Goal: Task Accomplishment & Management: Use online tool/utility

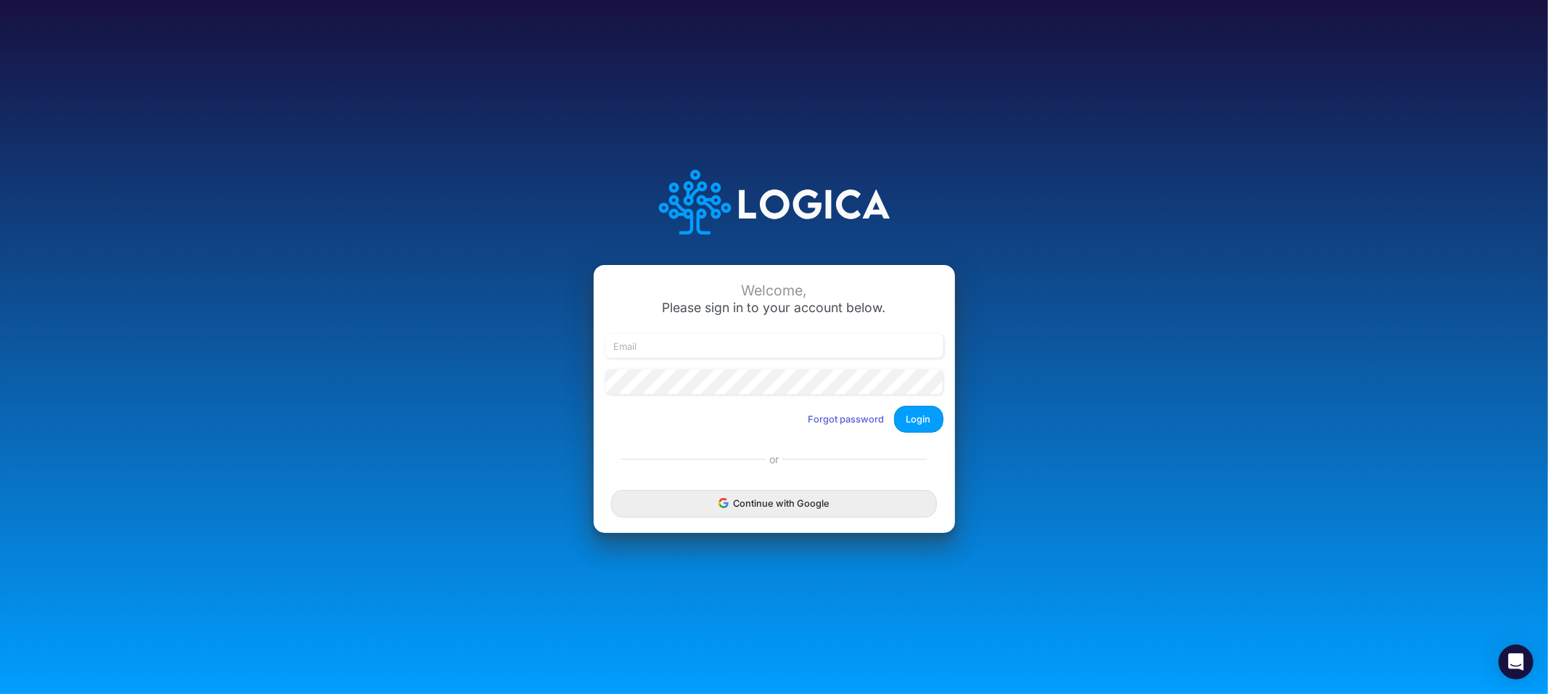
click at [721, 504] on icon "submit" at bounding box center [723, 506] width 8 height 4
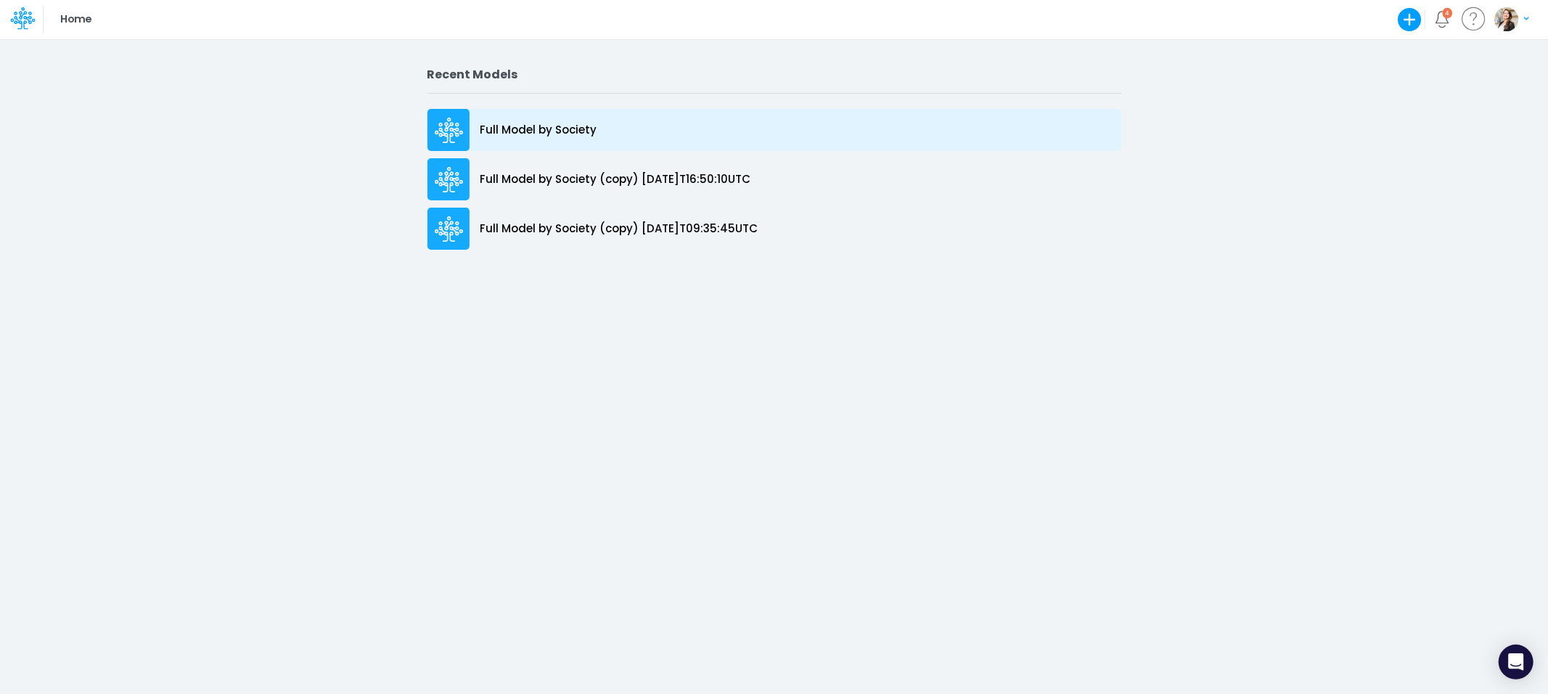
click at [567, 139] on div "Full Model by Society" at bounding box center [774, 130] width 694 height 42
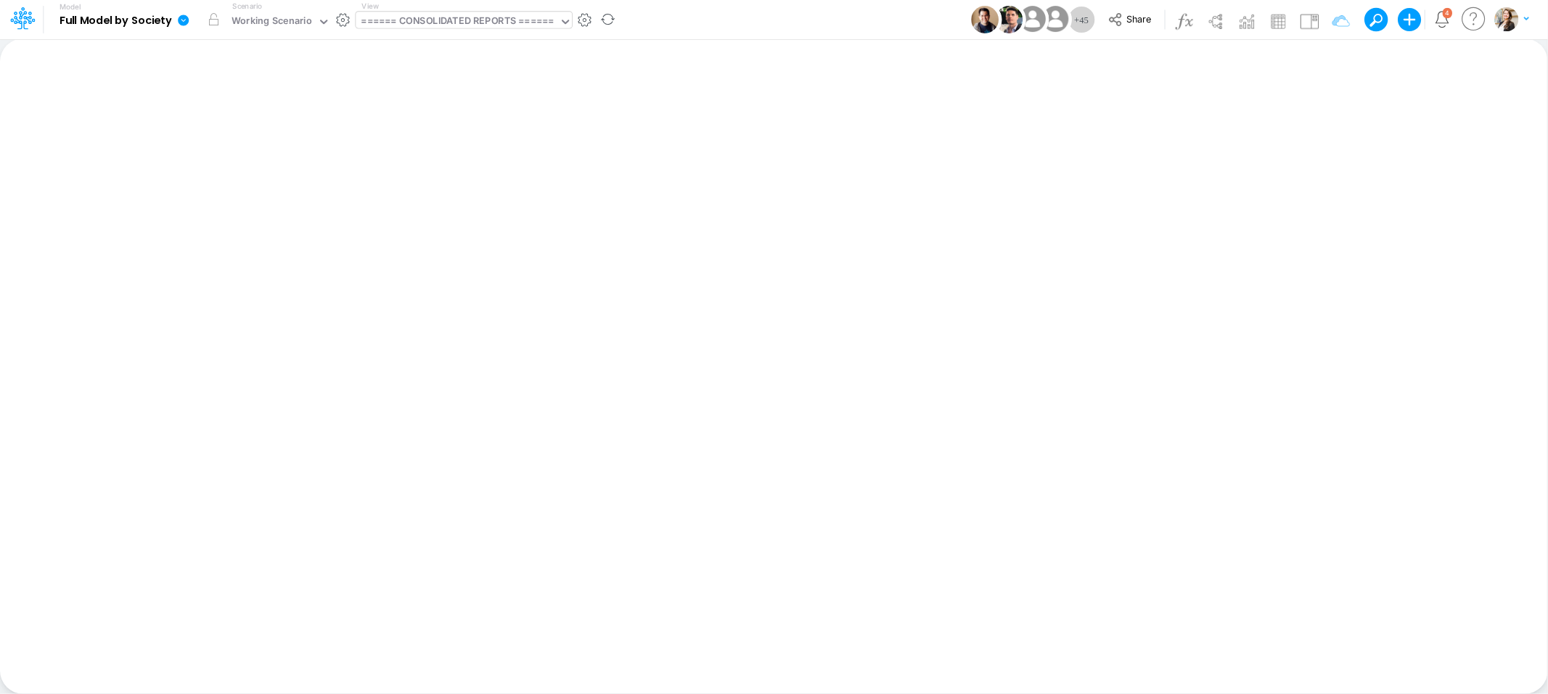
click at [445, 12] on div "====== CONSOLIDATED REPORTS ======" at bounding box center [457, 23] width 203 height 22
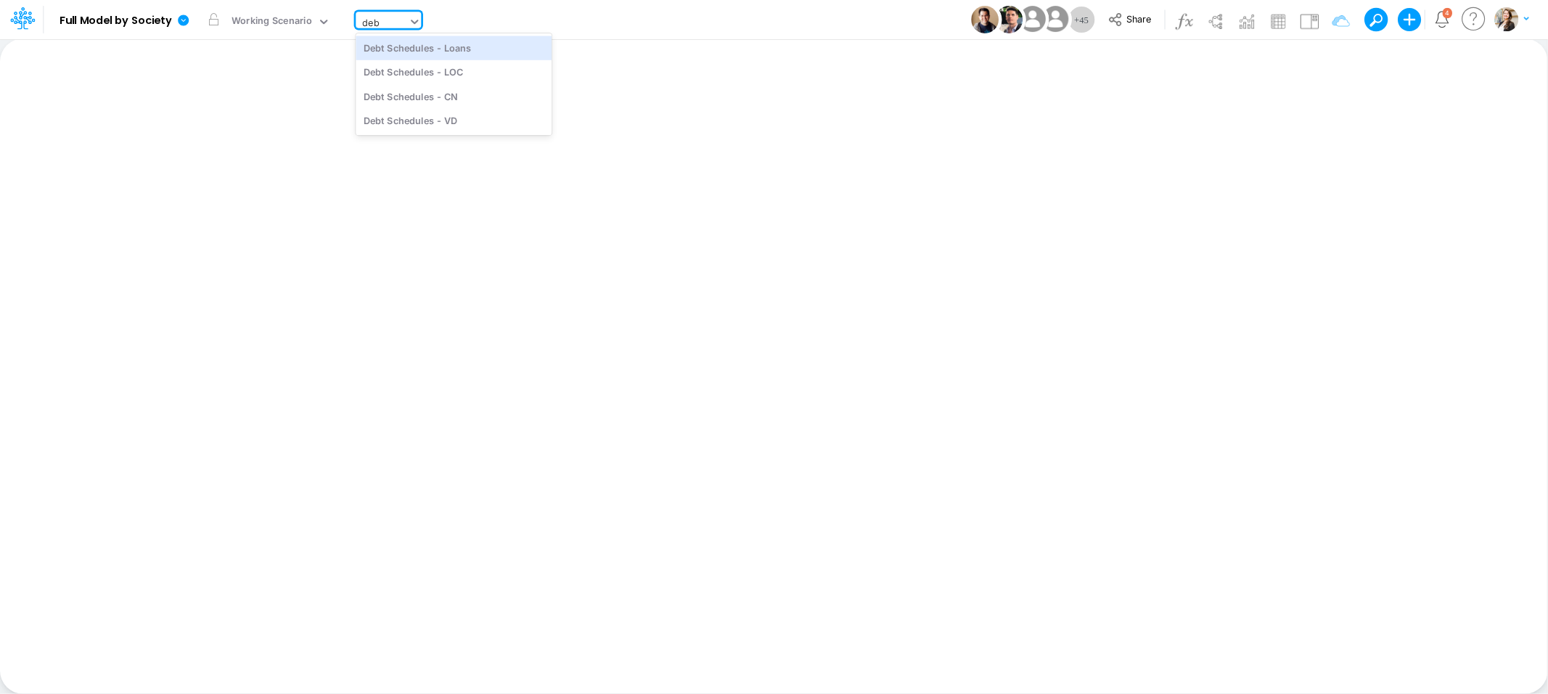
type input "debt"
click at [438, 54] on div "Debt Schedules - Loans" at bounding box center [454, 48] width 196 height 24
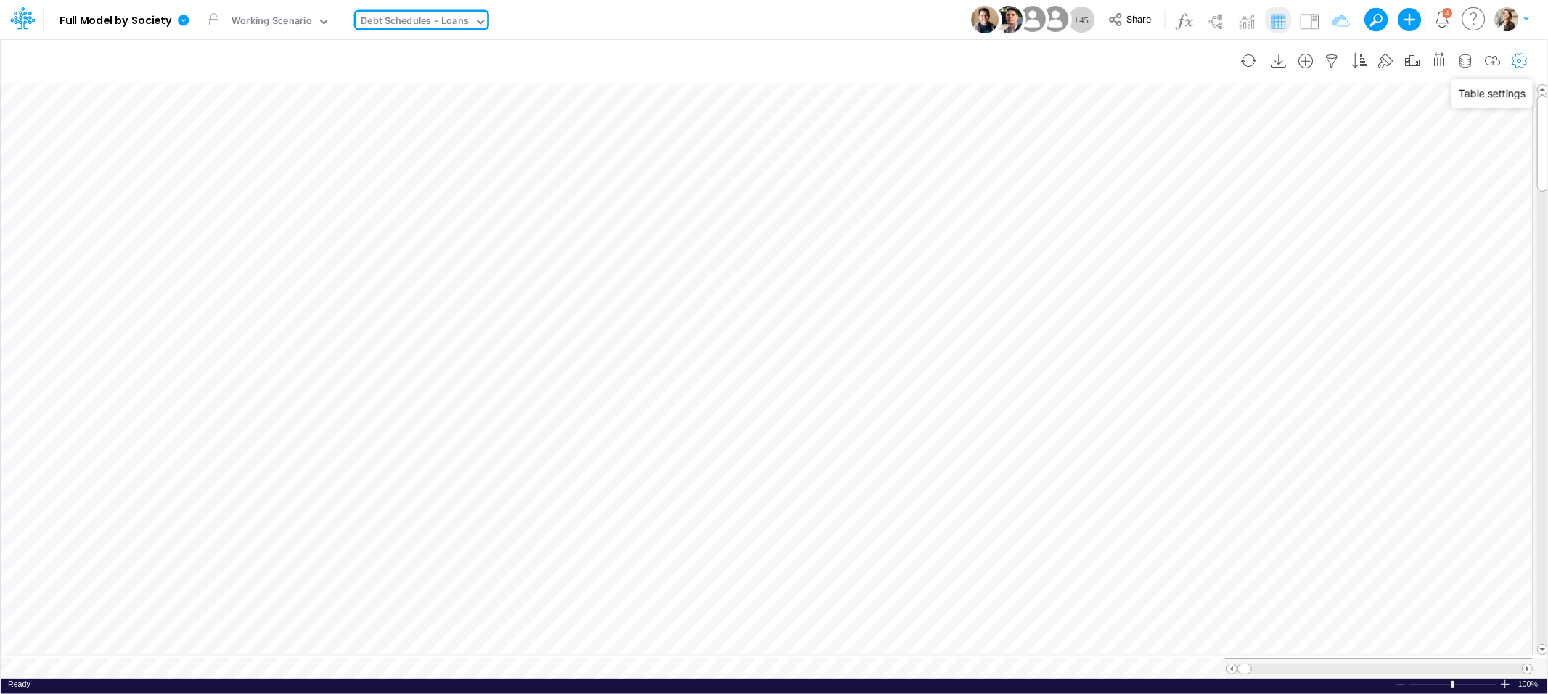
click at [1520, 62] on icon "button" at bounding box center [1520, 61] width 22 height 15
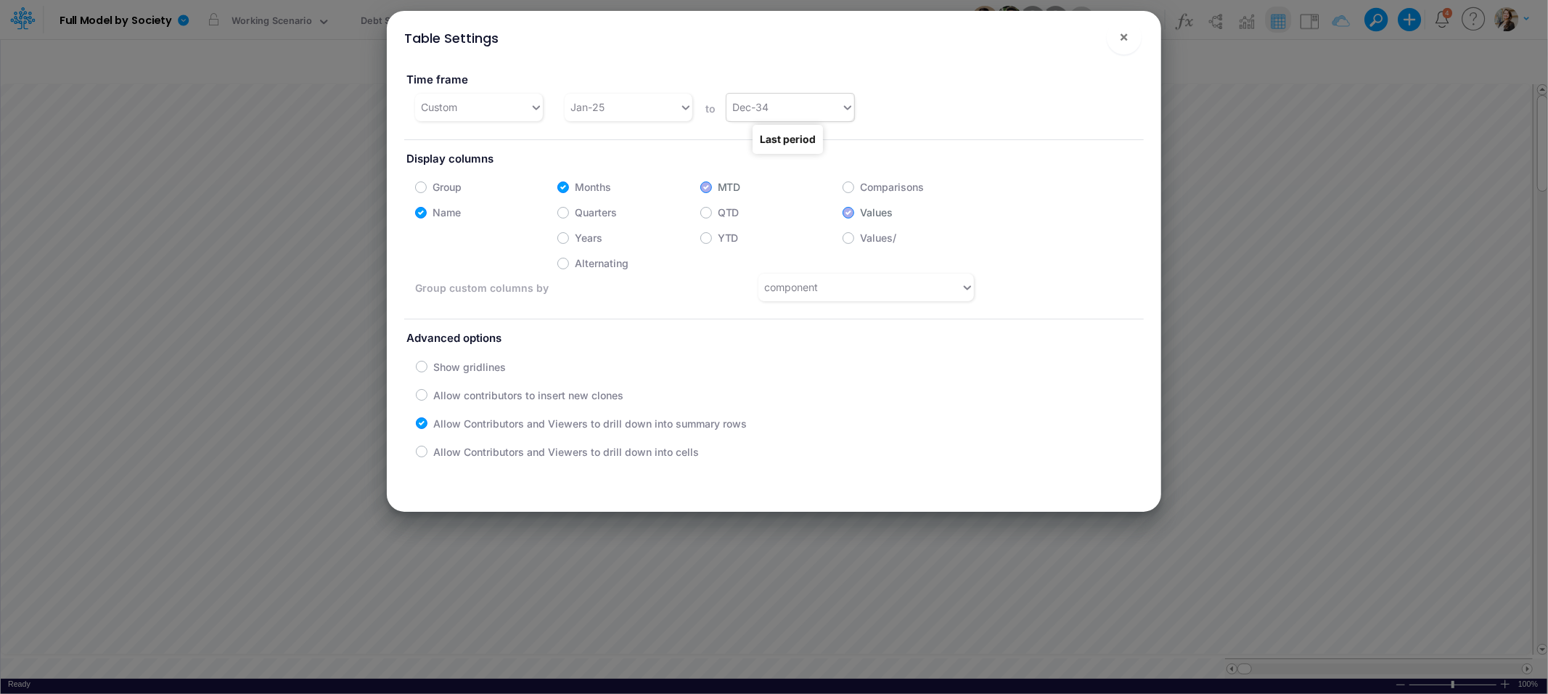
click at [763, 116] on div "Dec-34" at bounding box center [783, 107] width 115 height 24
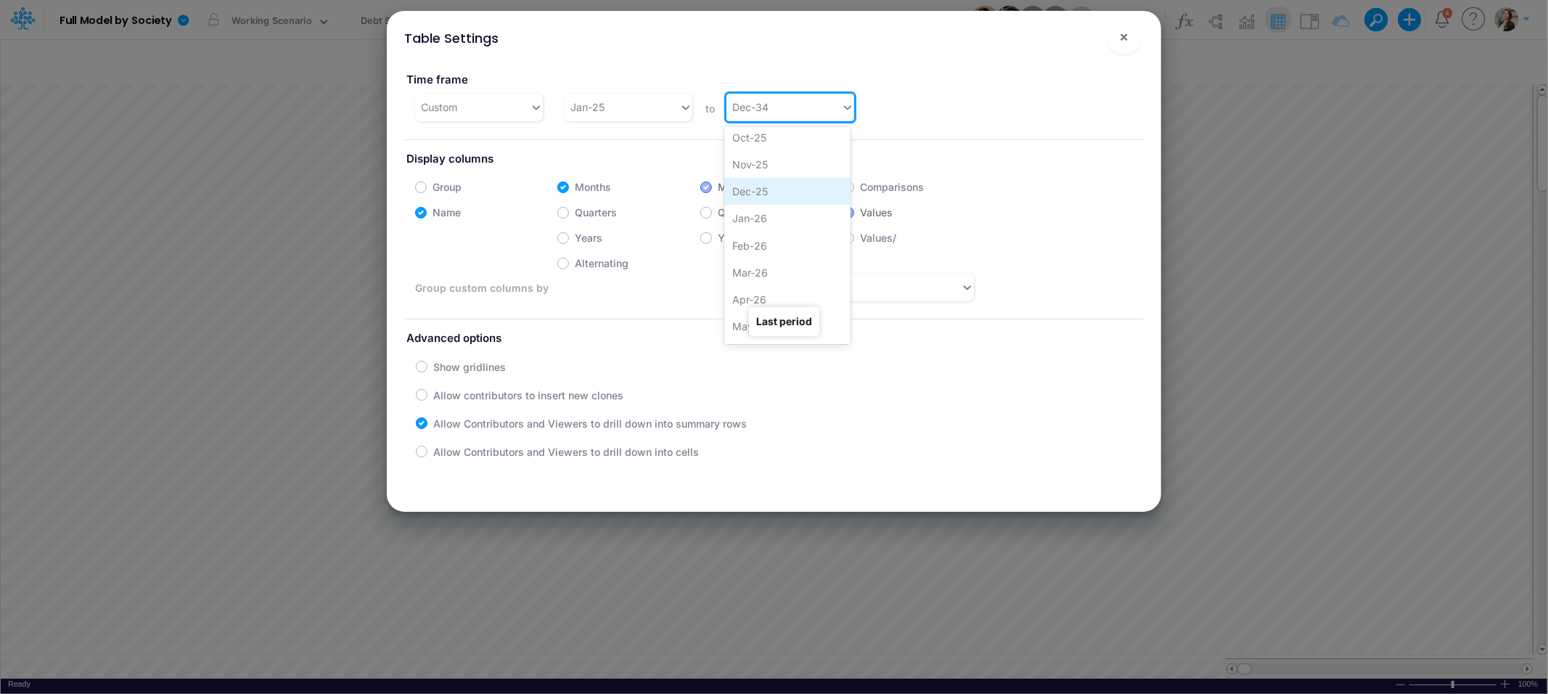
click at [758, 192] on div "Dec-25" at bounding box center [787, 191] width 126 height 27
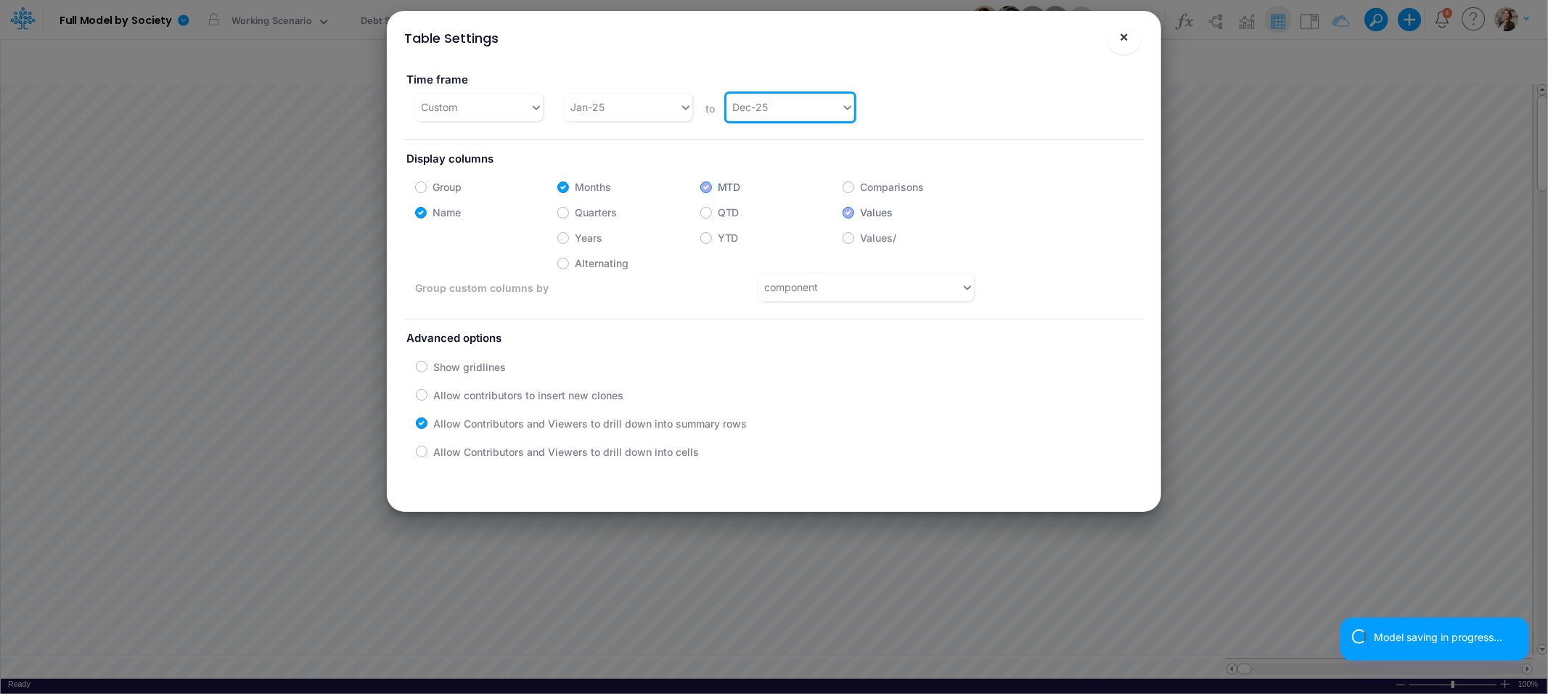
click at [1117, 40] on button "×" at bounding box center [1124, 37] width 35 height 35
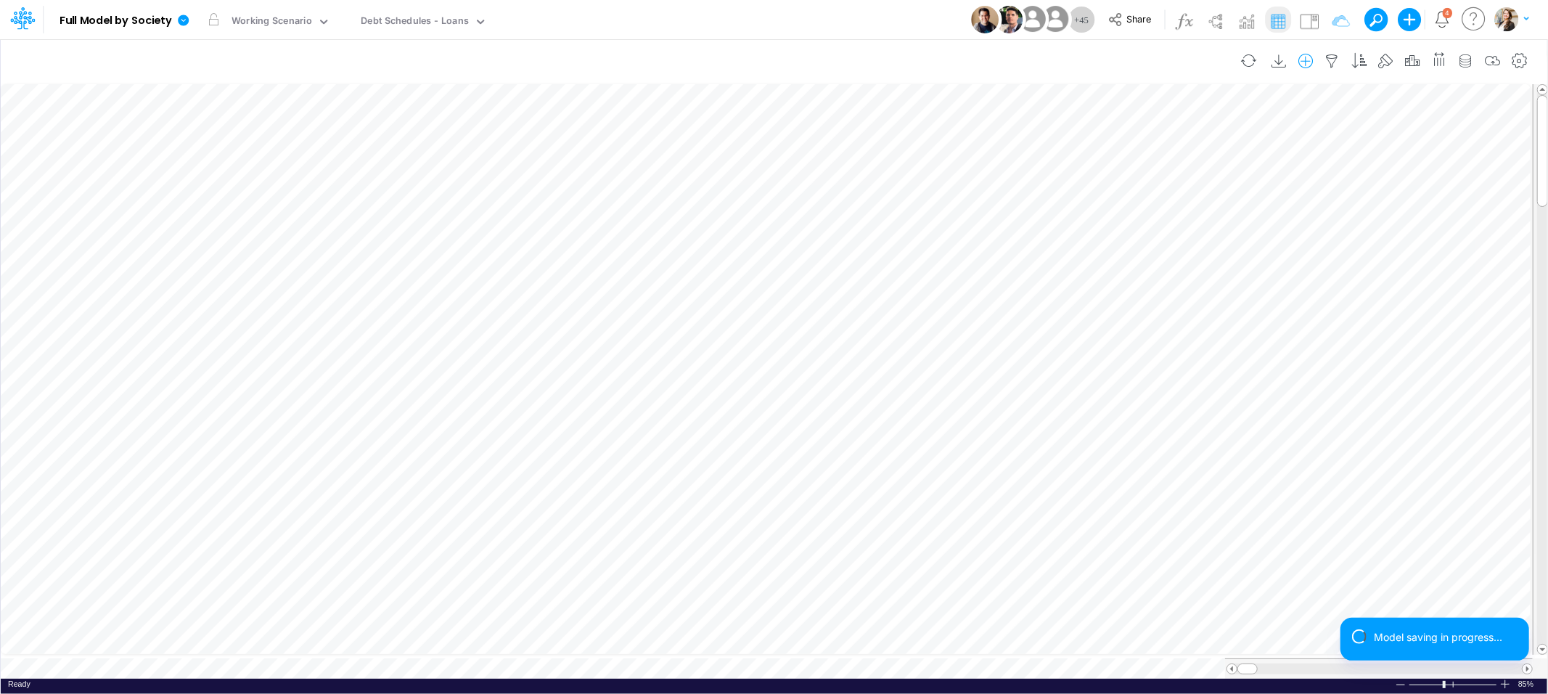
scroll to position [0, 1]
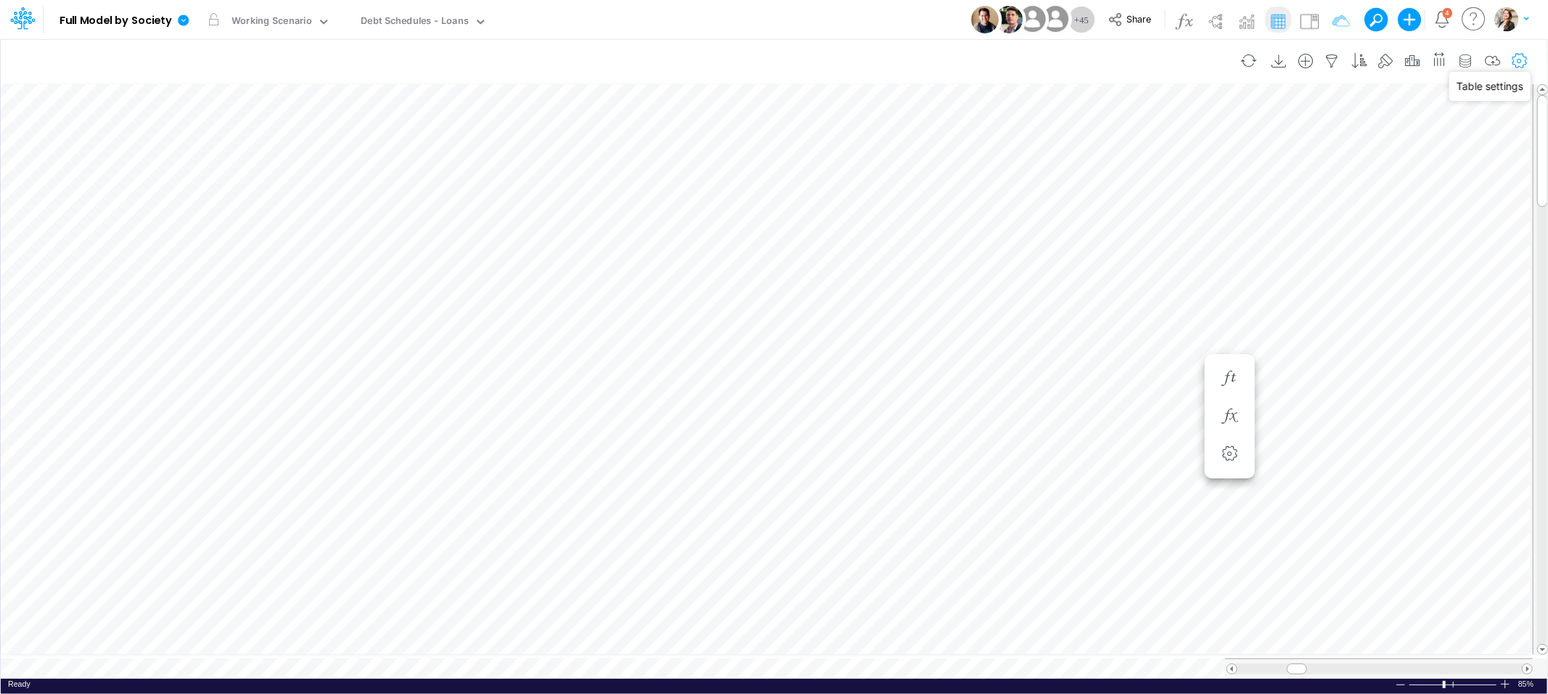
click at [1525, 57] on icon "button" at bounding box center [1520, 61] width 22 height 15
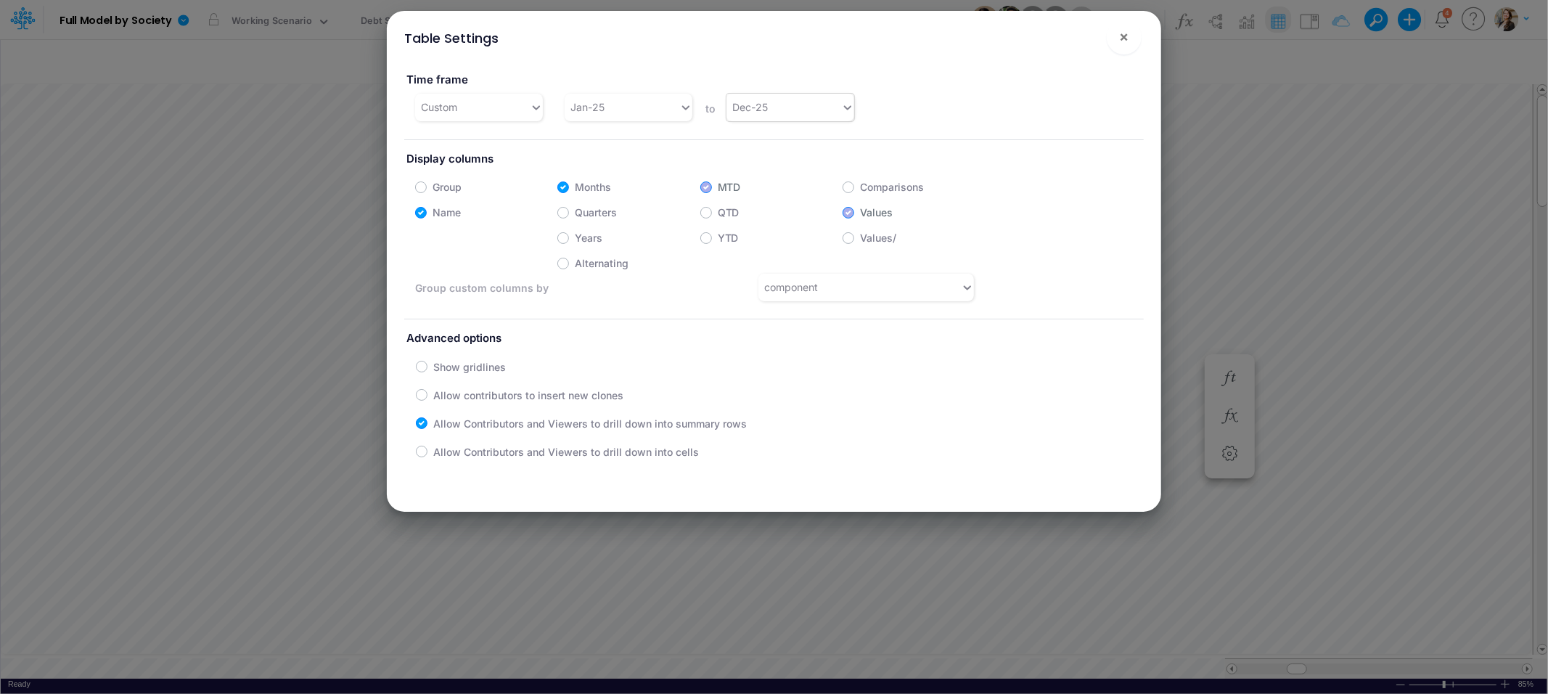
click at [758, 99] on div "Dec-25" at bounding box center [750, 106] width 36 height 15
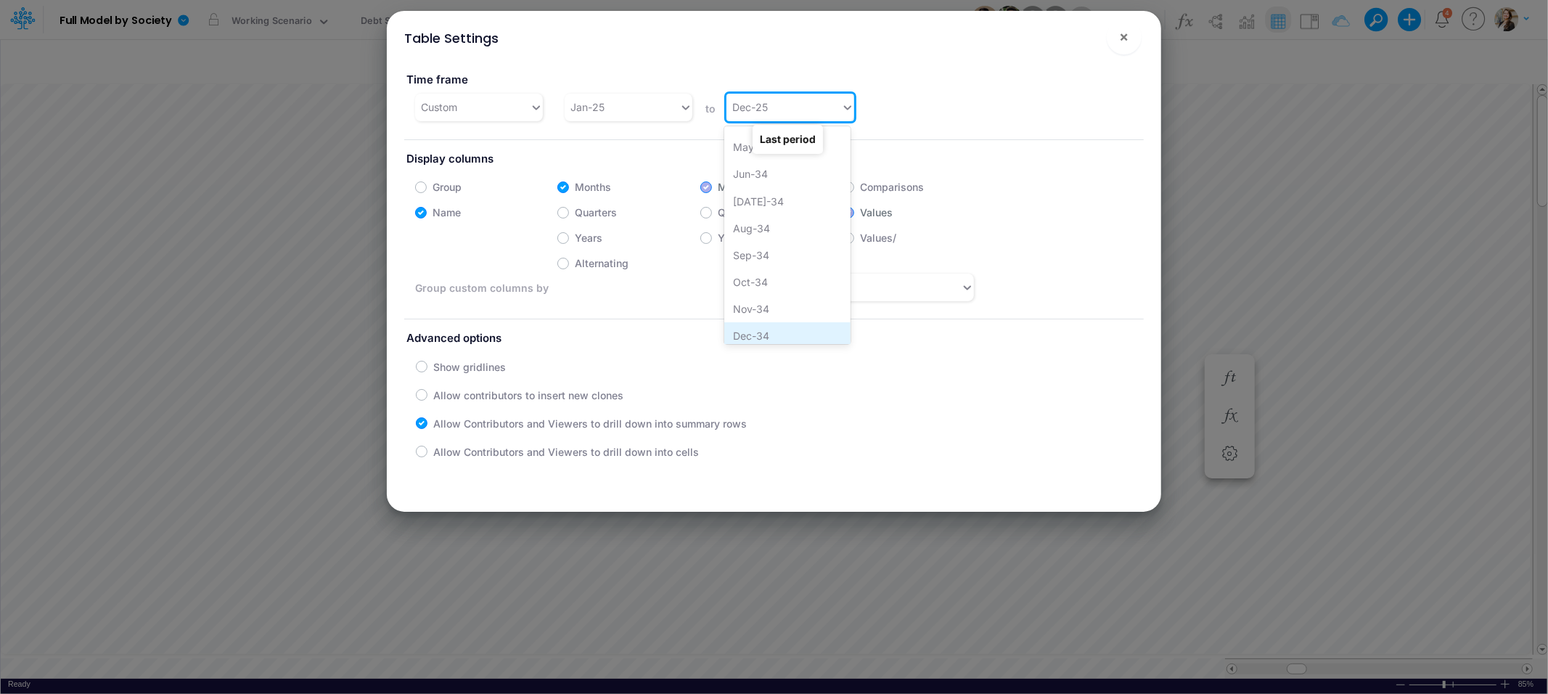
click at [752, 340] on div "Dec-34" at bounding box center [787, 335] width 126 height 27
click at [1122, 37] on span "×" at bounding box center [1123, 36] width 9 height 17
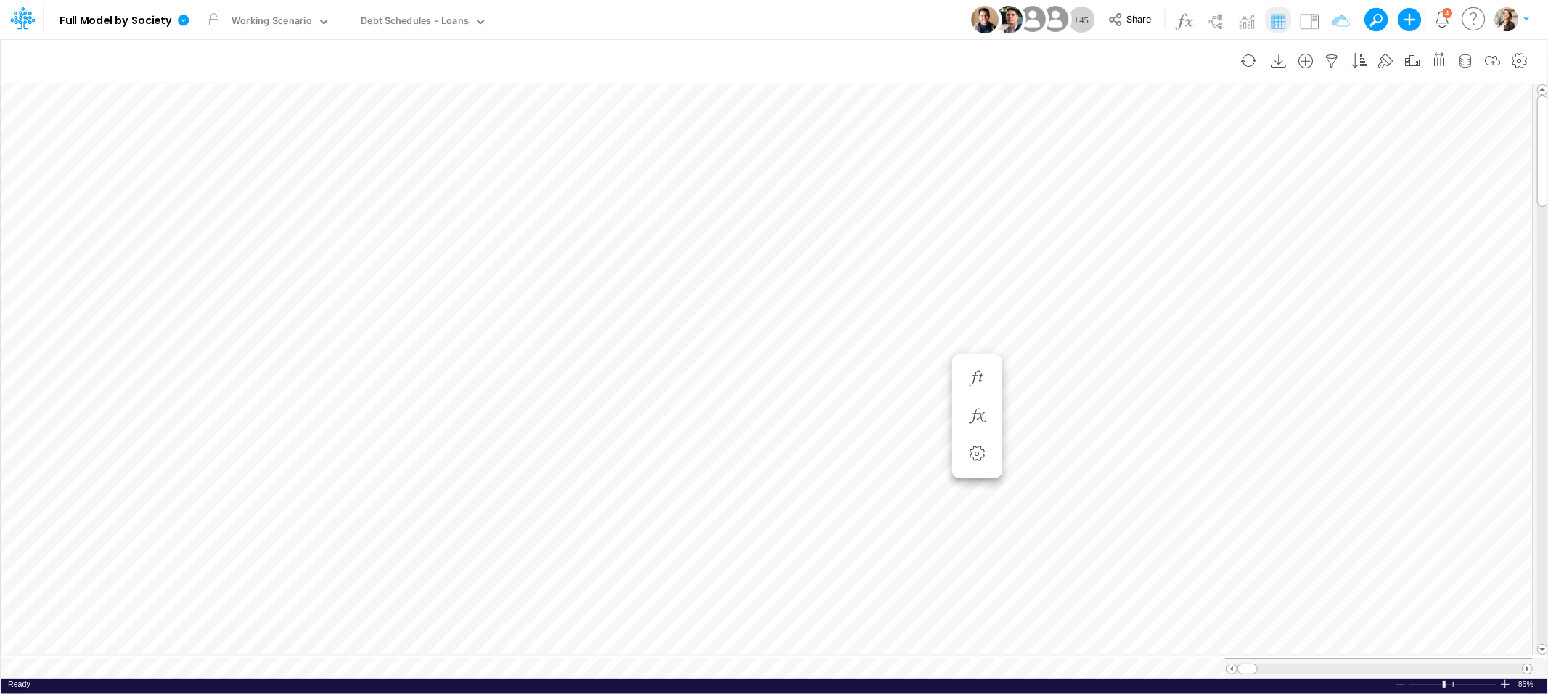
scroll to position [0, 0]
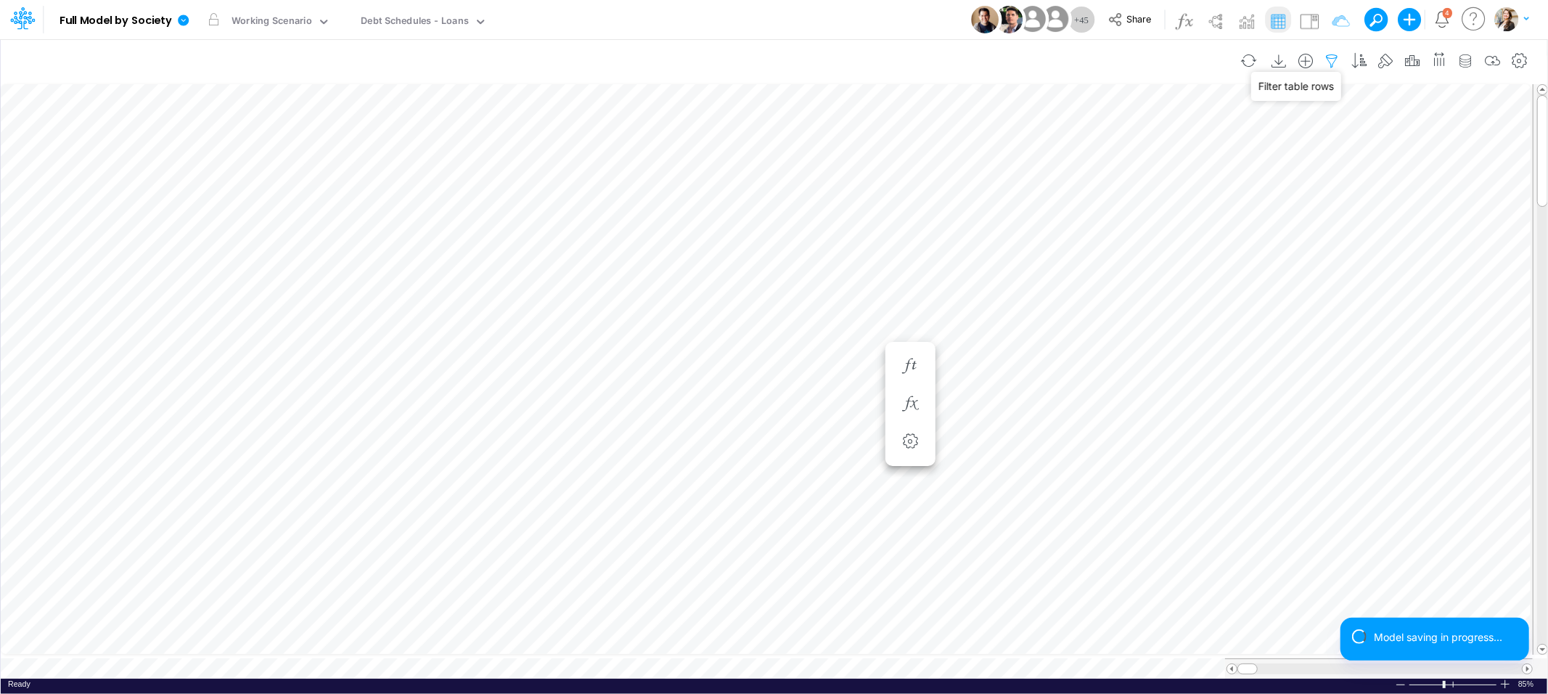
click at [1325, 57] on icon "button" at bounding box center [1332, 61] width 22 height 15
click at [1120, 152] on button "button" at bounding box center [1111, 155] width 28 height 24
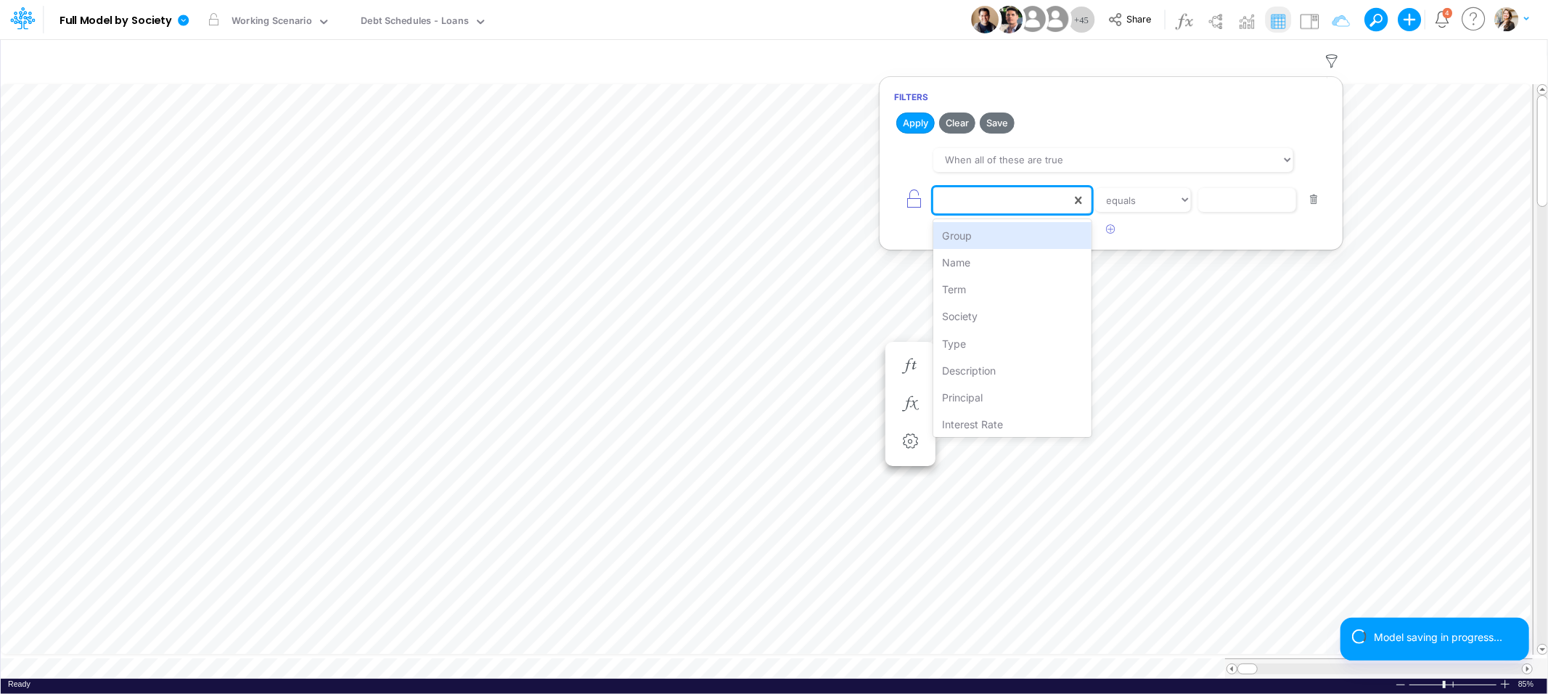
click at [981, 197] on div at bounding box center [1002, 200] width 138 height 25
click at [964, 344] on div "Type" at bounding box center [1011, 343] width 157 height 27
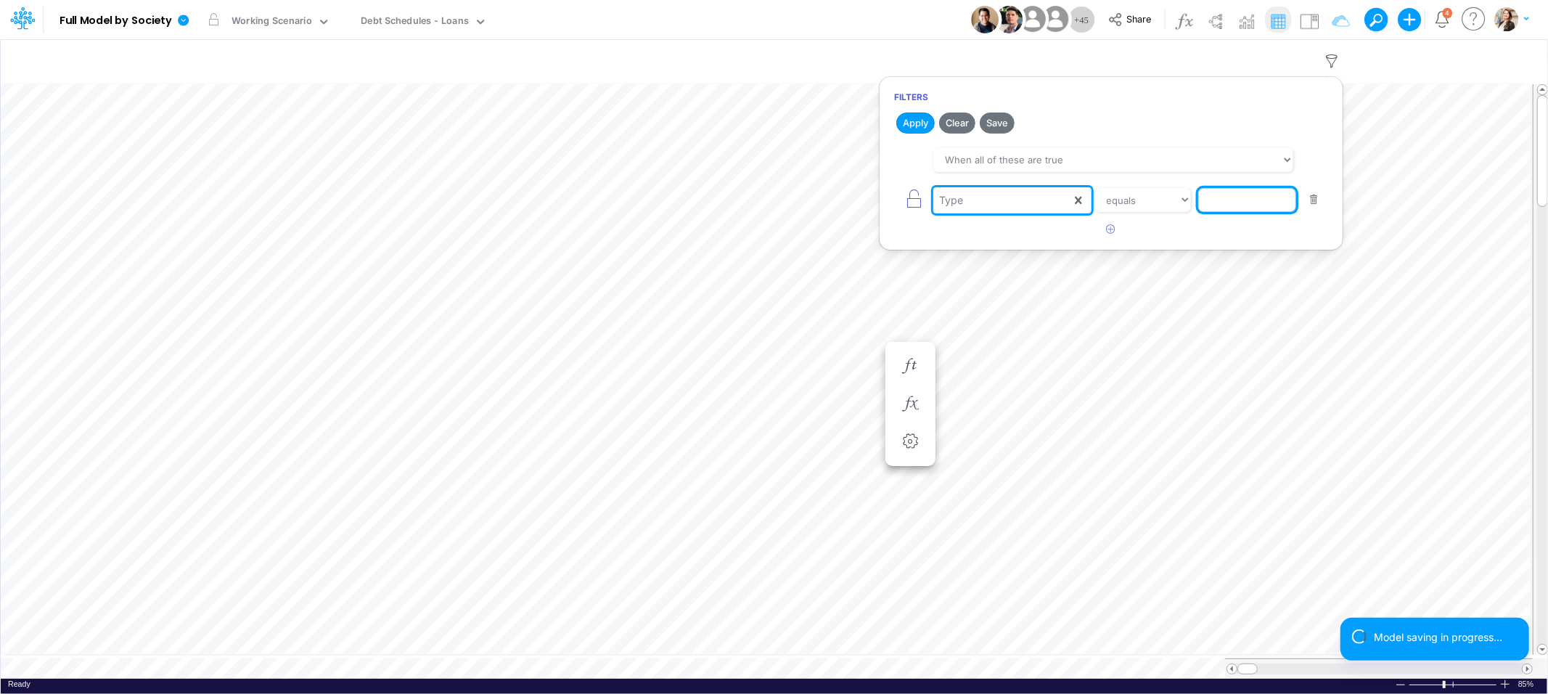
click at [1216, 202] on input "text" at bounding box center [1247, 200] width 98 height 25
type input "Brazil Loan"
click at [922, 119] on button "Apply" at bounding box center [915, 122] width 38 height 21
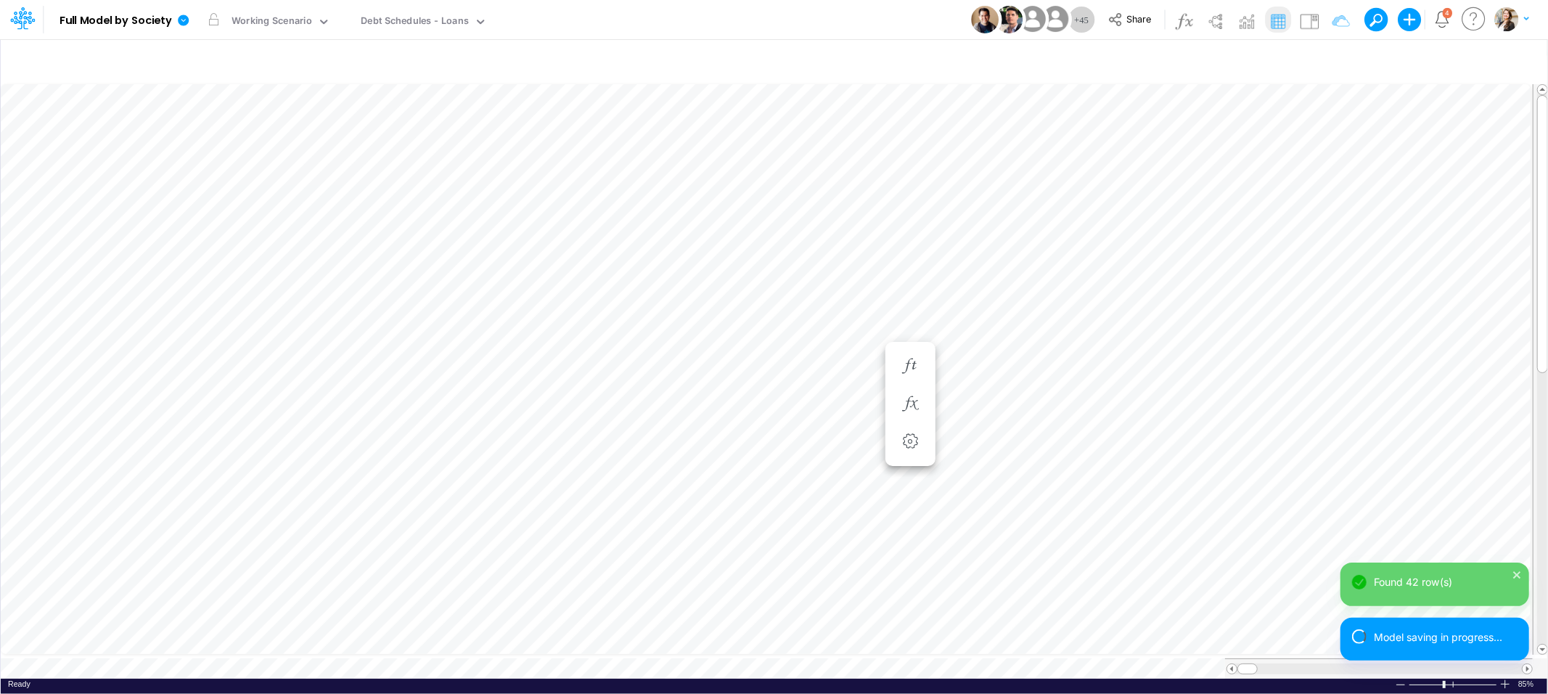
scroll to position [0, 1]
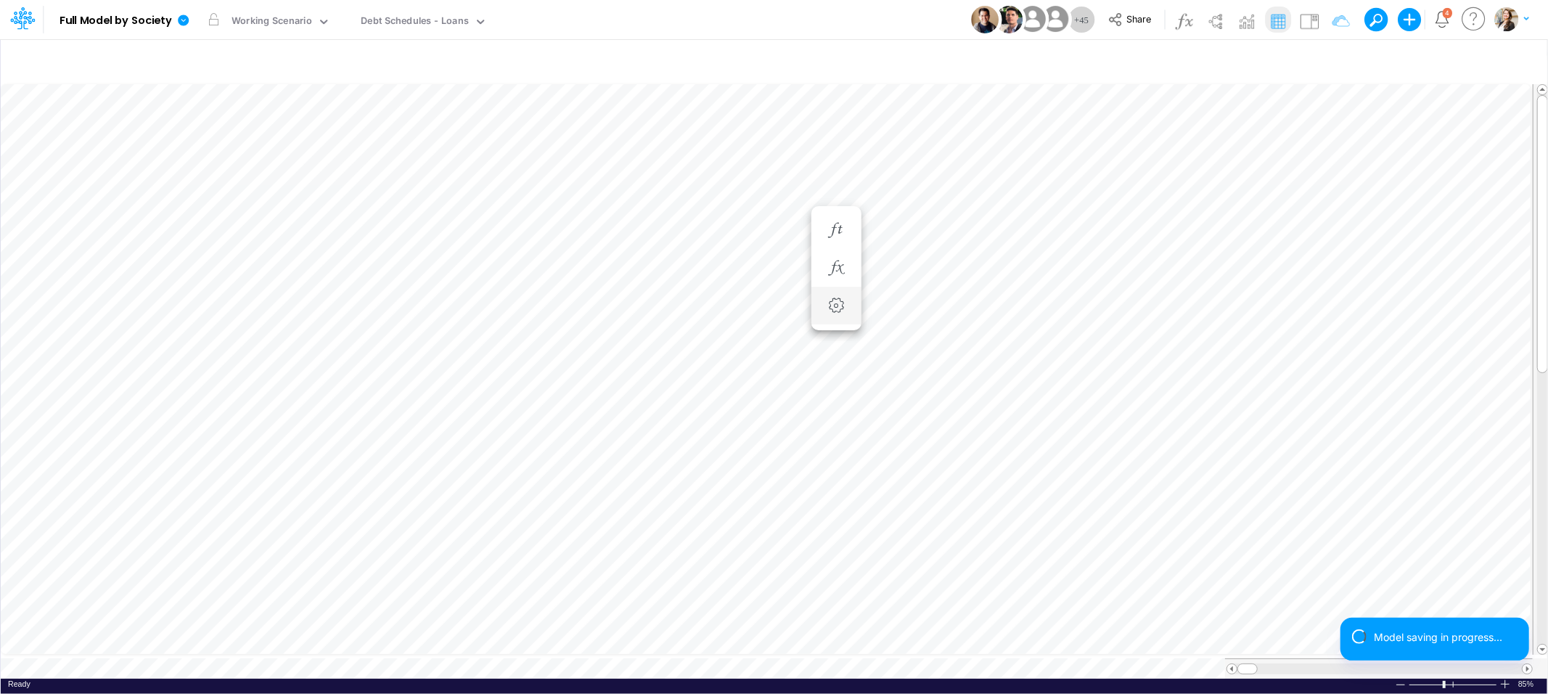
scroll to position [0, 1]
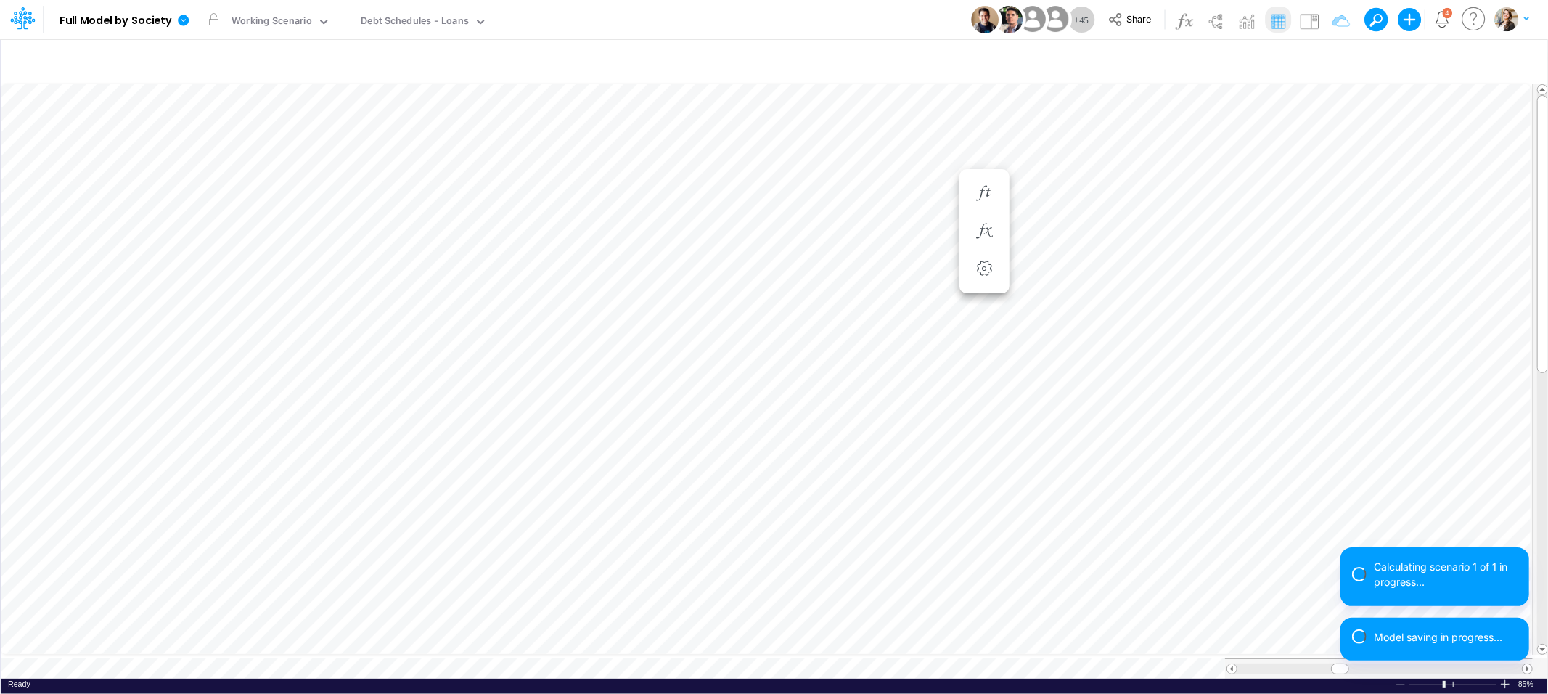
scroll to position [0, 1]
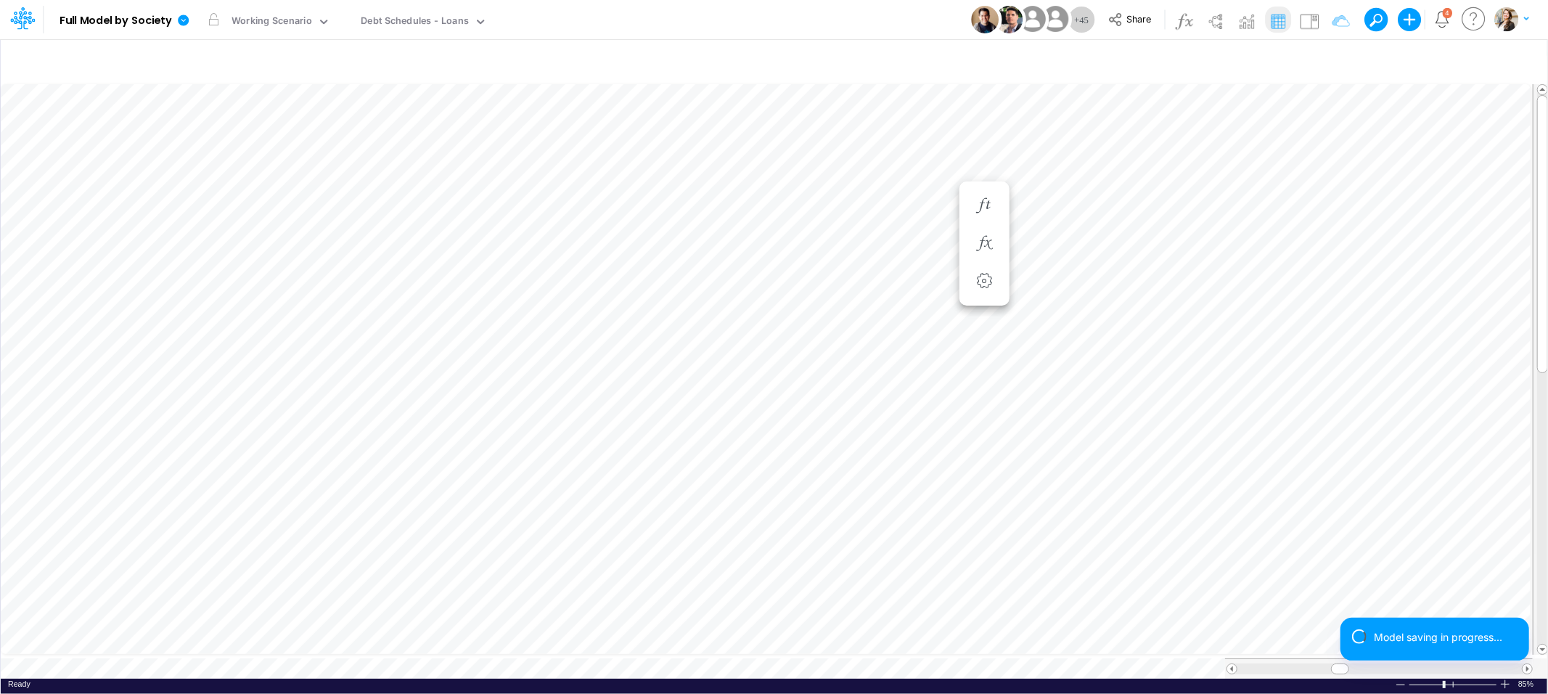
scroll to position [0, 1]
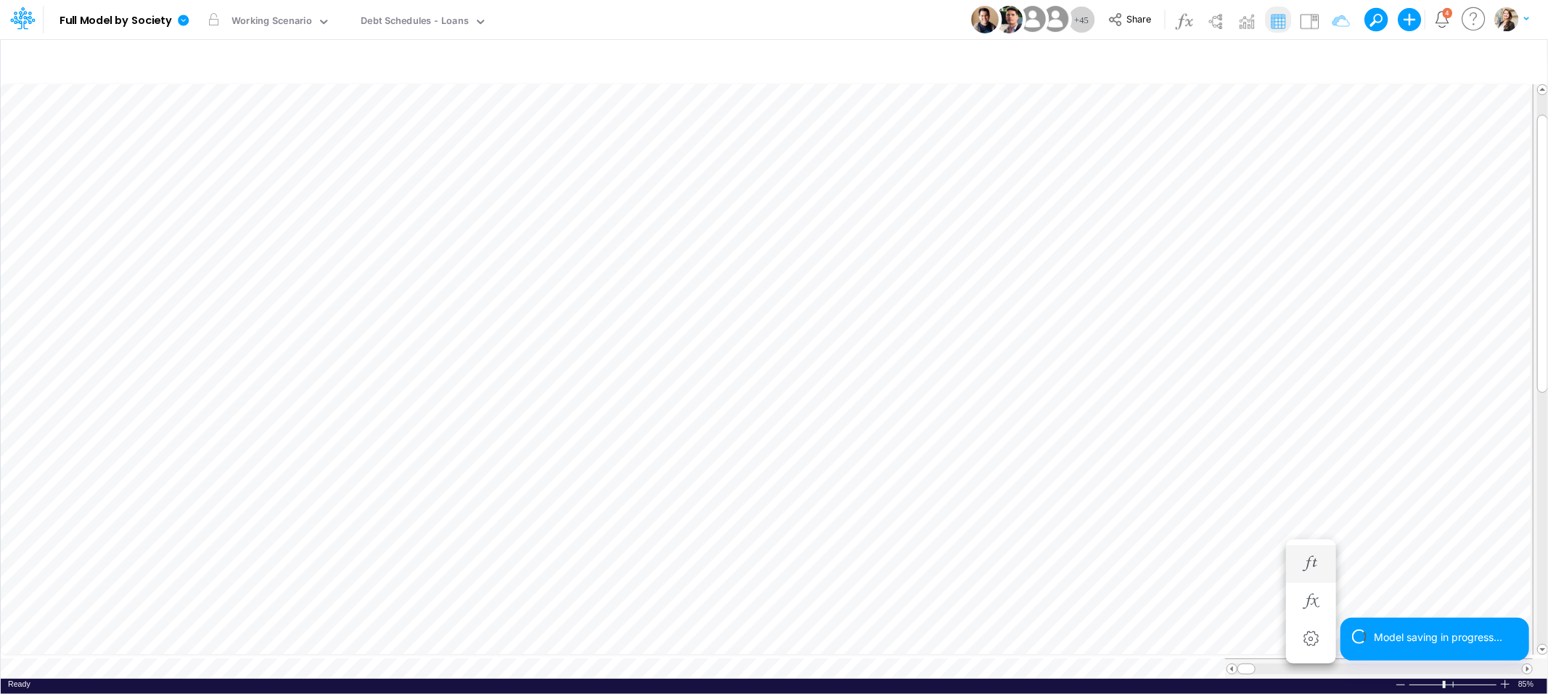
scroll to position [0, 1]
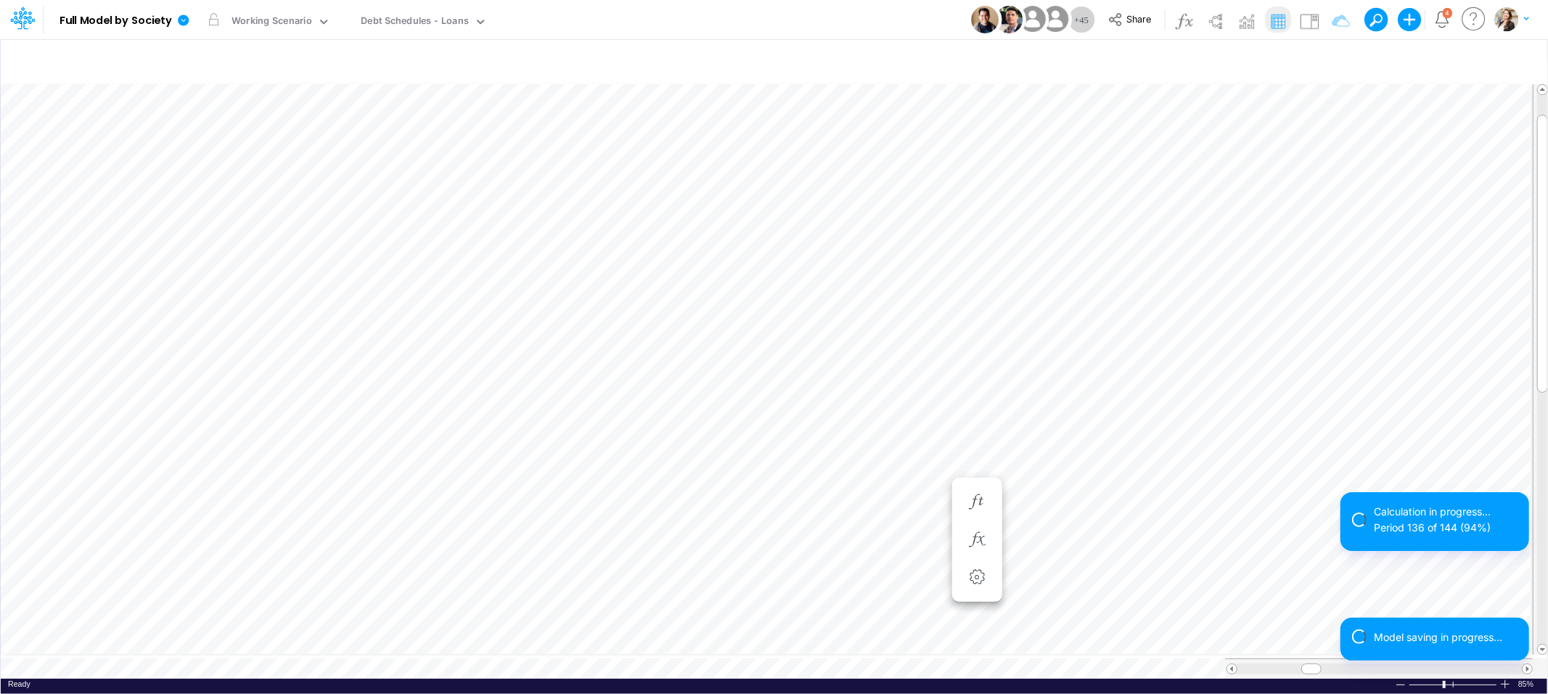
scroll to position [0, 1]
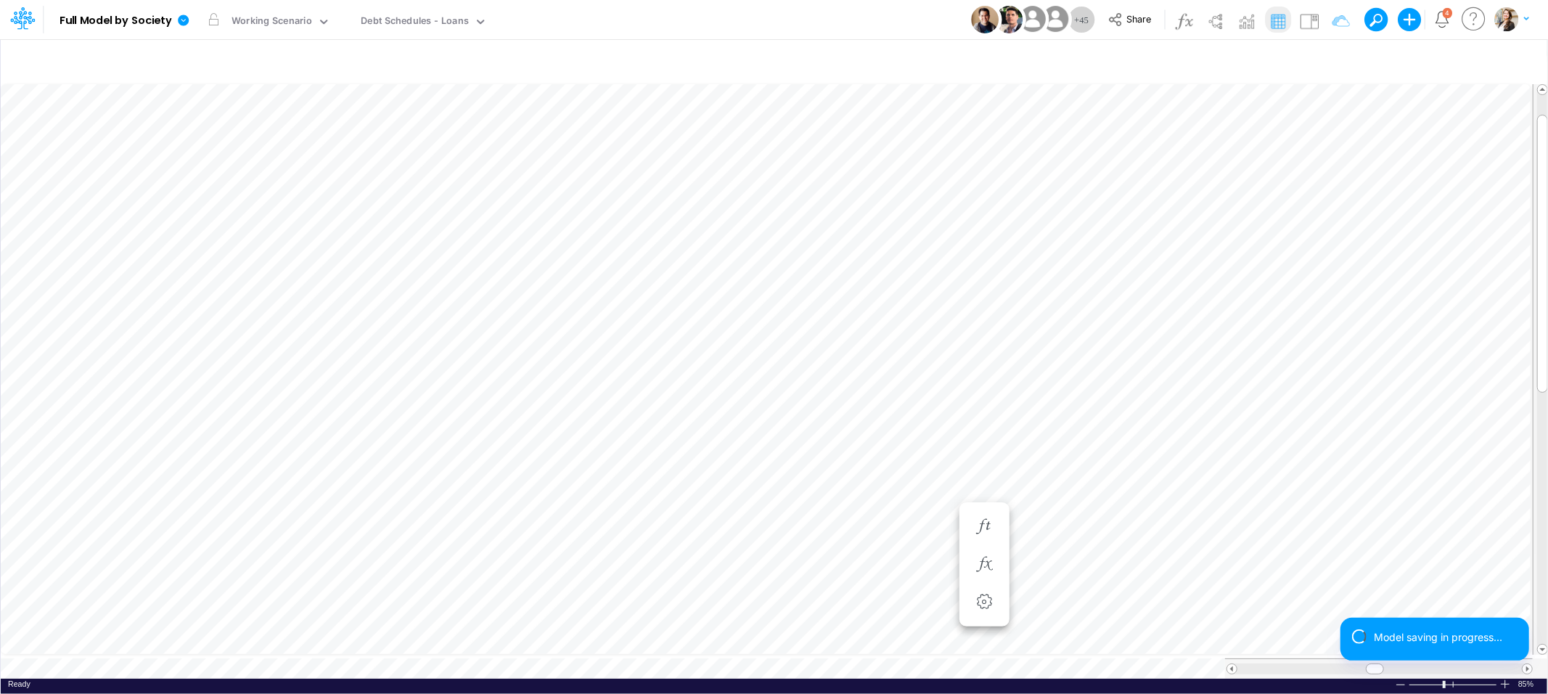
scroll to position [0, 1]
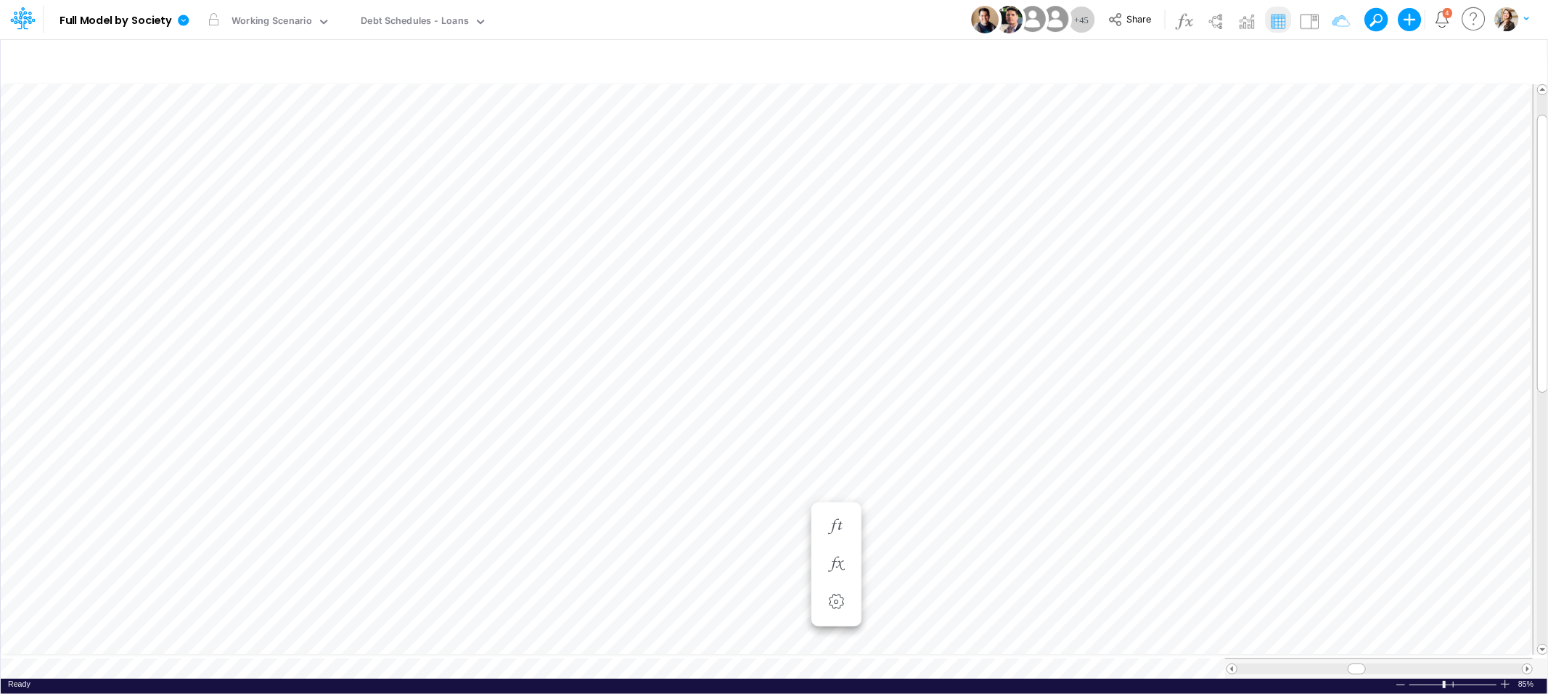
scroll to position [0, 1]
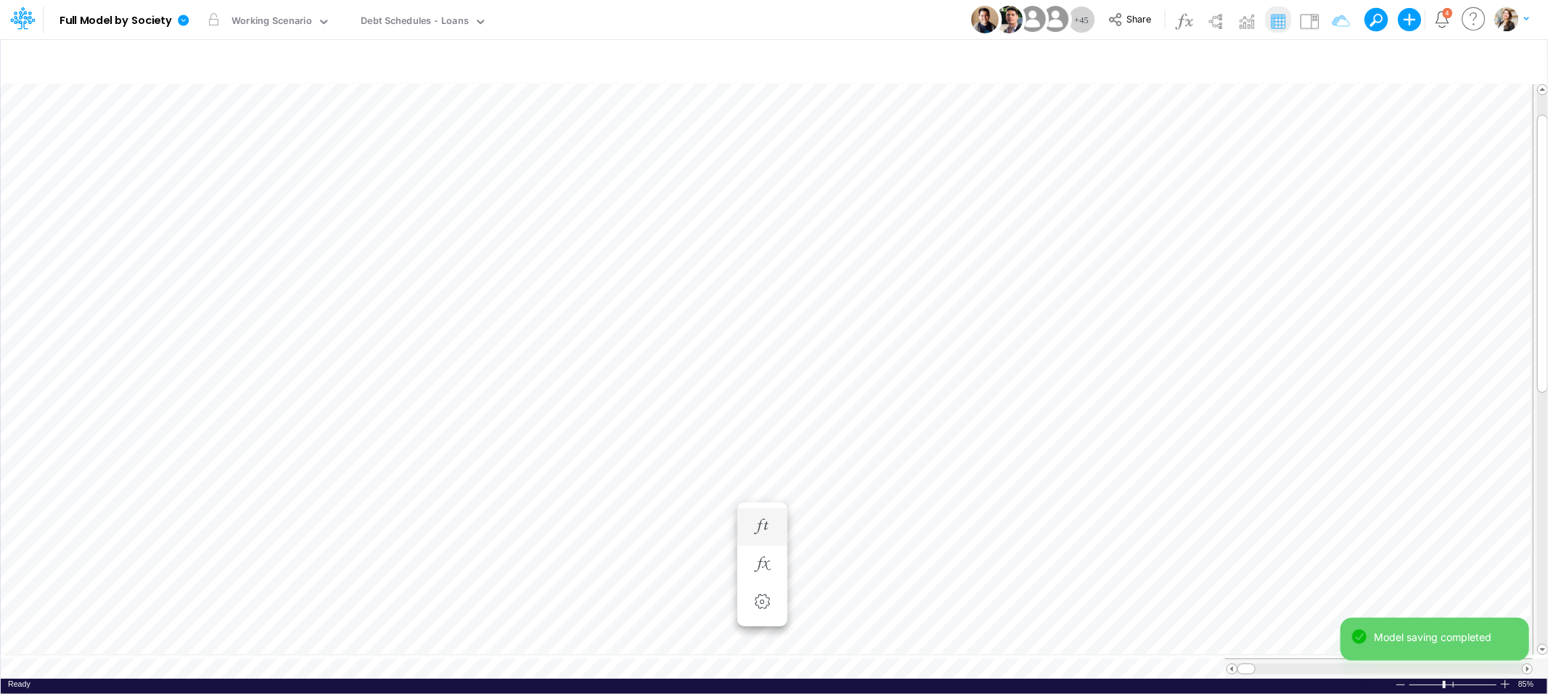
scroll to position [0, 1]
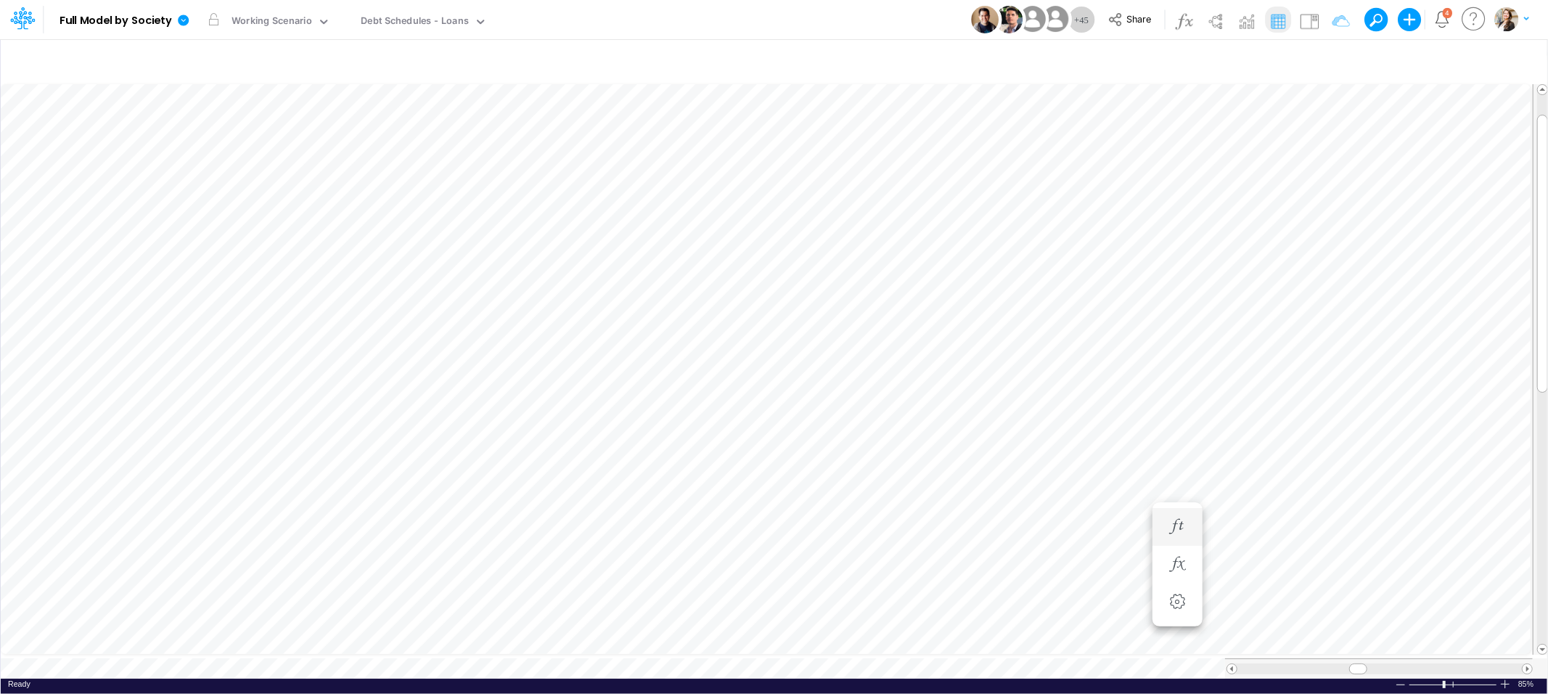
scroll to position [0, 1]
click at [1331, 55] on icon "button" at bounding box center [1332, 61] width 22 height 15
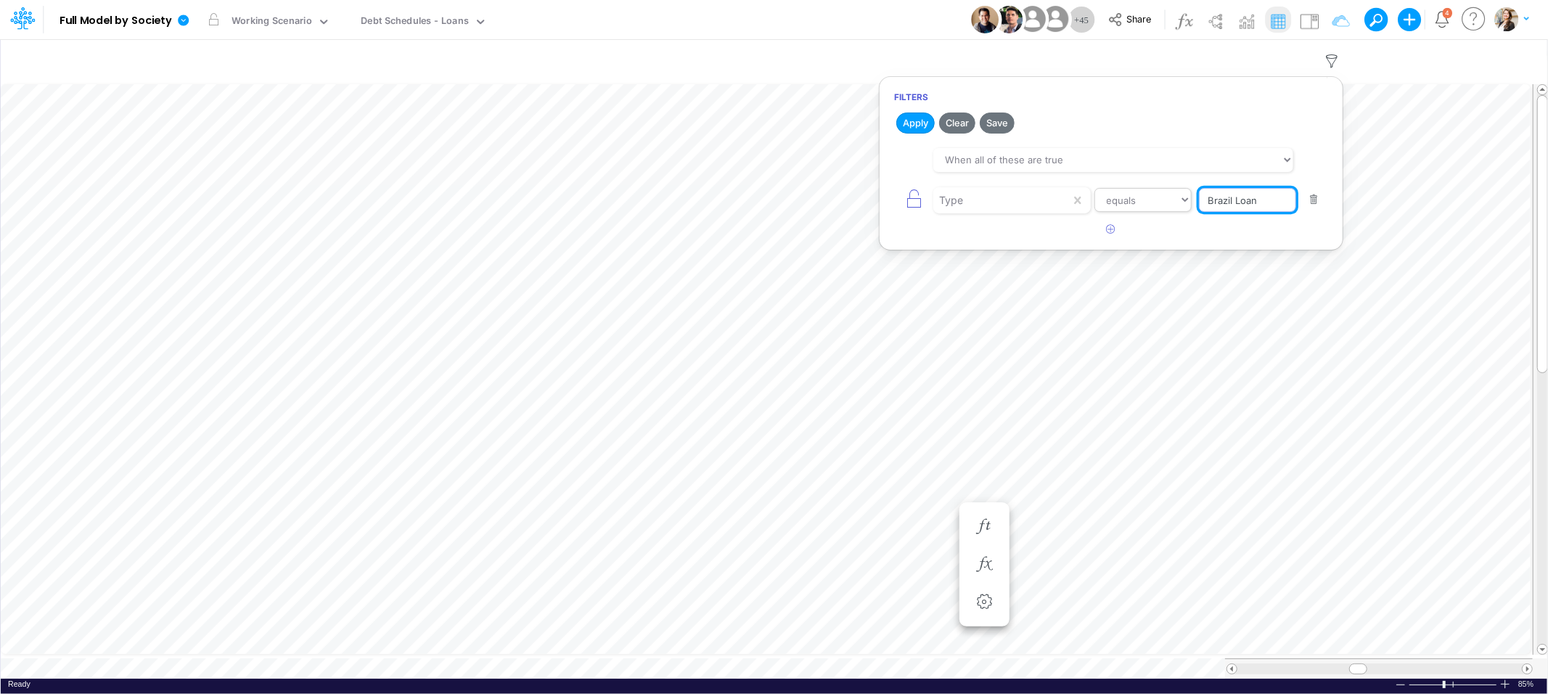
drag, startPoint x: 1262, startPoint y: 201, endPoint x: 1145, endPoint y: 203, distance: 116.8
click at [1145, 203] on div "Type equals not equal starts with ends with contains Brazil Loan" at bounding box center [1111, 200] width 434 height 33
type input "Venture Debt"
click at [910, 125] on button "Apply" at bounding box center [915, 122] width 38 height 21
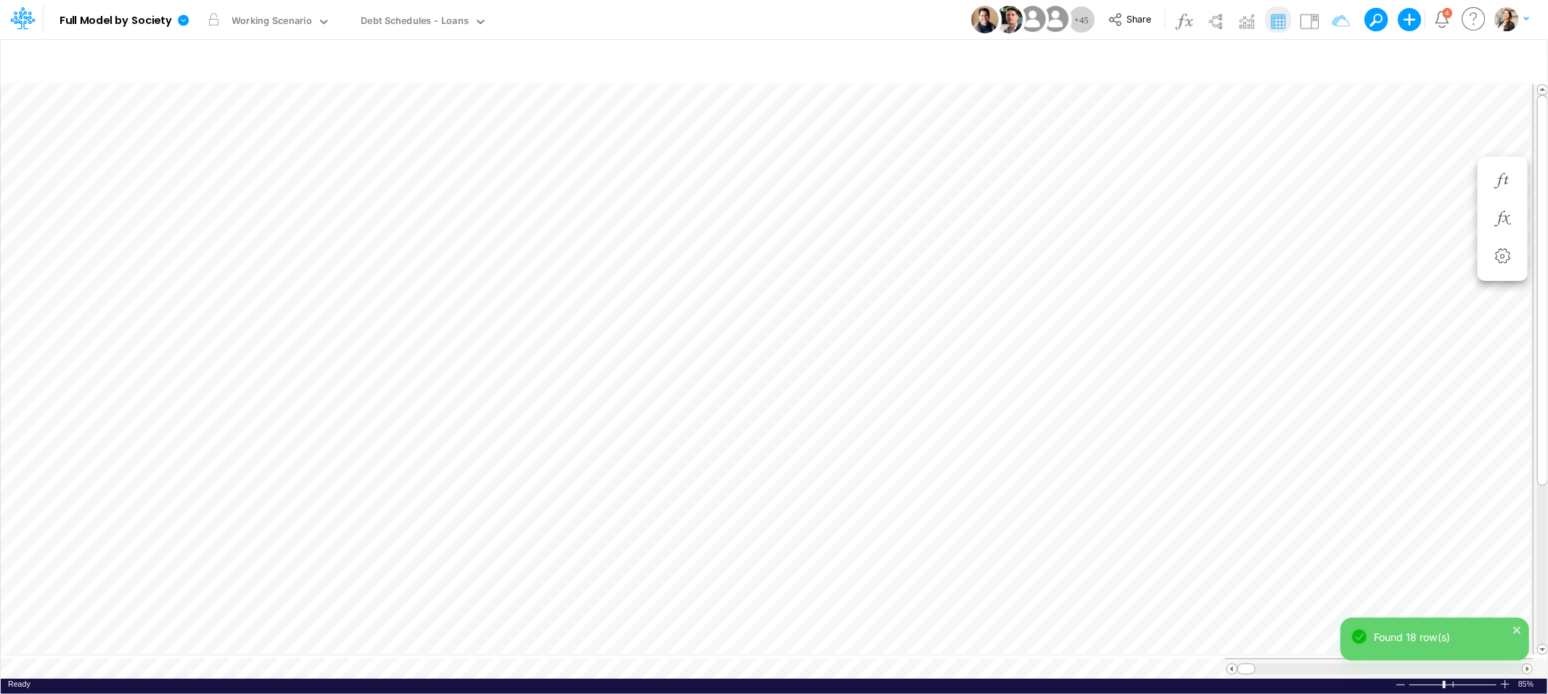
scroll to position [0, 1]
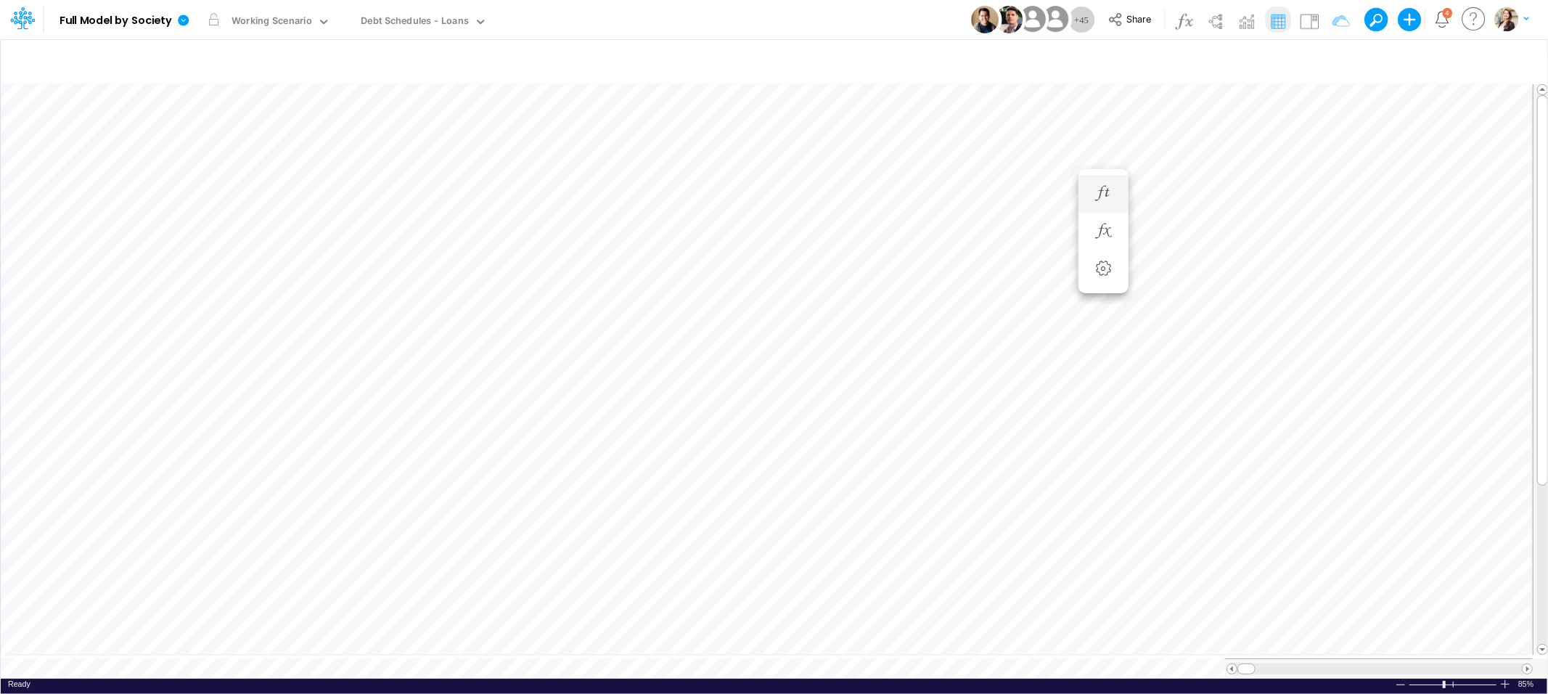
scroll to position [0, 1]
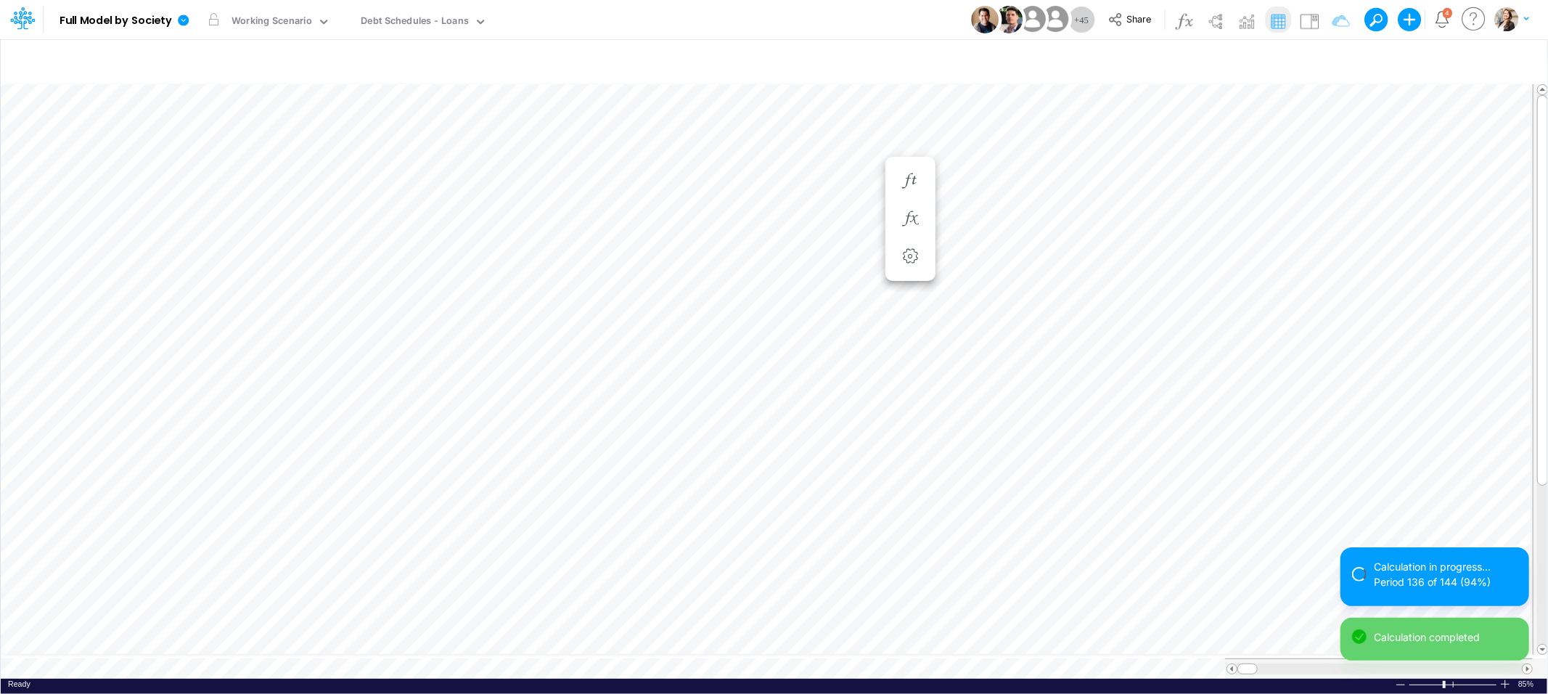
scroll to position [0, 1]
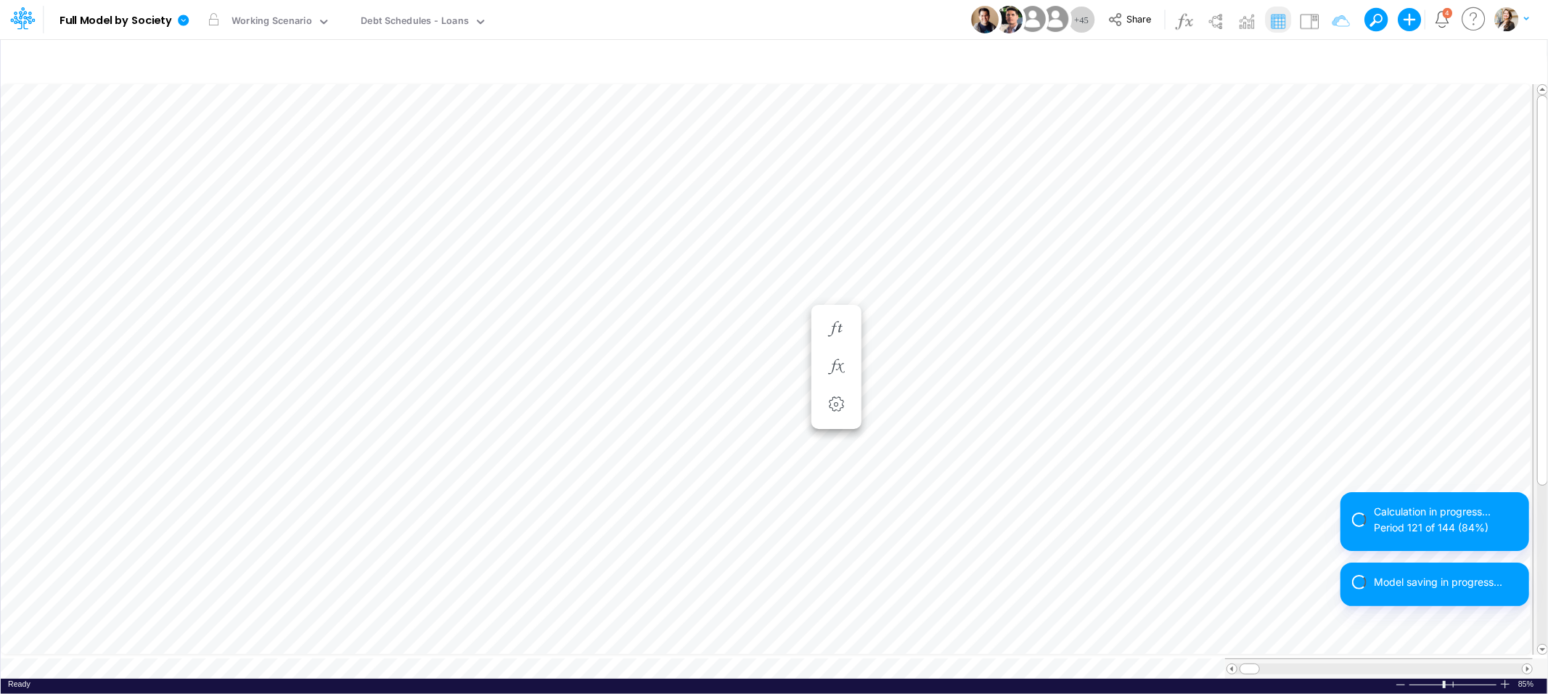
scroll to position [0, 1]
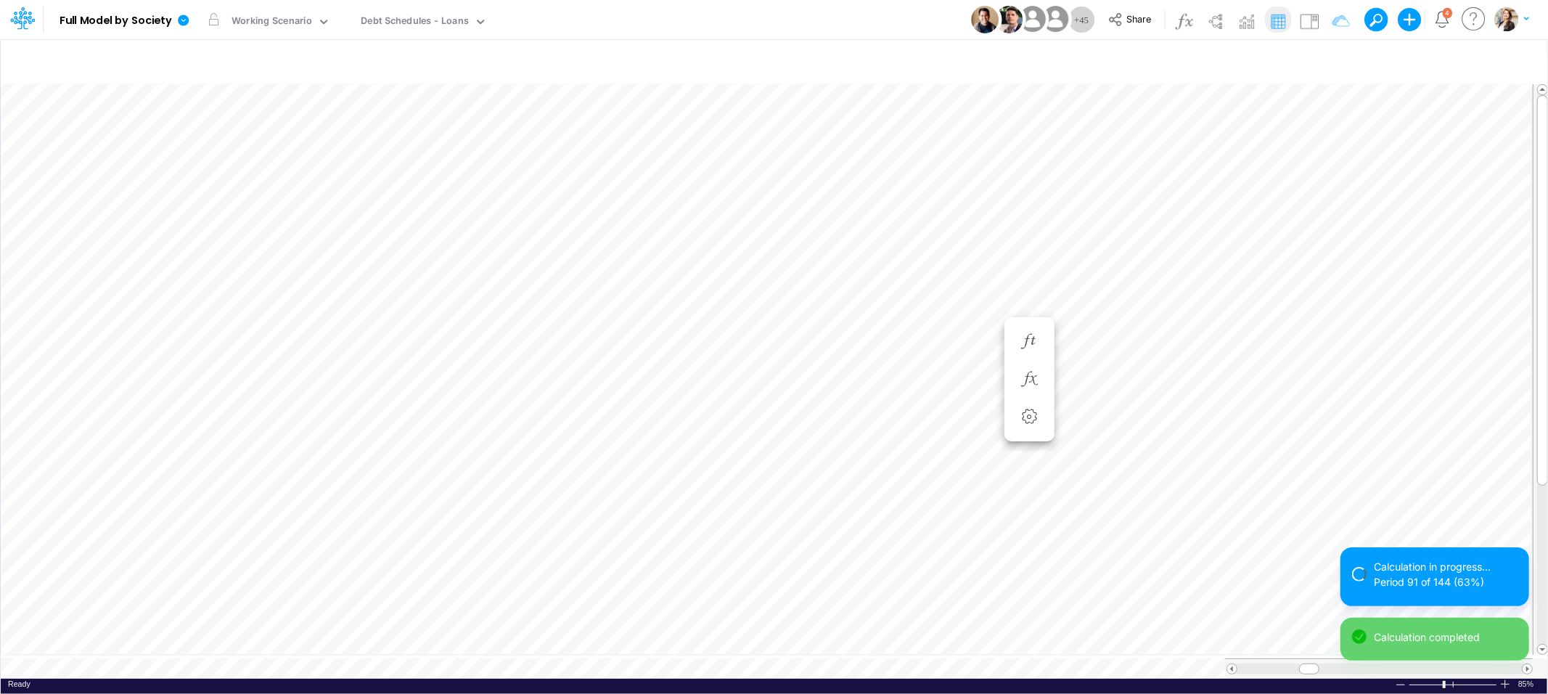
scroll to position [0, 1]
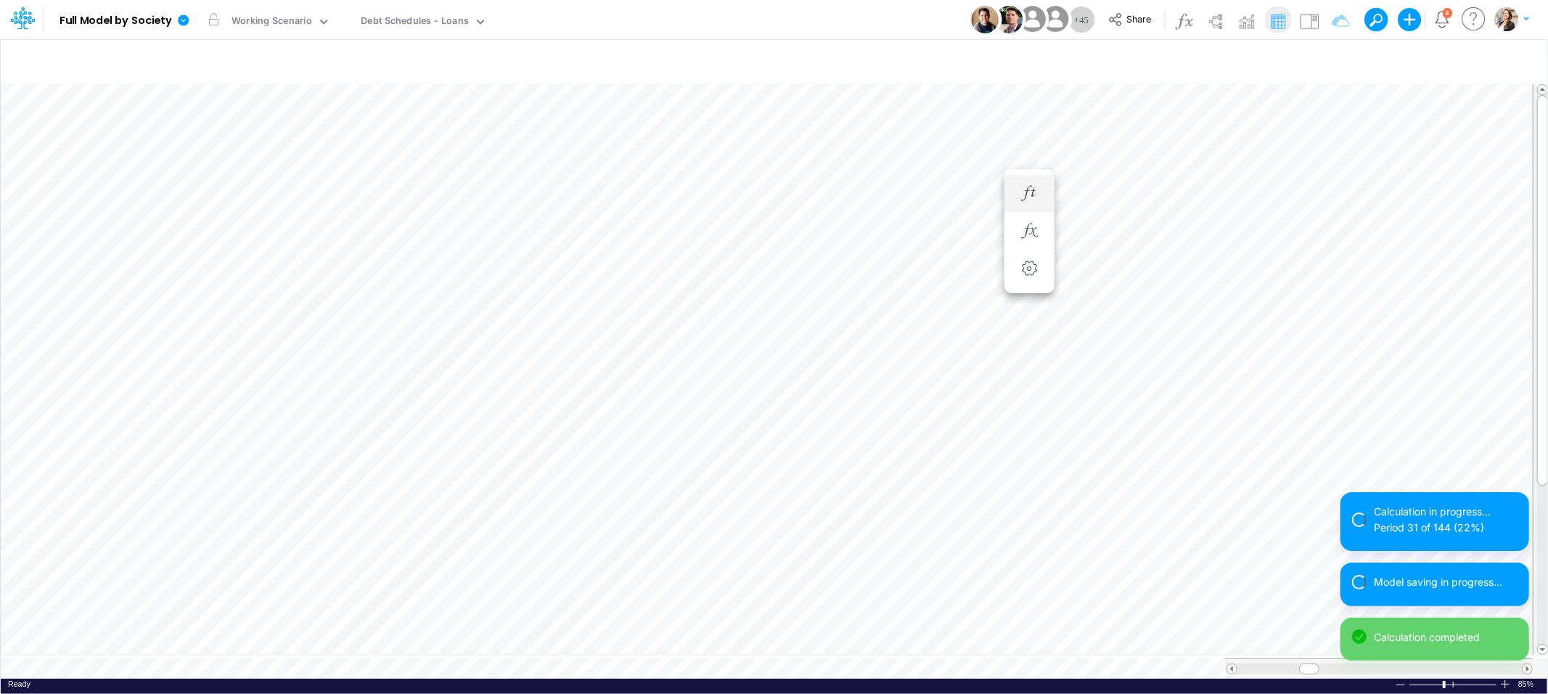
scroll to position [0, 1]
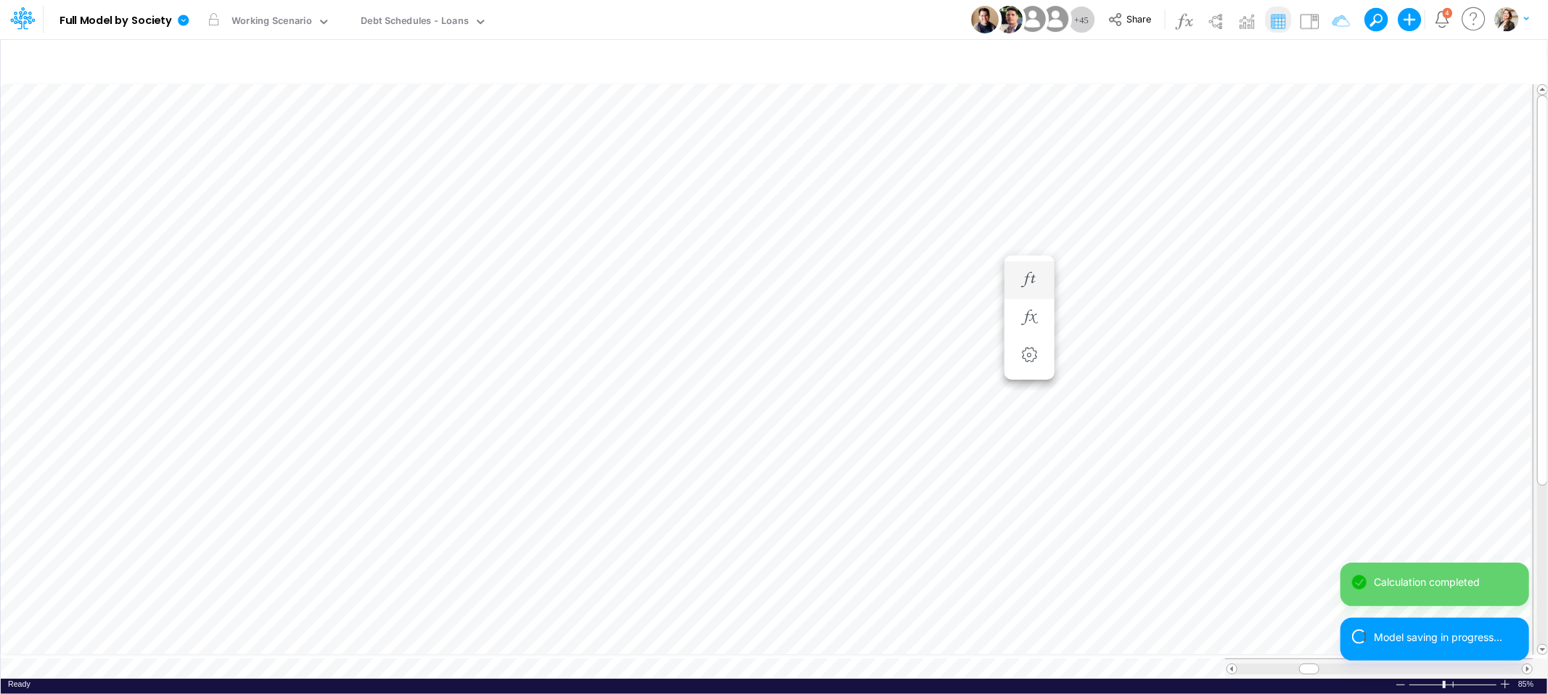
scroll to position [0, 1]
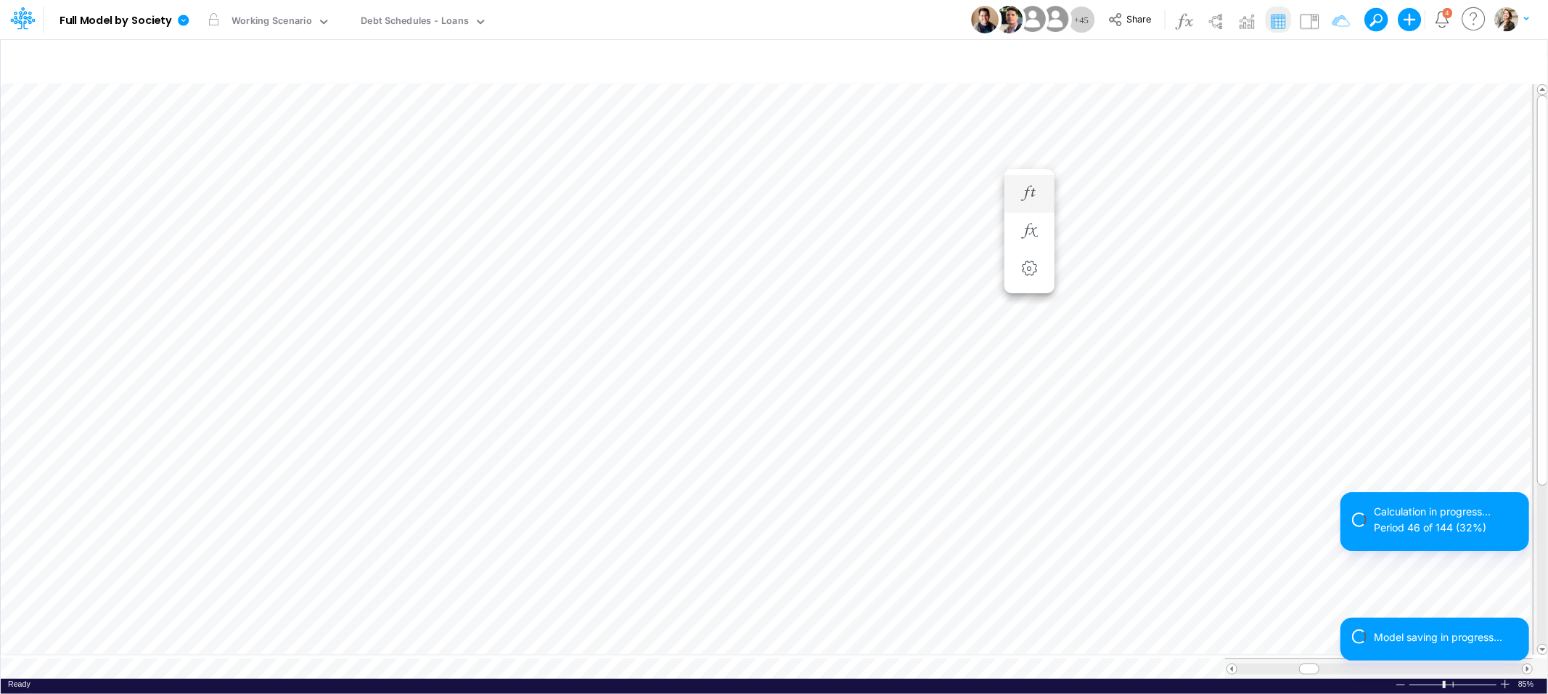
scroll to position [0, 1]
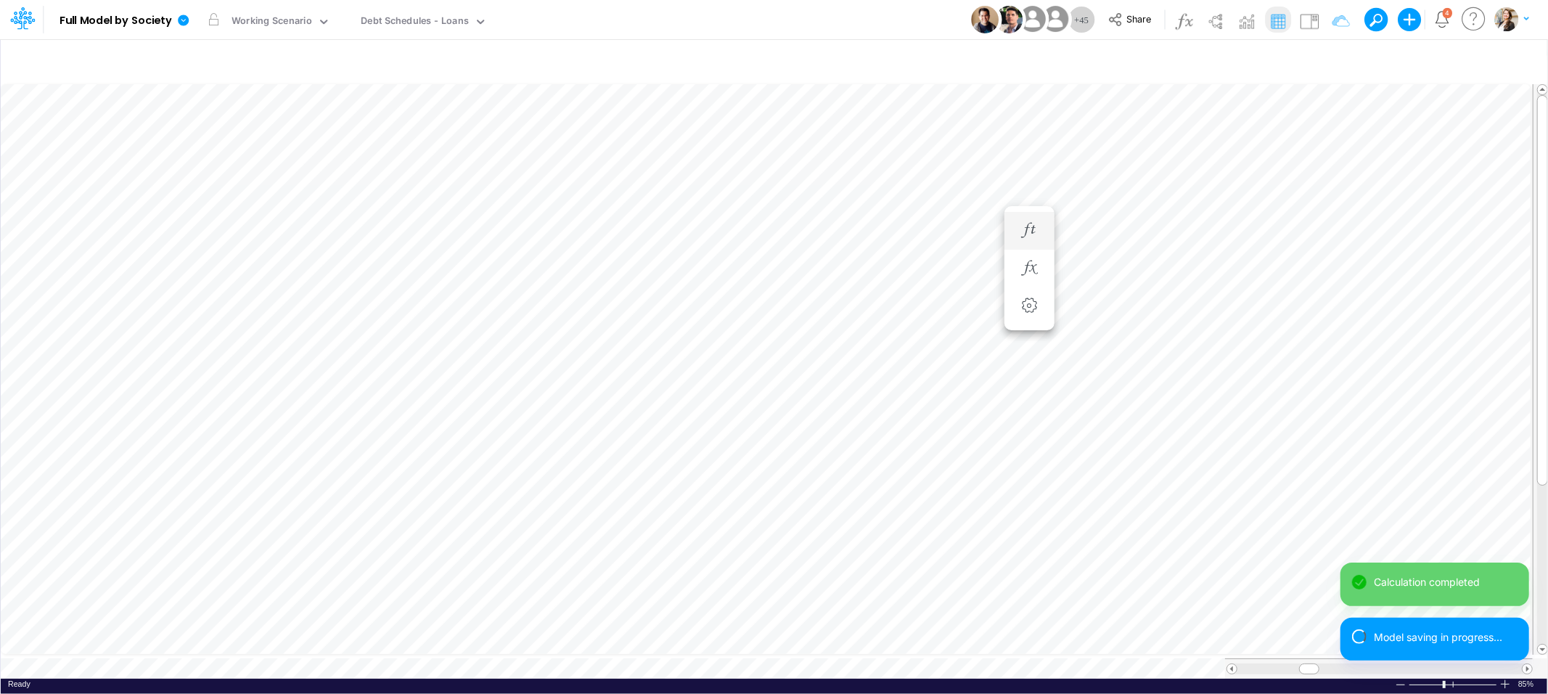
scroll to position [0, 1]
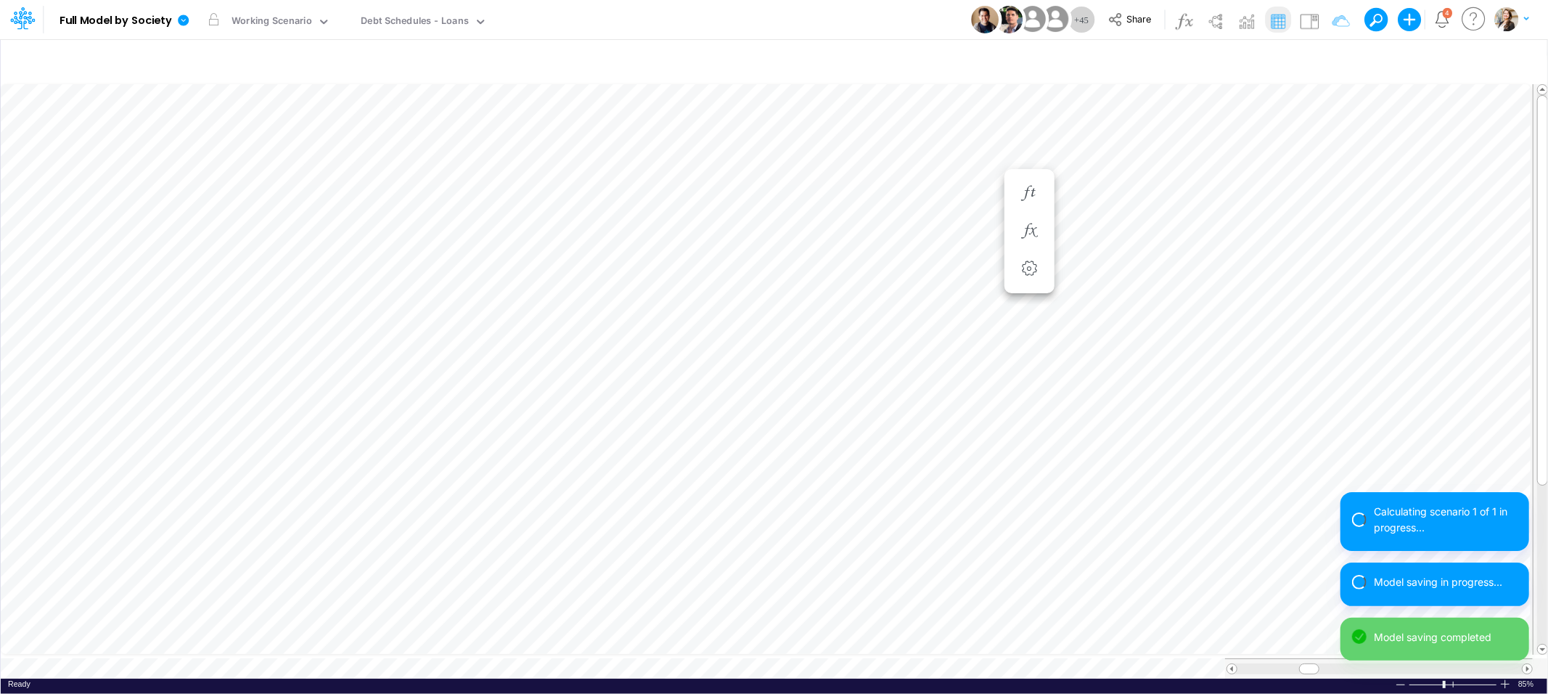
scroll to position [0, 1]
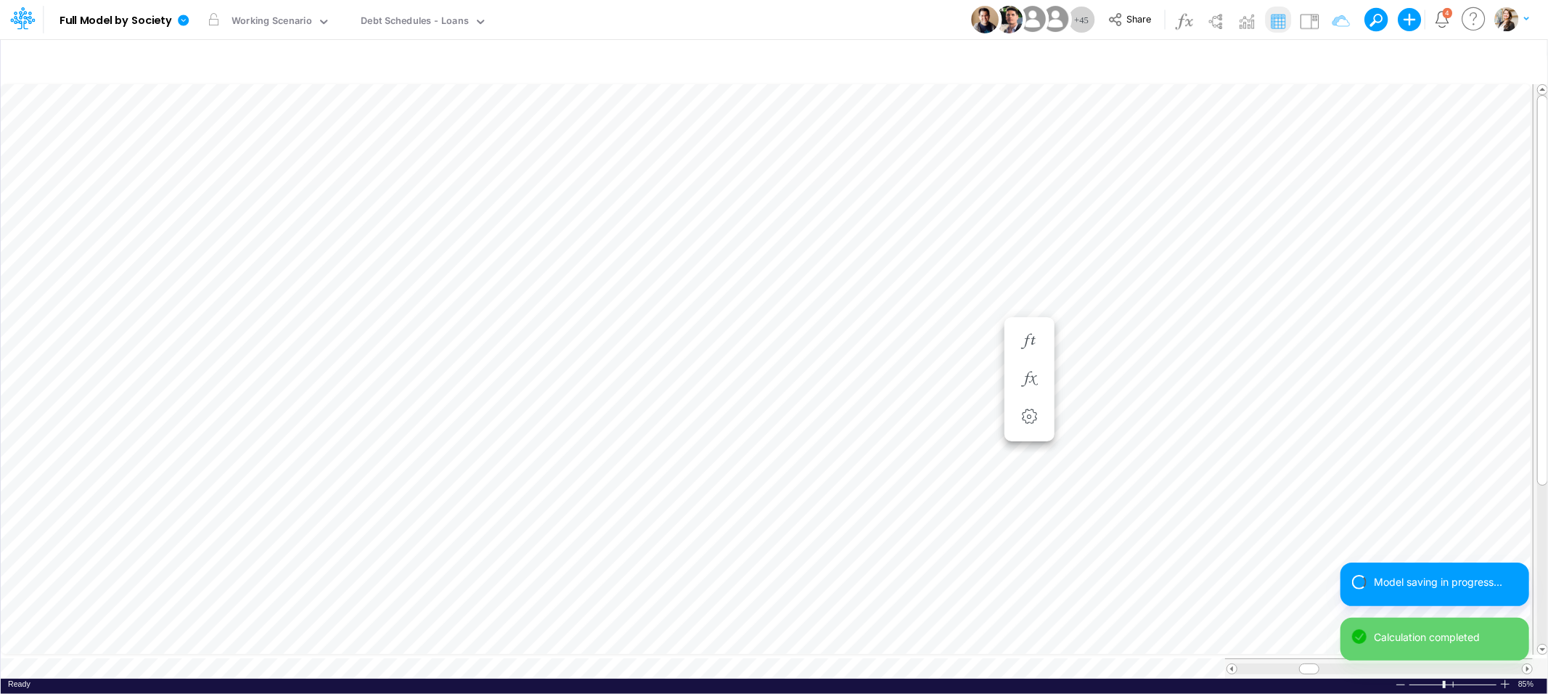
scroll to position [0, 1]
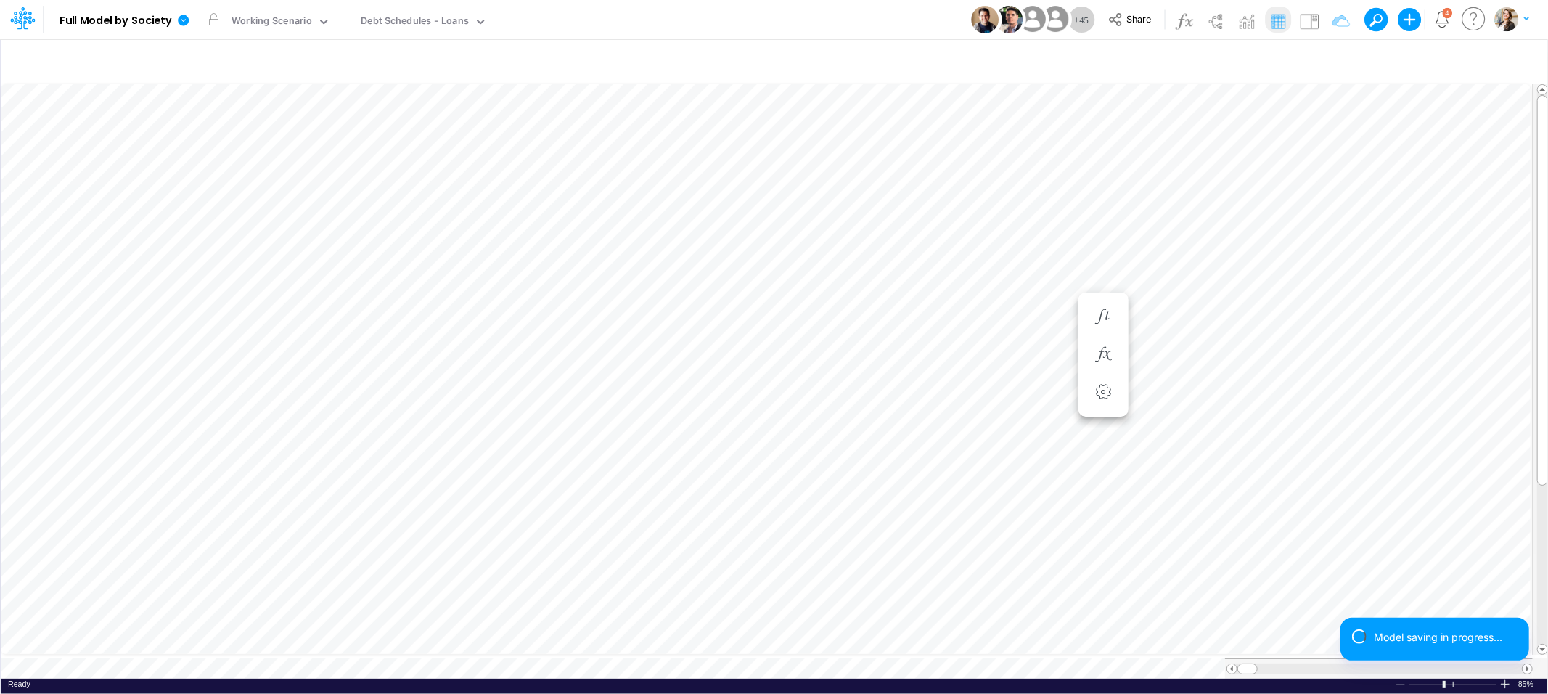
scroll to position [0, 1]
click at [1332, 57] on icon "button" at bounding box center [1332, 61] width 22 height 15
click at [1311, 202] on button "button" at bounding box center [1314, 200] width 28 height 20
click at [918, 128] on button "Apply" at bounding box center [915, 122] width 38 height 21
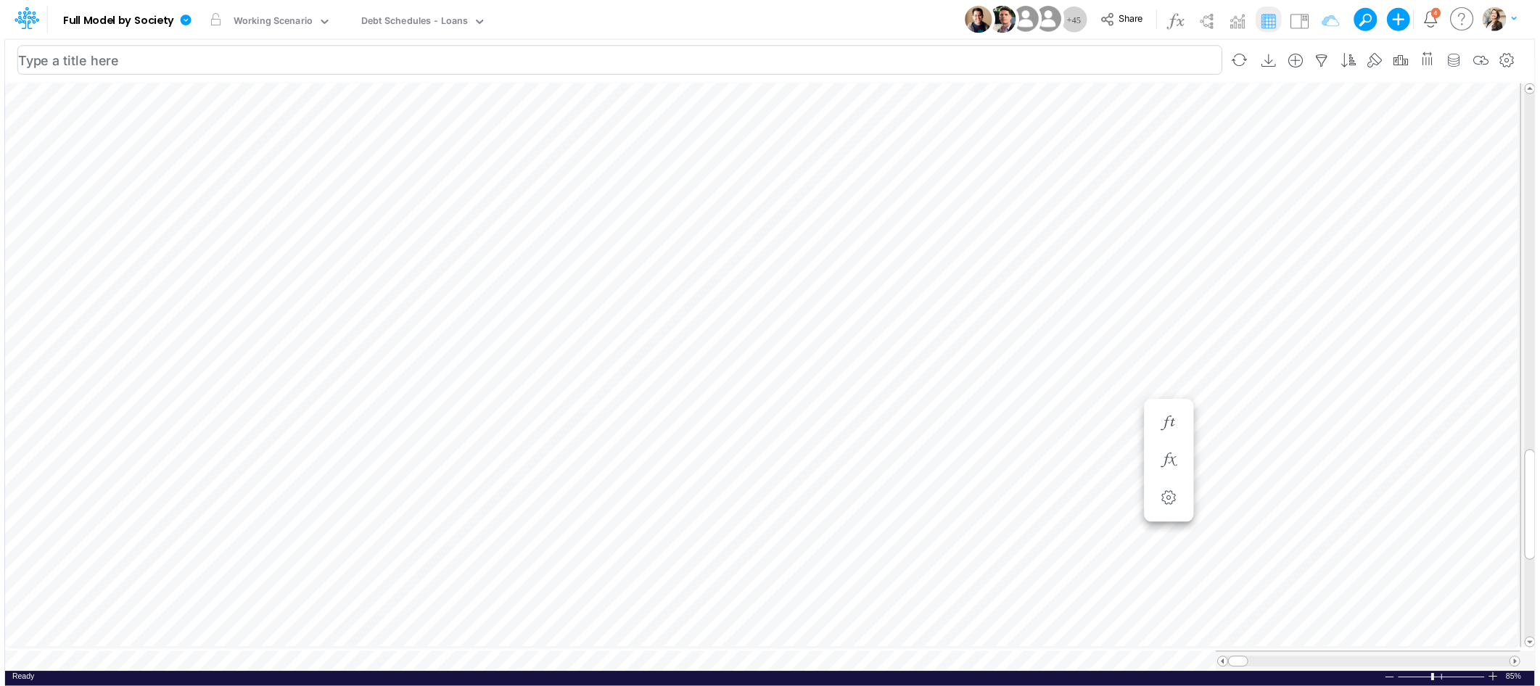
scroll to position [0, 1]
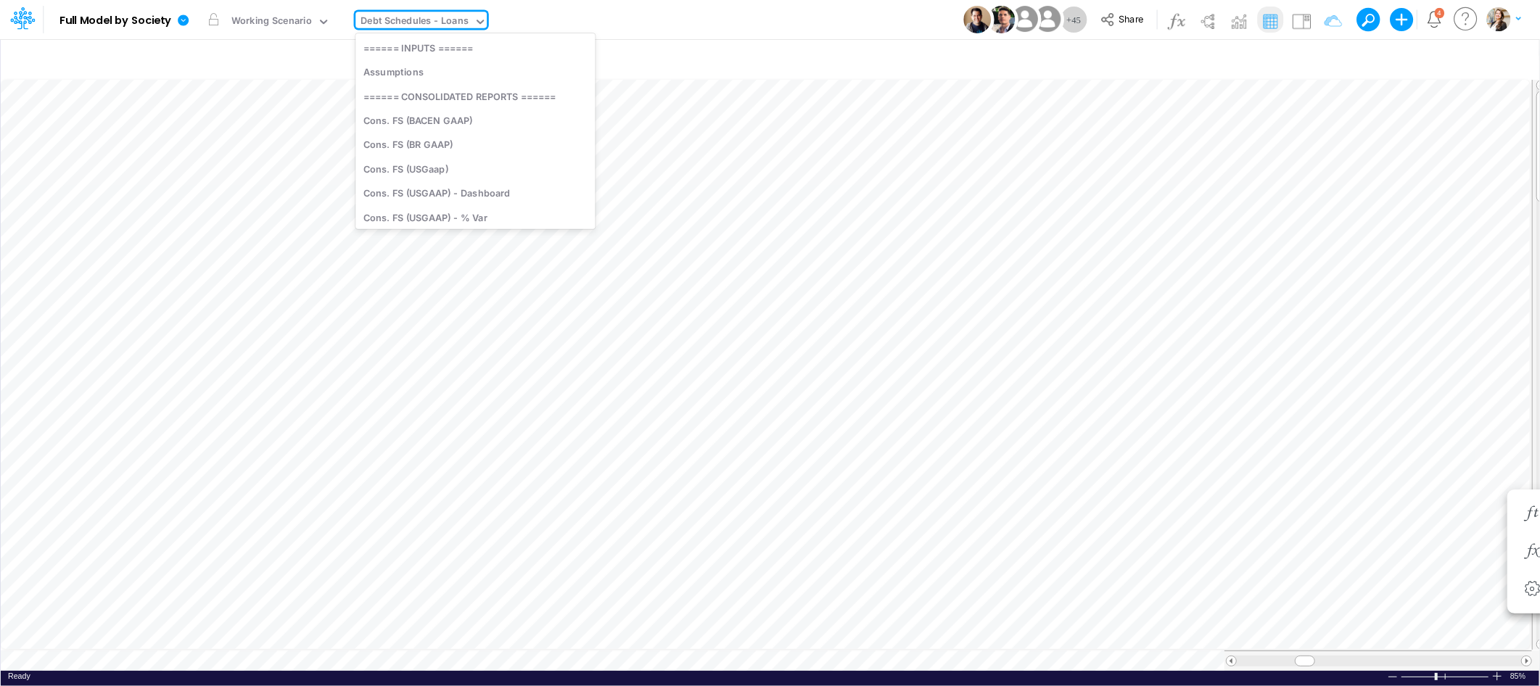
click at [407, 15] on div "Debt Schedules - Loans" at bounding box center [415, 22] width 108 height 17
type input "02br"
click at [455, 69] on div "BS (02BR - Hold BR)" at bounding box center [454, 72] width 196 height 24
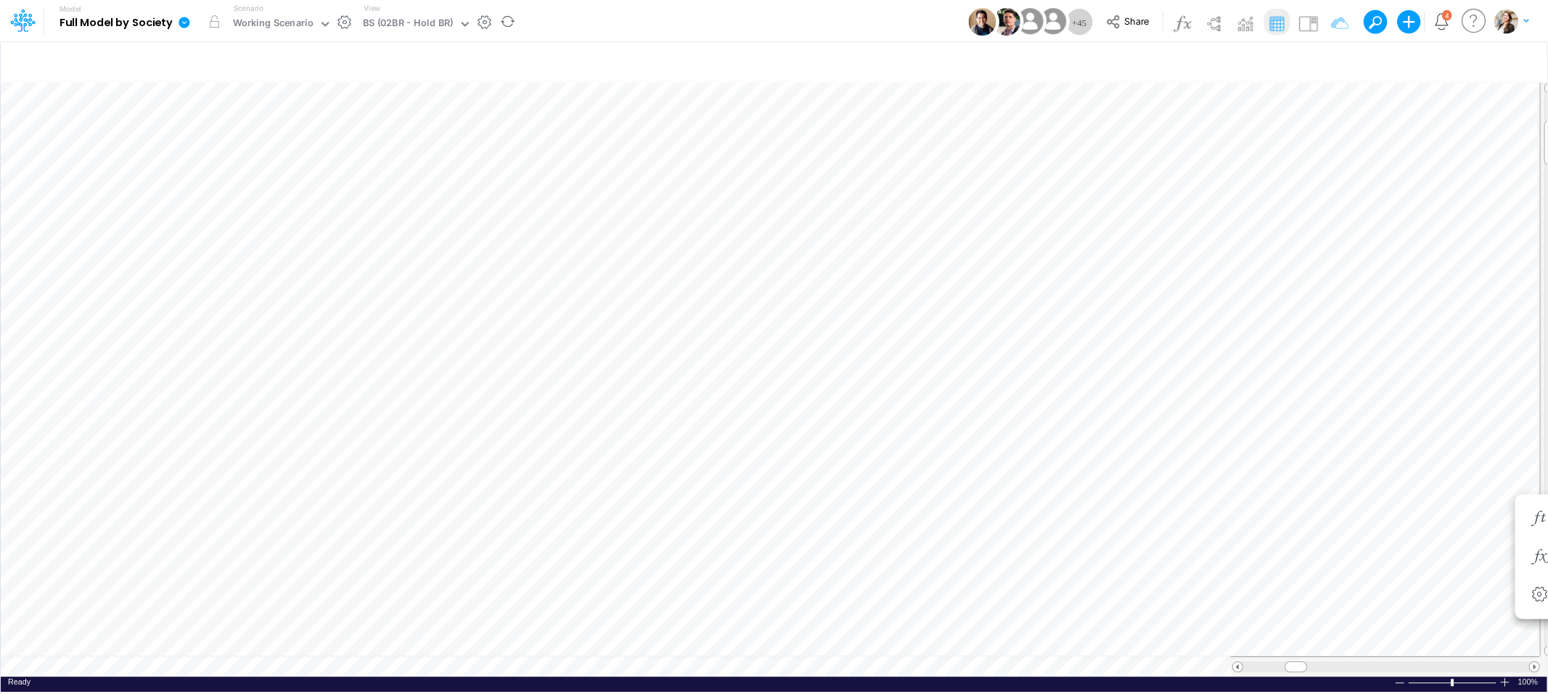
scroll to position [0, 1]
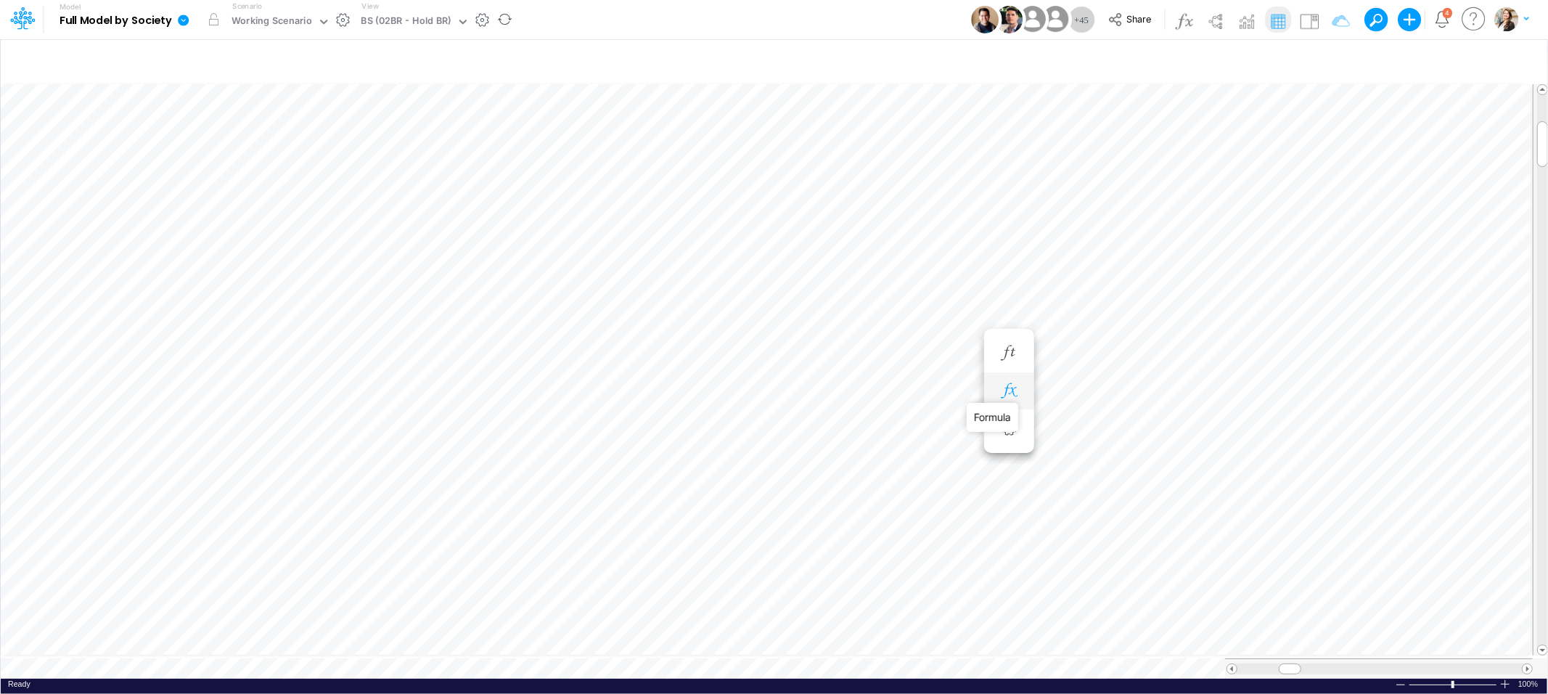
click at [1002, 395] on icon "button" at bounding box center [1009, 390] width 22 height 15
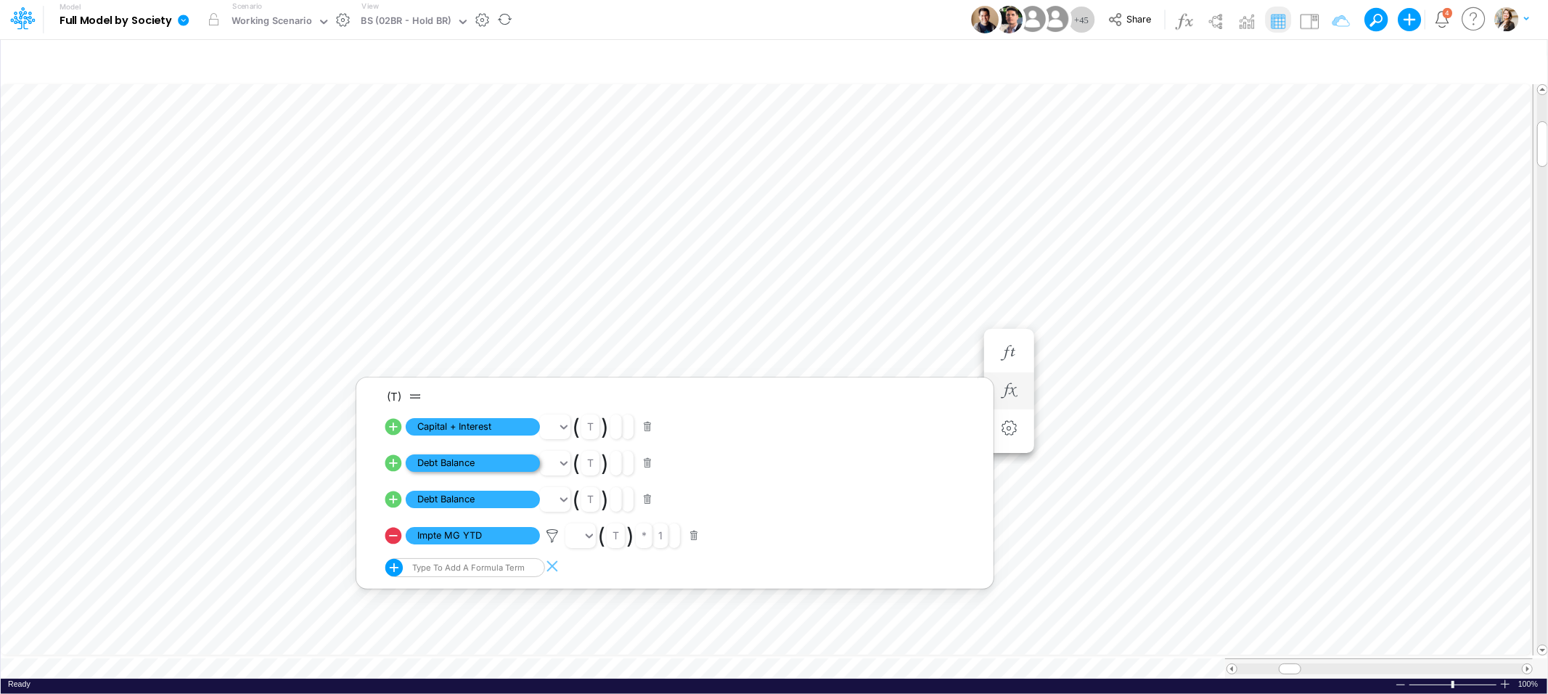
click at [446, 467] on span "Debt Balance" at bounding box center [473, 463] width 134 height 18
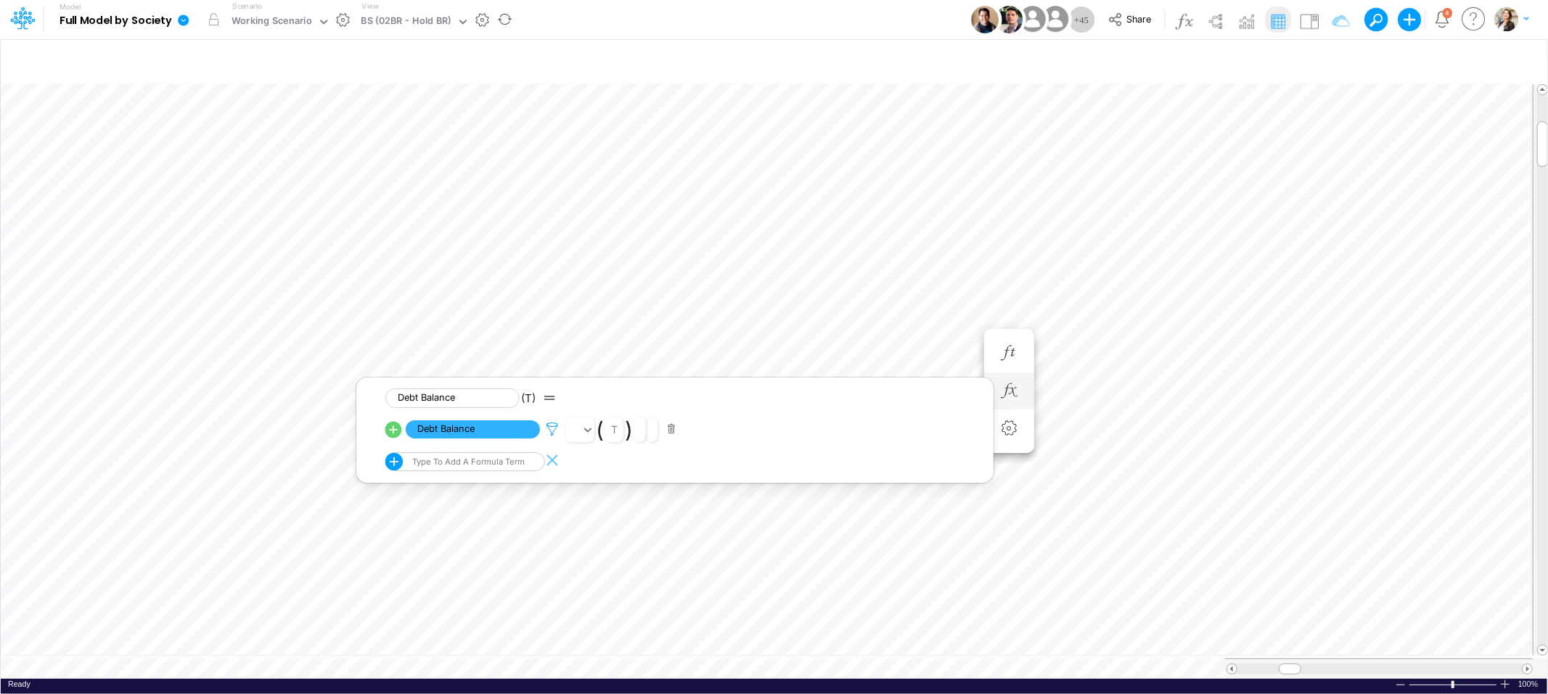
click at [557, 429] on icon at bounding box center [552, 429] width 22 height 15
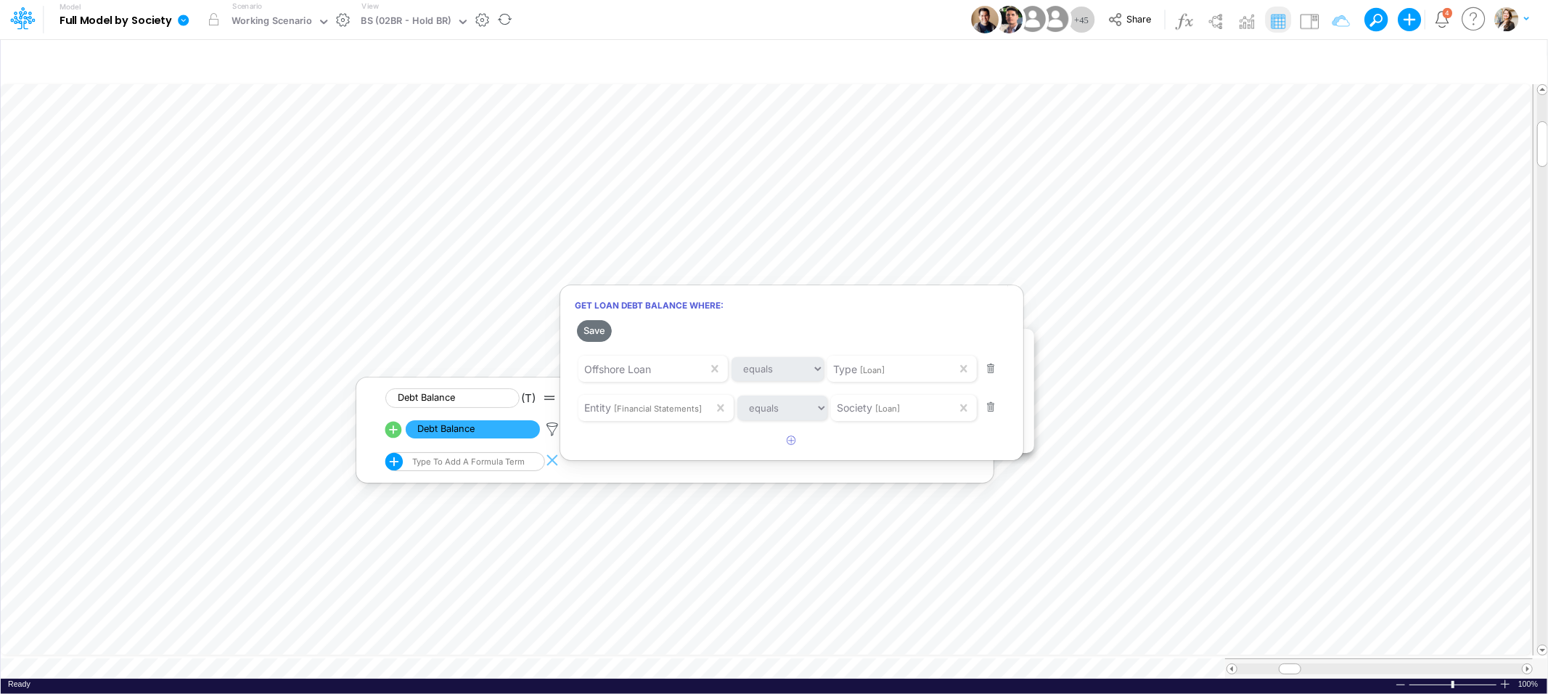
click at [496, 321] on div at bounding box center [774, 350] width 1548 height 686
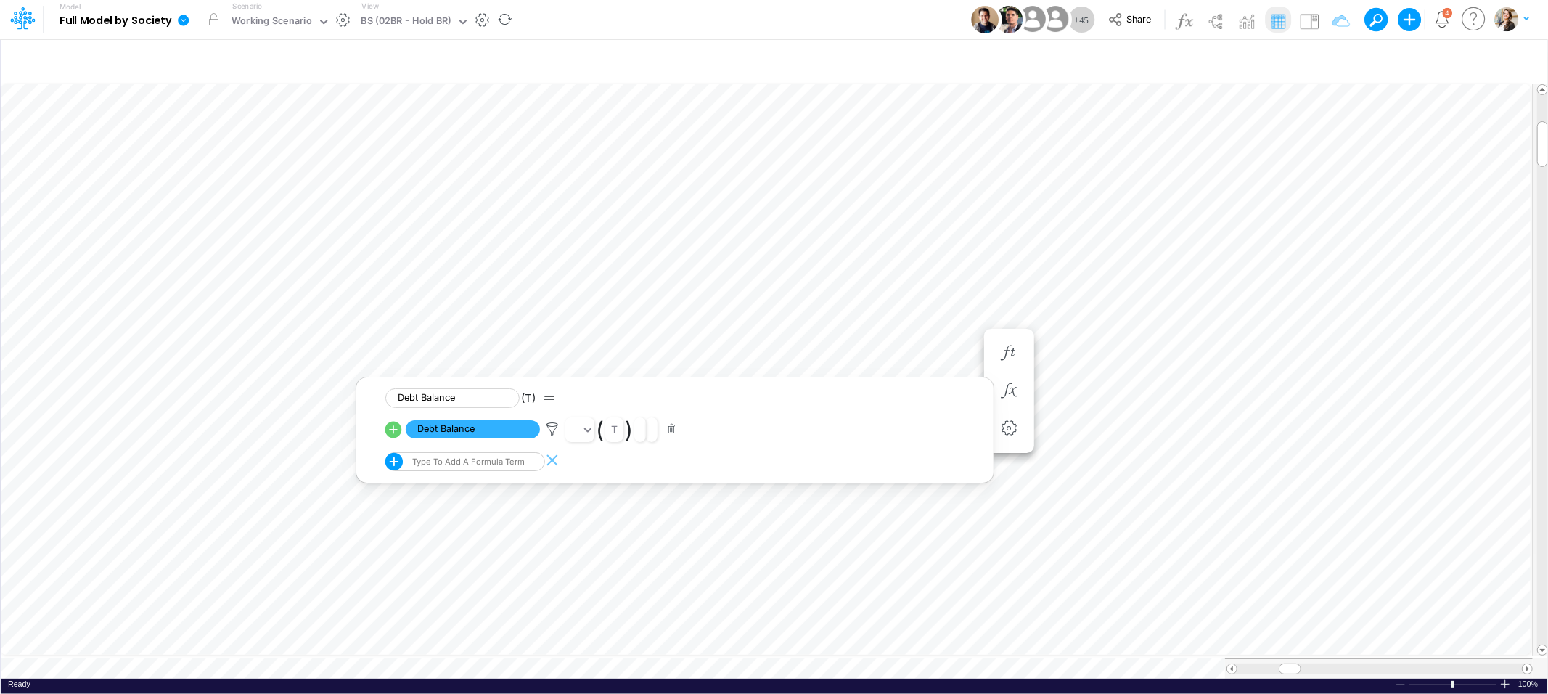
scroll to position [0, 1]
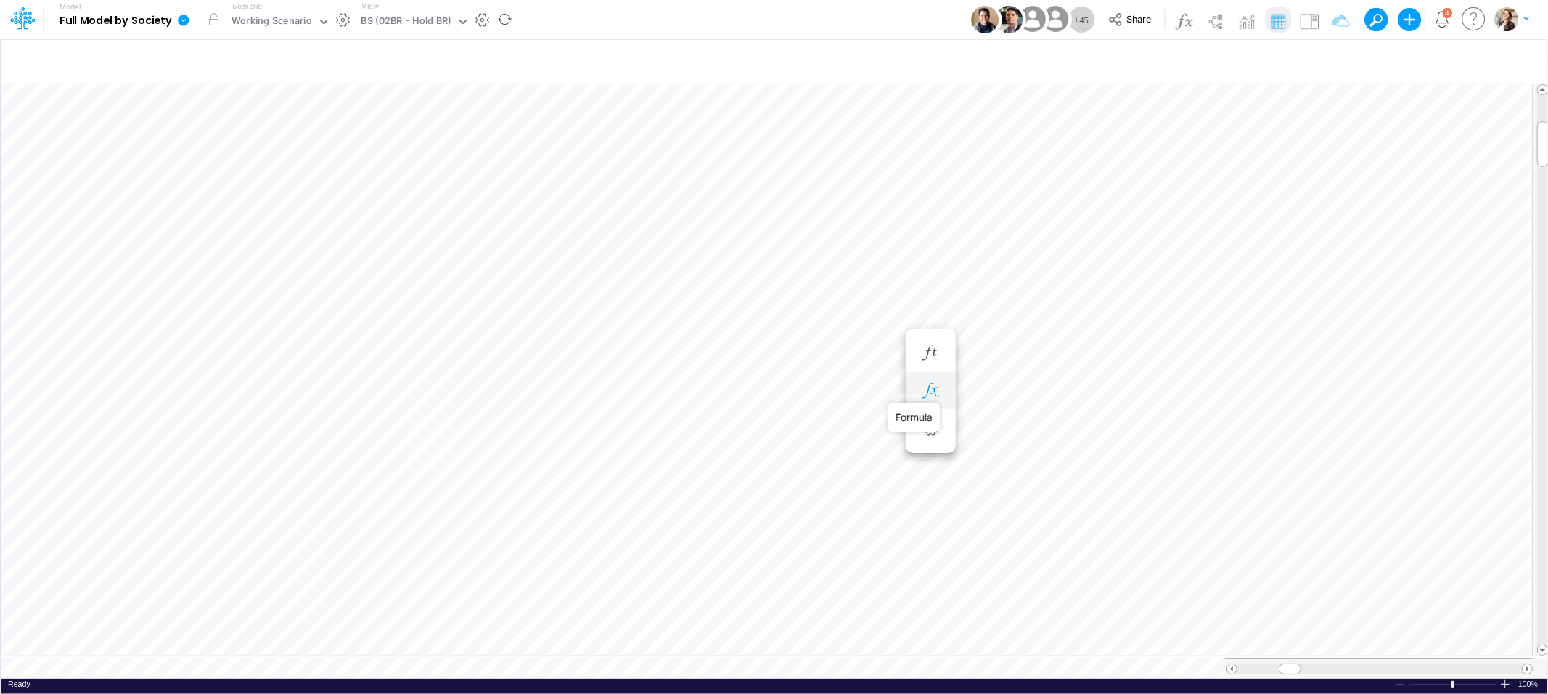
click at [924, 386] on icon "button" at bounding box center [930, 390] width 22 height 15
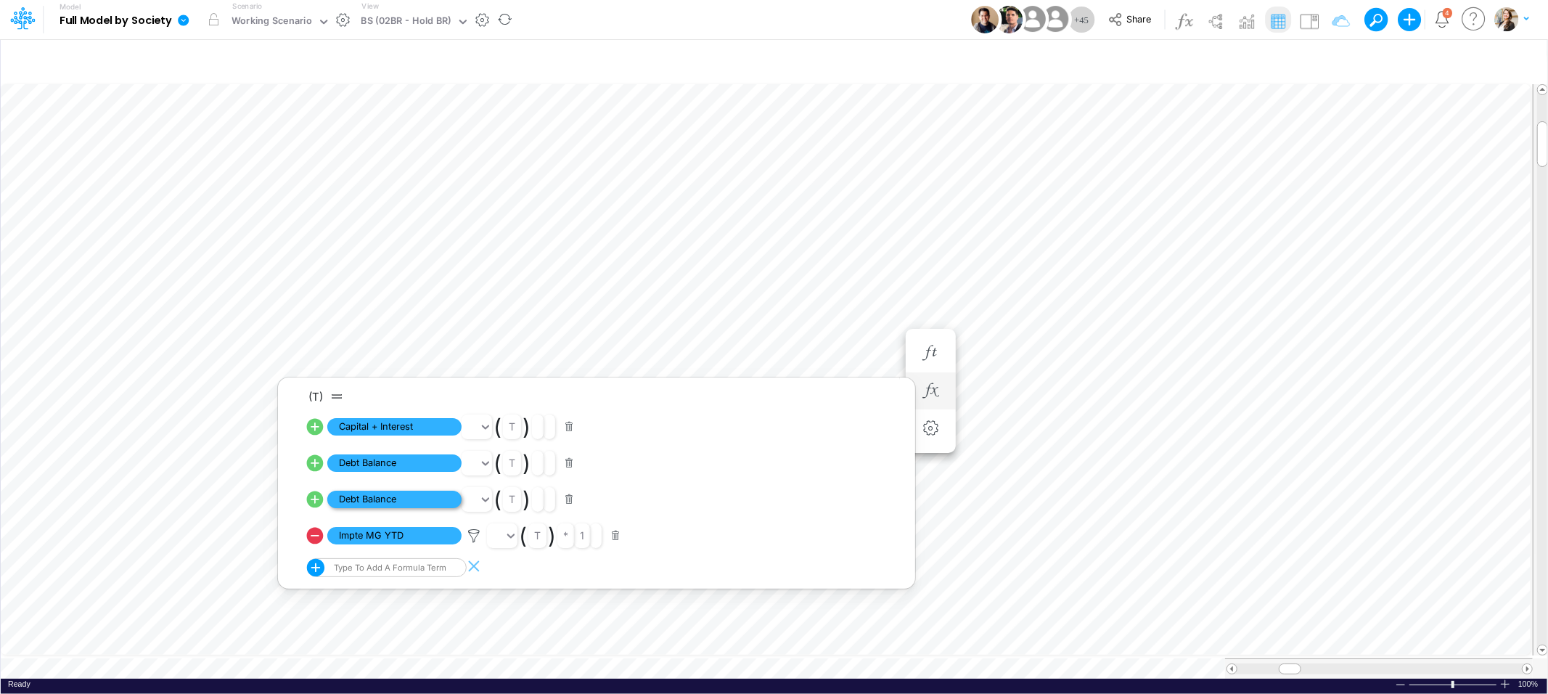
click at [417, 502] on span "Debt Balance" at bounding box center [394, 500] width 134 height 18
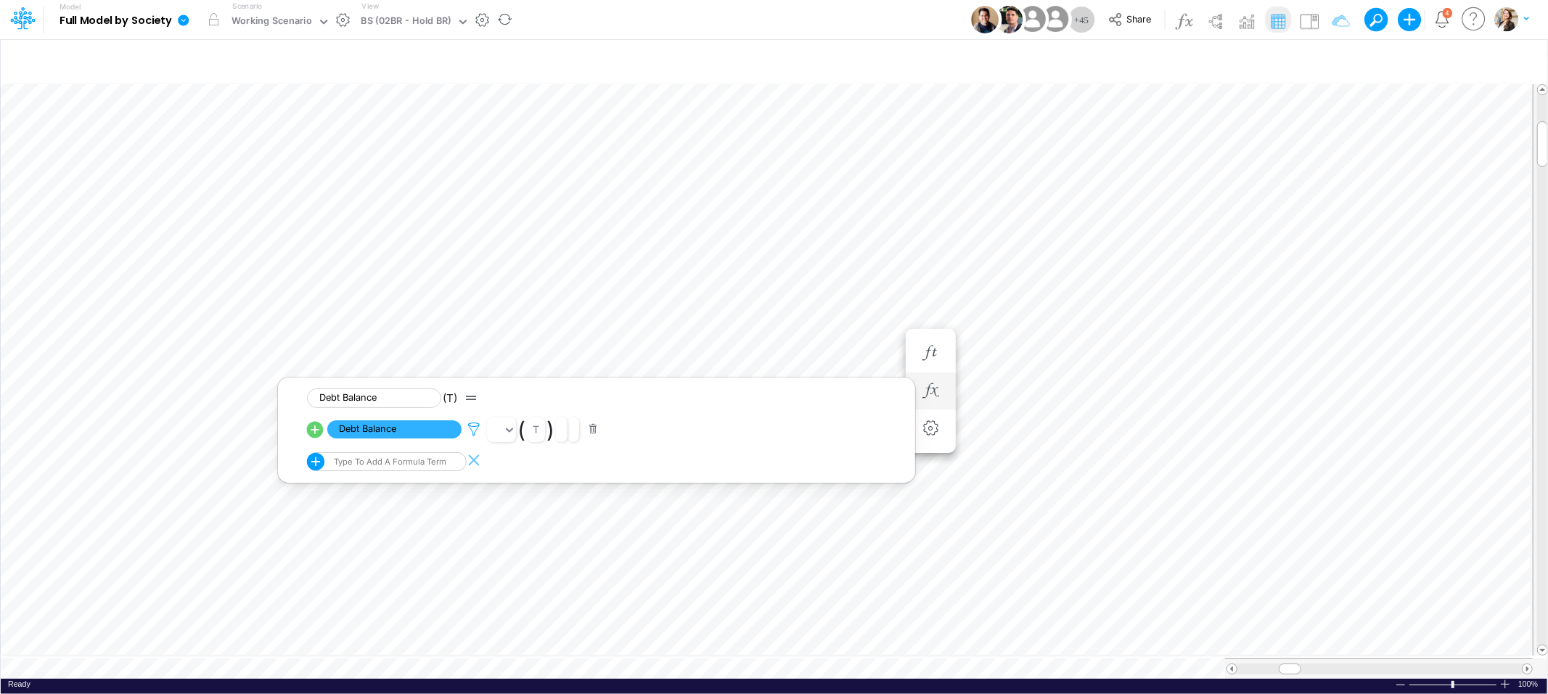
click at [477, 430] on icon at bounding box center [474, 429] width 22 height 15
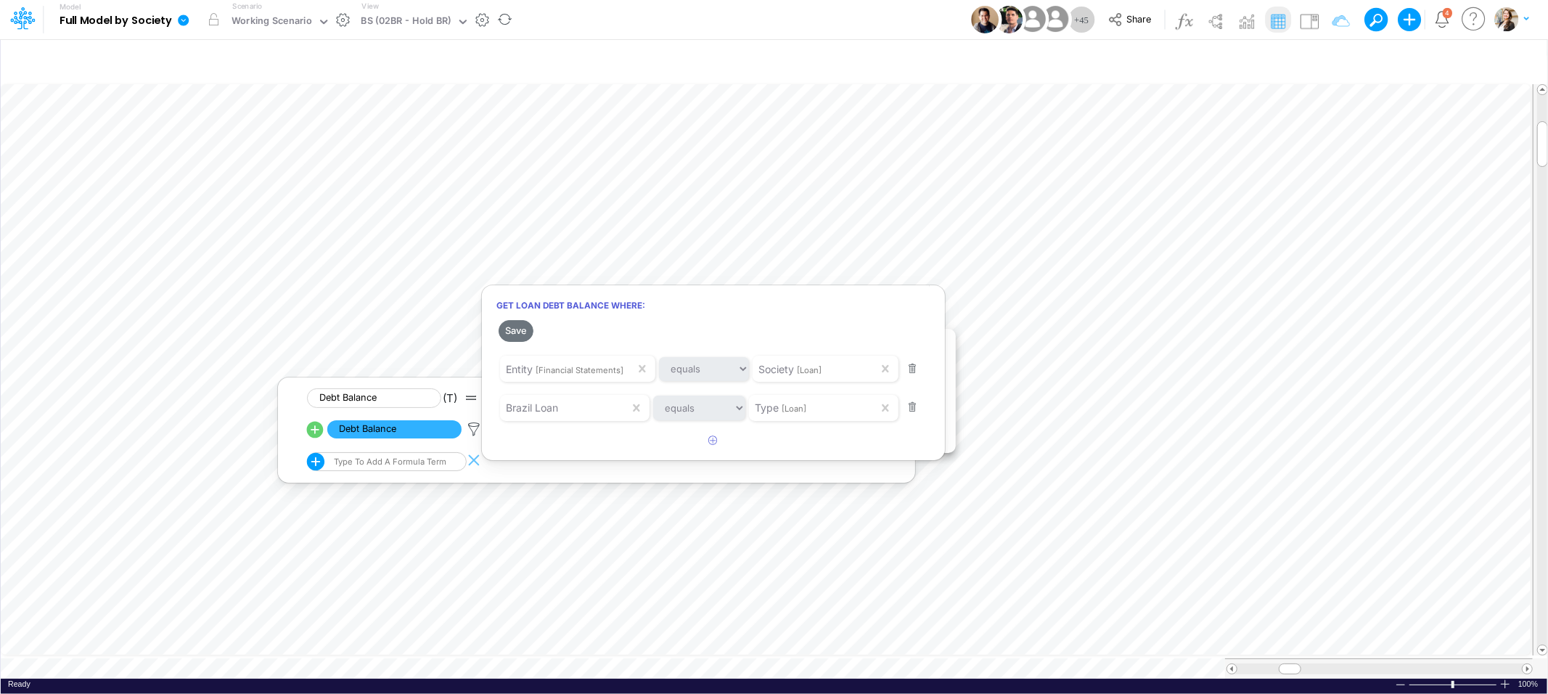
click at [819, 266] on div at bounding box center [774, 350] width 1548 height 686
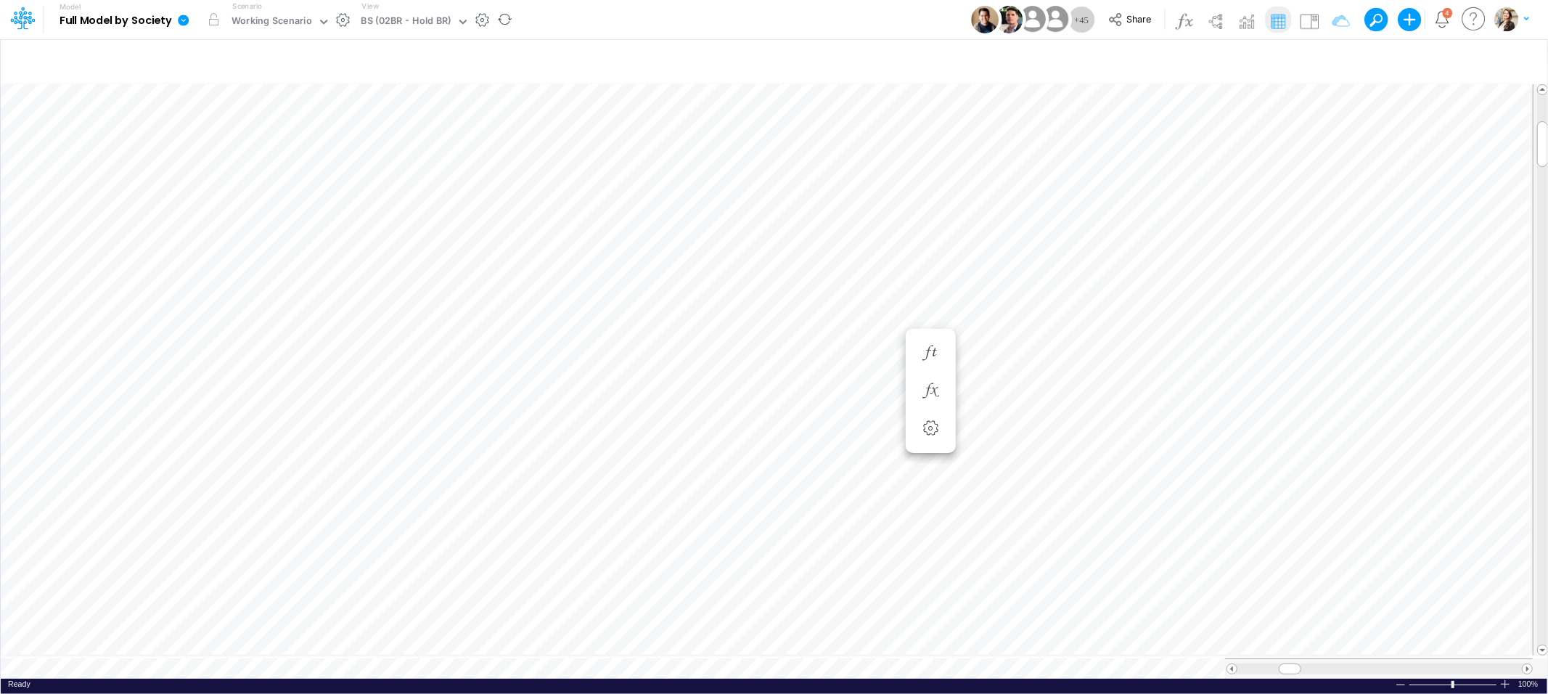
scroll to position [0, 1]
click at [917, 392] on div at bounding box center [930, 391] width 27 height 29
click at [929, 390] on icon "button" at bounding box center [930, 390] width 22 height 15
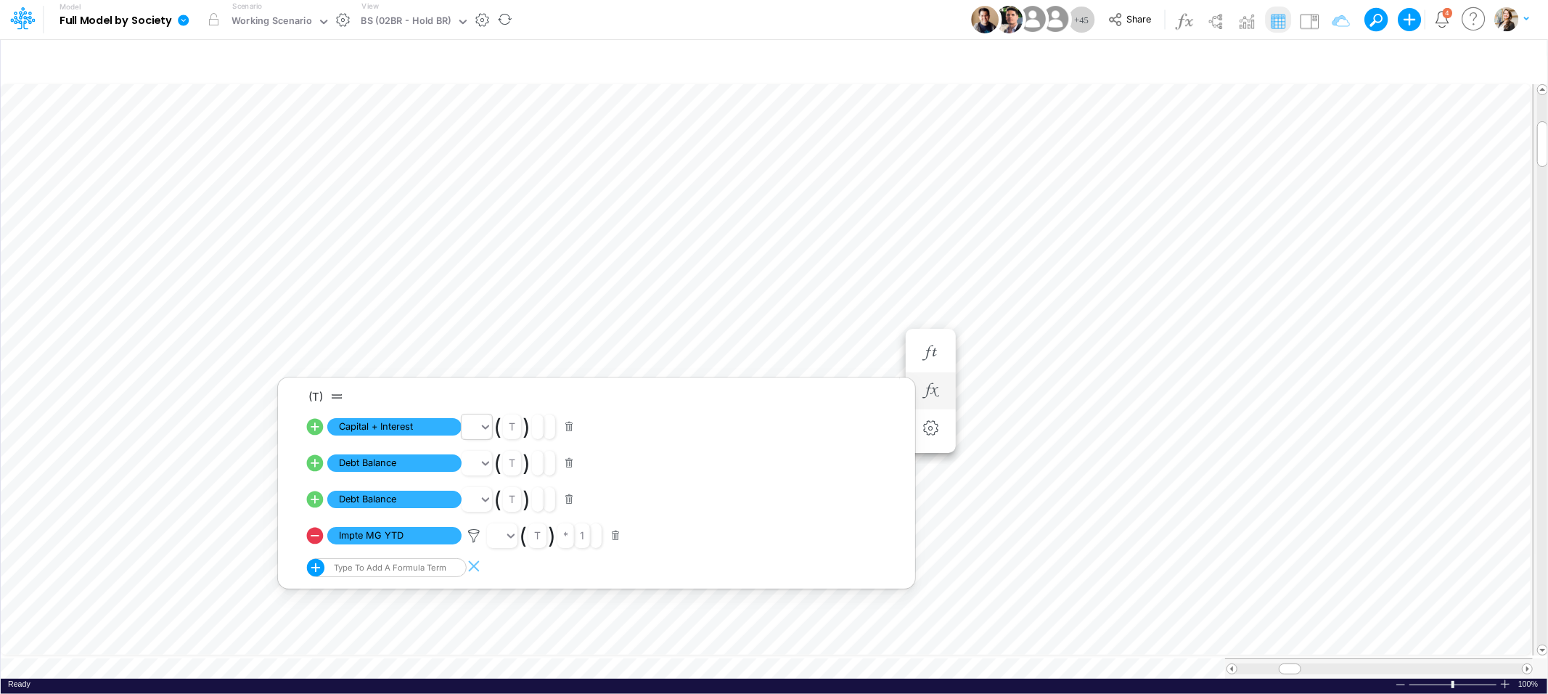
drag, startPoint x: 418, startPoint y: 430, endPoint x: 464, endPoint y: 436, distance: 46.2
click at [418, 430] on span "Capital + Interest" at bounding box center [394, 427] width 134 height 18
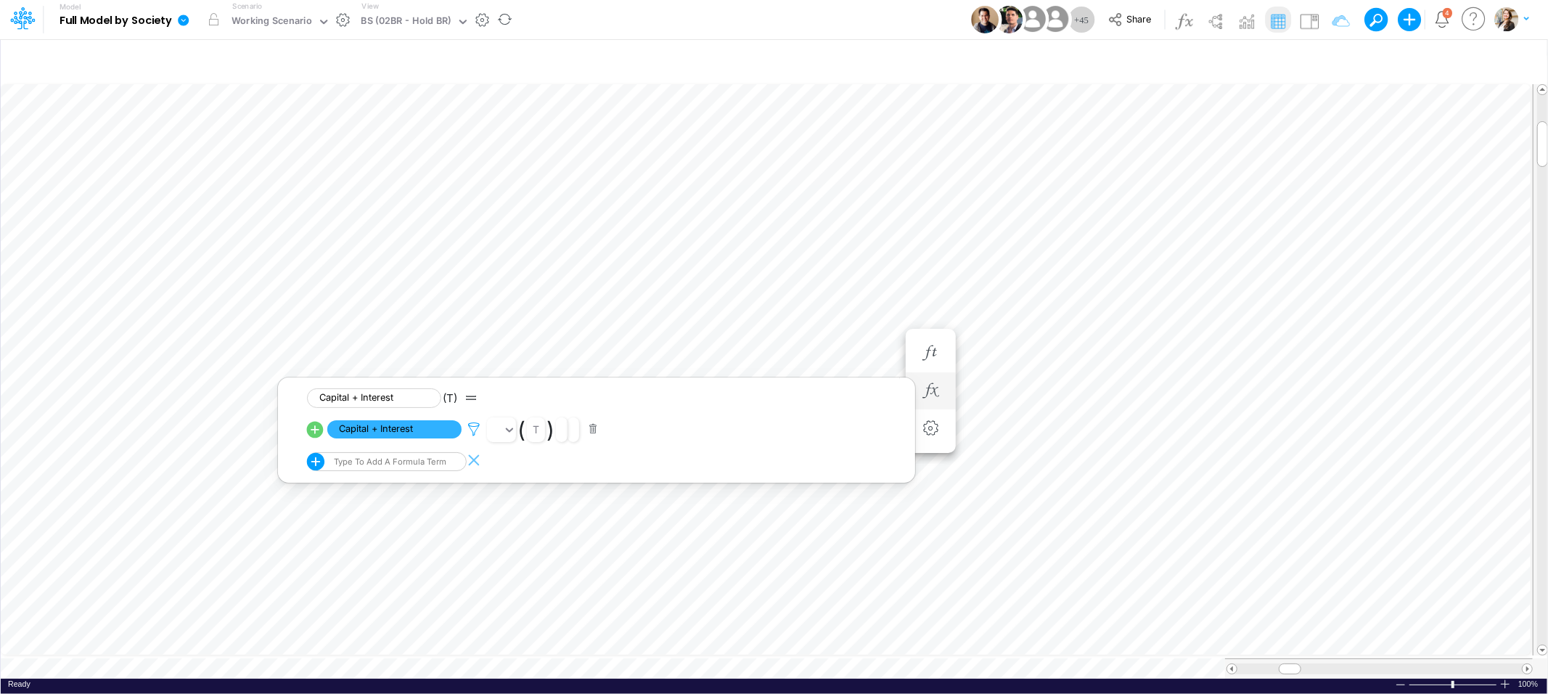
click at [475, 427] on icon at bounding box center [474, 429] width 22 height 15
click at [798, 255] on div at bounding box center [774, 350] width 1548 height 686
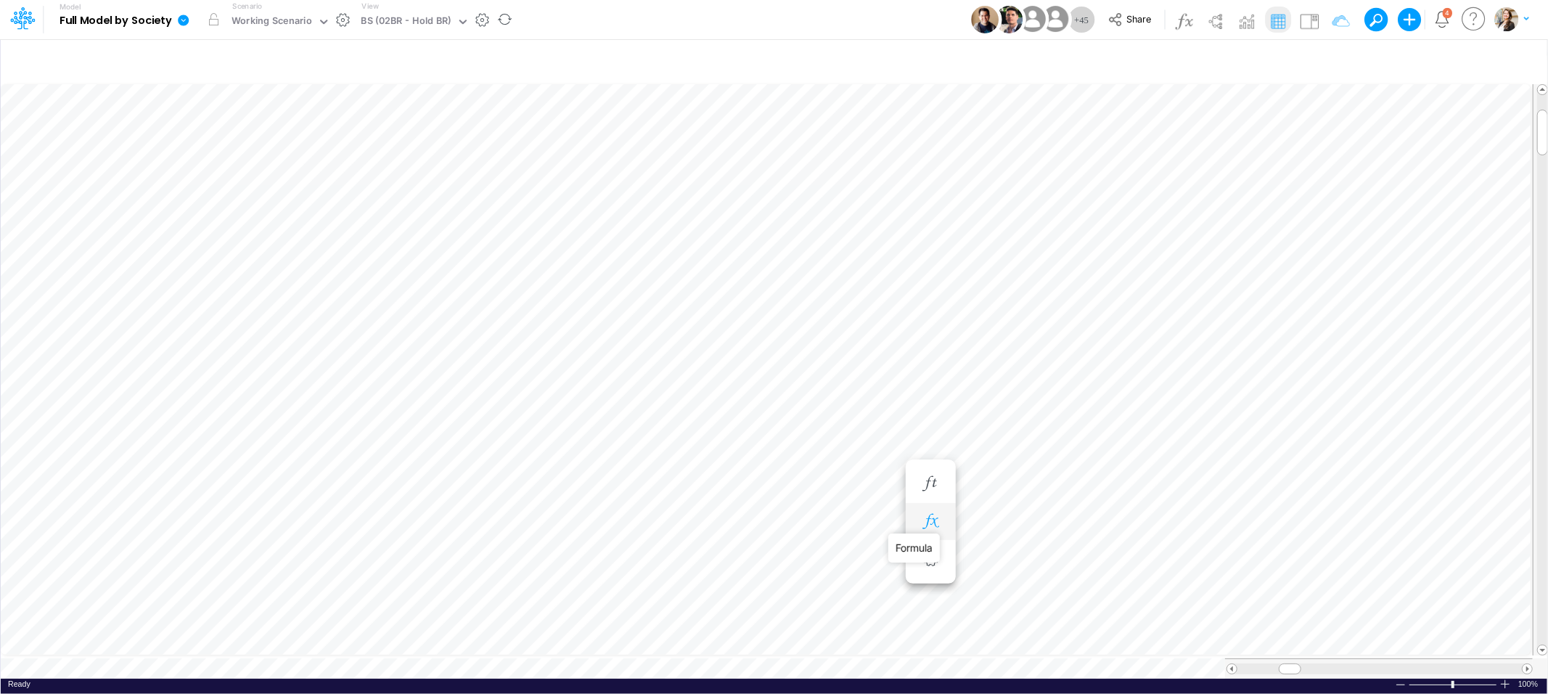
click at [935, 525] on icon "button" at bounding box center [930, 521] width 22 height 15
click at [1332, 56] on icon "button" at bounding box center [1332, 61] width 22 height 15
click at [1112, 152] on icon "button" at bounding box center [1111, 153] width 9 height 9
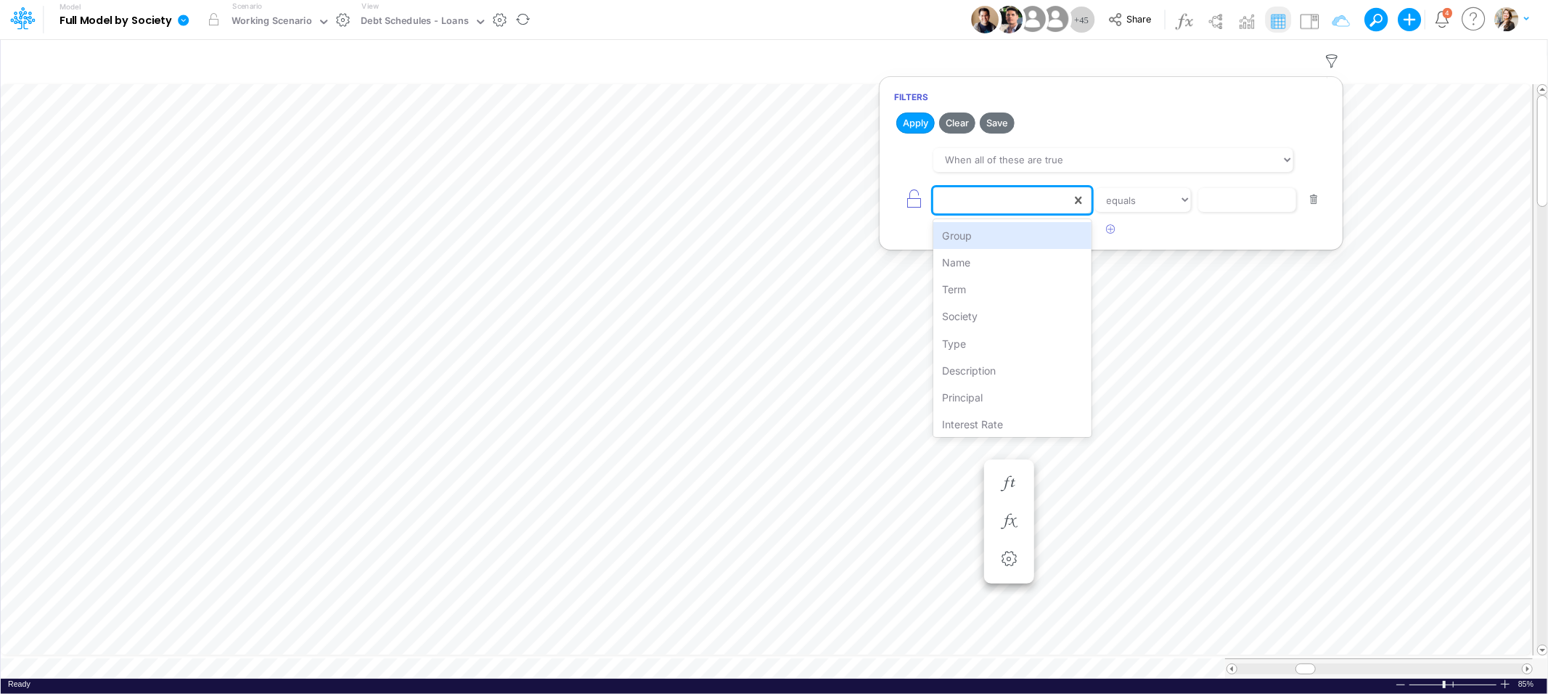
click at [985, 194] on div at bounding box center [1002, 200] width 138 height 25
click at [982, 318] on div "Society" at bounding box center [1011, 316] width 157 height 27
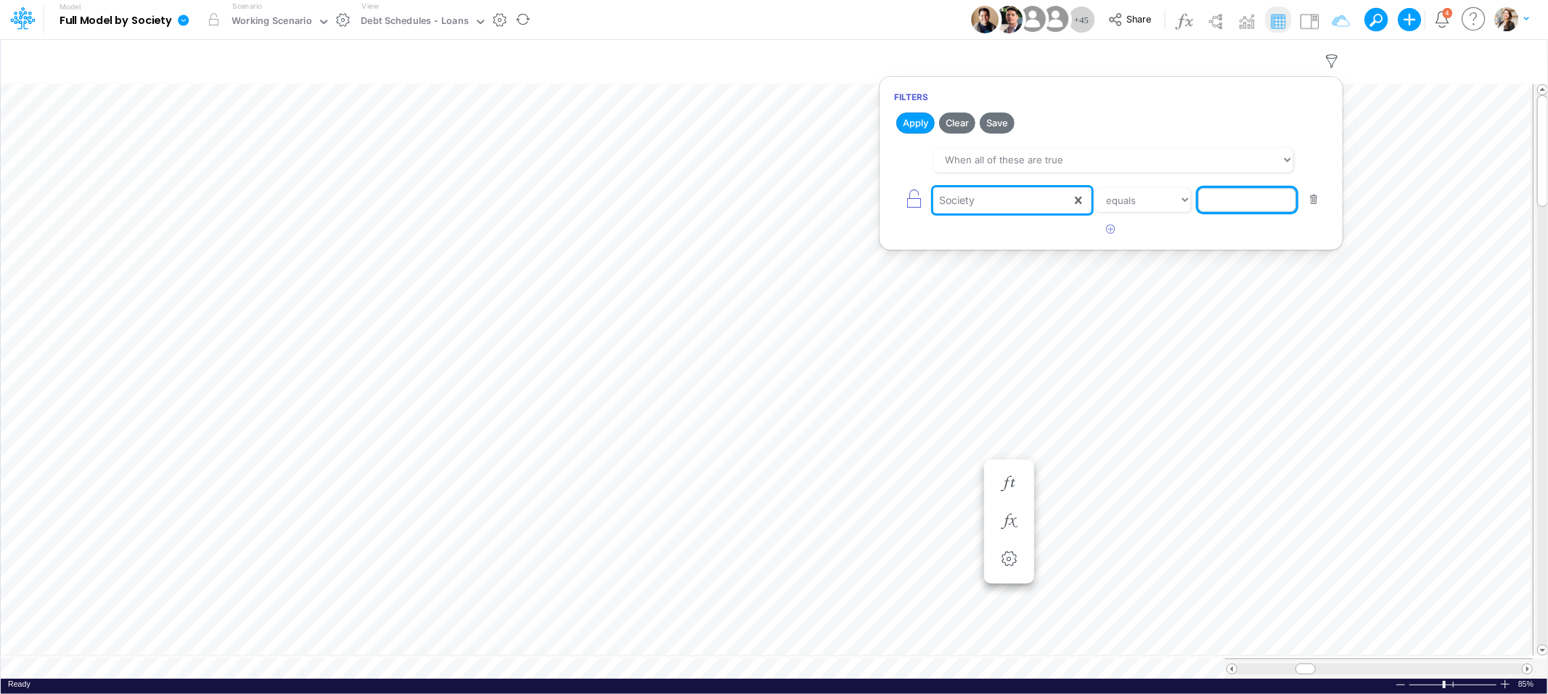
click at [1227, 202] on input "text" at bounding box center [1247, 200] width 98 height 25
type input "02BR"
click at [908, 126] on button "Apply" at bounding box center [915, 122] width 38 height 21
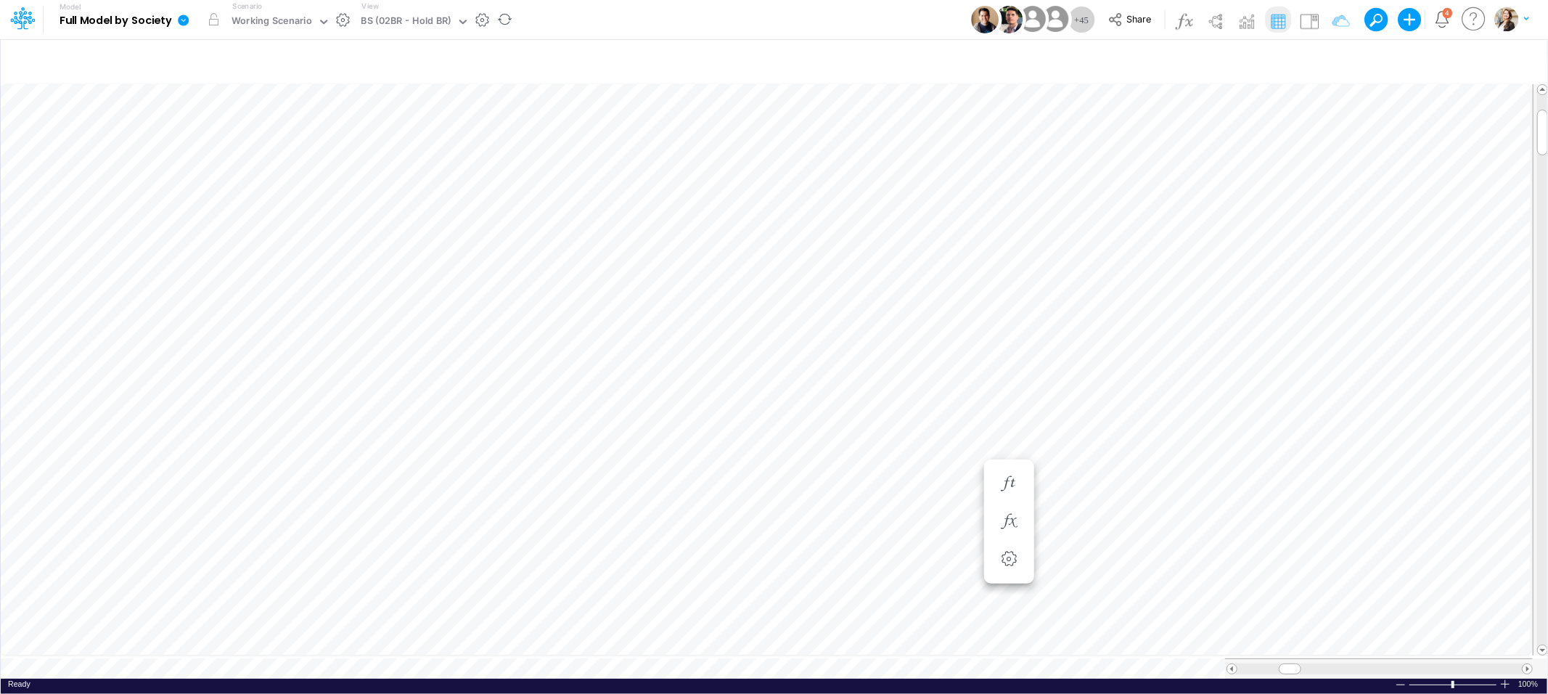
scroll to position [0, 1]
click at [939, 519] on icon "button" at bounding box center [930, 521] width 22 height 15
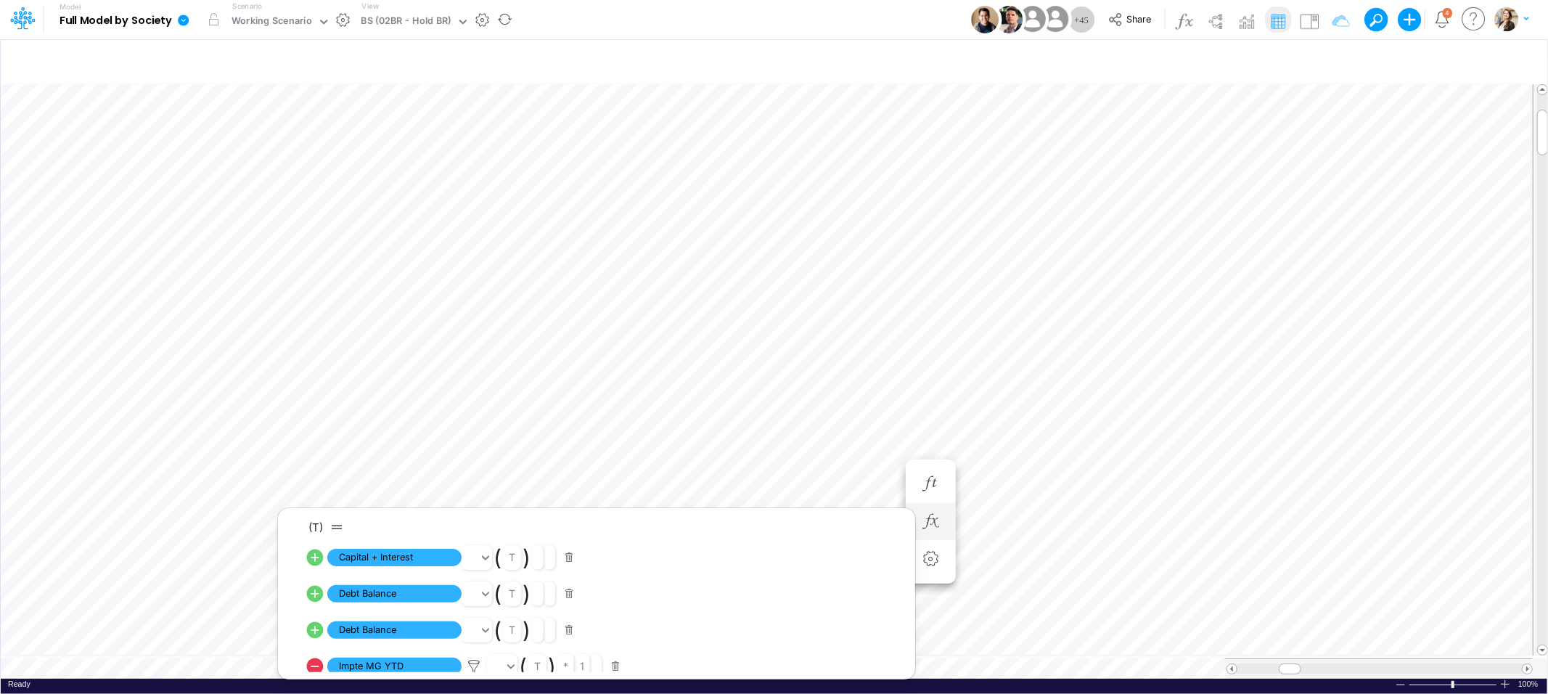
click at [315, 667] on icon at bounding box center [315, 666] width 20 height 20
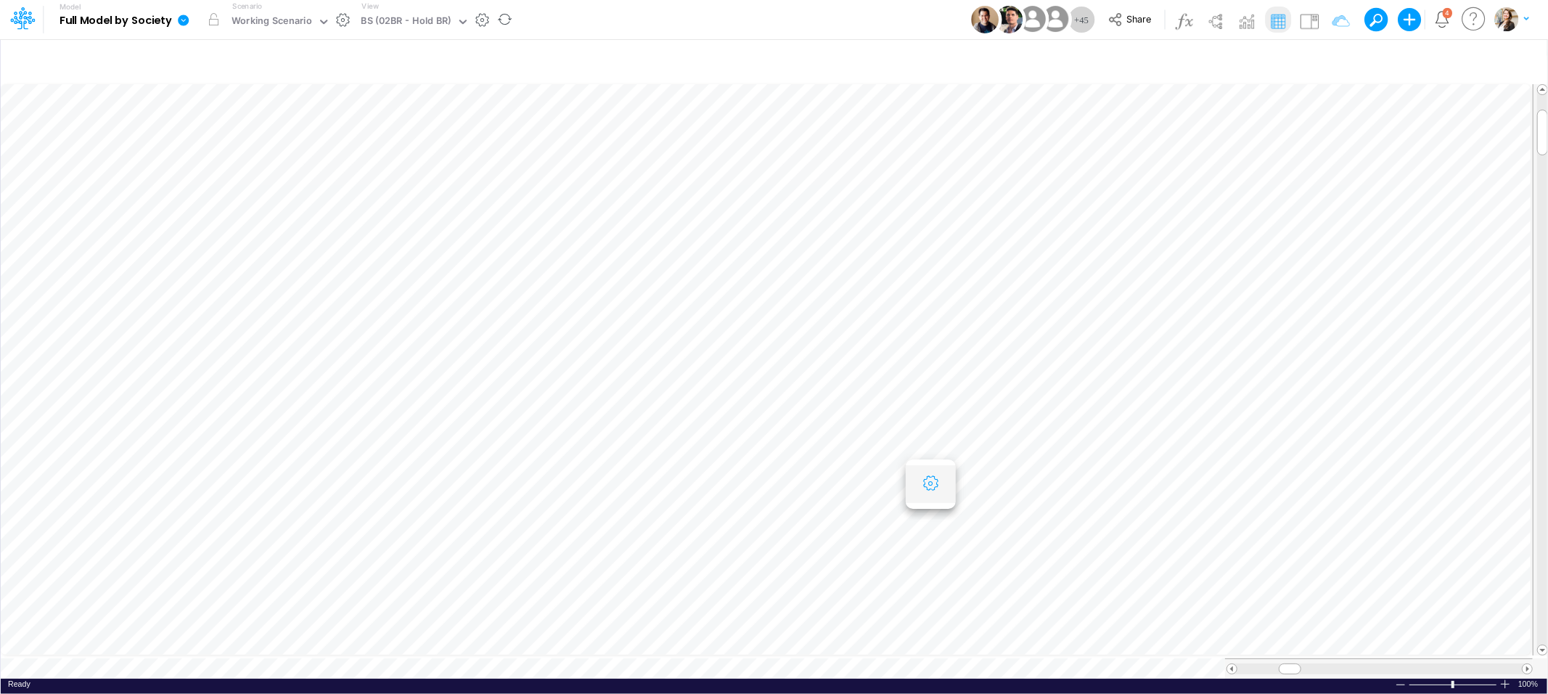
click at [922, 484] on icon "button" at bounding box center [930, 483] width 22 height 15
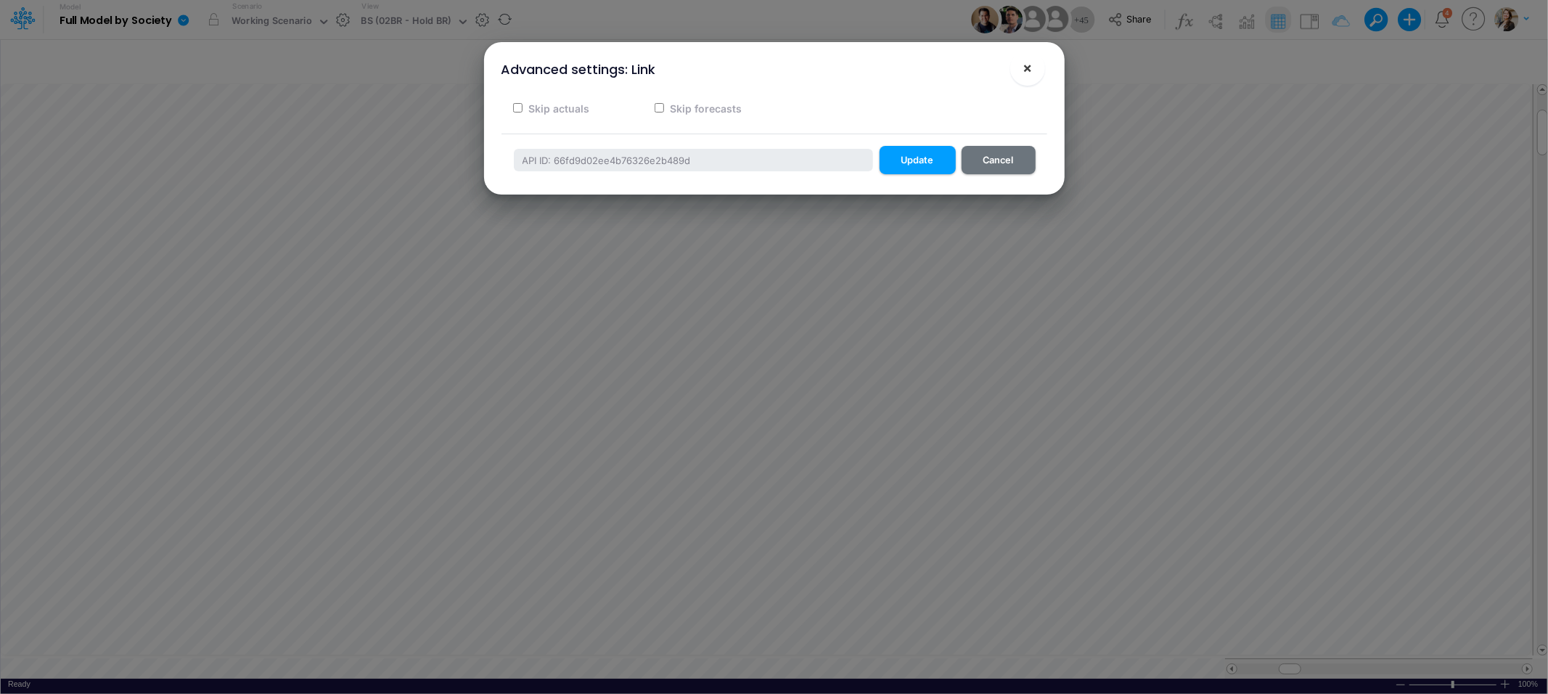
click at [1030, 69] on span "×" at bounding box center [1026, 67] width 9 height 17
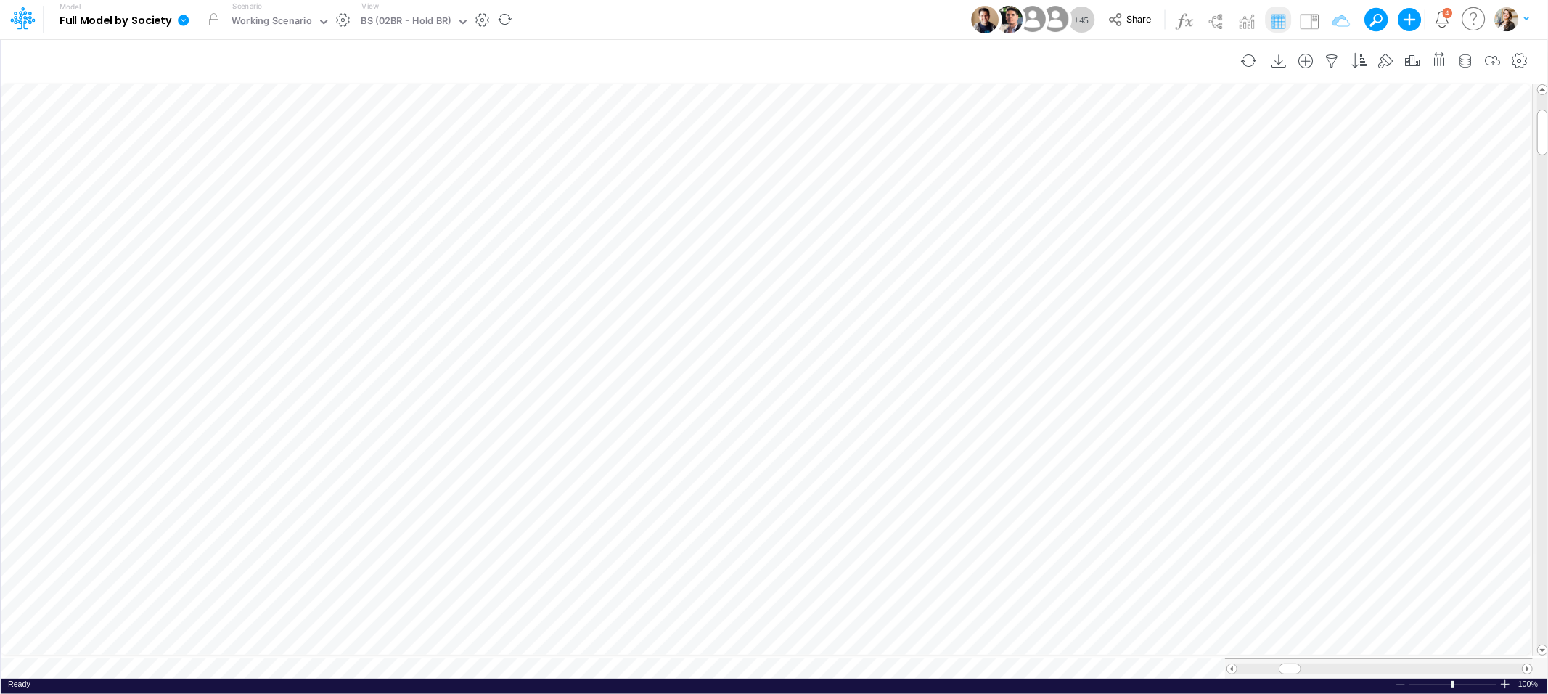
scroll to position [0, 1]
click at [843, 517] on icon "button" at bounding box center [852, 521] width 22 height 15
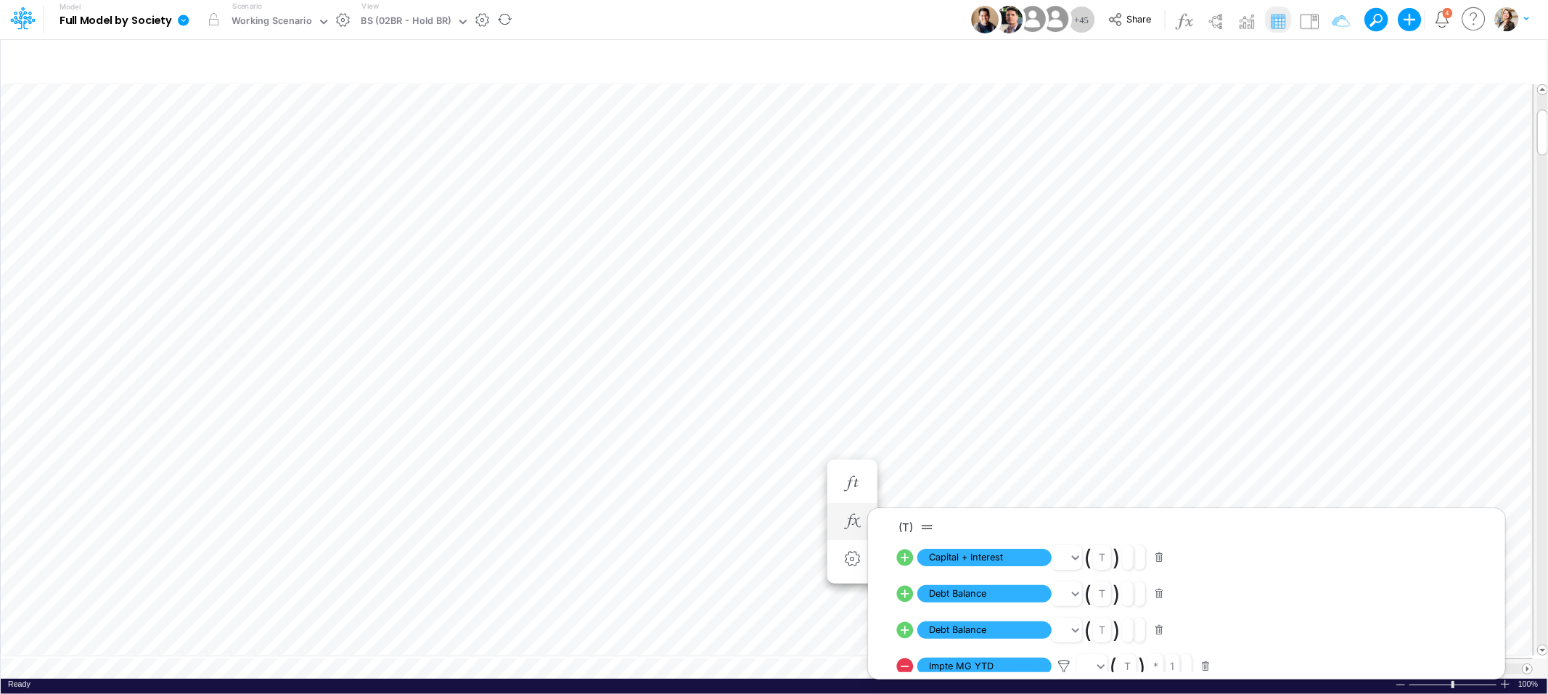
scroll to position [0, 1]
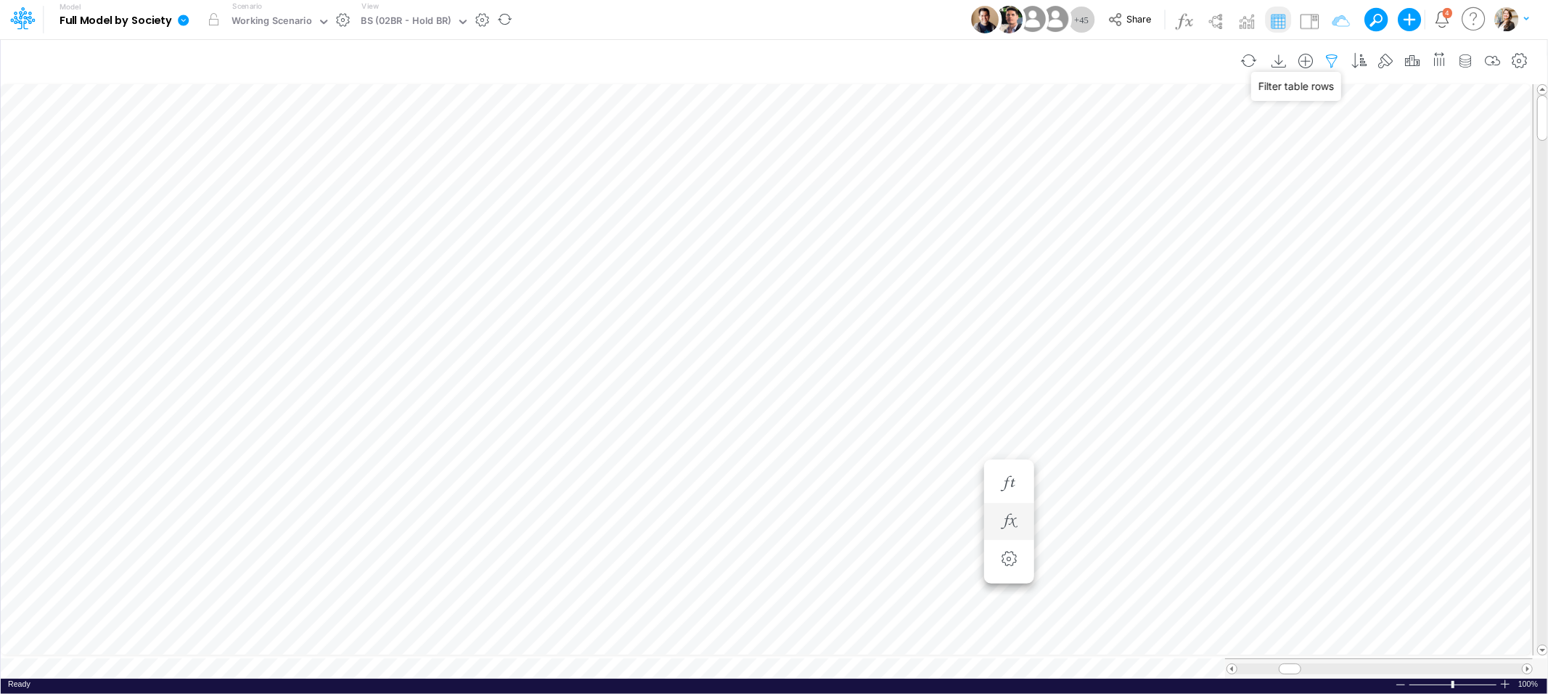
click at [1334, 60] on icon "button" at bounding box center [1332, 61] width 22 height 15
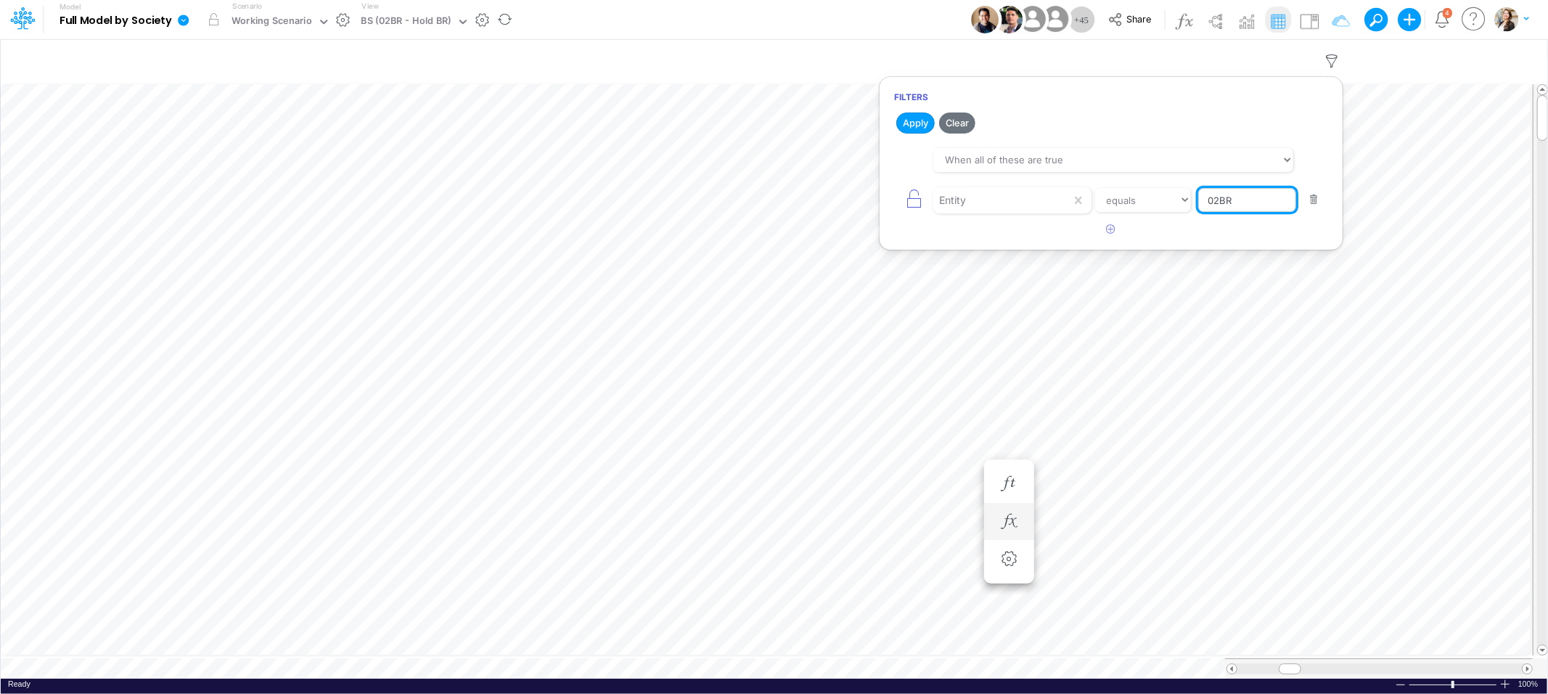
drag, startPoint x: 1241, startPoint y: 203, endPoint x: 1202, endPoint y: 203, distance: 39.2
click at [1202, 203] on input "02BR" at bounding box center [1247, 200] width 98 height 25
type input "Template"
click at [922, 123] on button "Apply" at bounding box center [915, 122] width 38 height 21
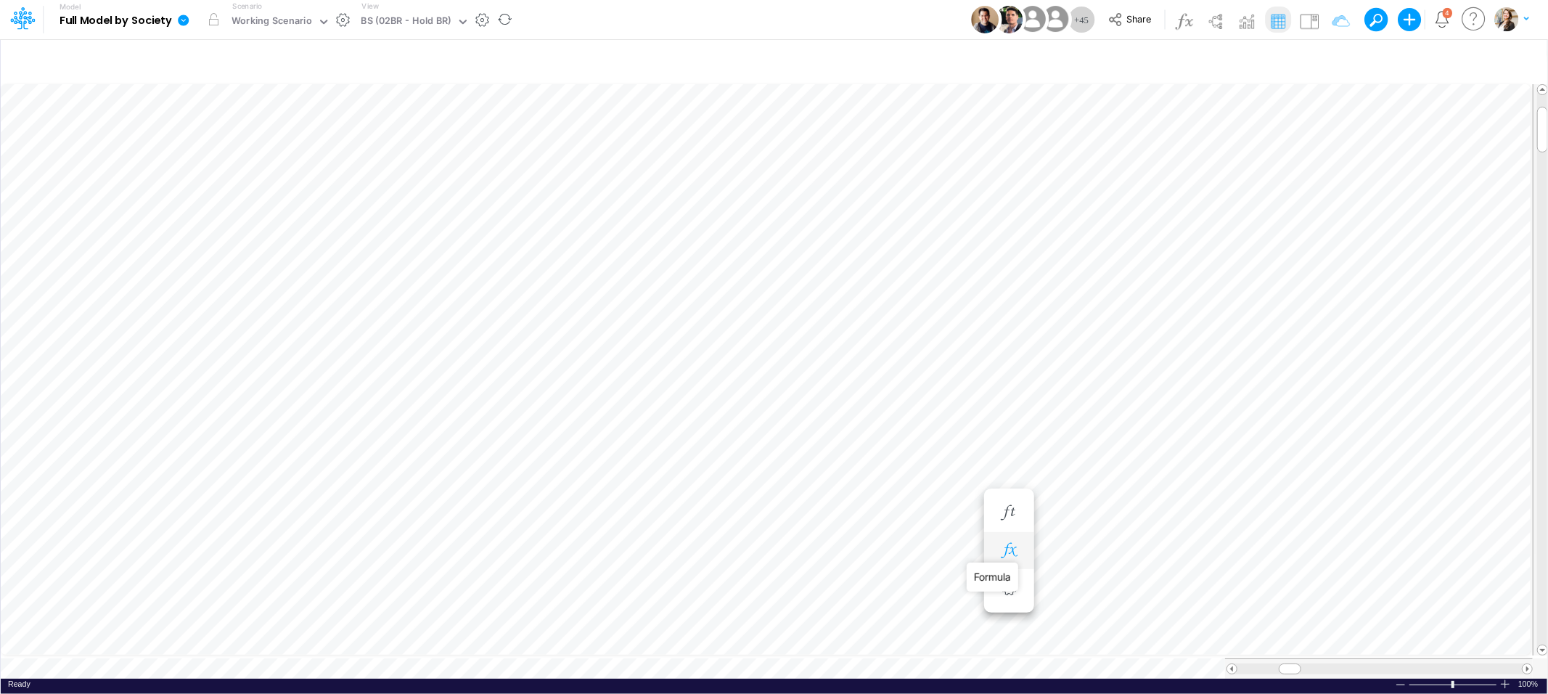
click at [1014, 550] on icon "button" at bounding box center [1009, 550] width 22 height 15
click at [1332, 58] on icon "button" at bounding box center [1332, 61] width 22 height 15
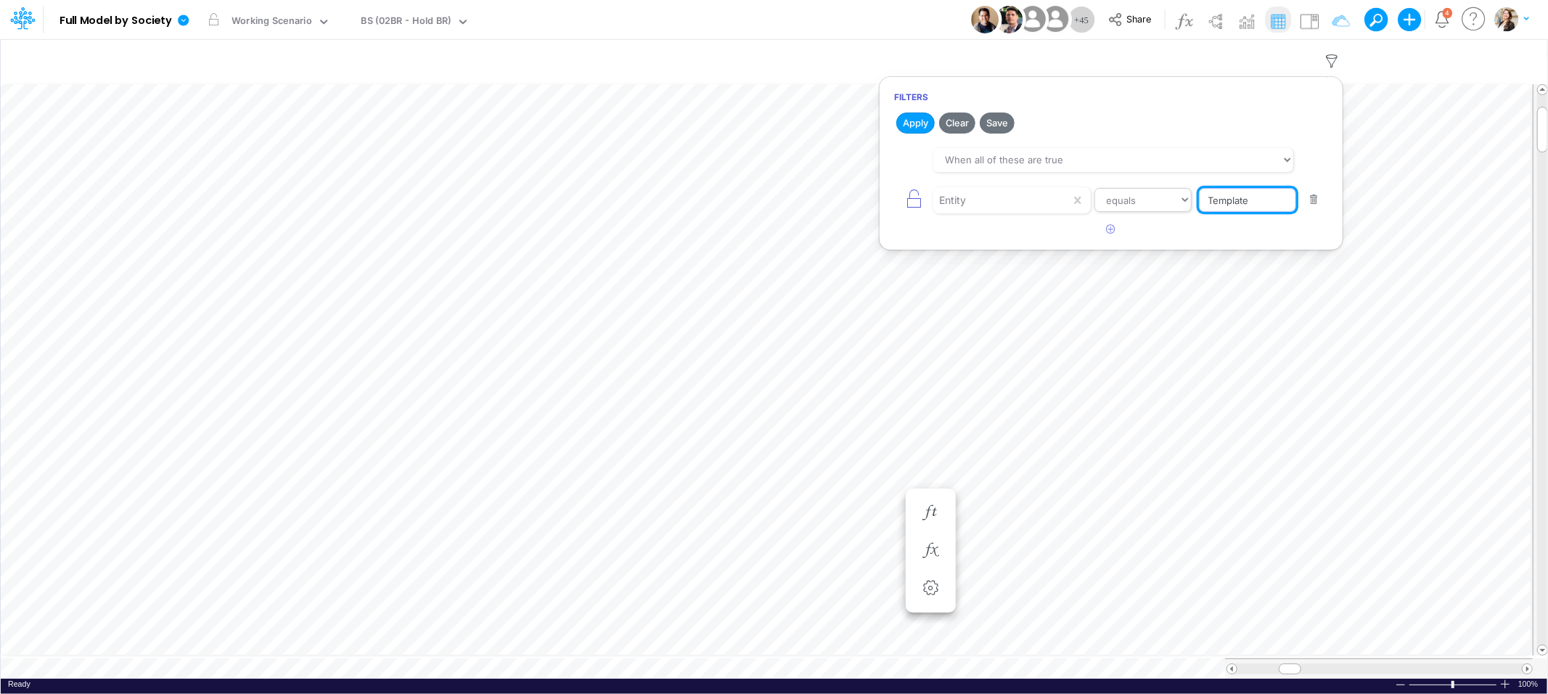
drag, startPoint x: 1223, startPoint y: 203, endPoint x: 1151, endPoint y: 202, distance: 71.9
click at [1151, 202] on div "Entity equals not equal starts with ends with contains Template" at bounding box center [1111, 200] width 434 height 33
type input "02BR"
click at [916, 118] on button "Apply" at bounding box center [915, 122] width 38 height 21
click at [27, 15] on icon at bounding box center [22, 18] width 25 height 25
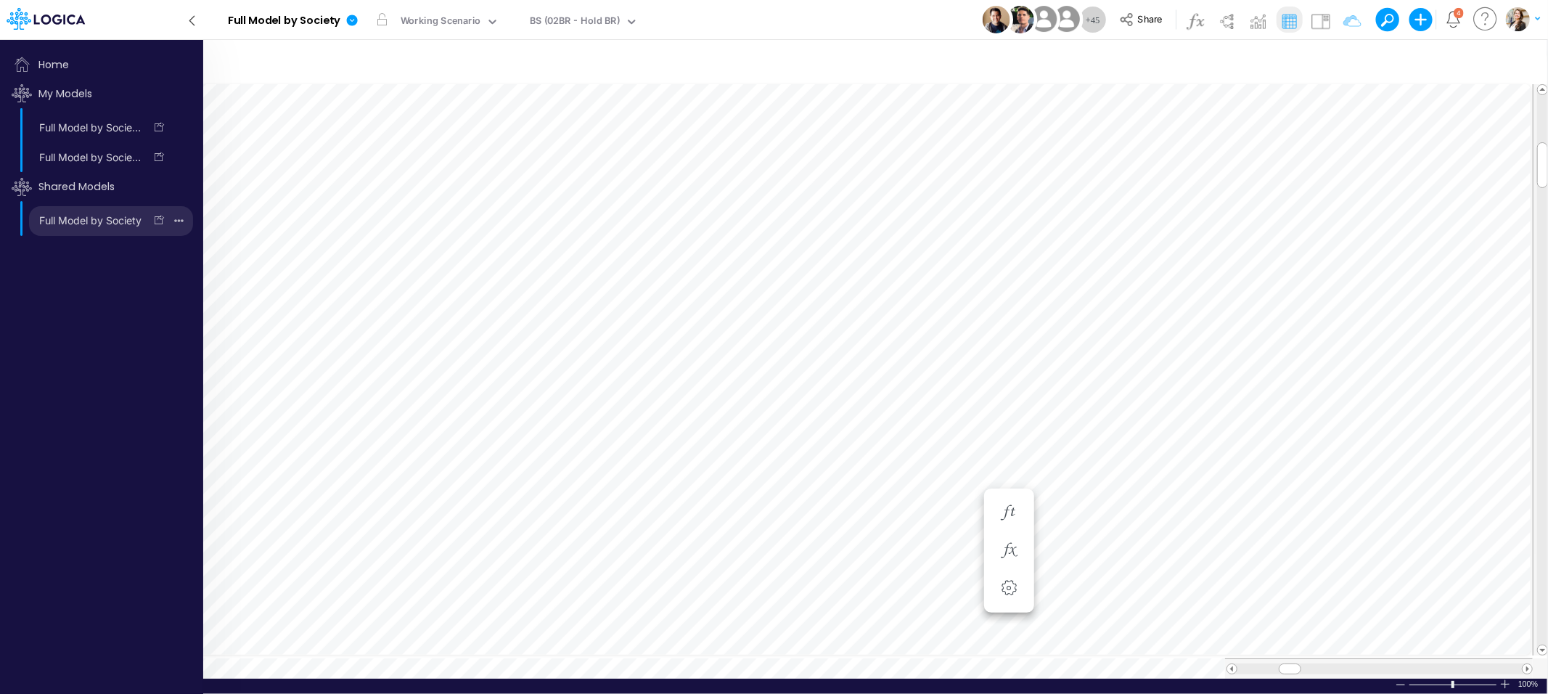
click at [179, 223] on icon "button" at bounding box center [178, 221] width 9 height 20
click at [160, 262] on button "Duplicate" at bounding box center [128, 257] width 126 height 25
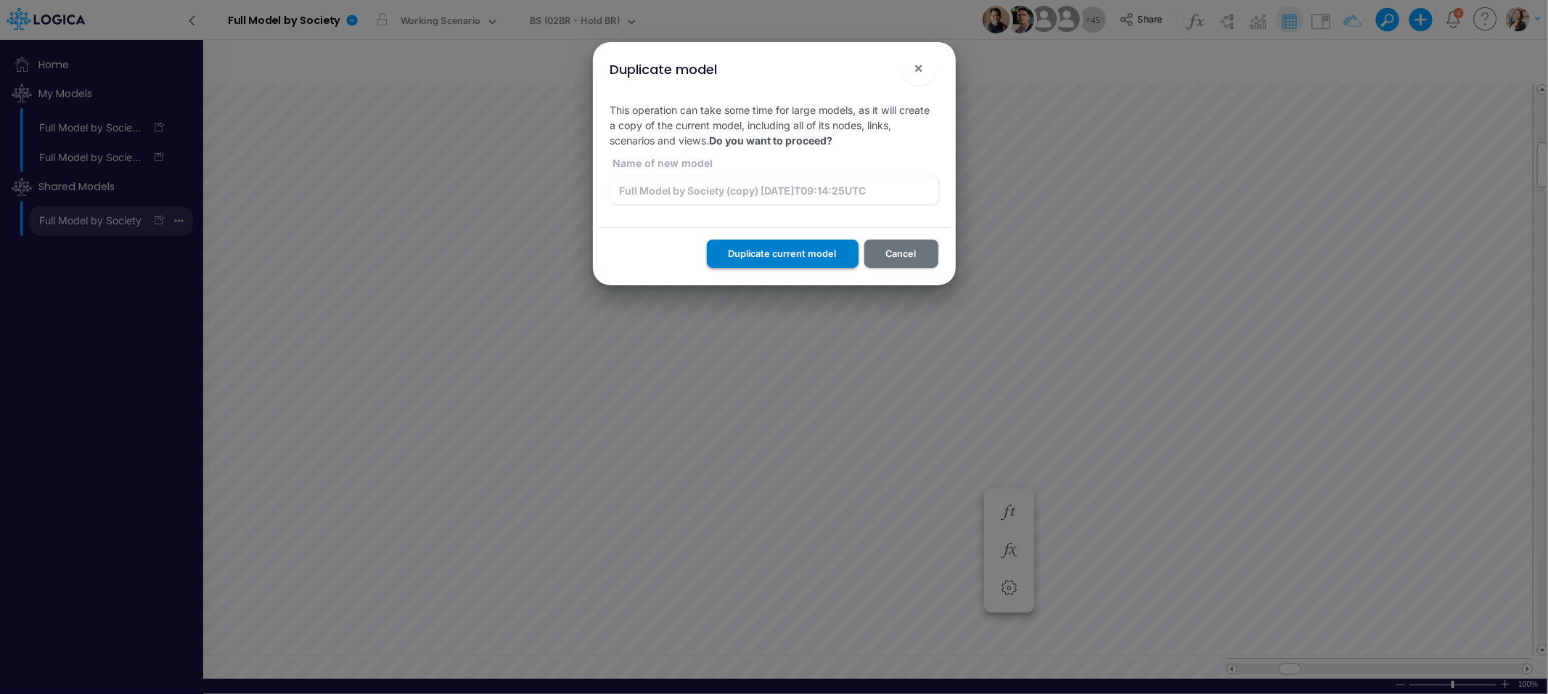
click at [774, 256] on button "Duplicate current model" at bounding box center [783, 253] width 152 height 28
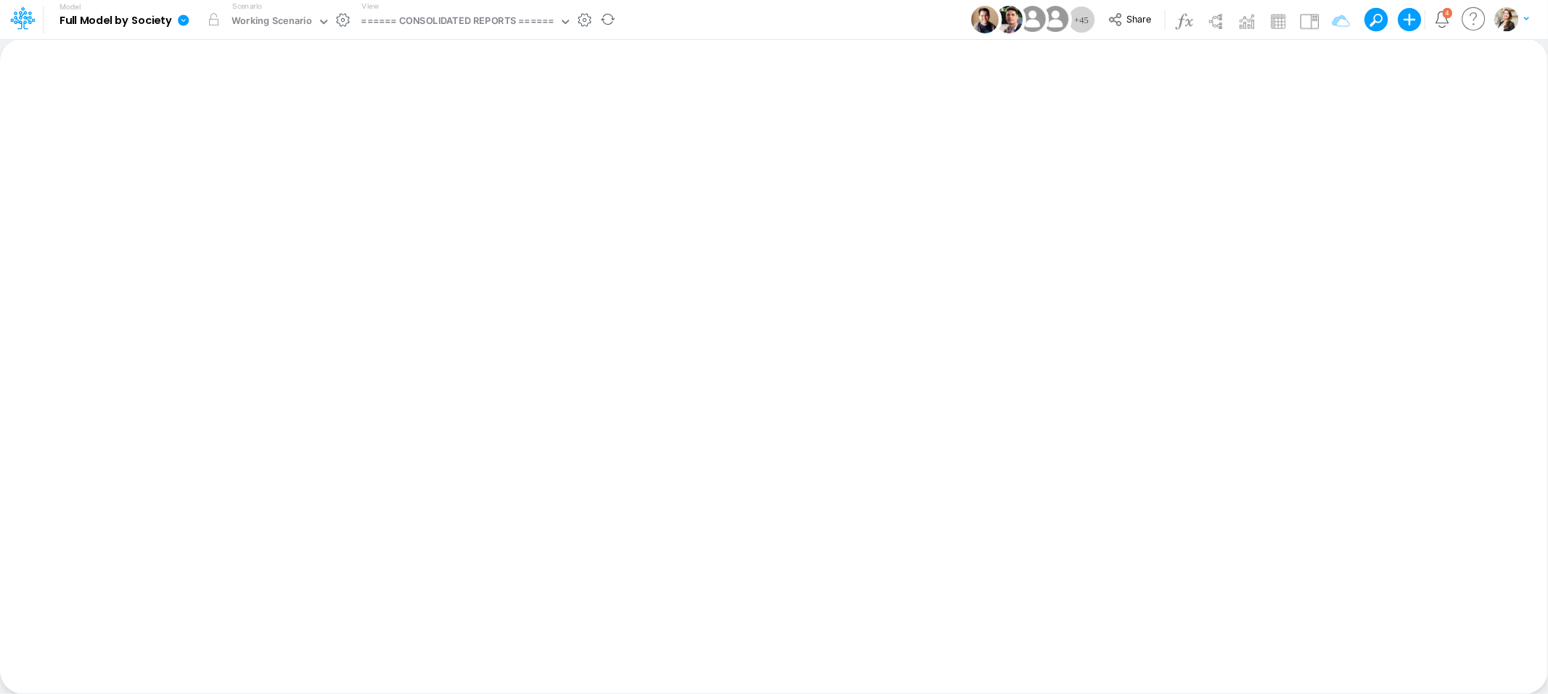
click at [186, 21] on icon at bounding box center [183, 20] width 11 height 11
click at [89, 23] on b "Full Model by Society" at bounding box center [116, 21] width 112 height 13
click at [14, 14] on icon at bounding box center [22, 18] width 25 height 25
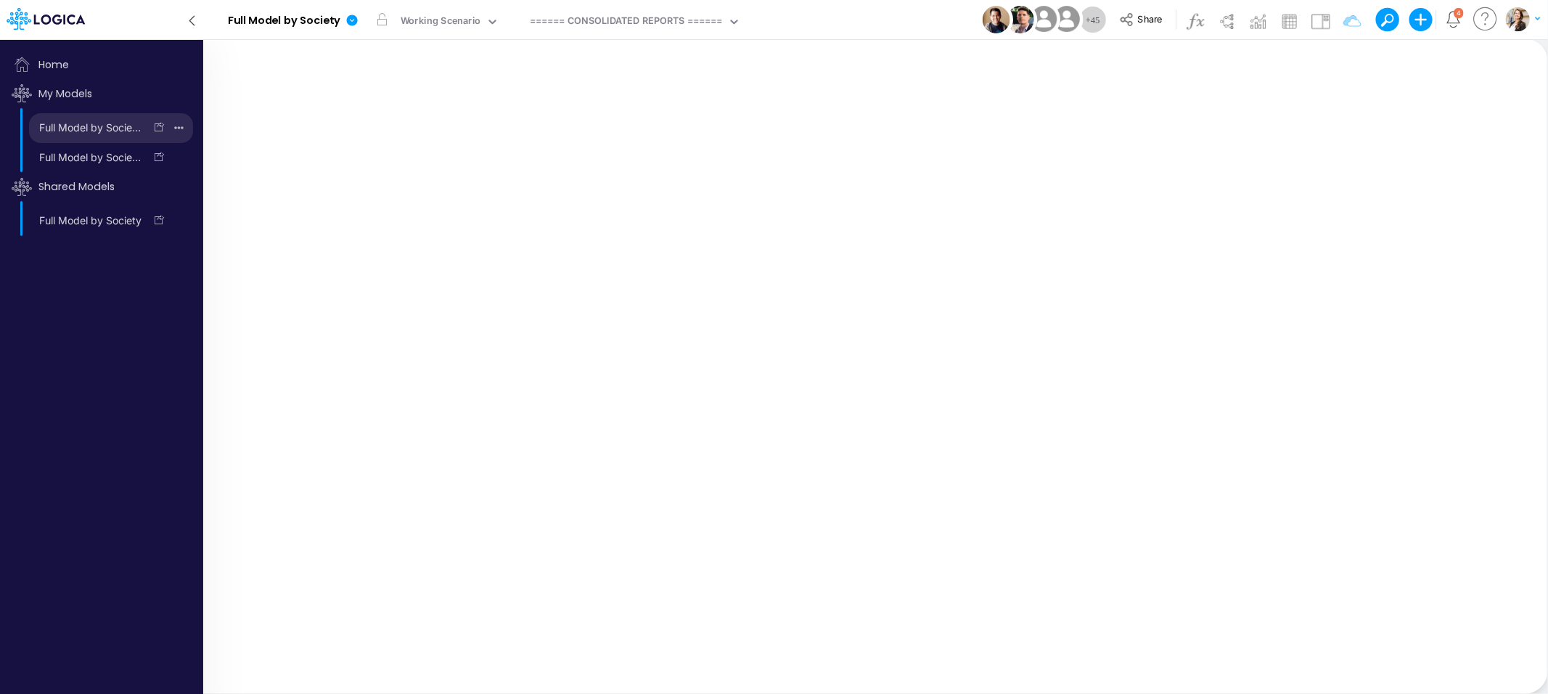
click at [183, 128] on icon "button" at bounding box center [178, 128] width 9 height 20
click at [120, 192] on button "Delete model" at bounding box center [128, 189] width 126 height 25
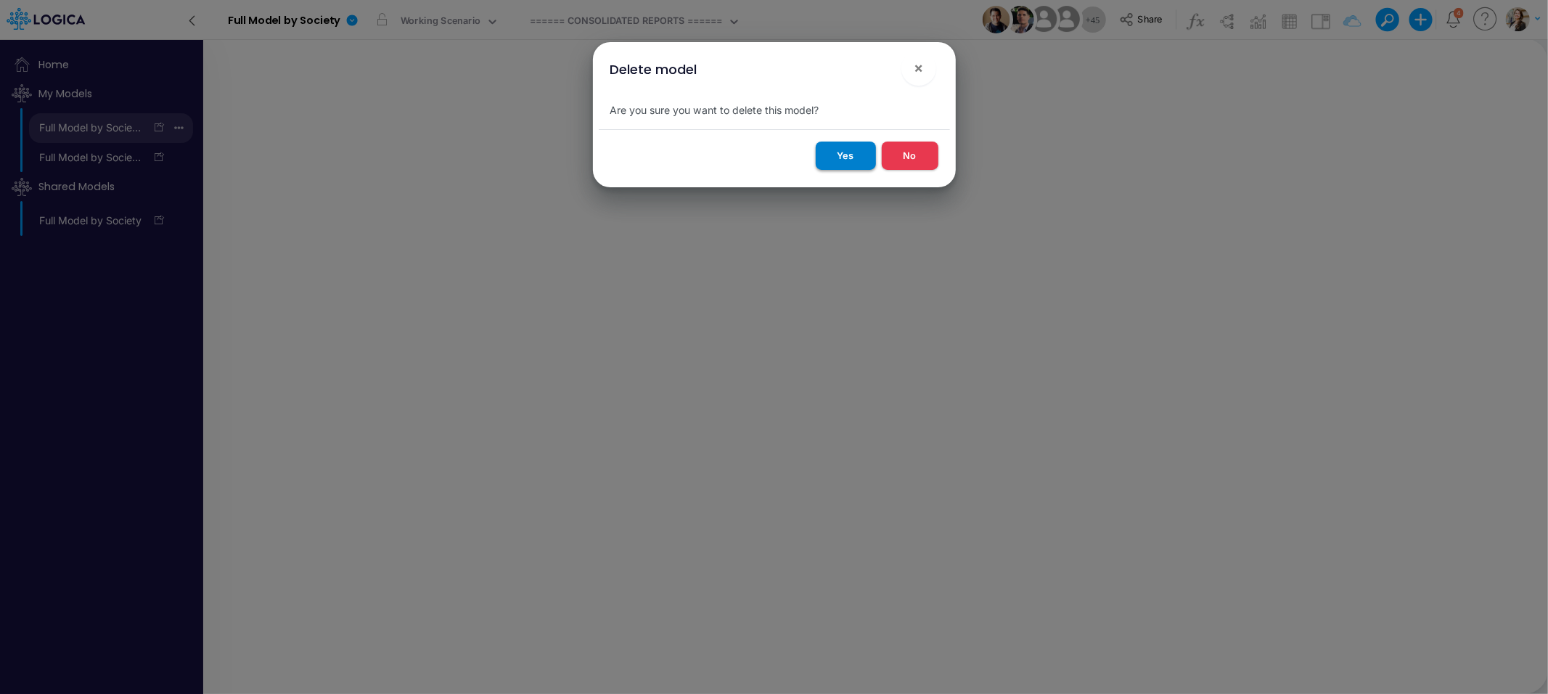
click at [854, 160] on button "Yes" at bounding box center [846, 155] width 60 height 28
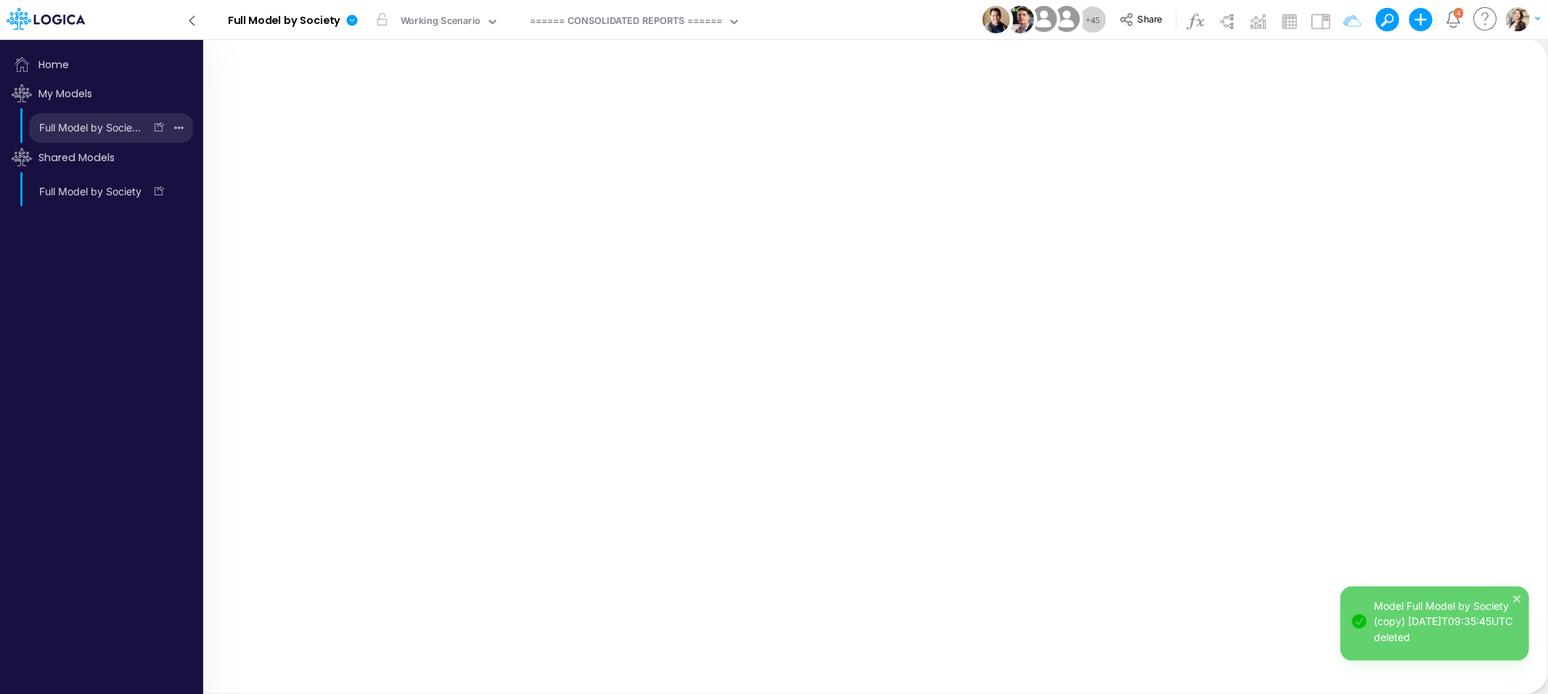
click at [178, 126] on icon "button" at bounding box center [178, 127] width 9 height 3
click at [128, 189] on button "Delete model" at bounding box center [128, 189] width 126 height 25
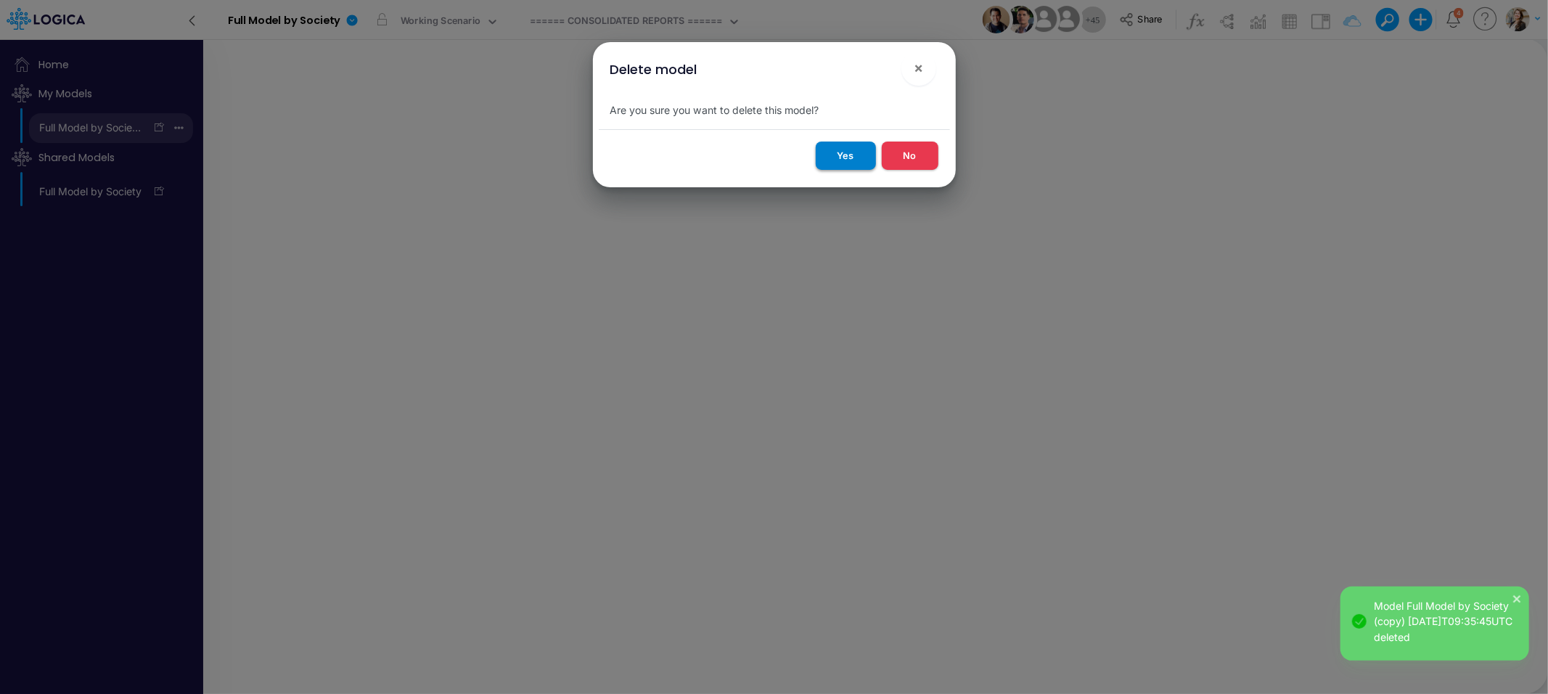
click at [856, 158] on button "Yes" at bounding box center [846, 155] width 60 height 28
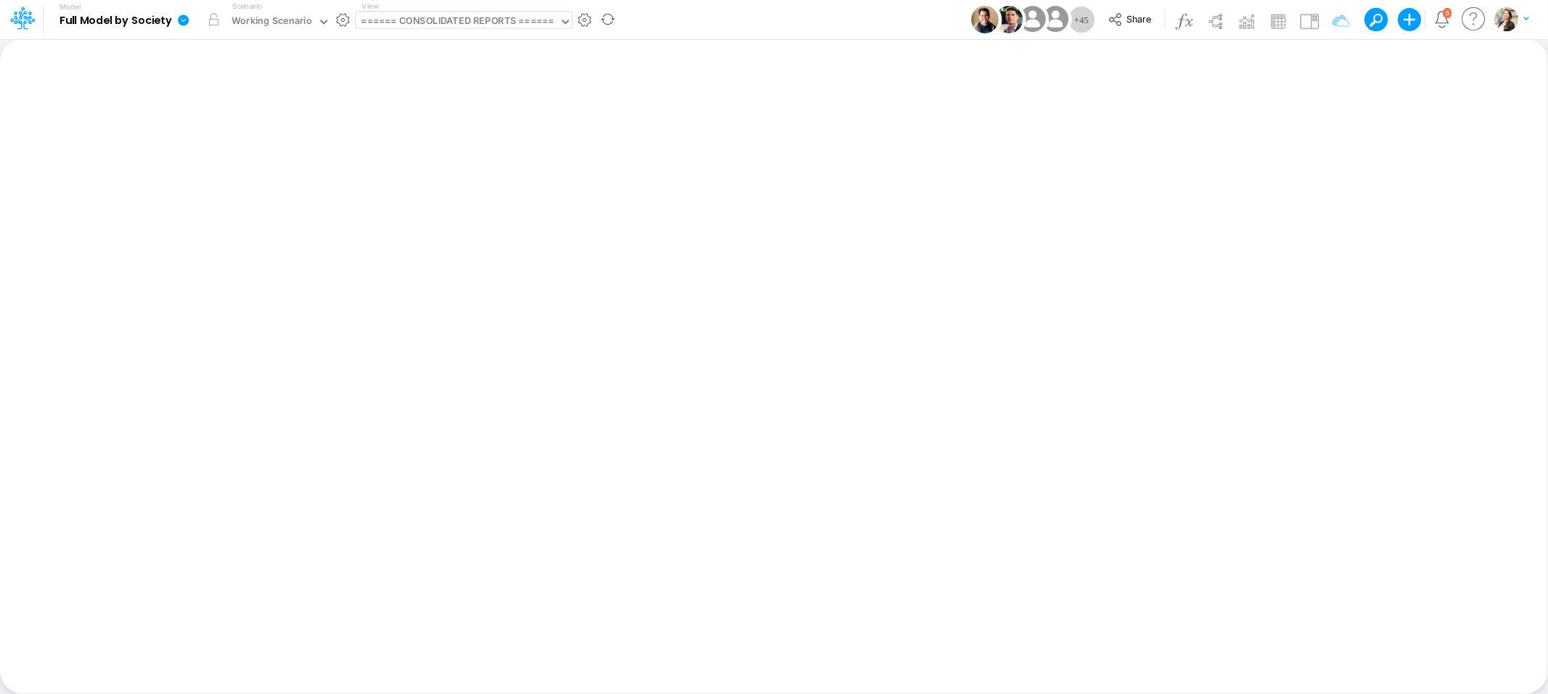
click at [473, 16] on div "====== CONSOLIDATED REPORTS ======" at bounding box center [457, 22] width 192 height 17
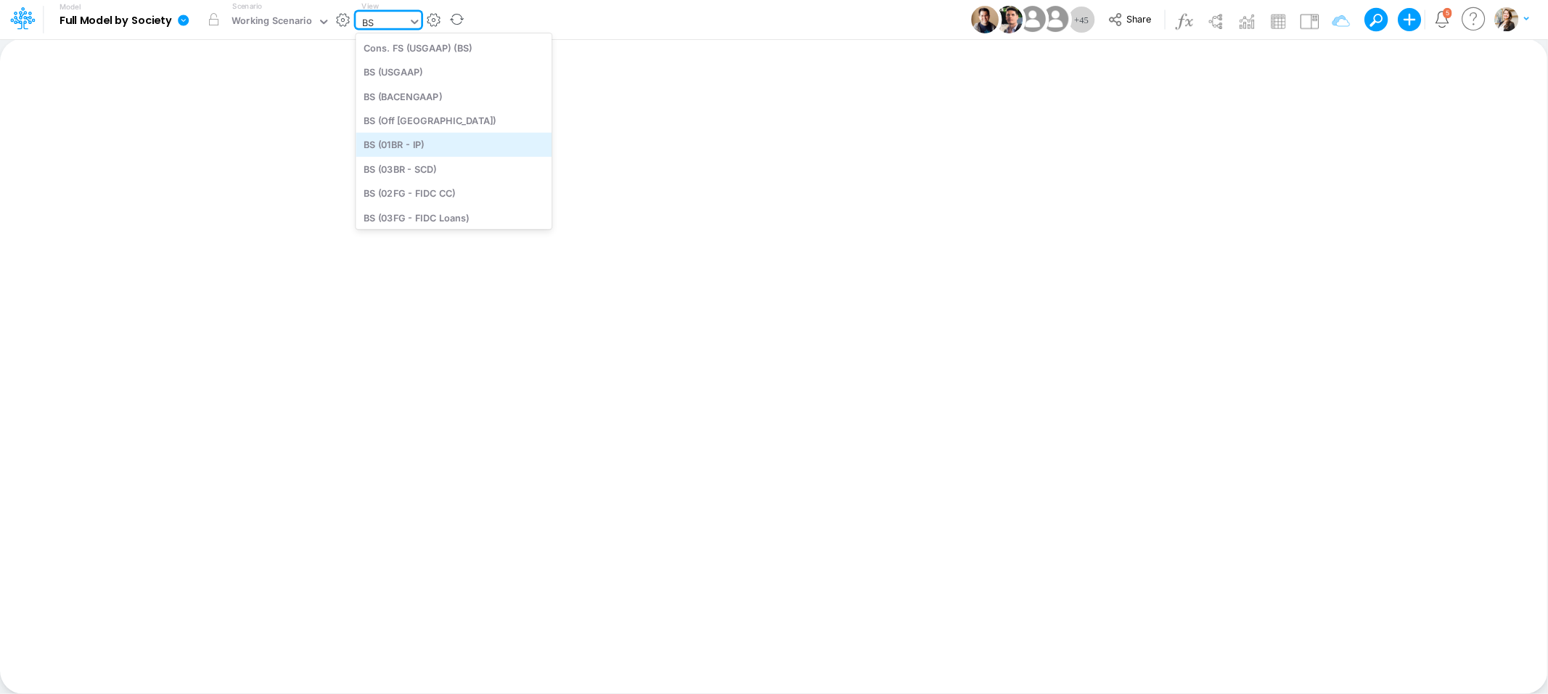
type input "B"
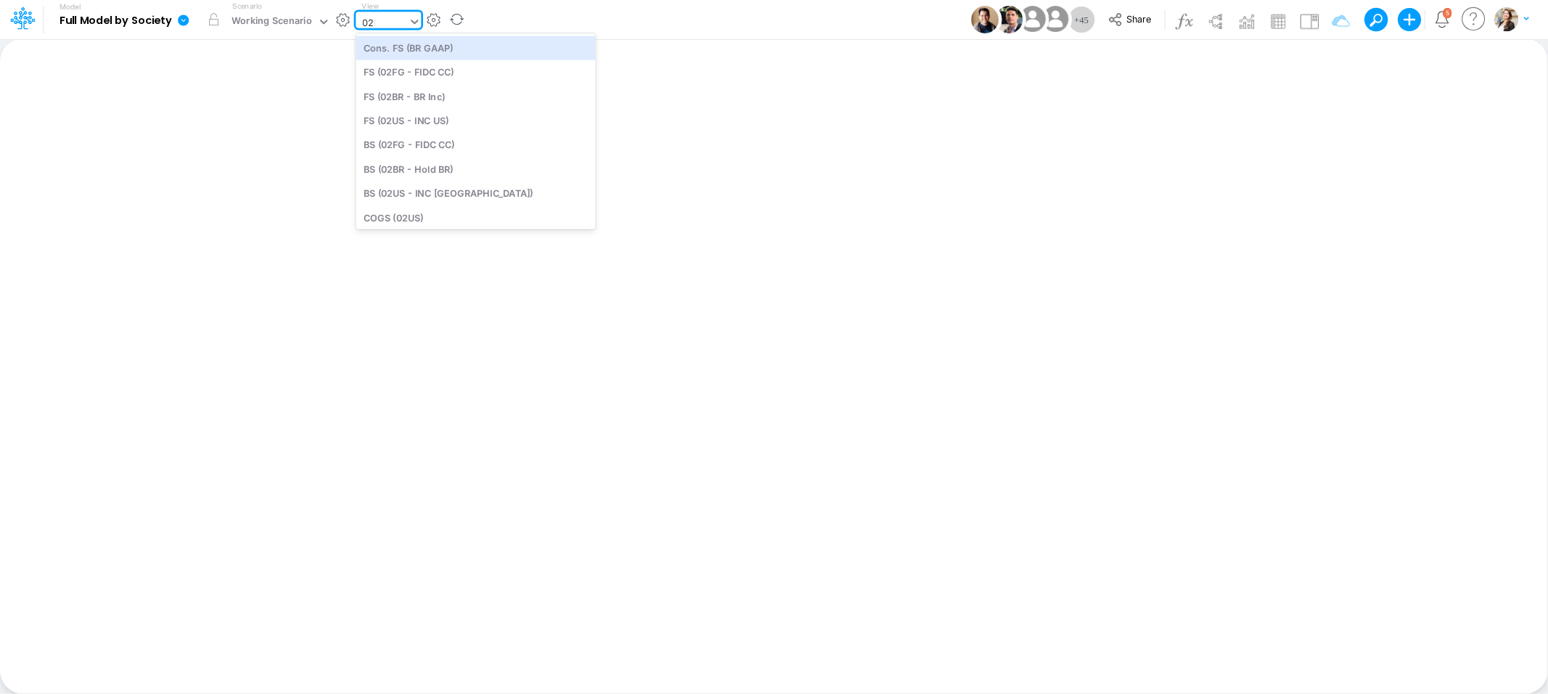
type input "02BR"
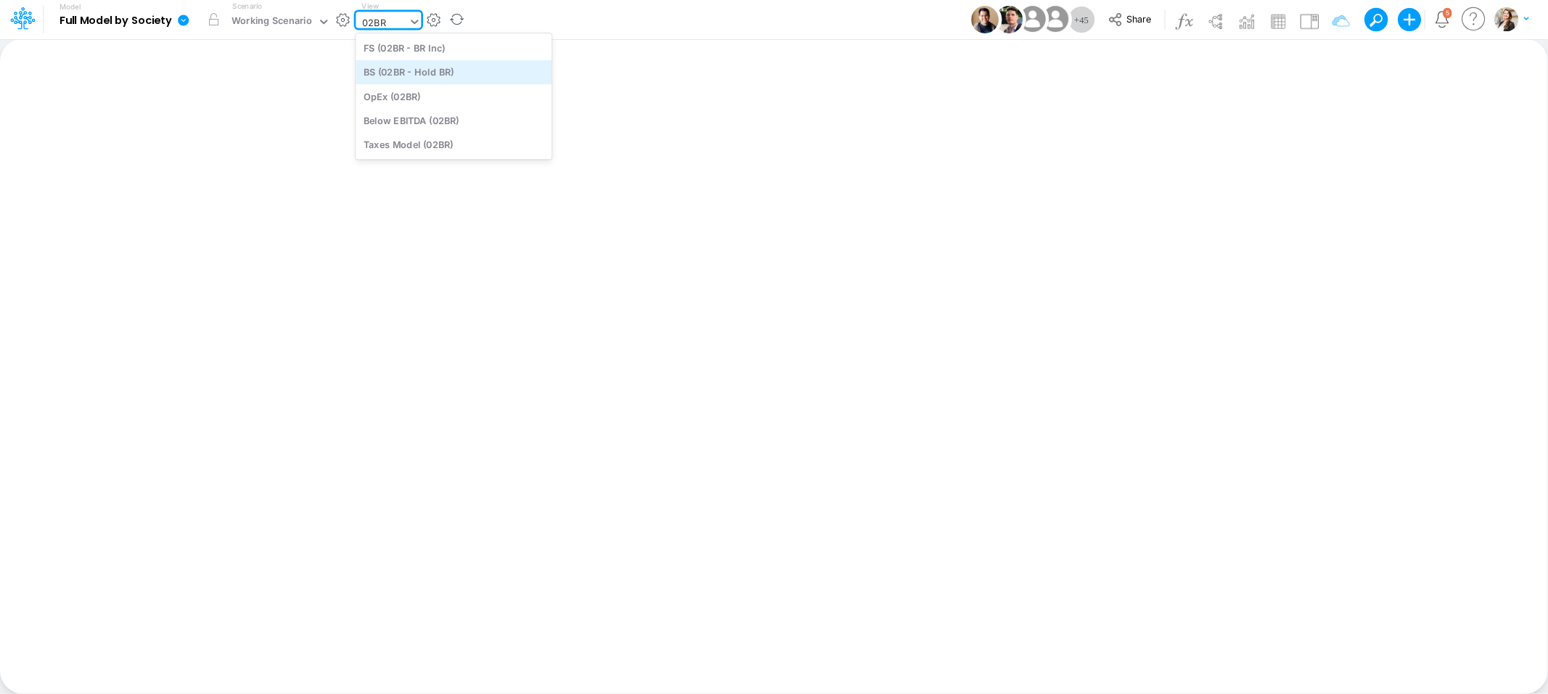
click at [436, 71] on div "BS (02BR - Hold BR)" at bounding box center [454, 72] width 196 height 24
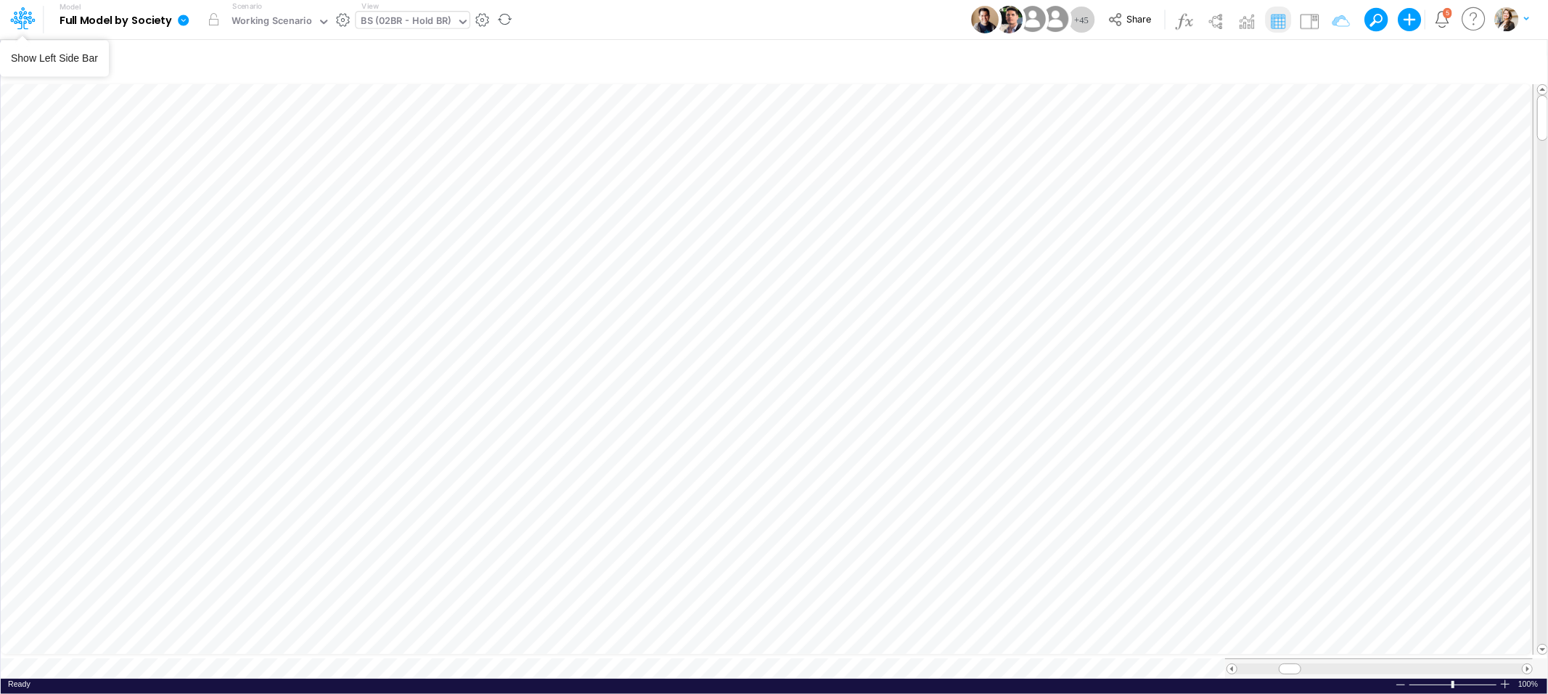
click at [27, 18] on icon at bounding box center [20, 20] width 21 height 8
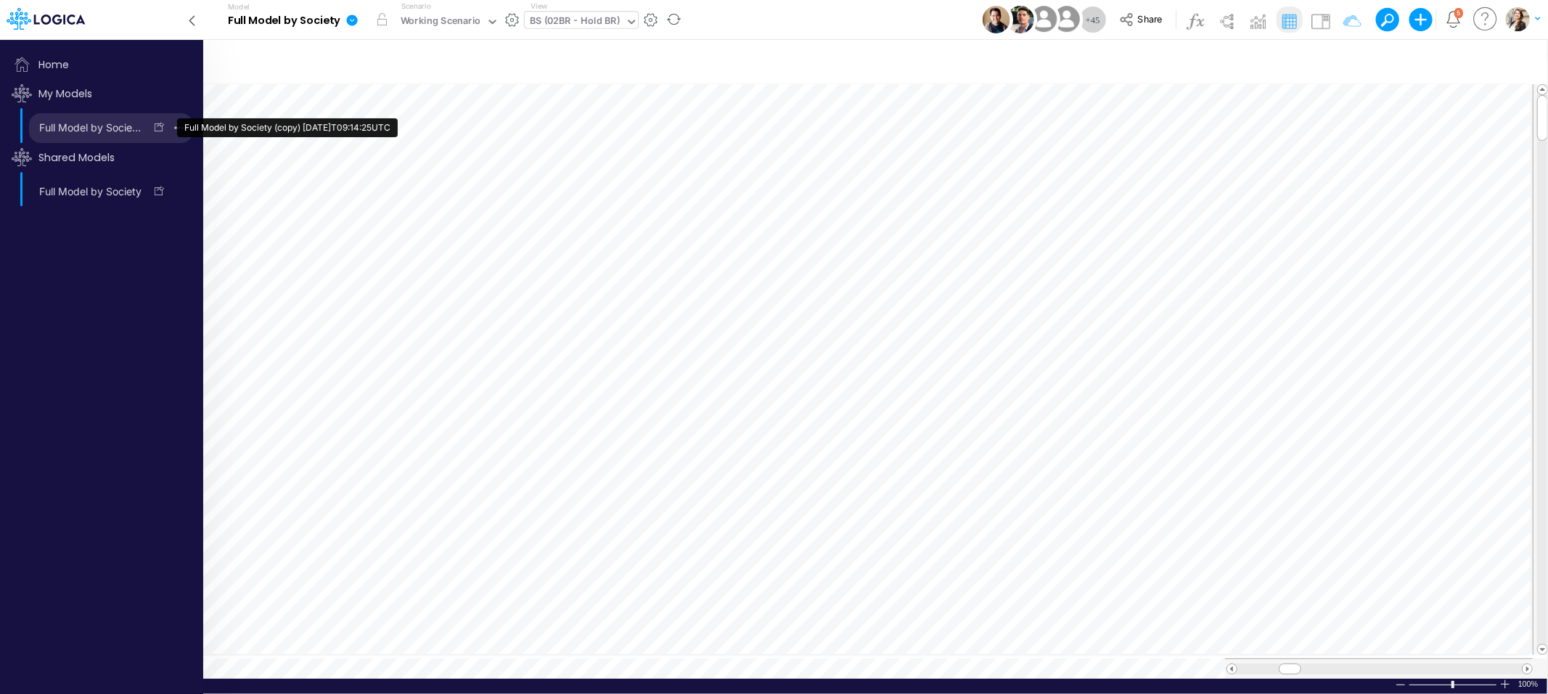
click at [86, 126] on link "Full Model by Society (copy) [DATE]T09:14:25UTC" at bounding box center [86, 127] width 115 height 23
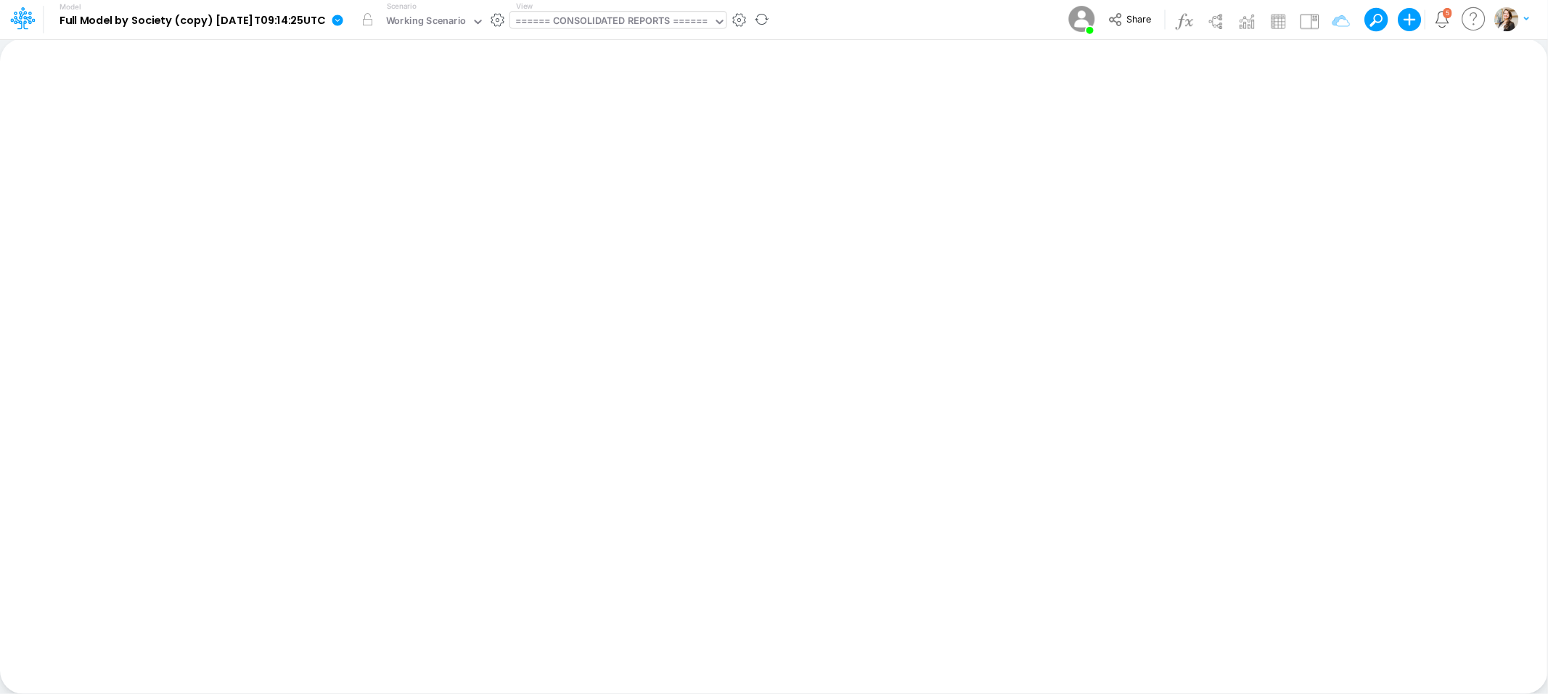
click at [596, 19] on div "====== CONSOLIDATED REPORTS ======" at bounding box center [611, 22] width 193 height 17
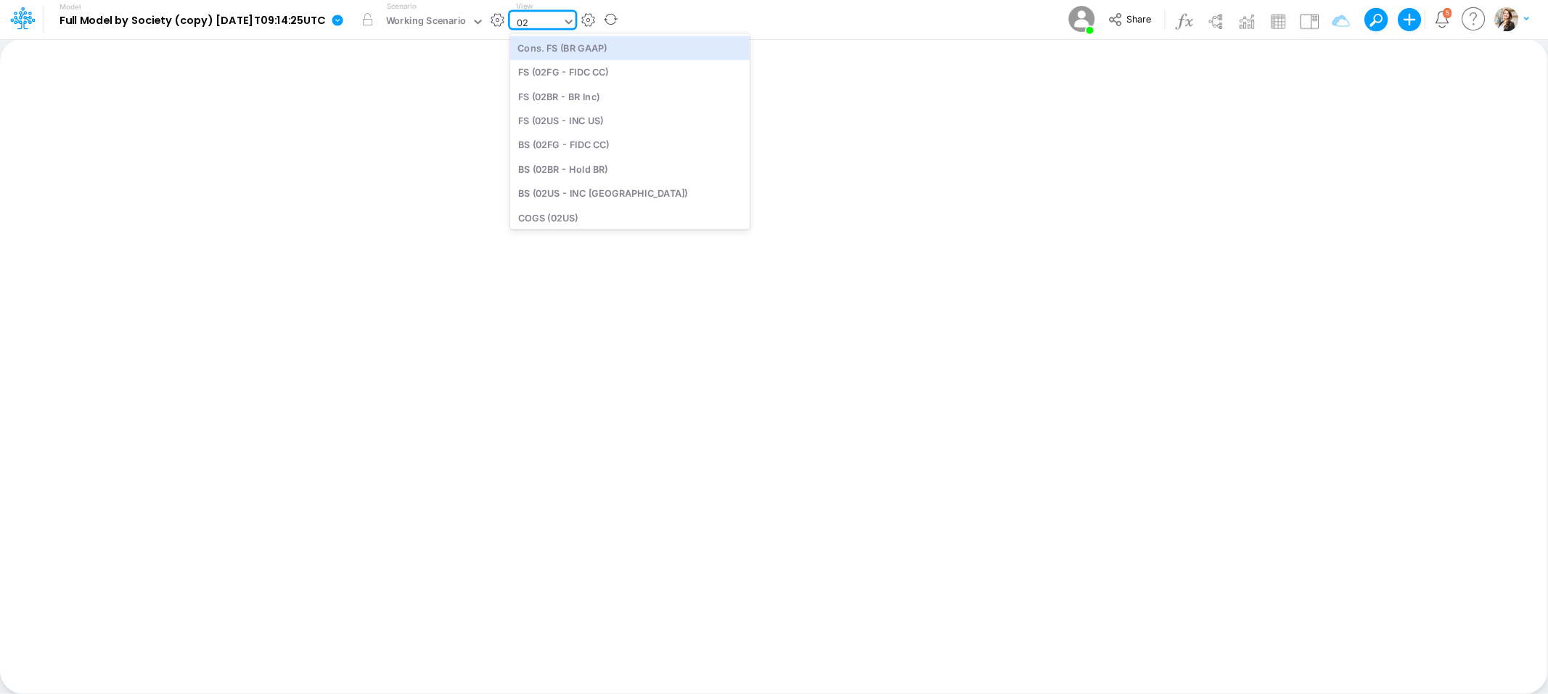
type input "02BR"
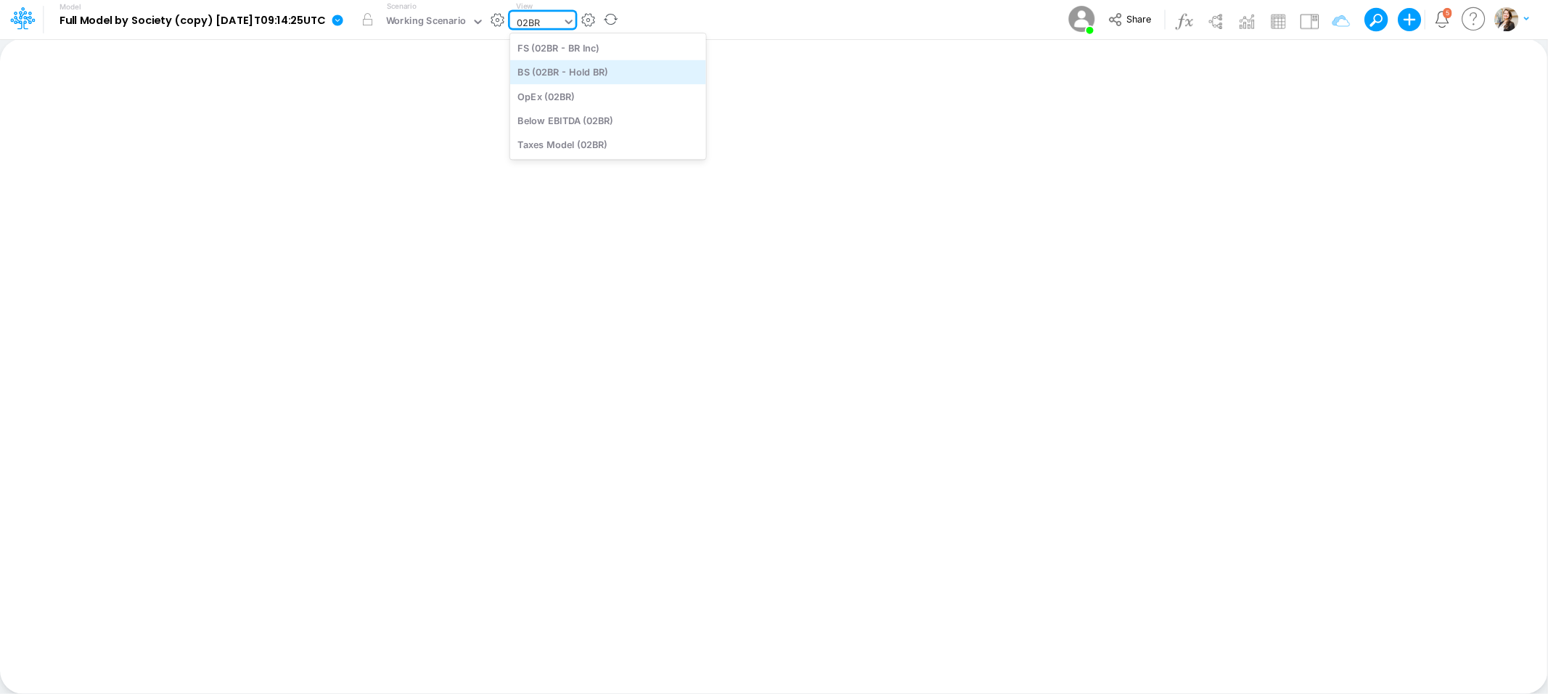
click at [577, 70] on div "BS (02BR - Hold BR)" at bounding box center [608, 72] width 196 height 24
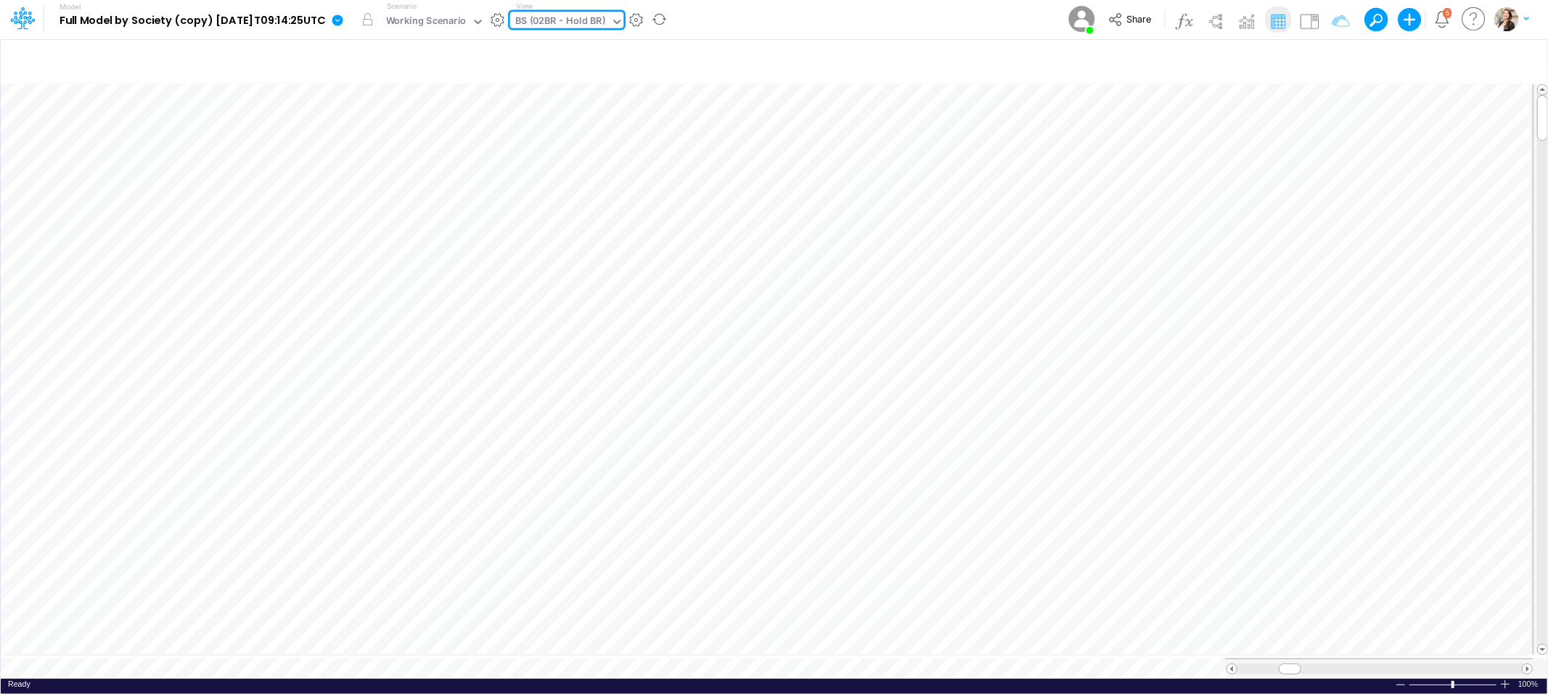
click at [586, 20] on div "BS (02BR - Hold BR)" at bounding box center [560, 22] width 90 height 17
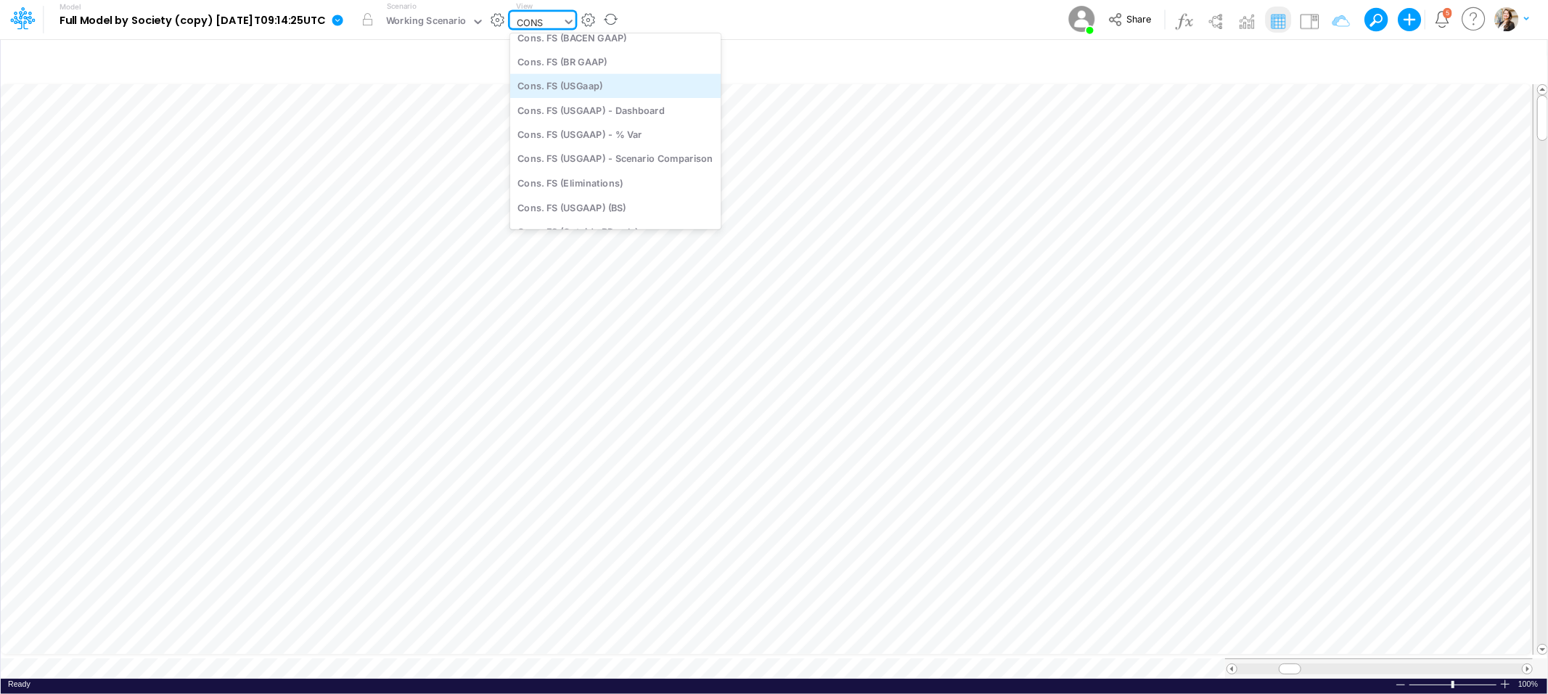
scroll to position [46, 0]
type input "C"
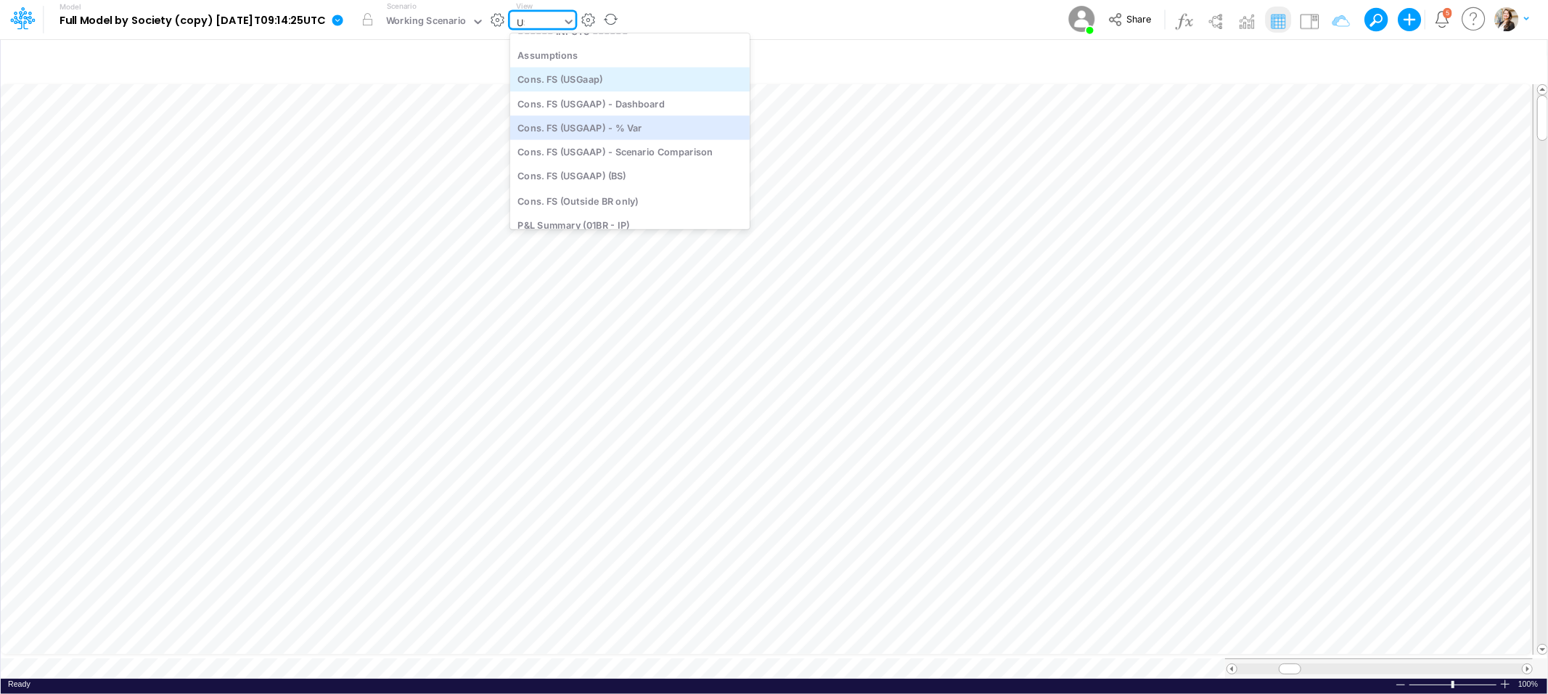
scroll to position [0, 0]
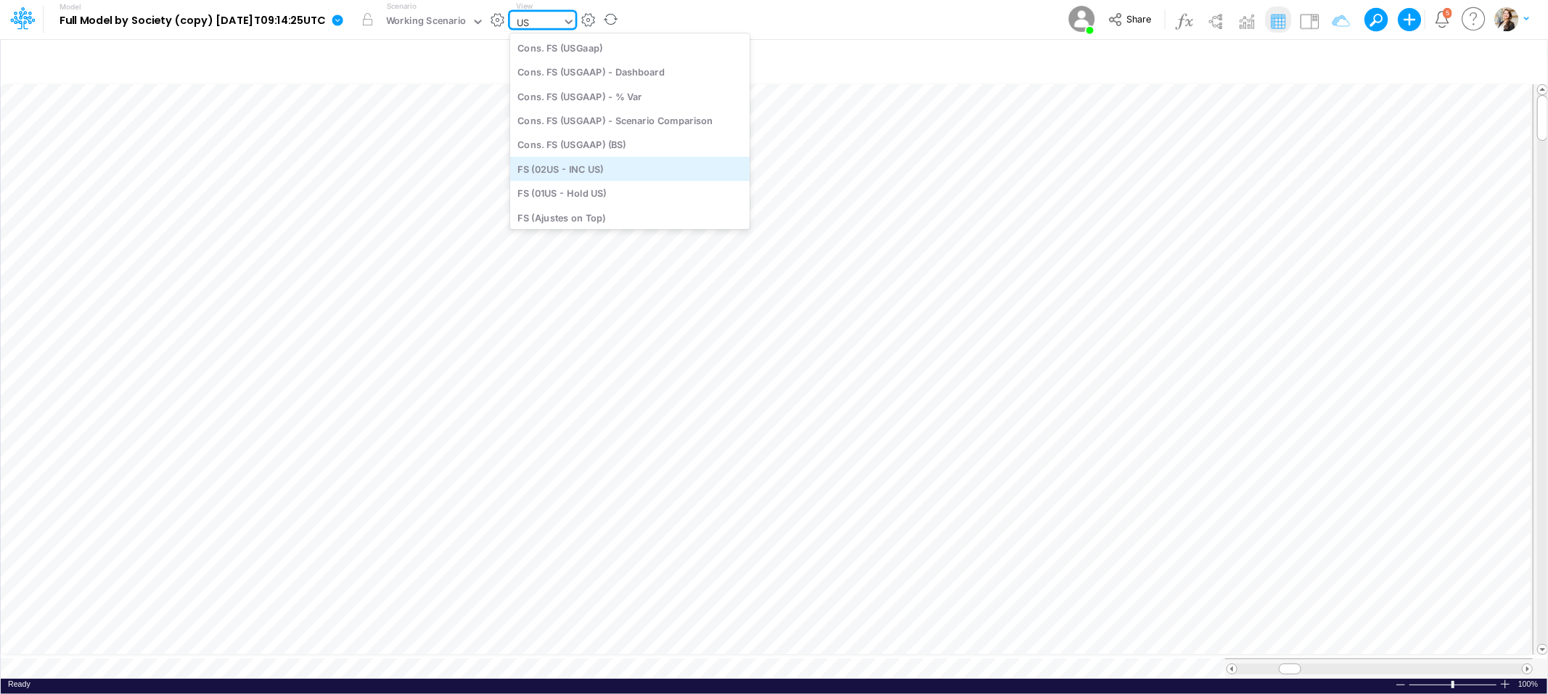
type input "USG"
click at [618, 210] on div "BS (USGAAP)" at bounding box center [615, 217] width 211 height 24
type input "BS (USGAAP) - Detailed"
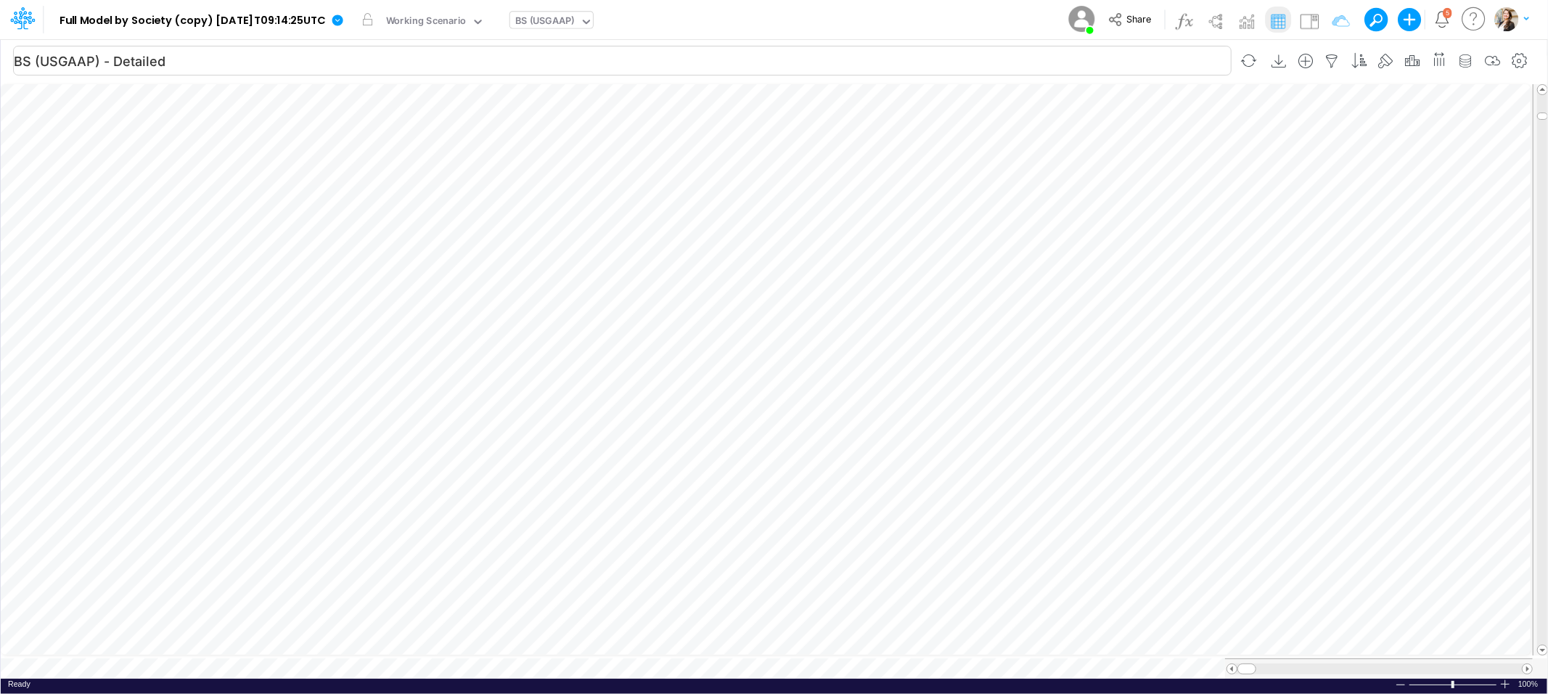
scroll to position [0, 1]
click at [670, 456] on icon "button" at bounding box center [662, 448] width 22 height 15
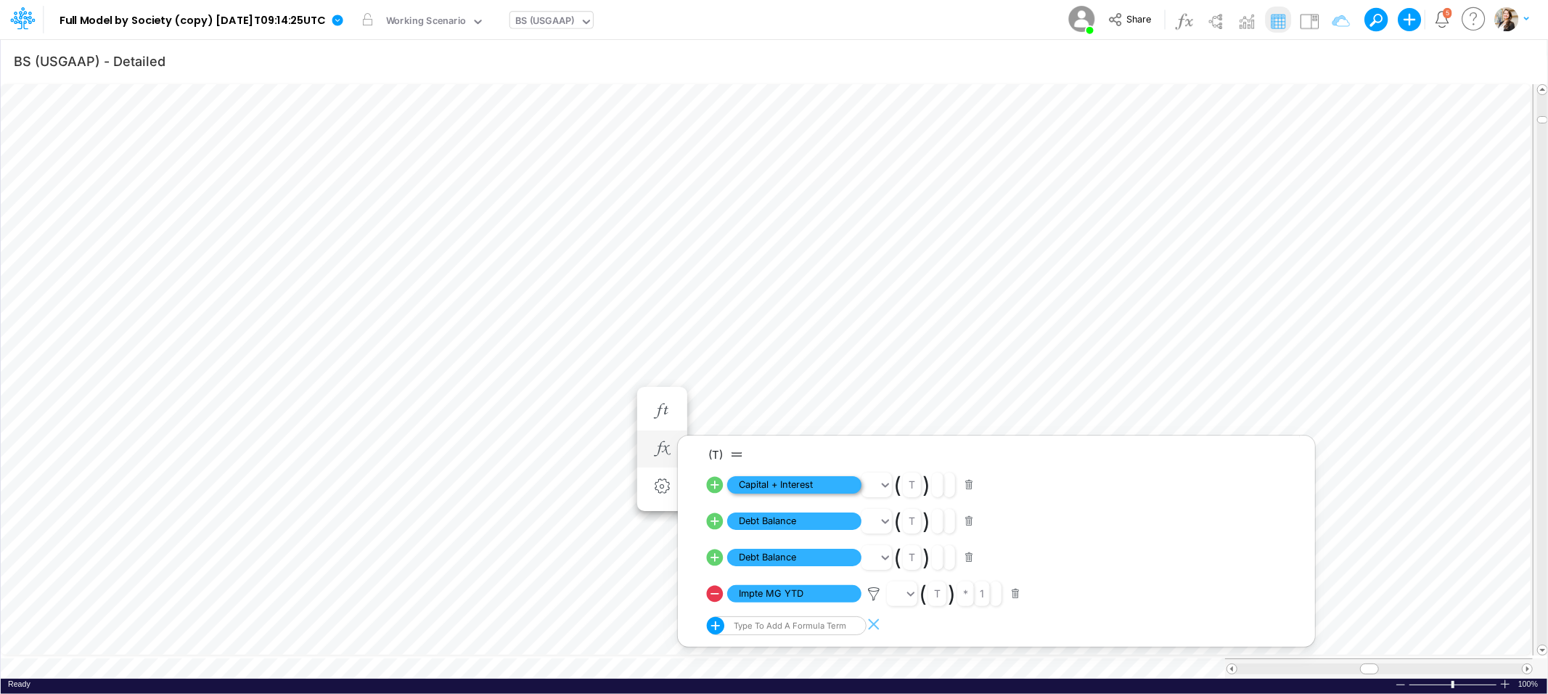
click at [823, 483] on span "Capital + Interest" at bounding box center [794, 485] width 134 height 18
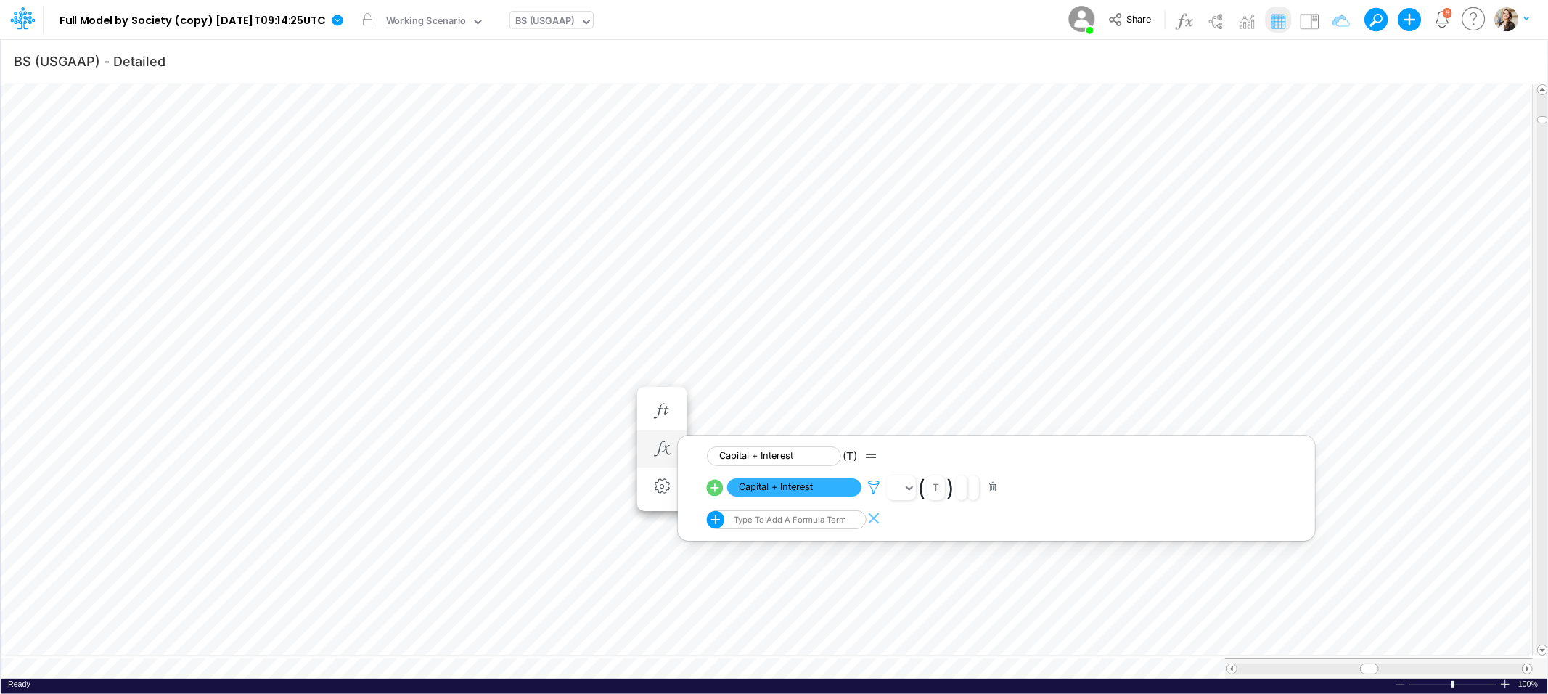
click at [869, 488] on icon at bounding box center [874, 487] width 22 height 15
click at [551, 19] on div at bounding box center [774, 350] width 1548 height 686
click at [562, 19] on div "BS (USGAAP)" at bounding box center [545, 22] width 60 height 17
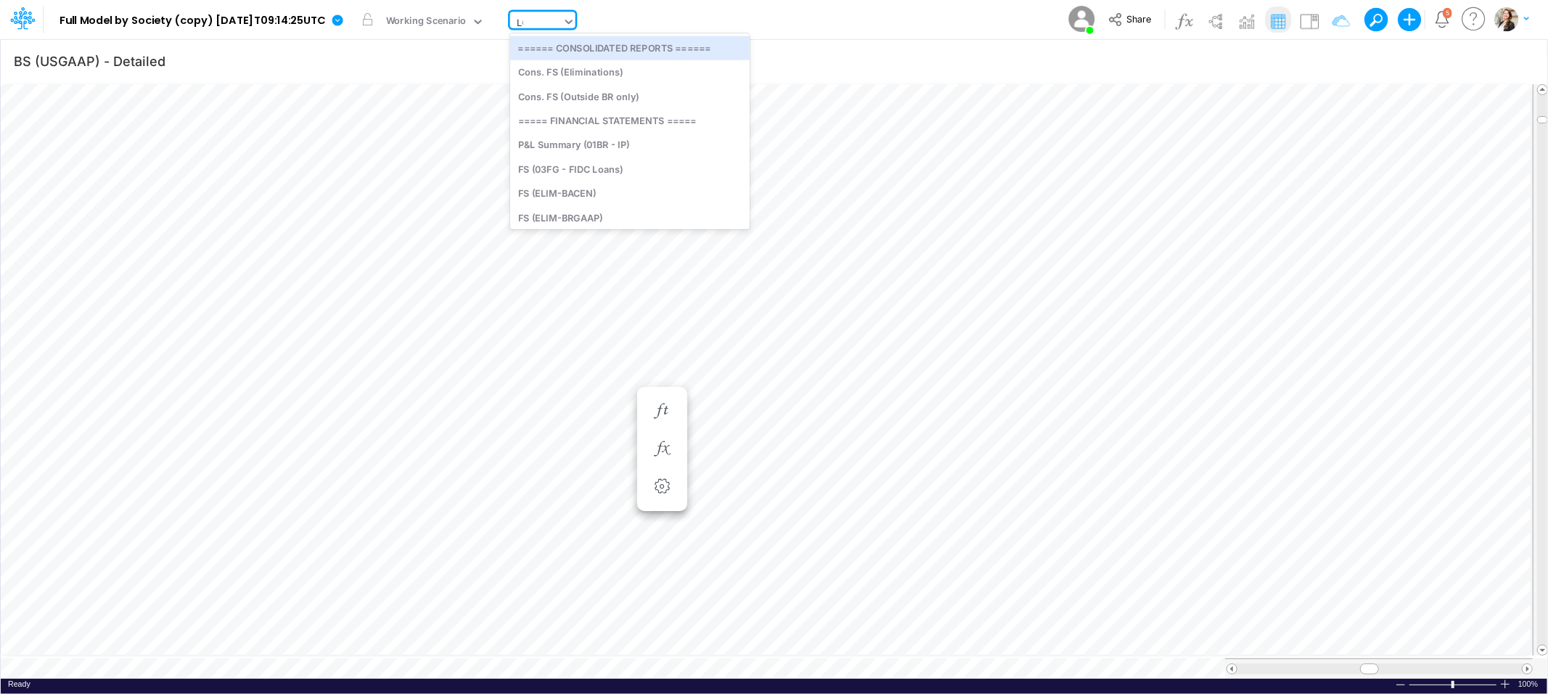
type input "LOC"
click at [583, 46] on div "Debt Schedules - LOC" at bounding box center [608, 48] width 196 height 24
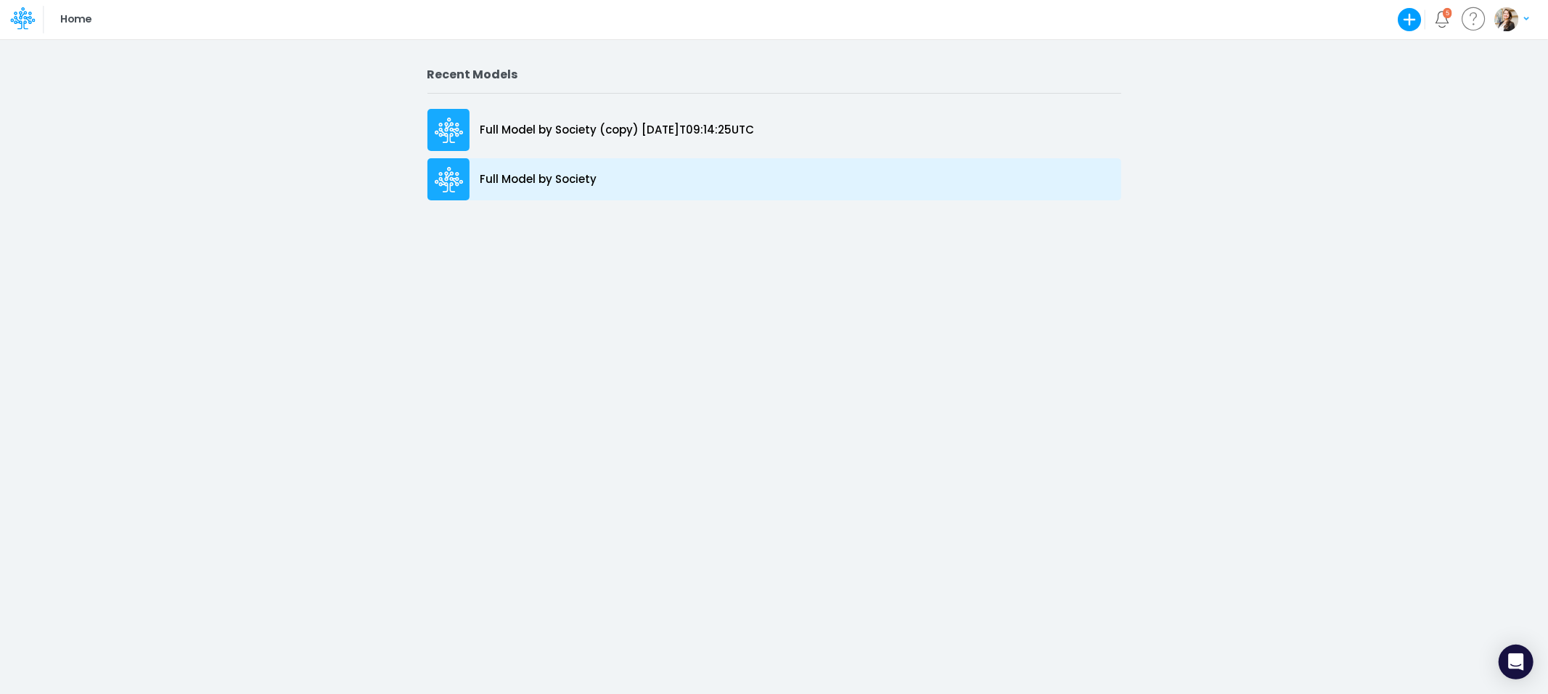
click at [522, 183] on p "Full Model by Society" at bounding box center [538, 179] width 117 height 17
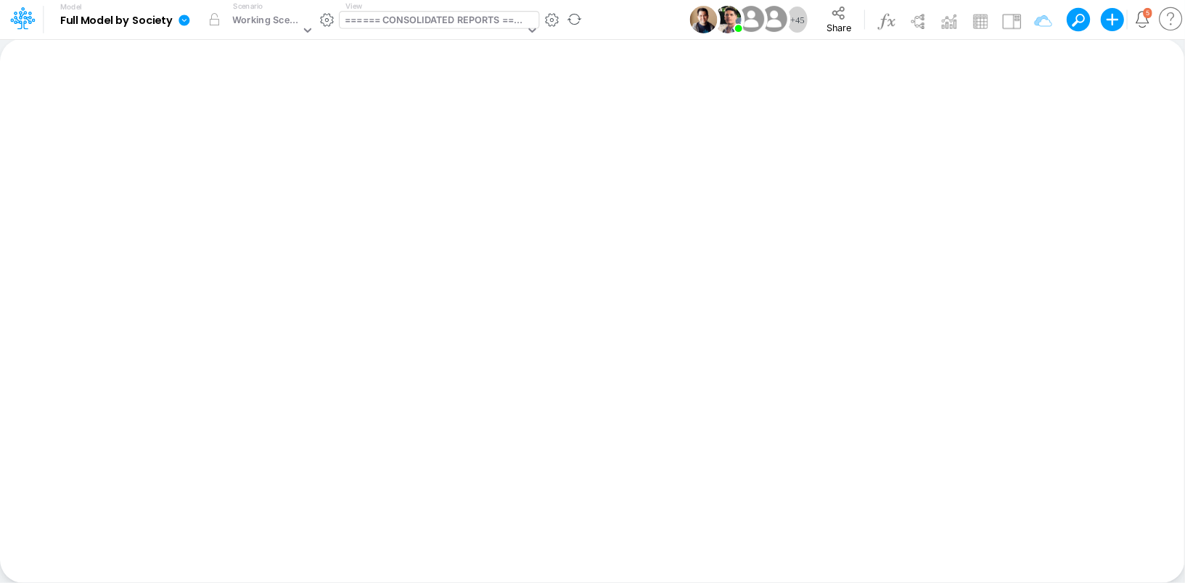
click at [393, 25] on div "====== CONSOLIDATED REPORTS ======" at bounding box center [434, 21] width 179 height 17
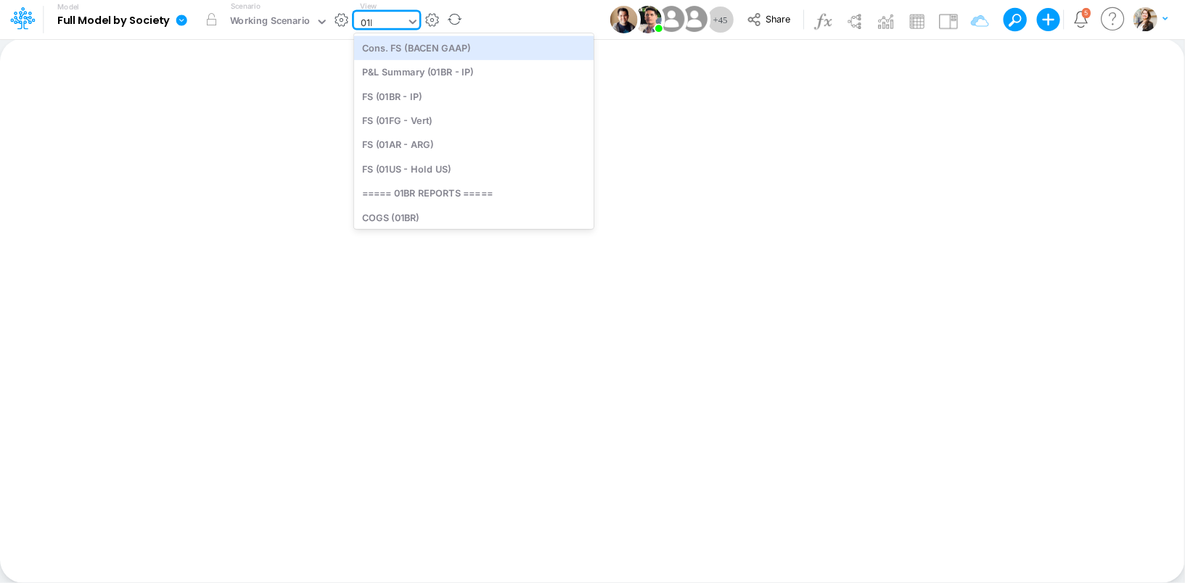
type input "01BR"
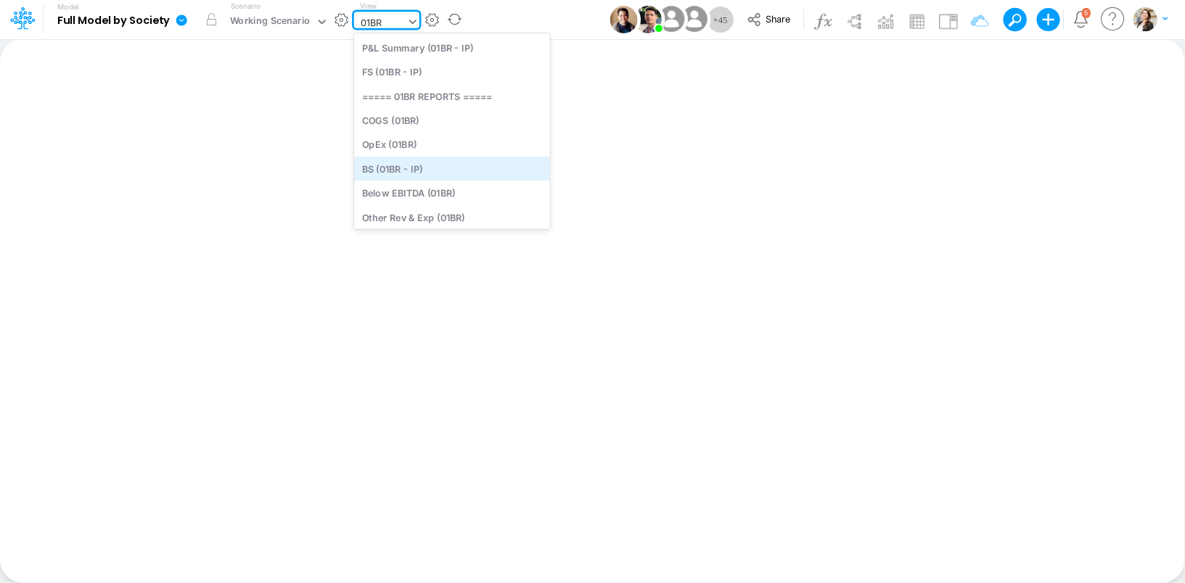
click at [414, 168] on div "BS (01BR - IP)" at bounding box center [452, 169] width 196 height 24
type input "BS (01BR - IP)"
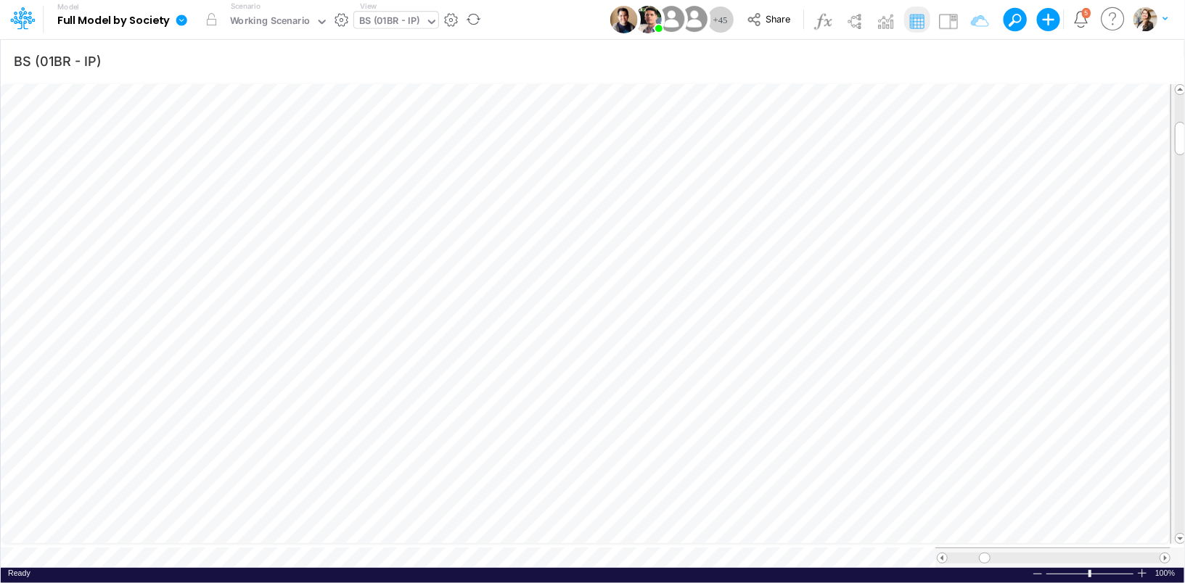
scroll to position [7, 1]
click at [634, 391] on icon "button" at bounding box center [634, 390] width 22 height 15
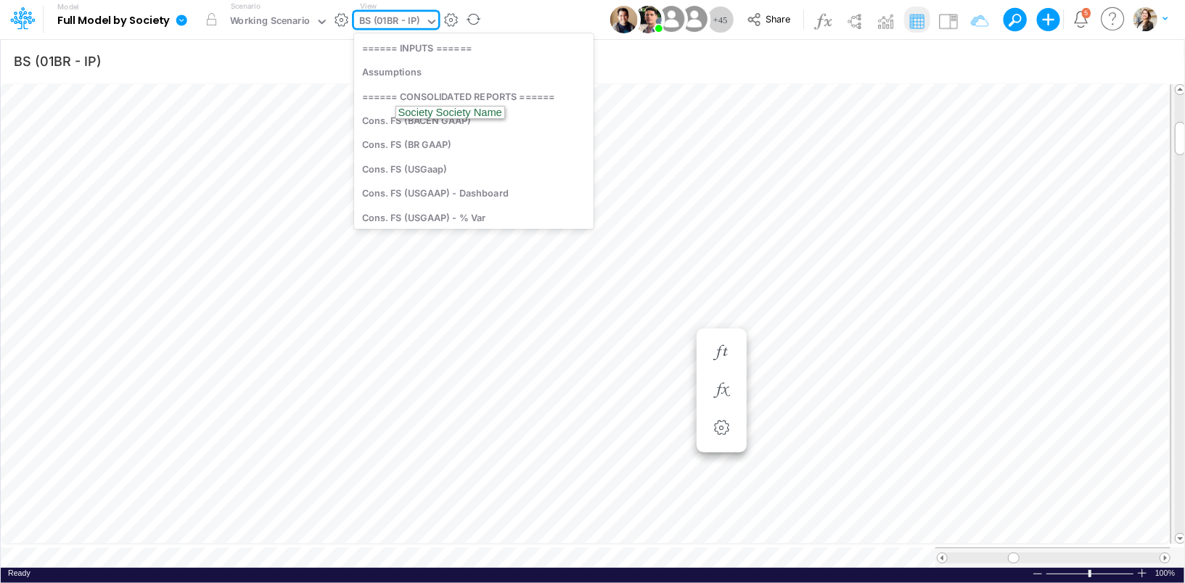
click at [399, 22] on div "BS (01BR - IP)" at bounding box center [389, 22] width 61 height 17
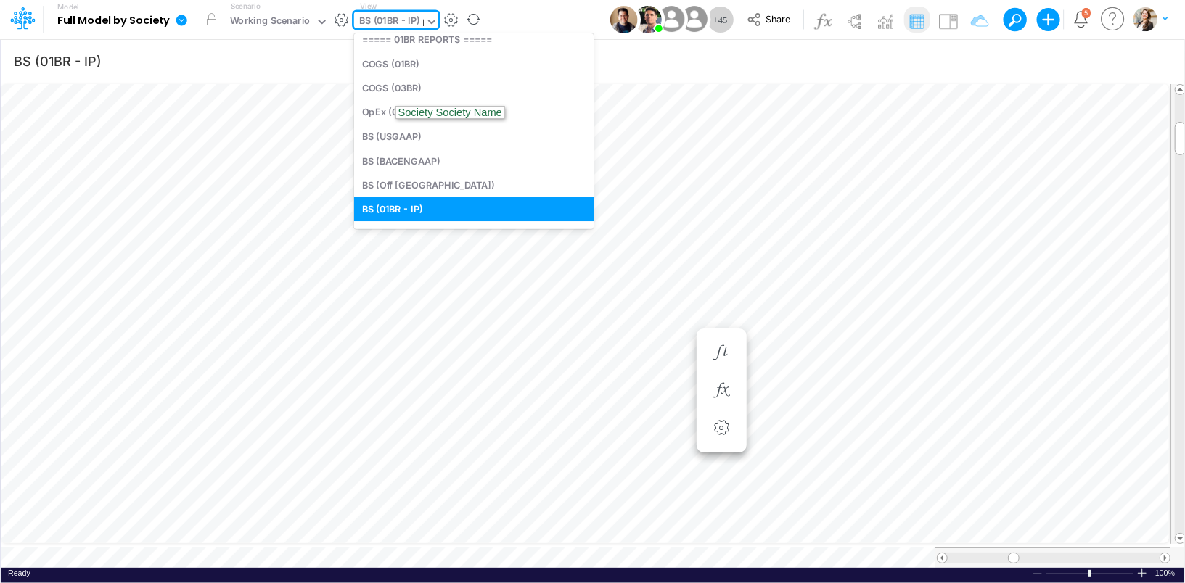
scroll to position [0, 0]
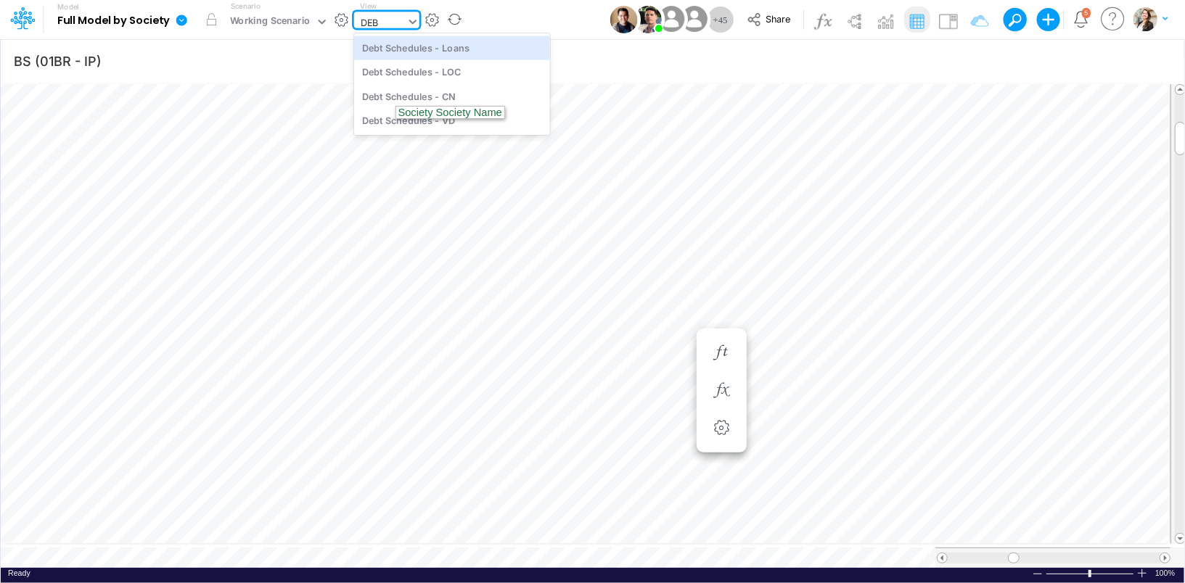
type input "DEBT"
click at [404, 48] on div "Debt Schedules - Loans" at bounding box center [452, 48] width 196 height 24
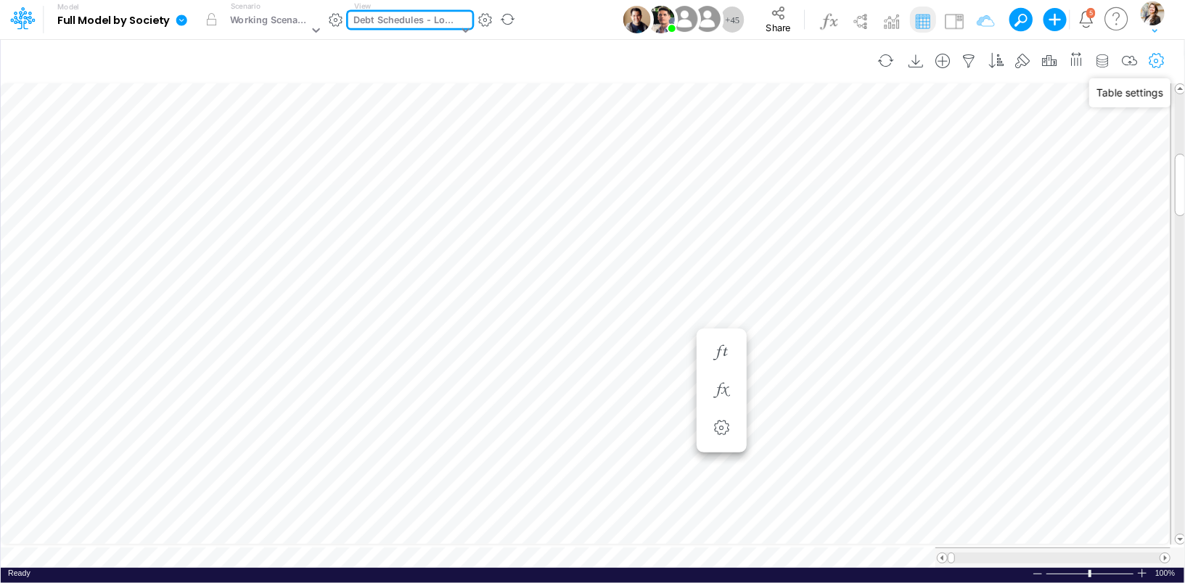
click at [1151, 59] on icon "button" at bounding box center [1157, 61] width 22 height 15
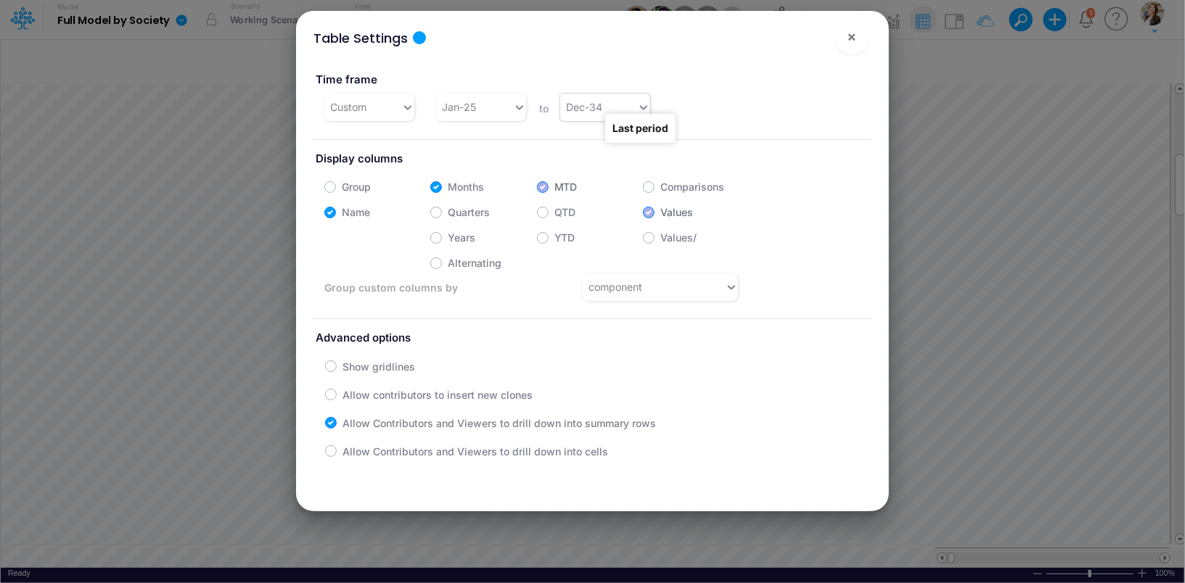
click at [604, 102] on div "Dec-34" at bounding box center [598, 107] width 77 height 24
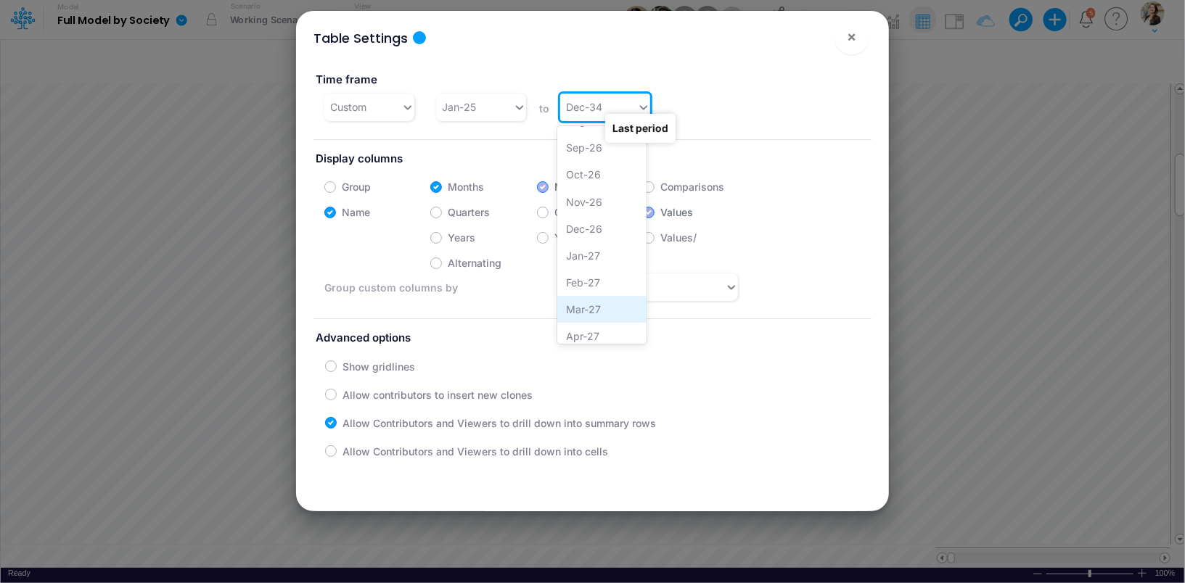
click at [602, 308] on div "Mar-27" at bounding box center [601, 309] width 89 height 27
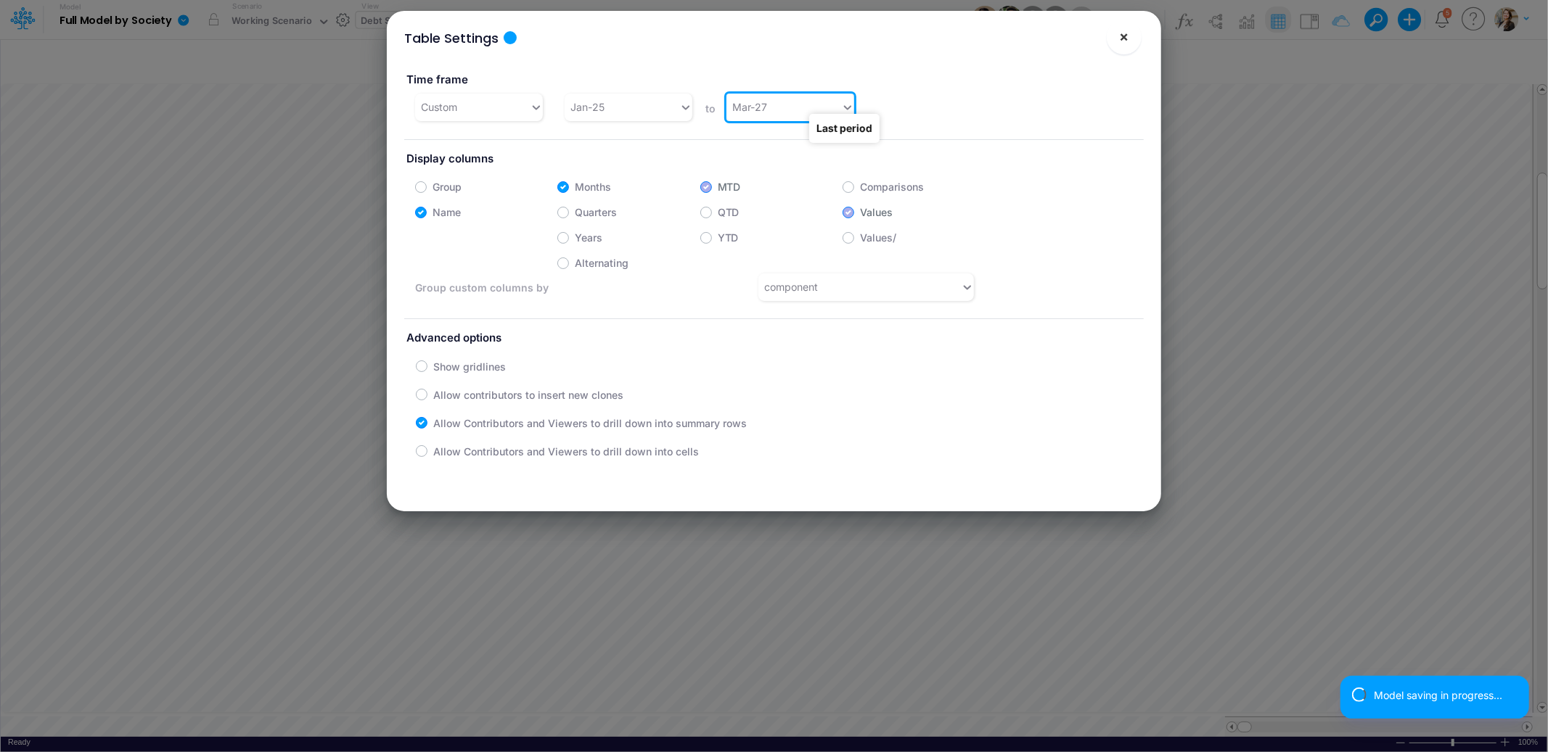
click at [1120, 40] on span "×" at bounding box center [1123, 36] width 9 height 17
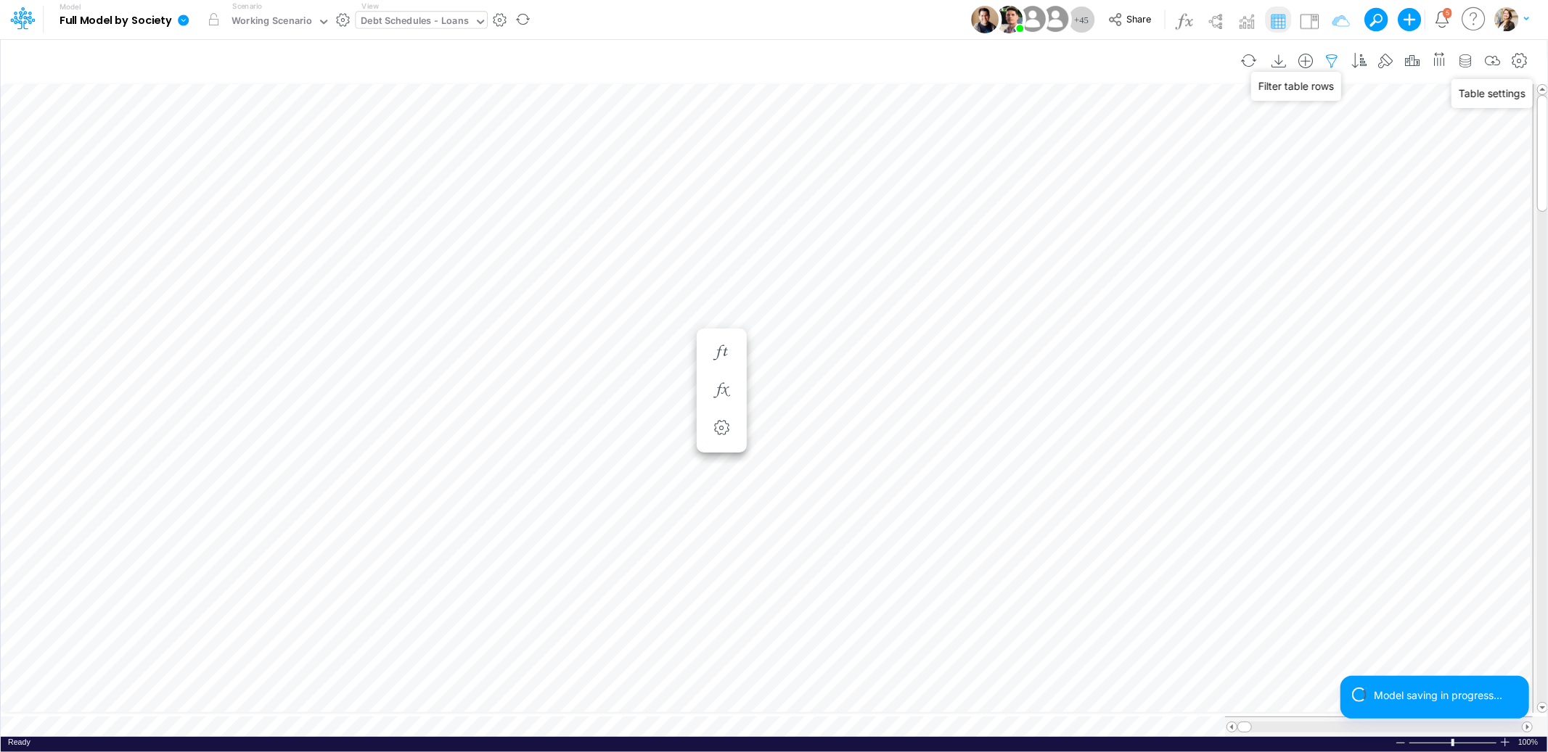
click at [1339, 57] on icon "button" at bounding box center [1332, 61] width 22 height 15
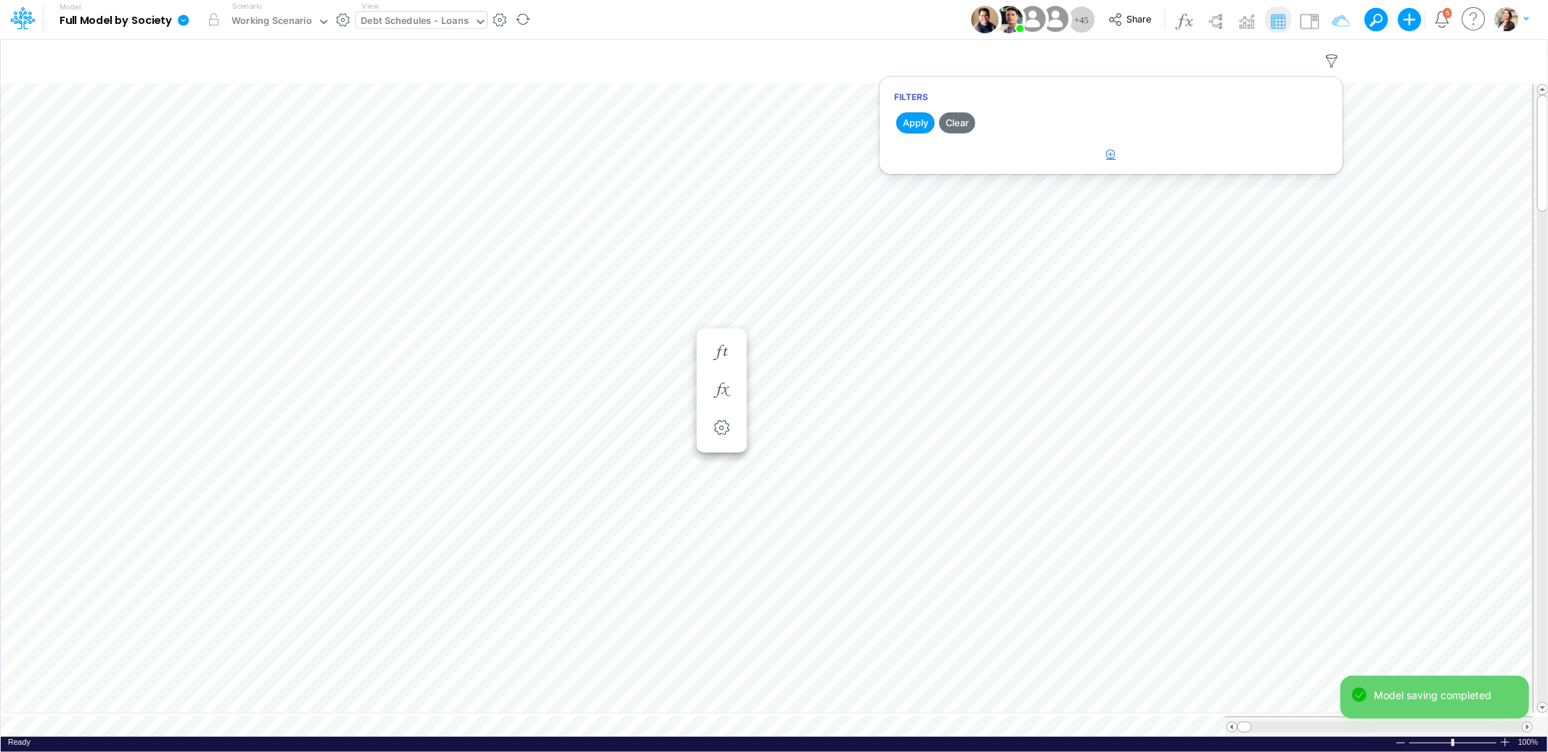
click at [1107, 156] on icon "button" at bounding box center [1111, 153] width 9 height 9
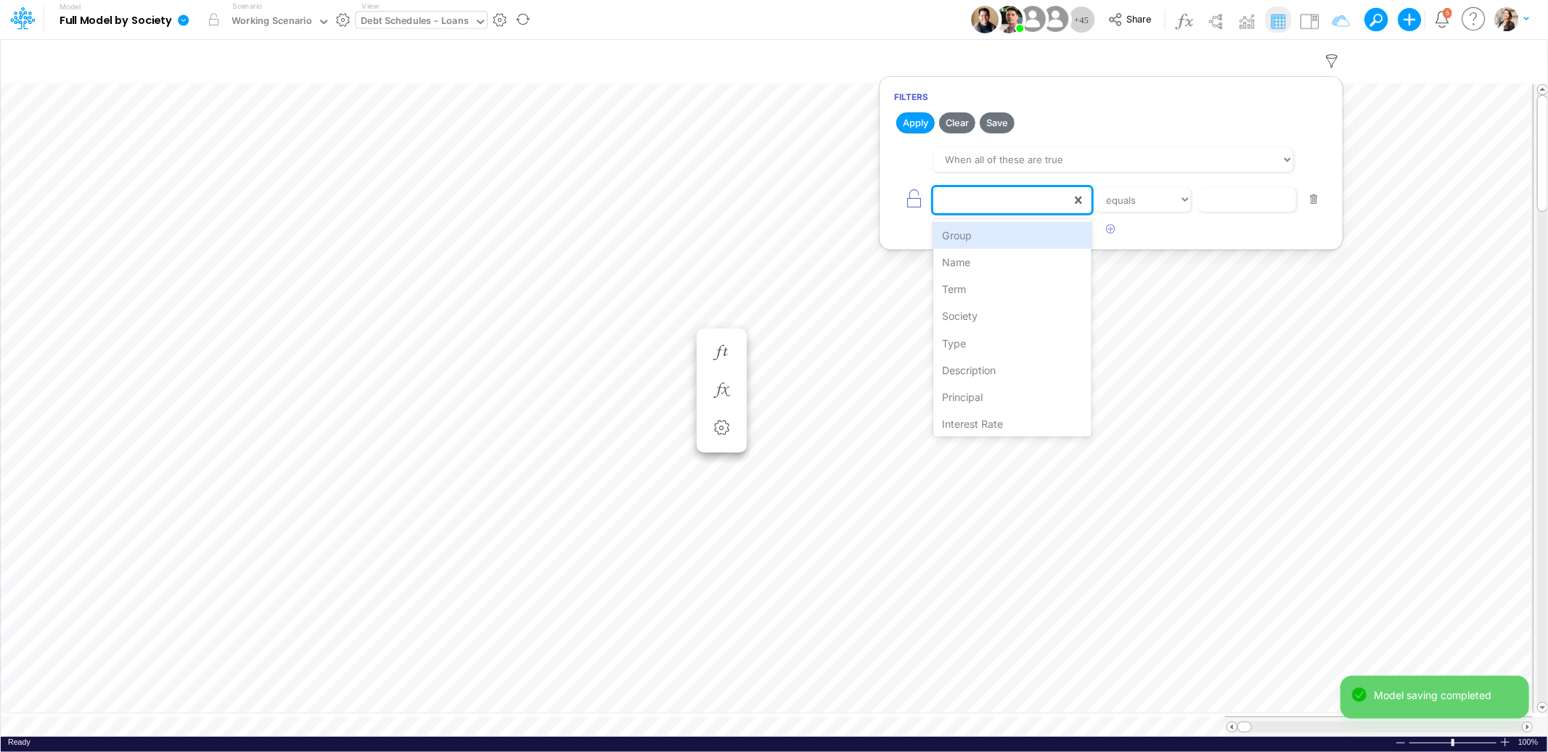
click at [977, 200] on div at bounding box center [1002, 200] width 138 height 25
click at [975, 261] on div "Name" at bounding box center [1011, 262] width 157 height 27
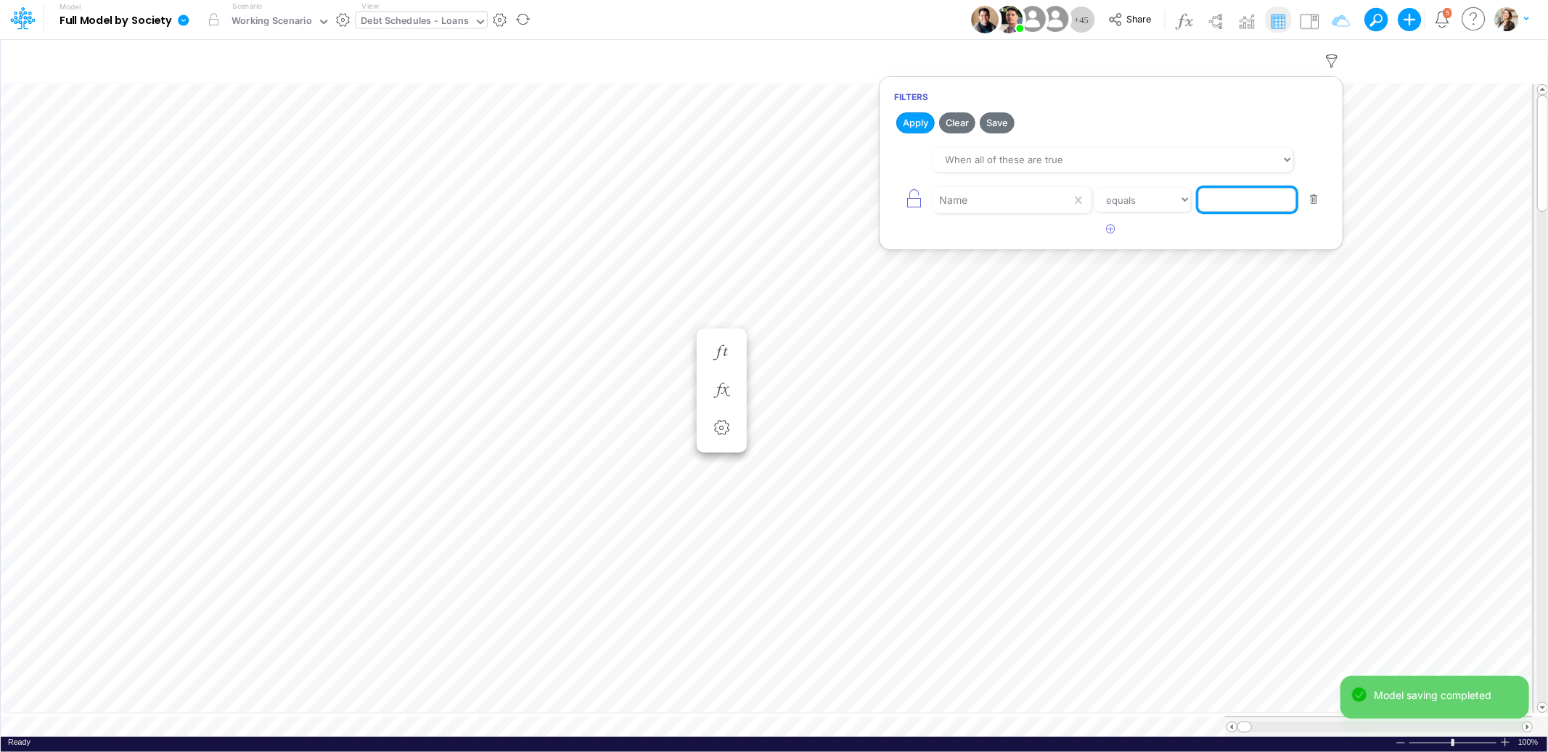
click at [1230, 205] on input "text" at bounding box center [1247, 200] width 98 height 25
type input "Debt Balance"
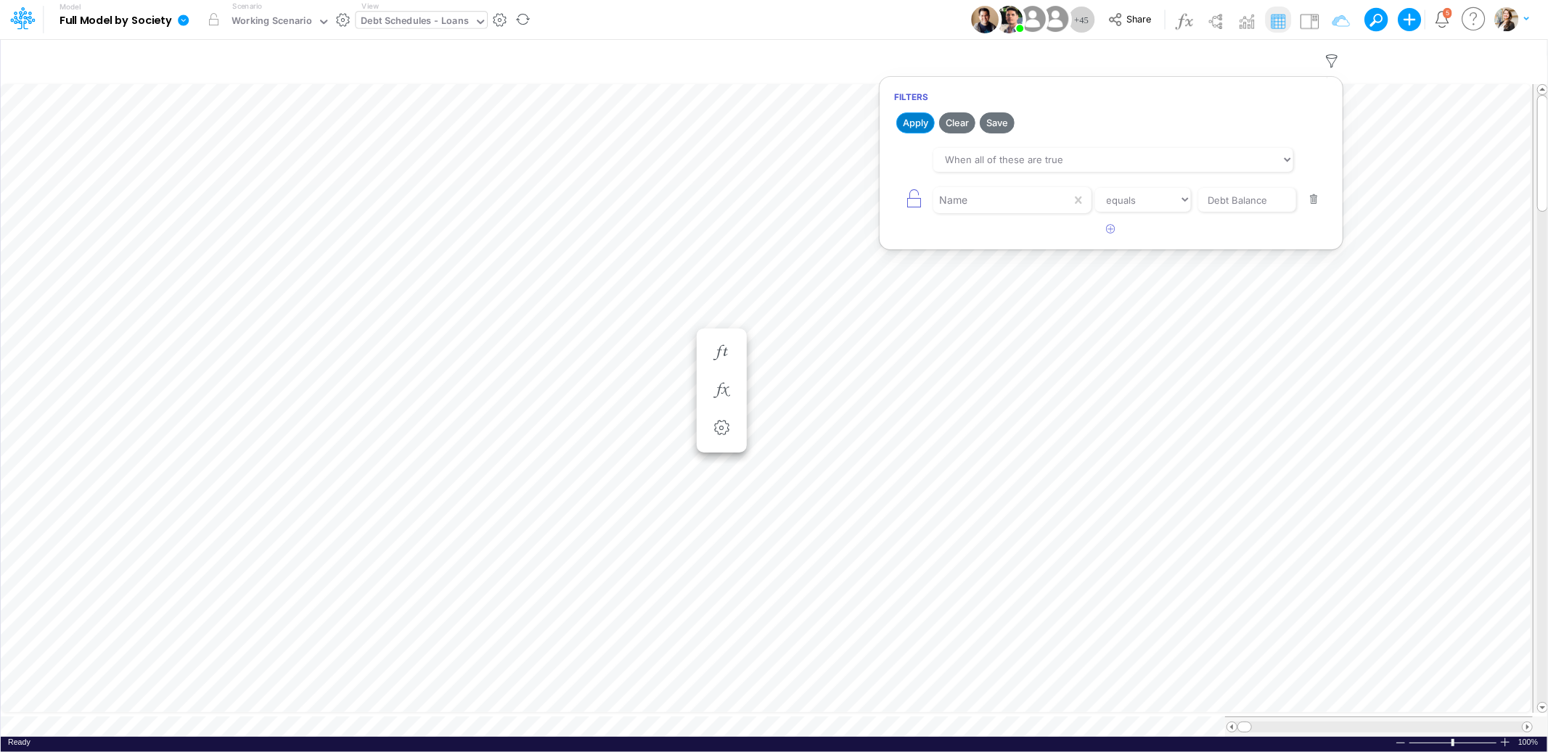
click at [922, 128] on button "Apply" at bounding box center [915, 122] width 38 height 21
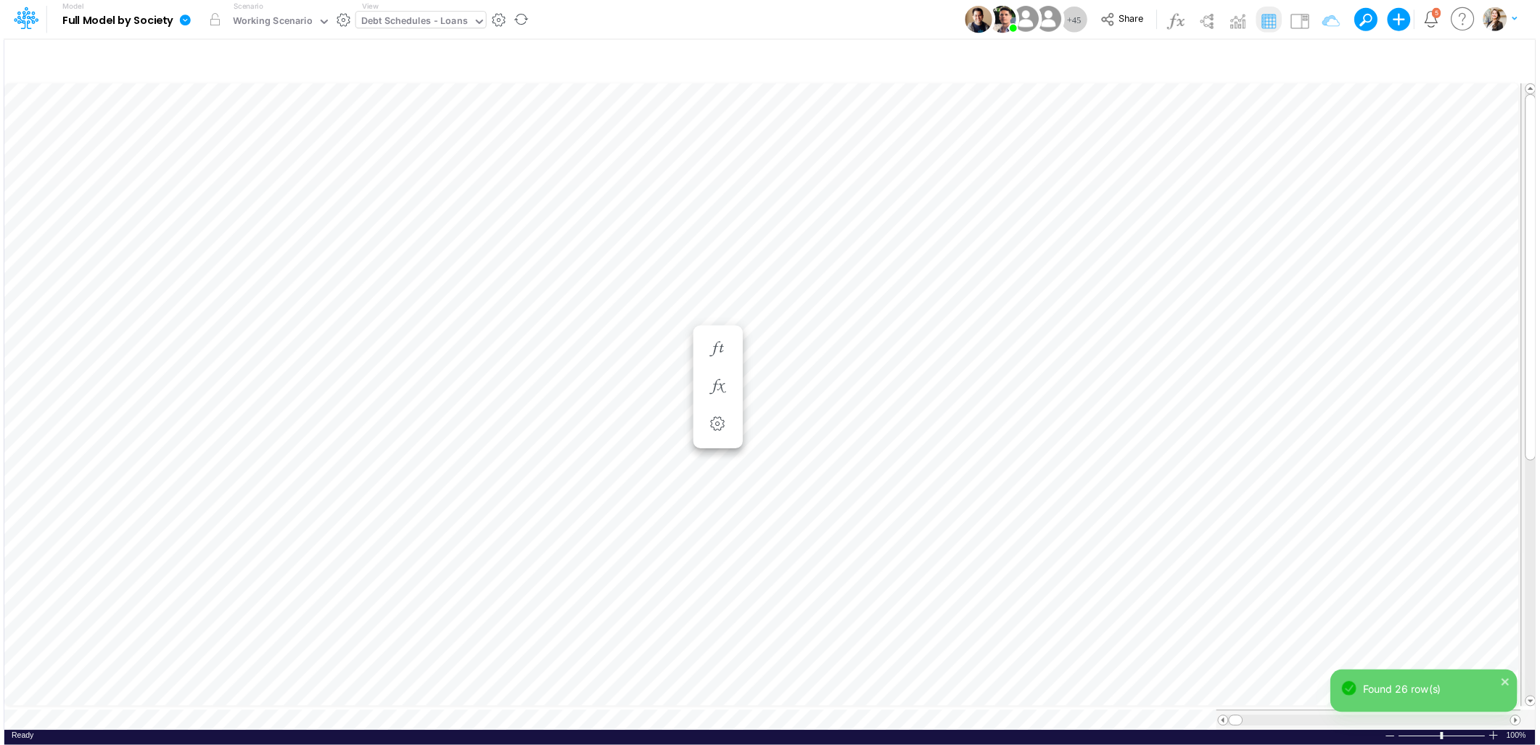
scroll to position [0, 1]
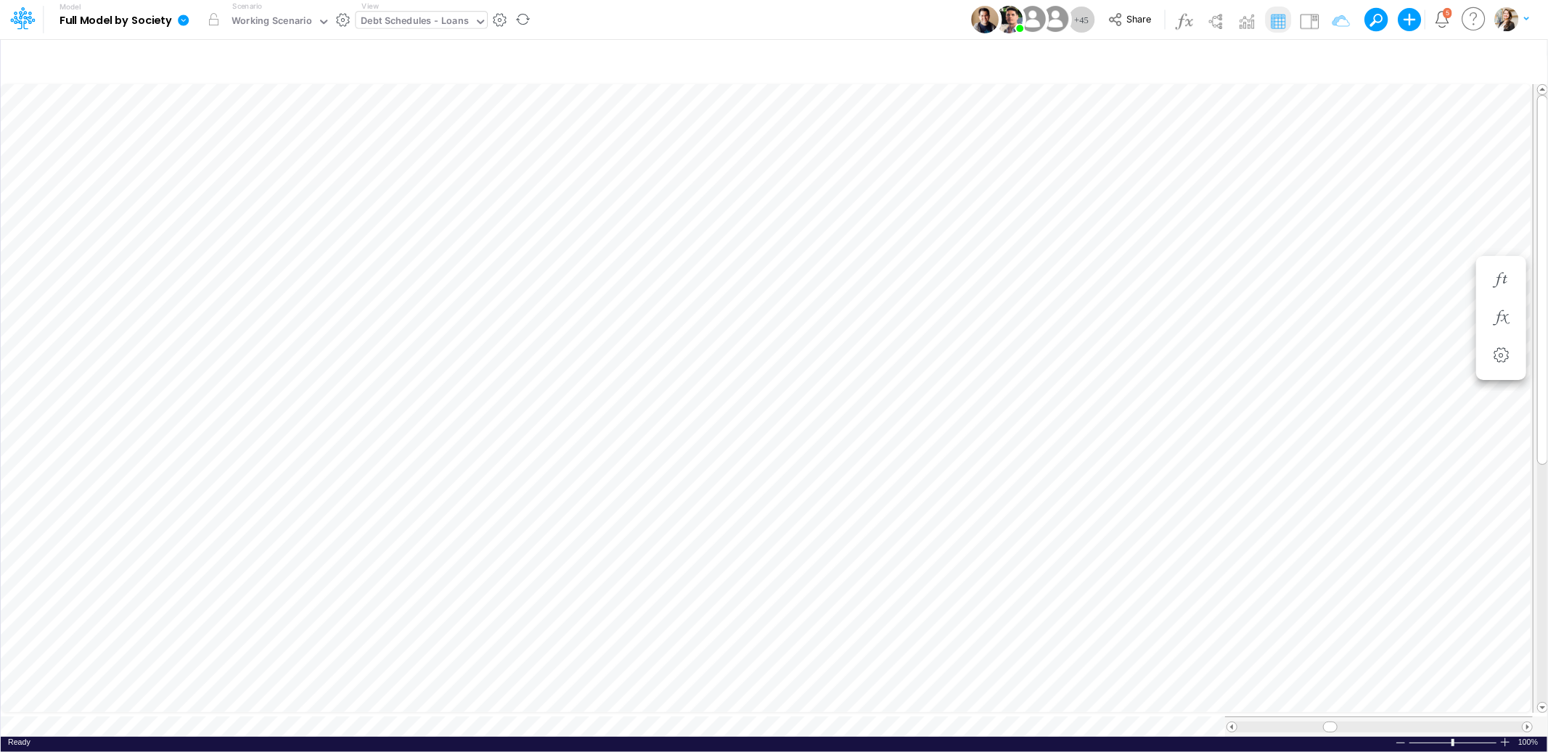
scroll to position [0, 1]
click at [1329, 59] on icon "button" at bounding box center [1332, 61] width 22 height 15
click at [1107, 233] on icon "button" at bounding box center [1111, 228] width 9 height 9
click at [977, 247] on div at bounding box center [1002, 240] width 138 height 25
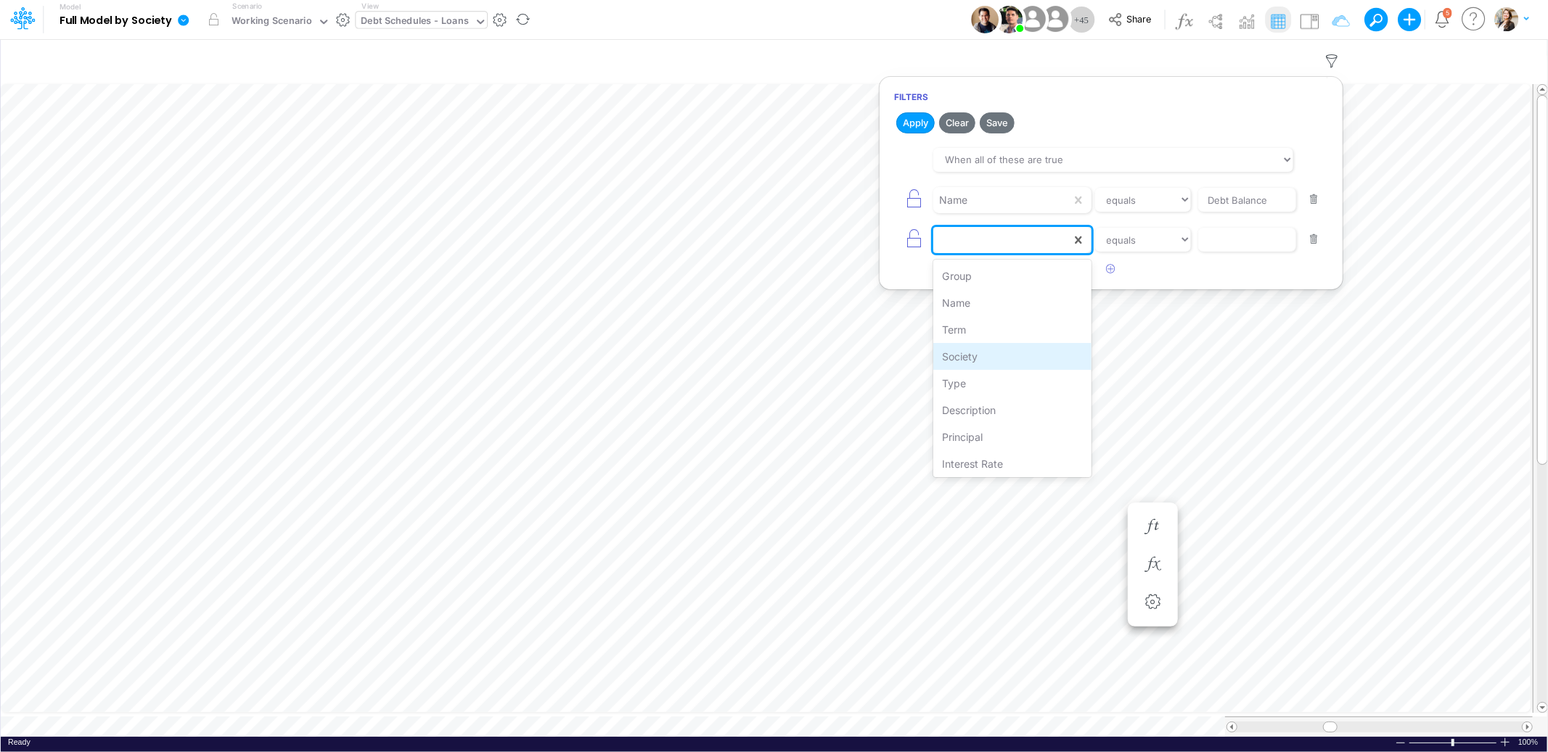
click at [988, 356] on div "Society" at bounding box center [1011, 356] width 157 height 27
click at [1223, 239] on input "text" at bounding box center [1247, 240] width 98 height 25
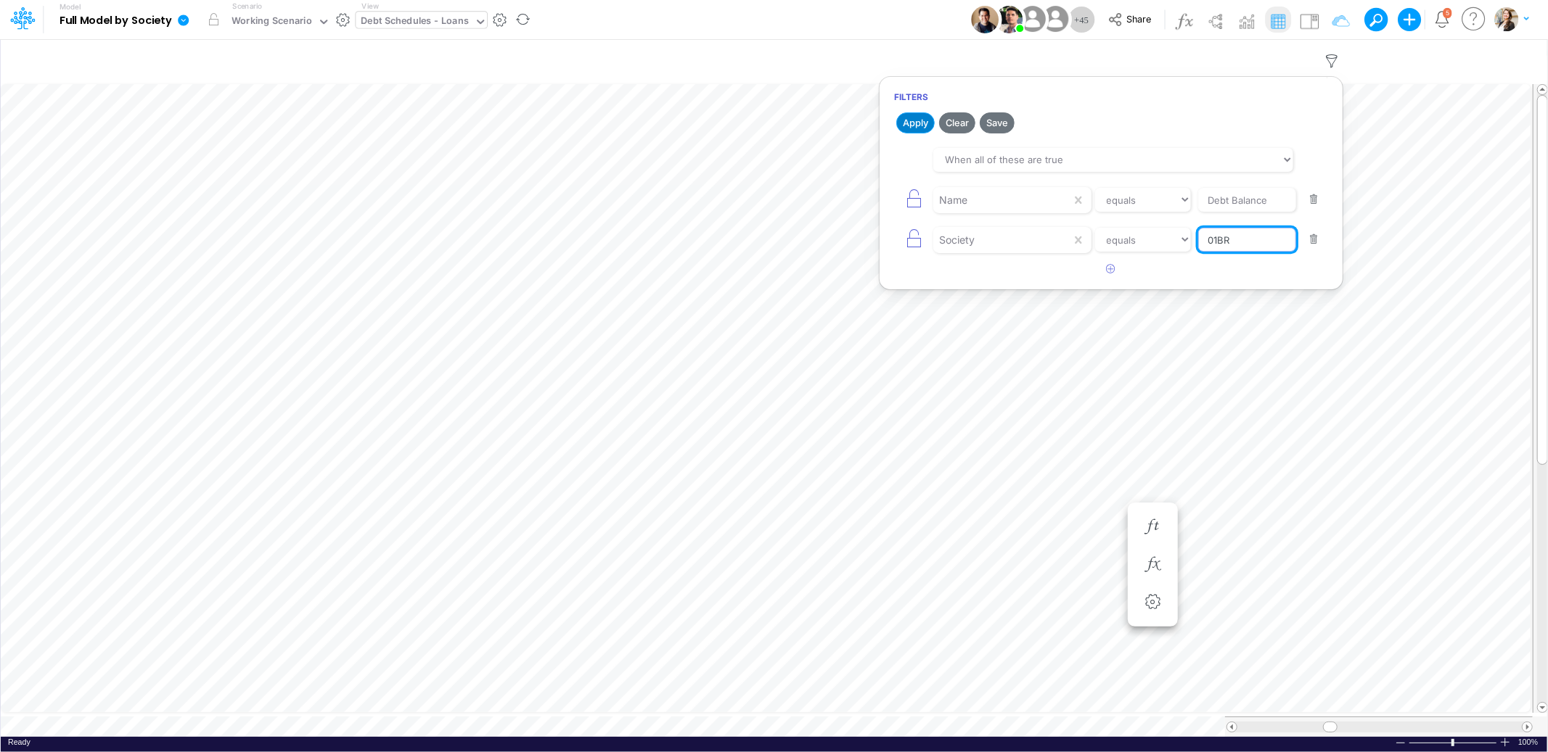
type input "01BR"
click at [916, 123] on button "Apply" at bounding box center [915, 122] width 38 height 21
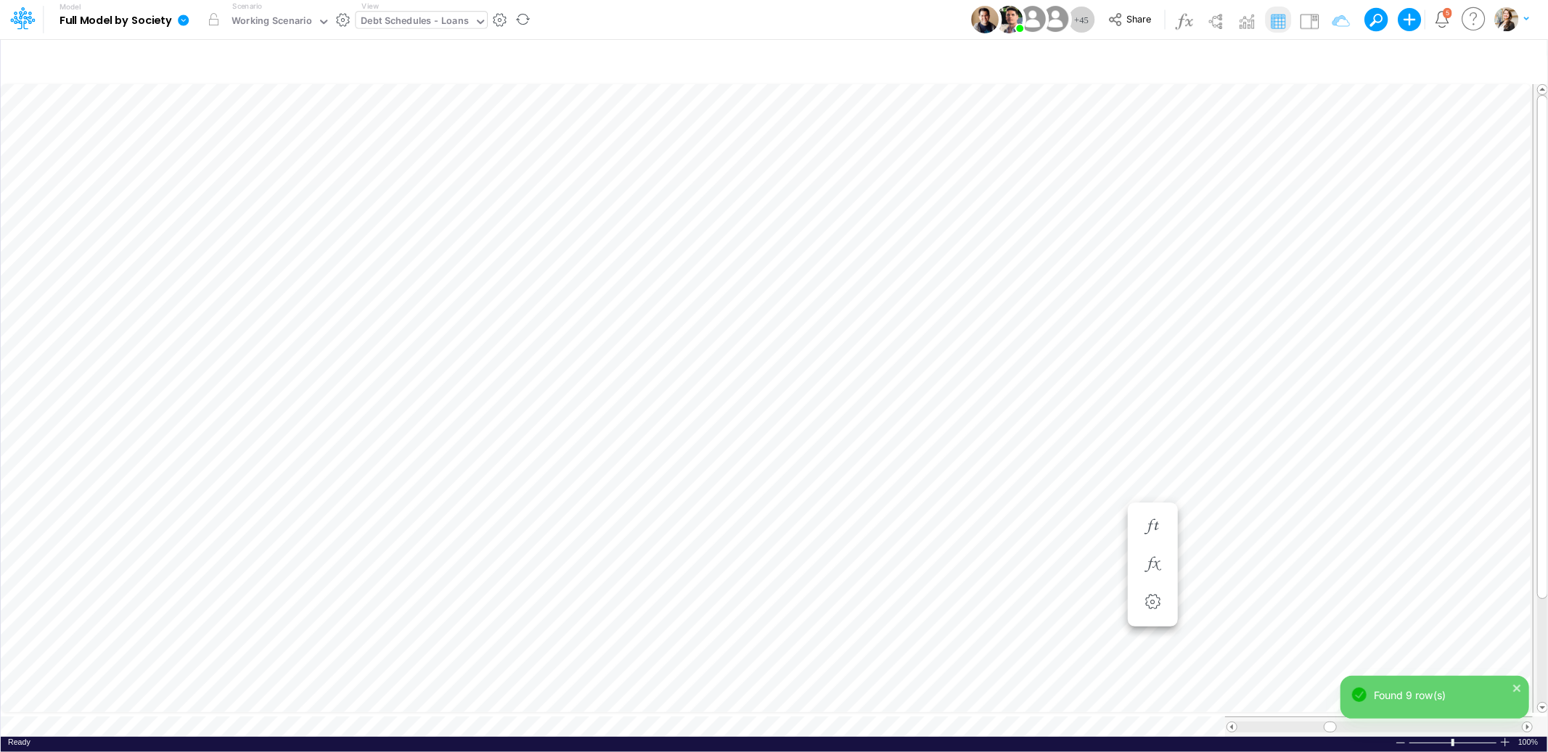
scroll to position [0, 1]
type input "BS (01BR - IP)"
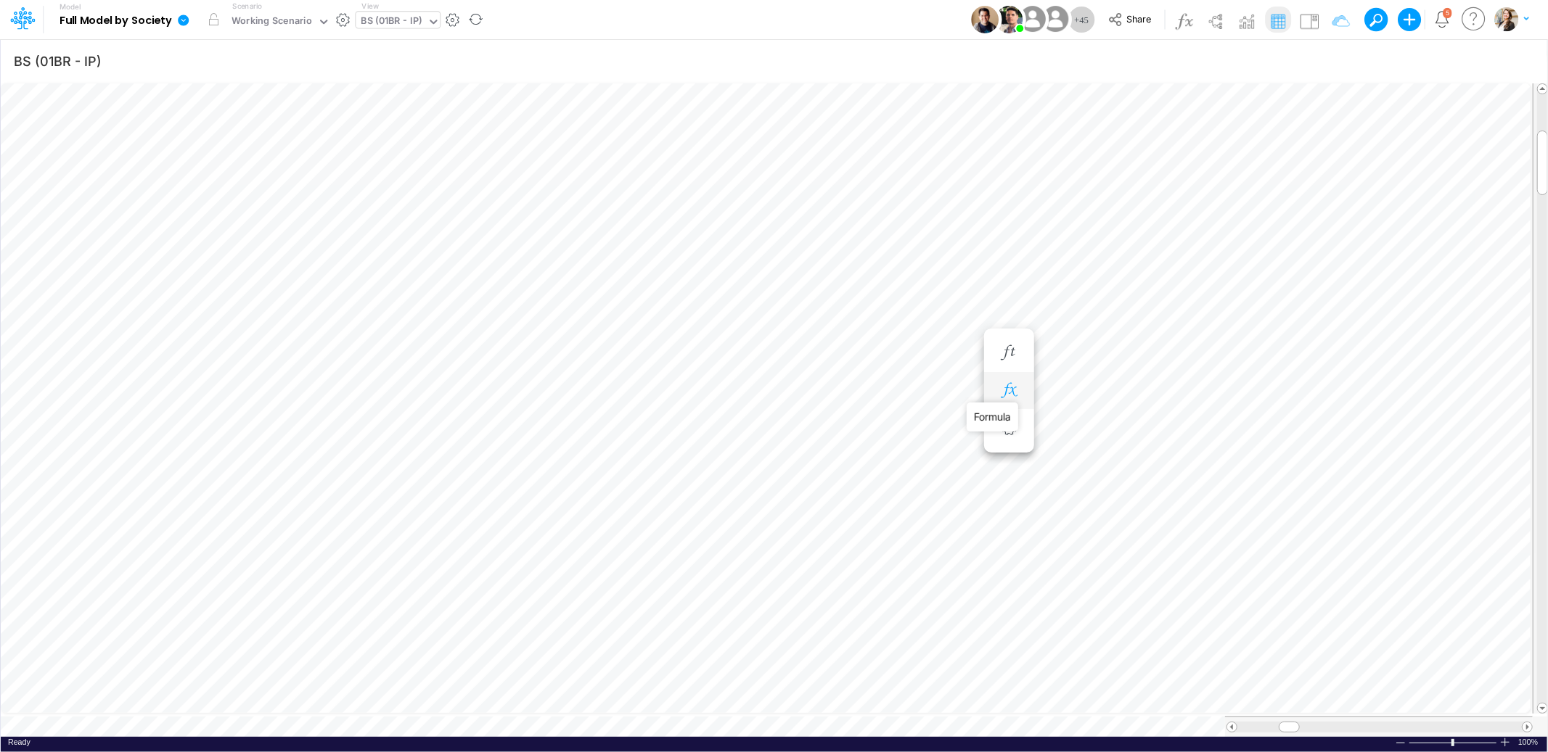
click at [1017, 387] on icon "button" at bounding box center [1009, 390] width 22 height 15
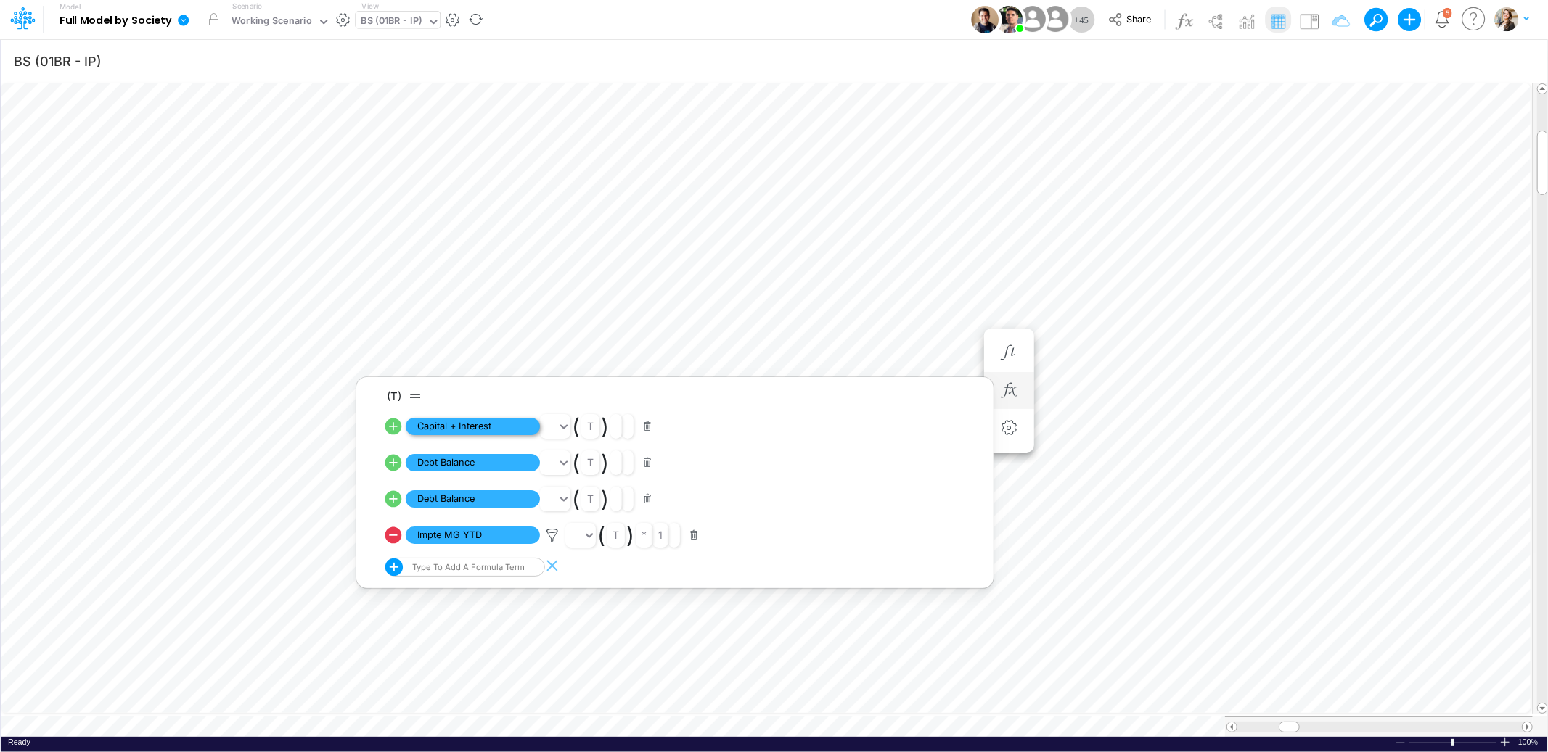
click at [515, 424] on span "Capital + Interest" at bounding box center [473, 427] width 134 height 18
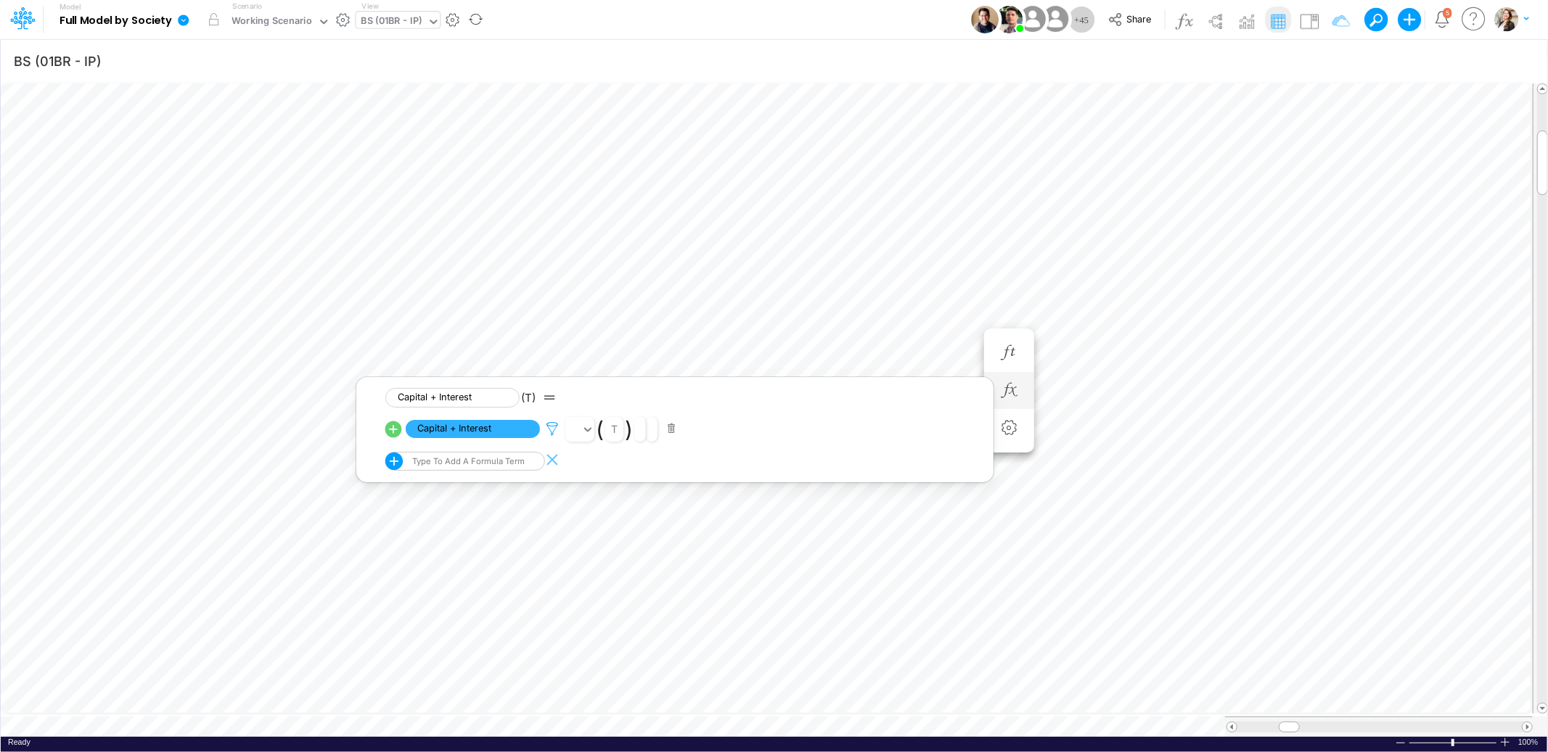
click at [548, 428] on icon at bounding box center [552, 429] width 22 height 15
click at [502, 432] on div at bounding box center [774, 379] width 1548 height 745
click at [1306, 24] on img at bounding box center [1308, 20] width 23 height 23
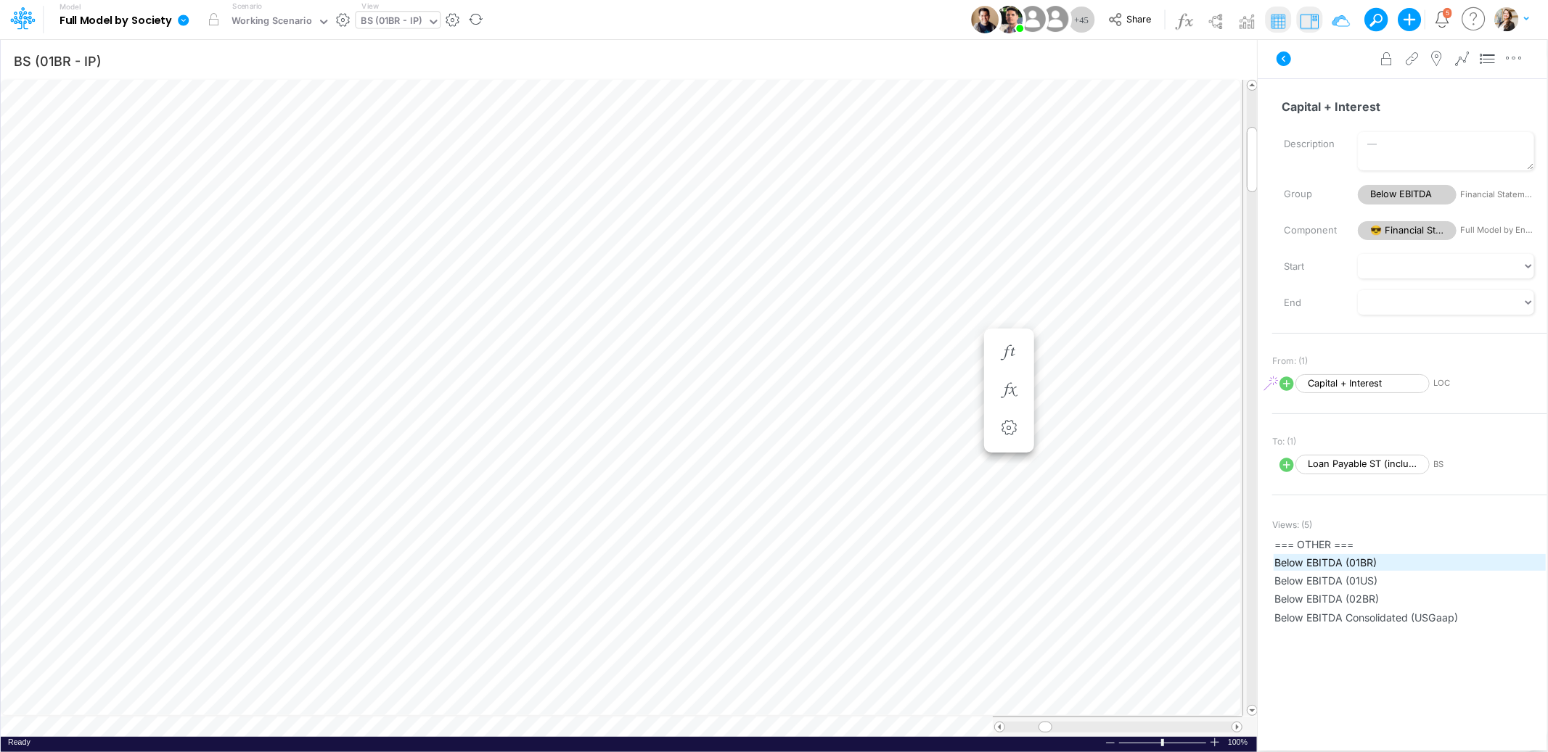
click at [1348, 559] on span "Below EBITDA (01BR)" at bounding box center [1409, 562] width 271 height 15
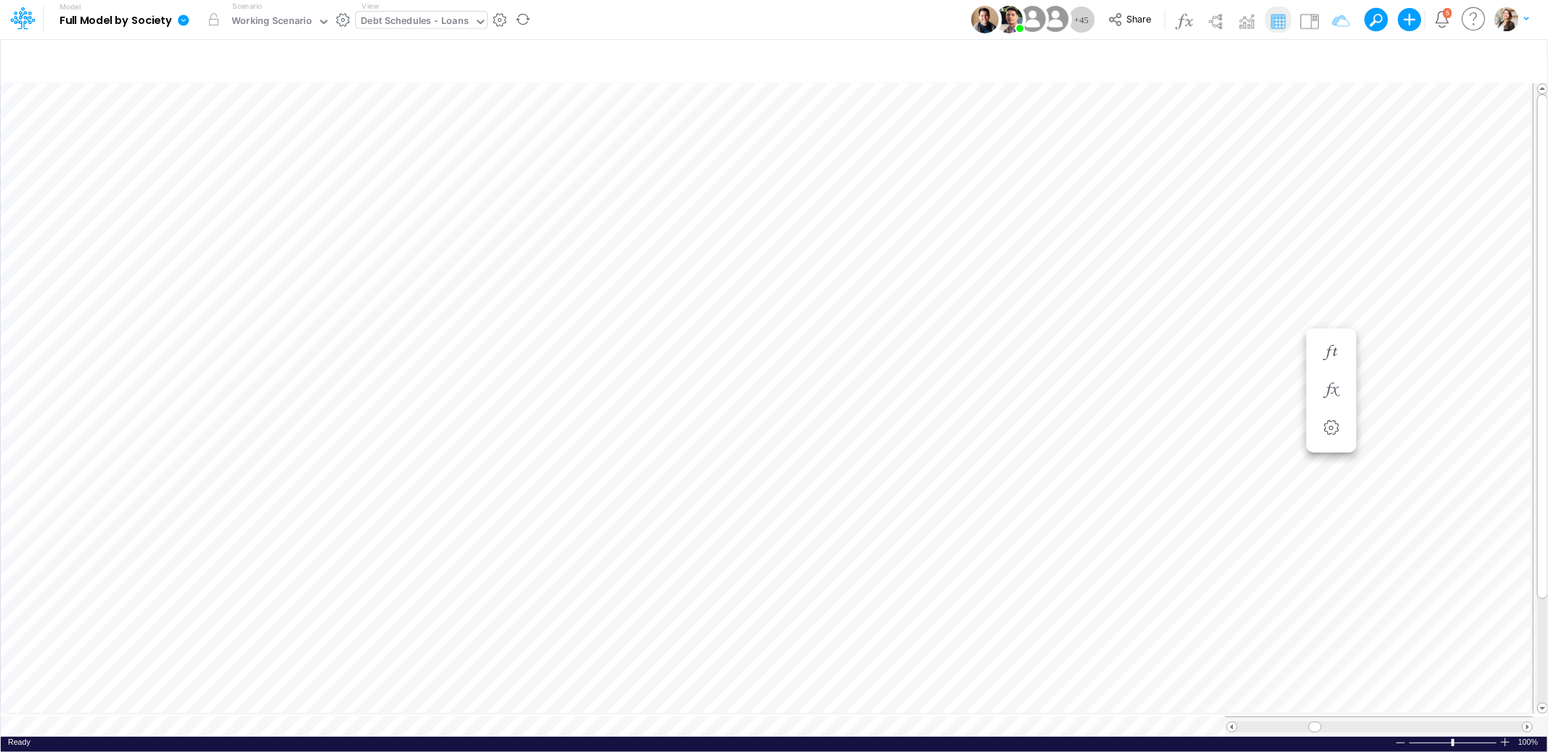
scroll to position [0, 1]
click at [1328, 60] on icon "button" at bounding box center [1332, 61] width 22 height 15
type input "BS (01BR - IP)"
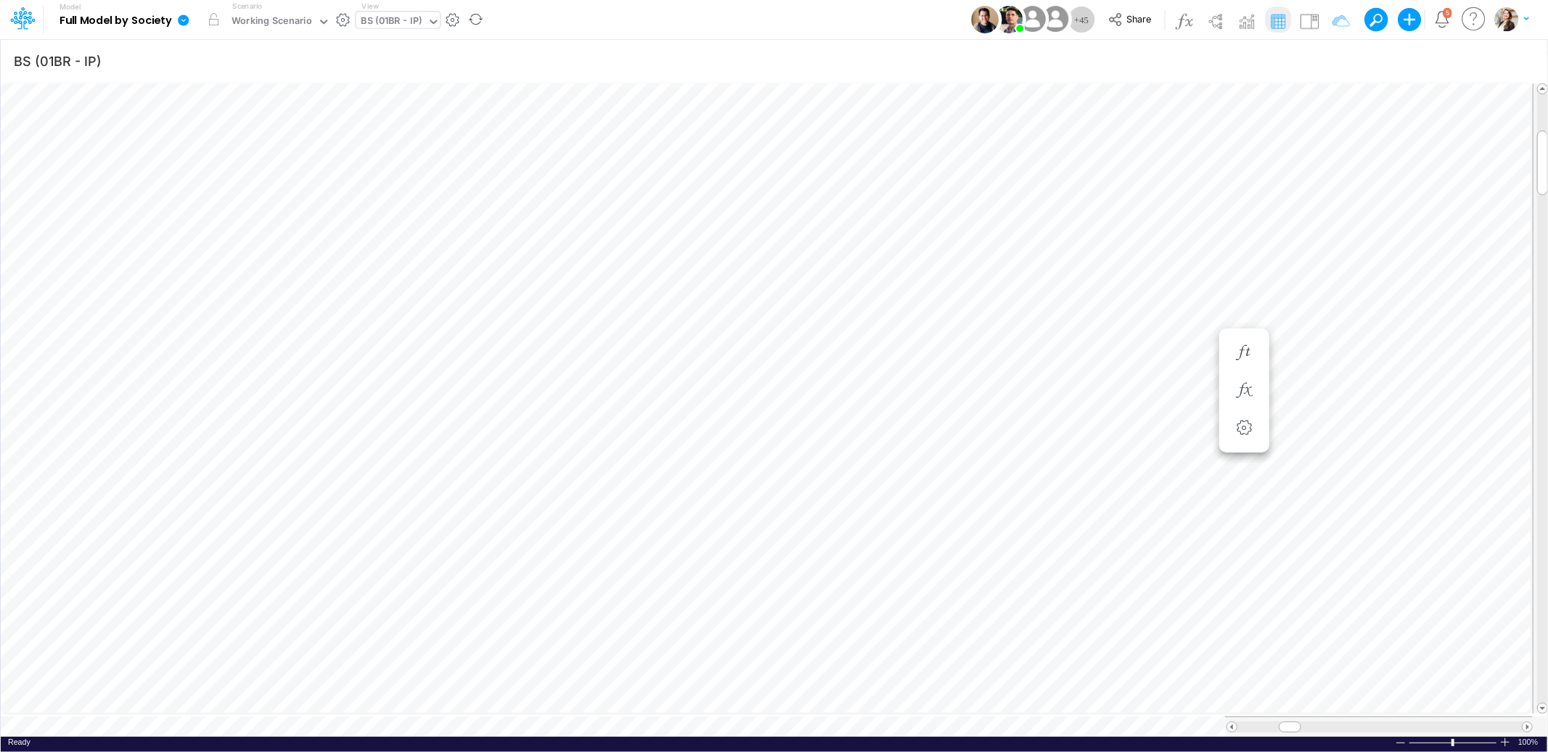
scroll to position [0, 1]
type input "BS (01BR - IP)"
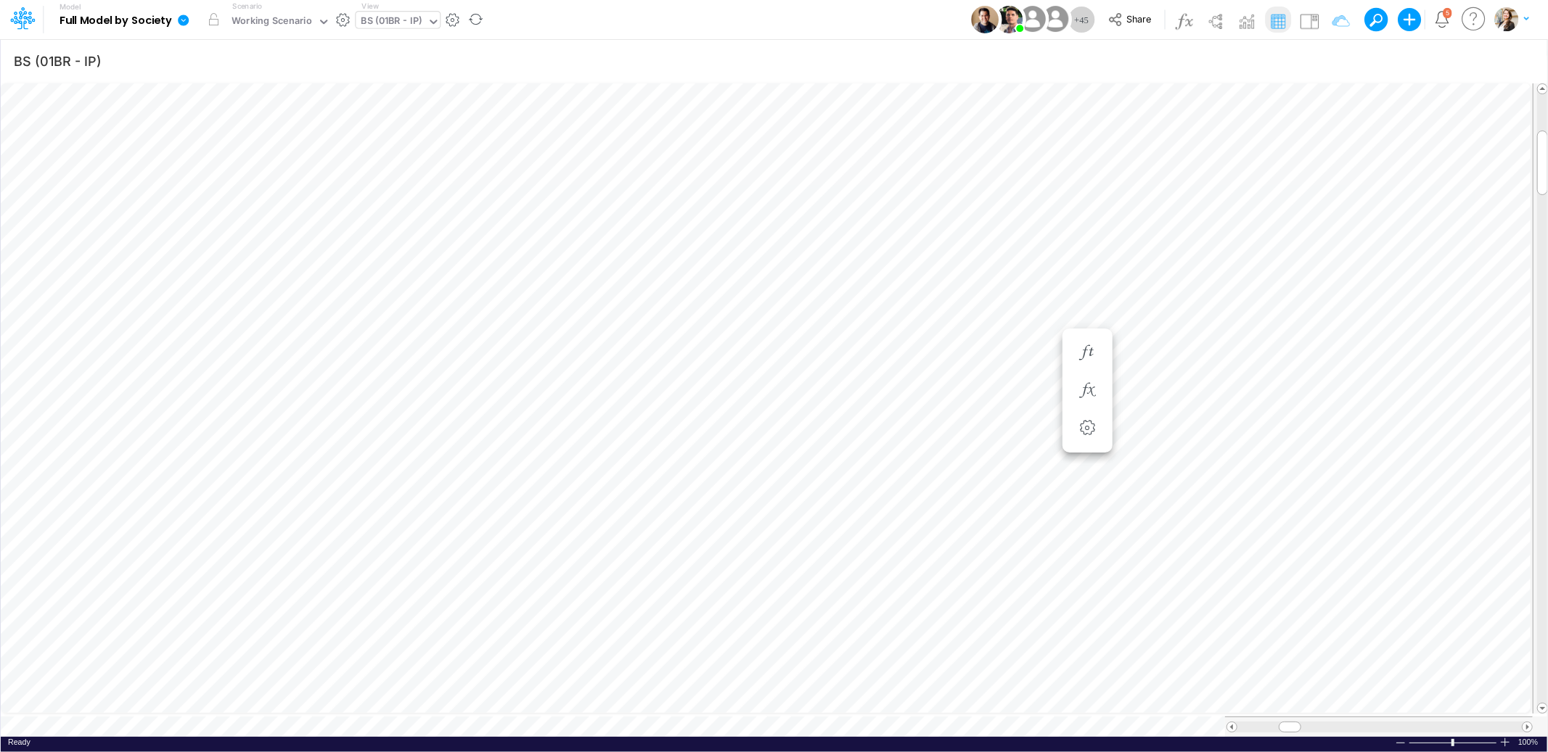
scroll to position [0, 1]
click at [1012, 398] on button "button" at bounding box center [1009, 391] width 27 height 29
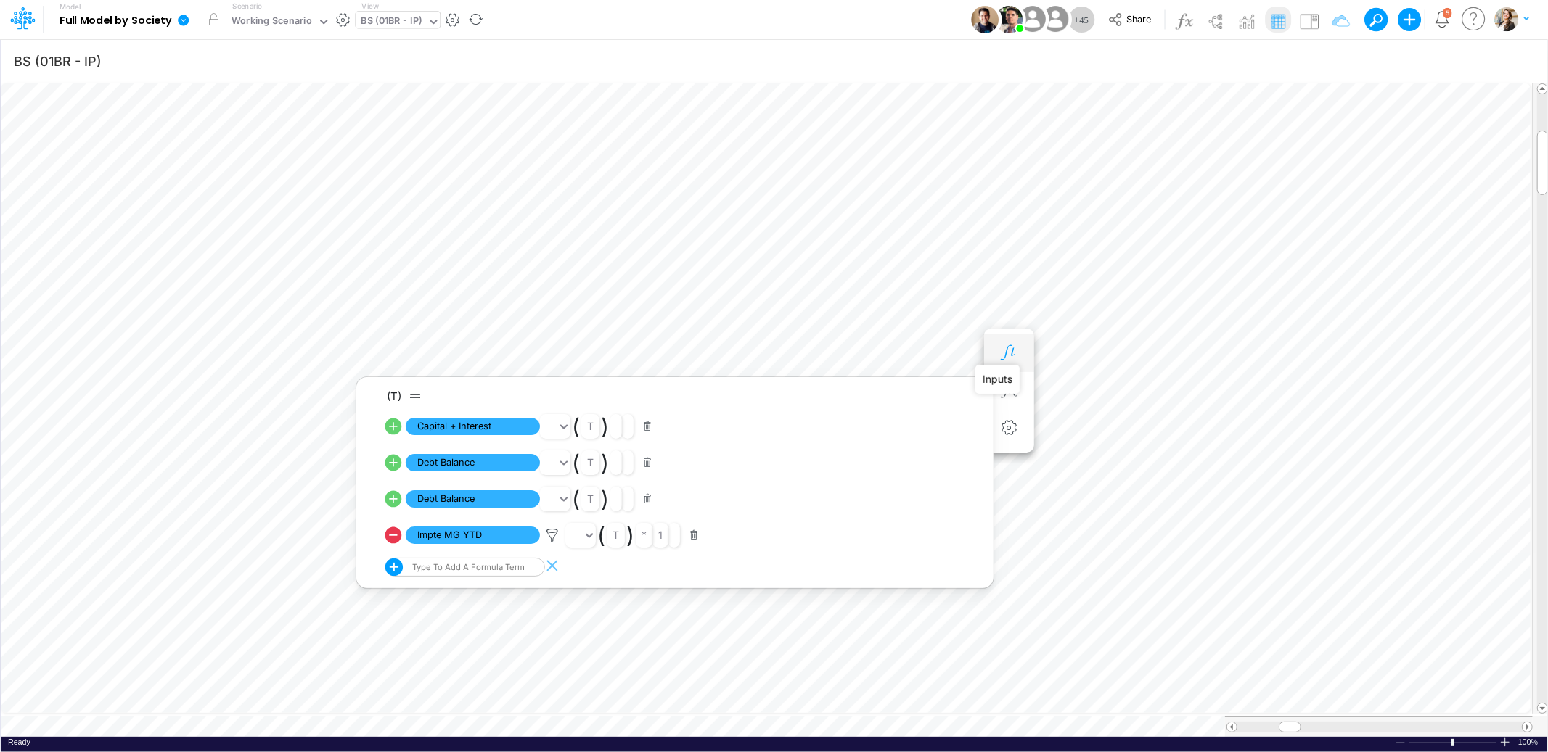
click at [1008, 354] on icon "button" at bounding box center [1009, 352] width 22 height 15
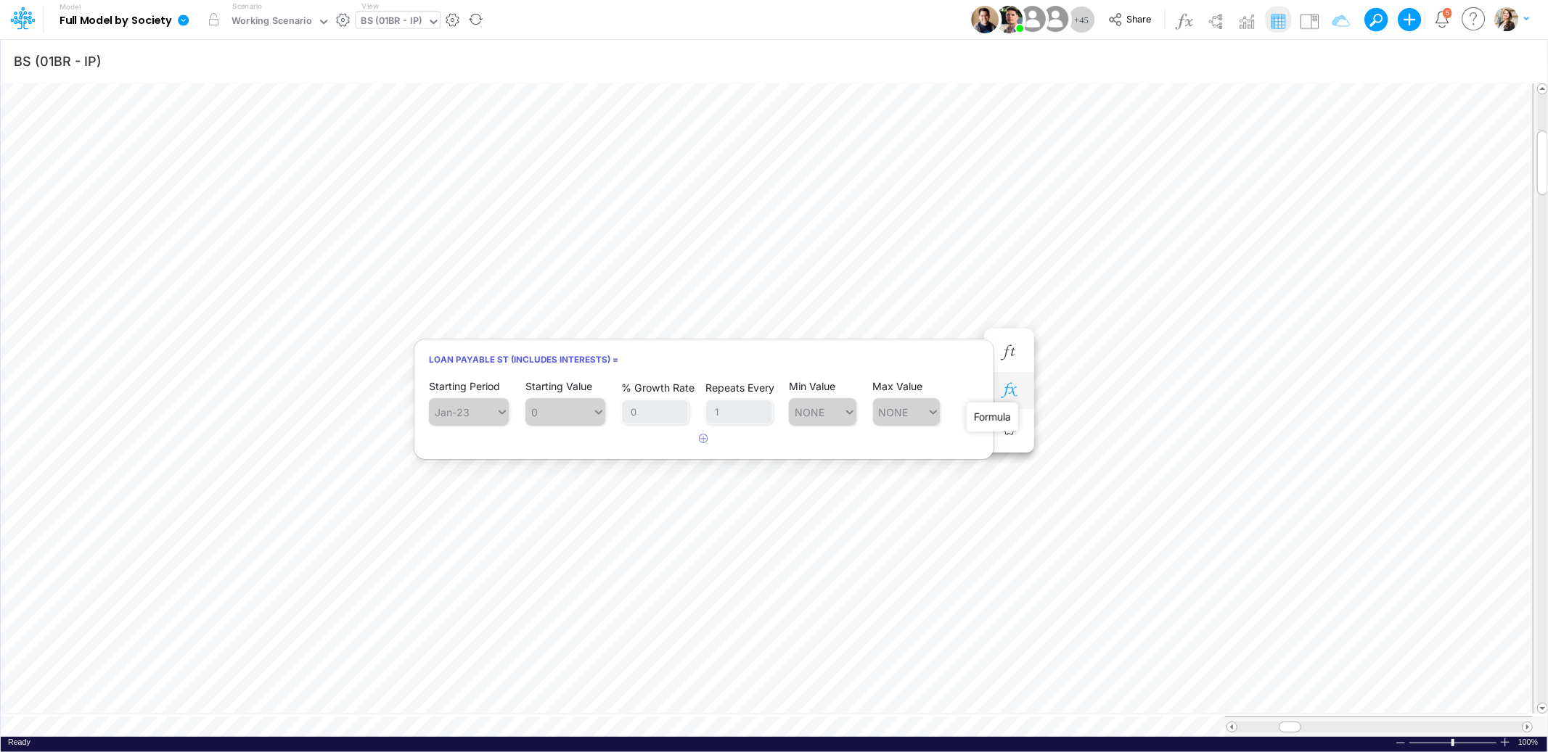
click at [1012, 393] on icon "button" at bounding box center [1009, 390] width 22 height 15
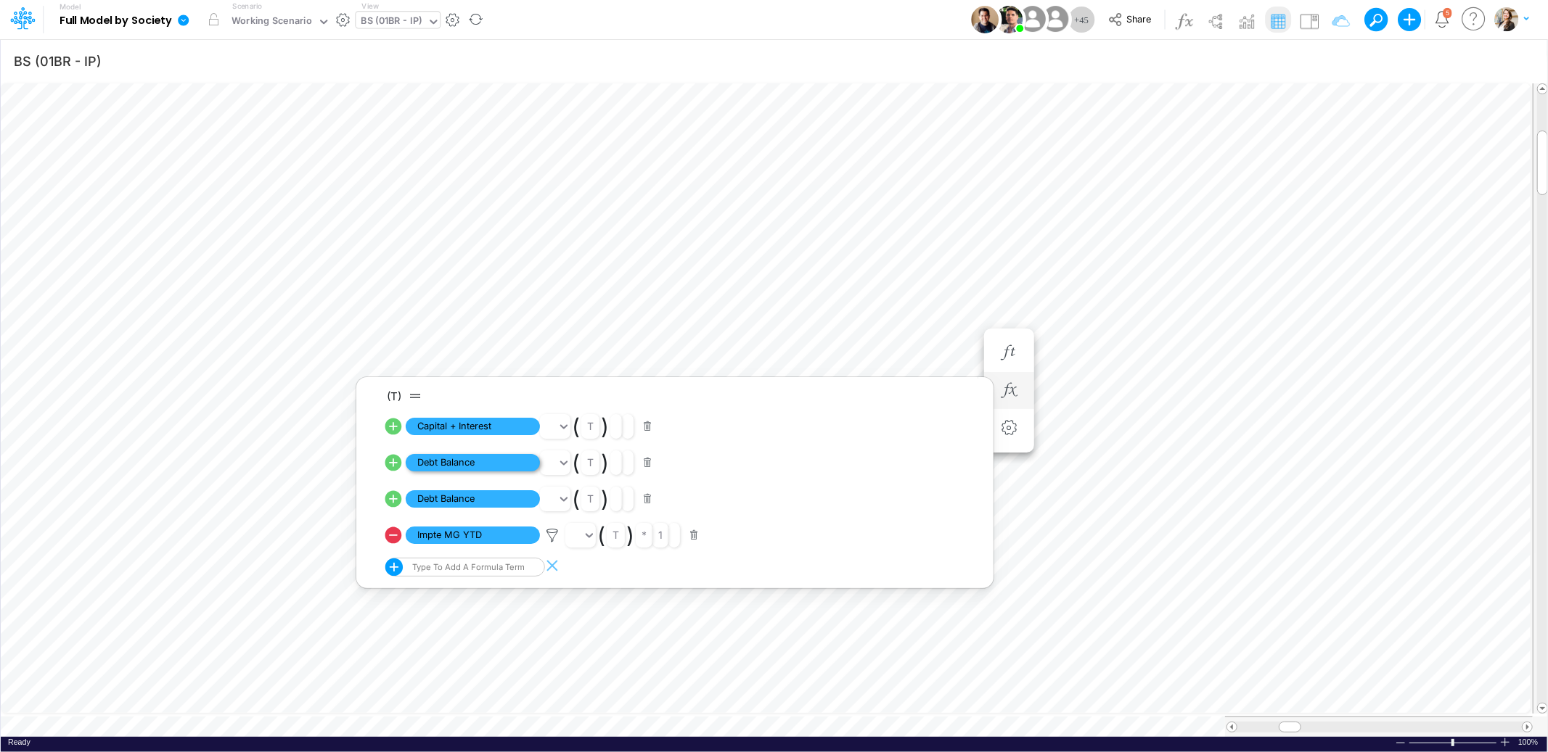
click at [480, 466] on span "Debt Balance" at bounding box center [473, 463] width 134 height 18
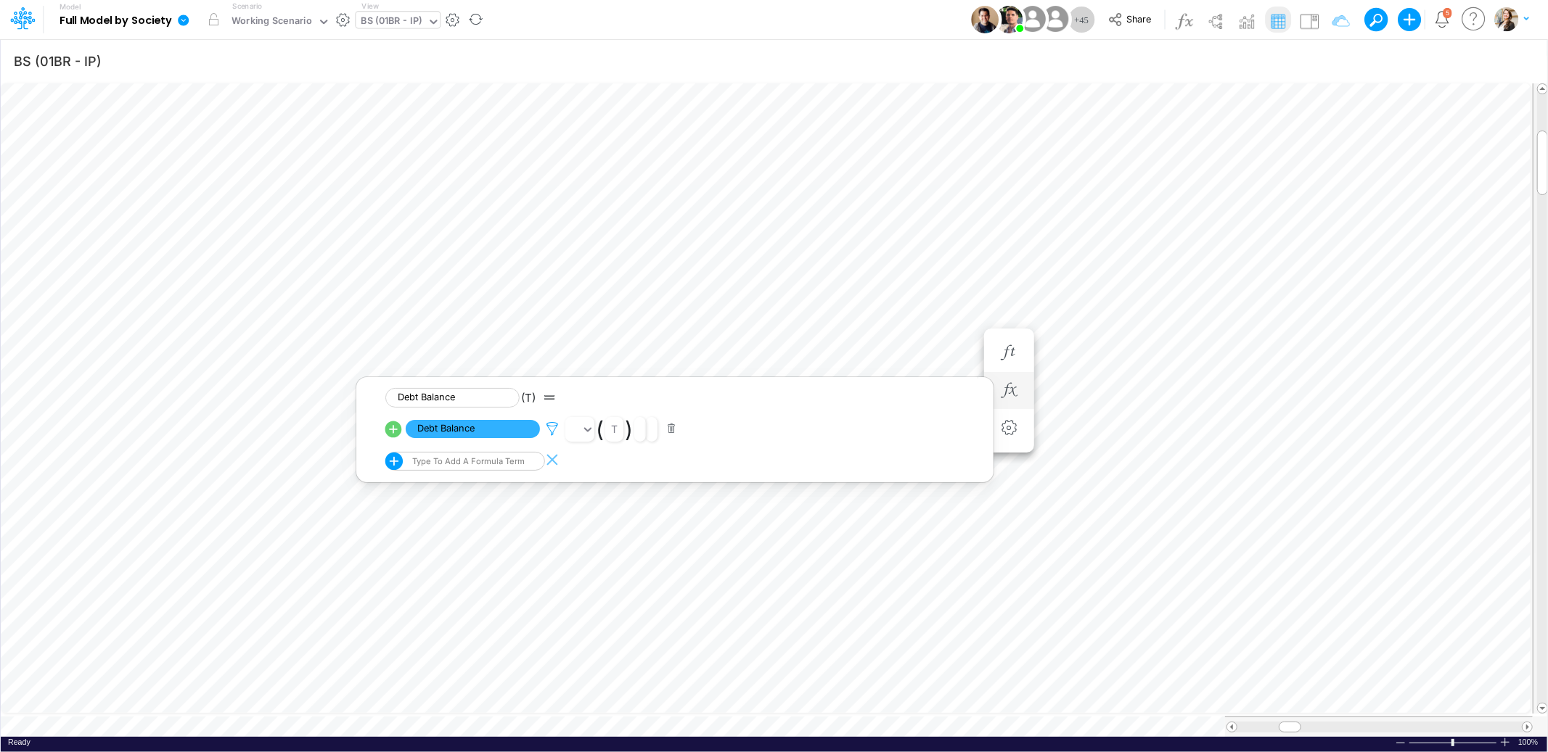
click at [551, 432] on icon at bounding box center [552, 429] width 22 height 15
click at [643, 475] on div at bounding box center [774, 379] width 1548 height 745
type input "BS (01BR - IP)"
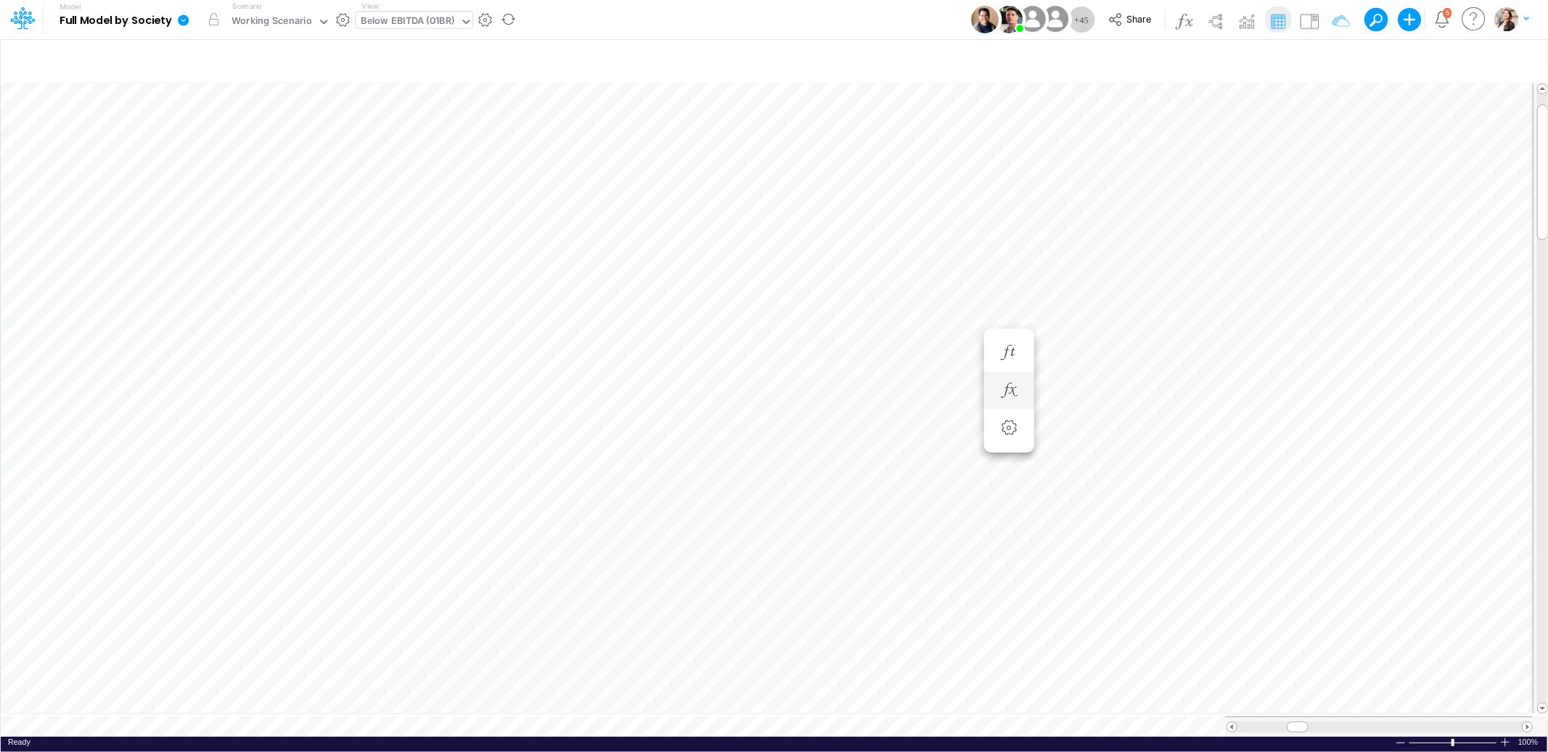
scroll to position [0, 1]
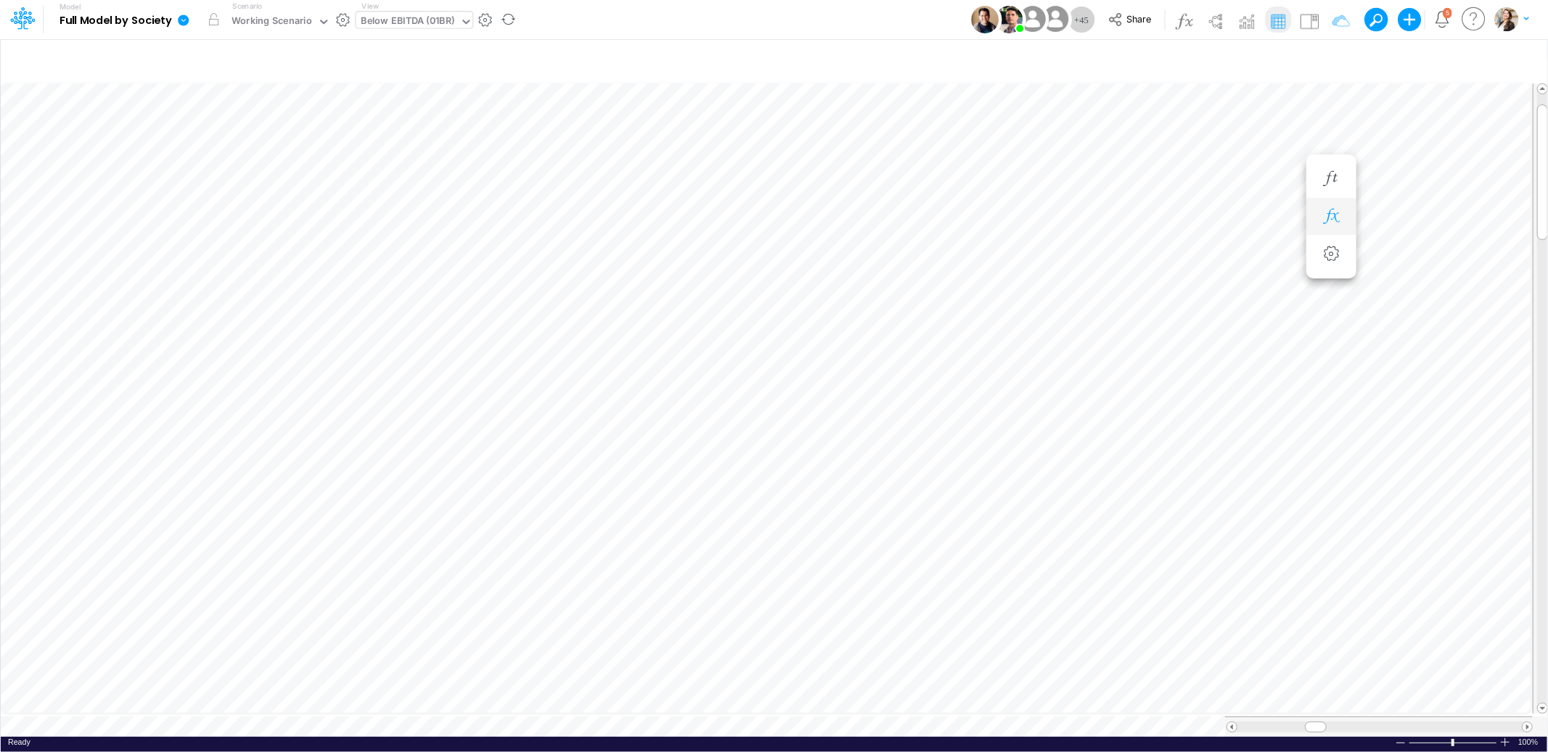
click at [1332, 220] on icon "button" at bounding box center [1331, 216] width 22 height 15
click at [876, 249] on icon at bounding box center [874, 252] width 22 height 15
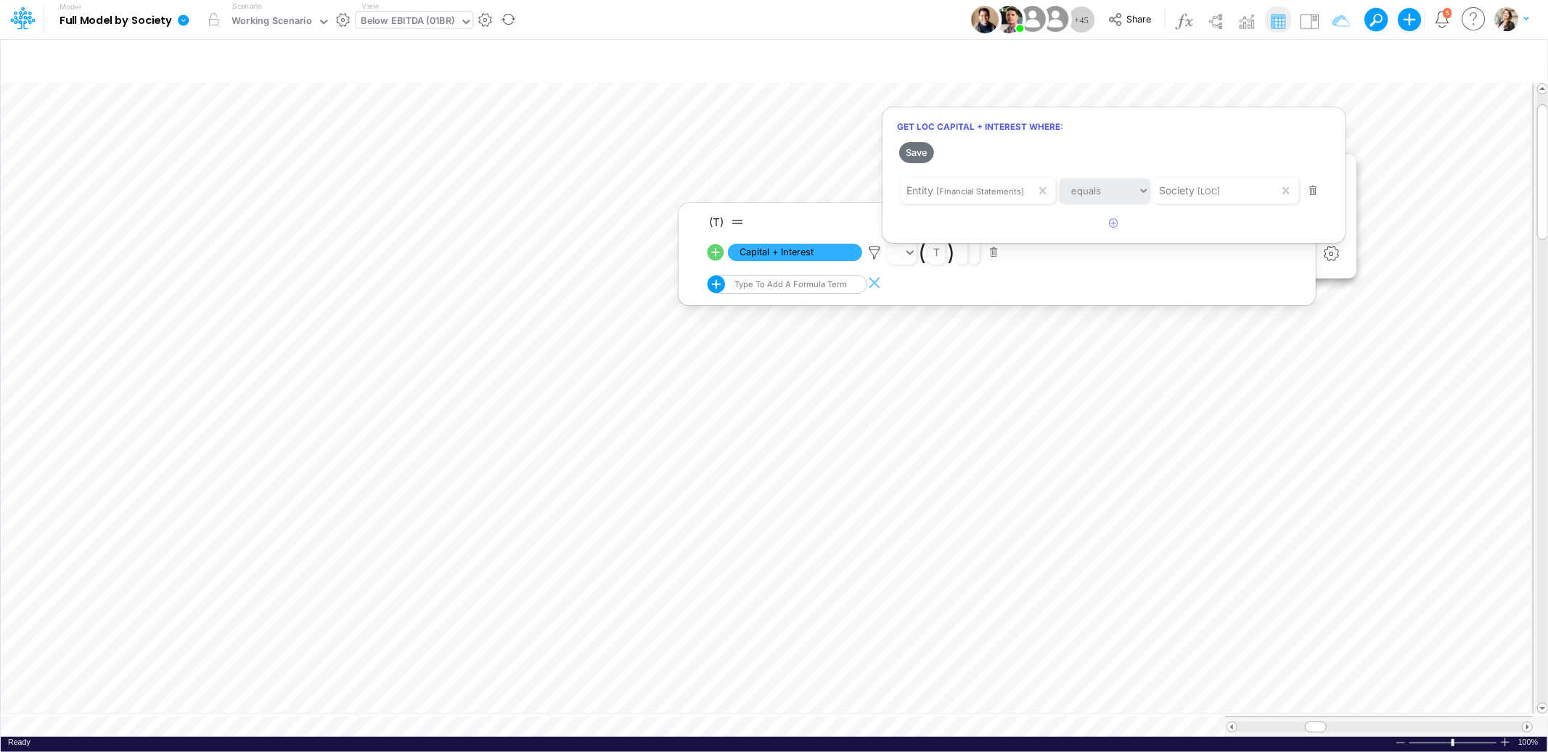
click at [821, 126] on div at bounding box center [774, 379] width 1548 height 745
click at [1305, 19] on img at bounding box center [1308, 20] width 23 height 23
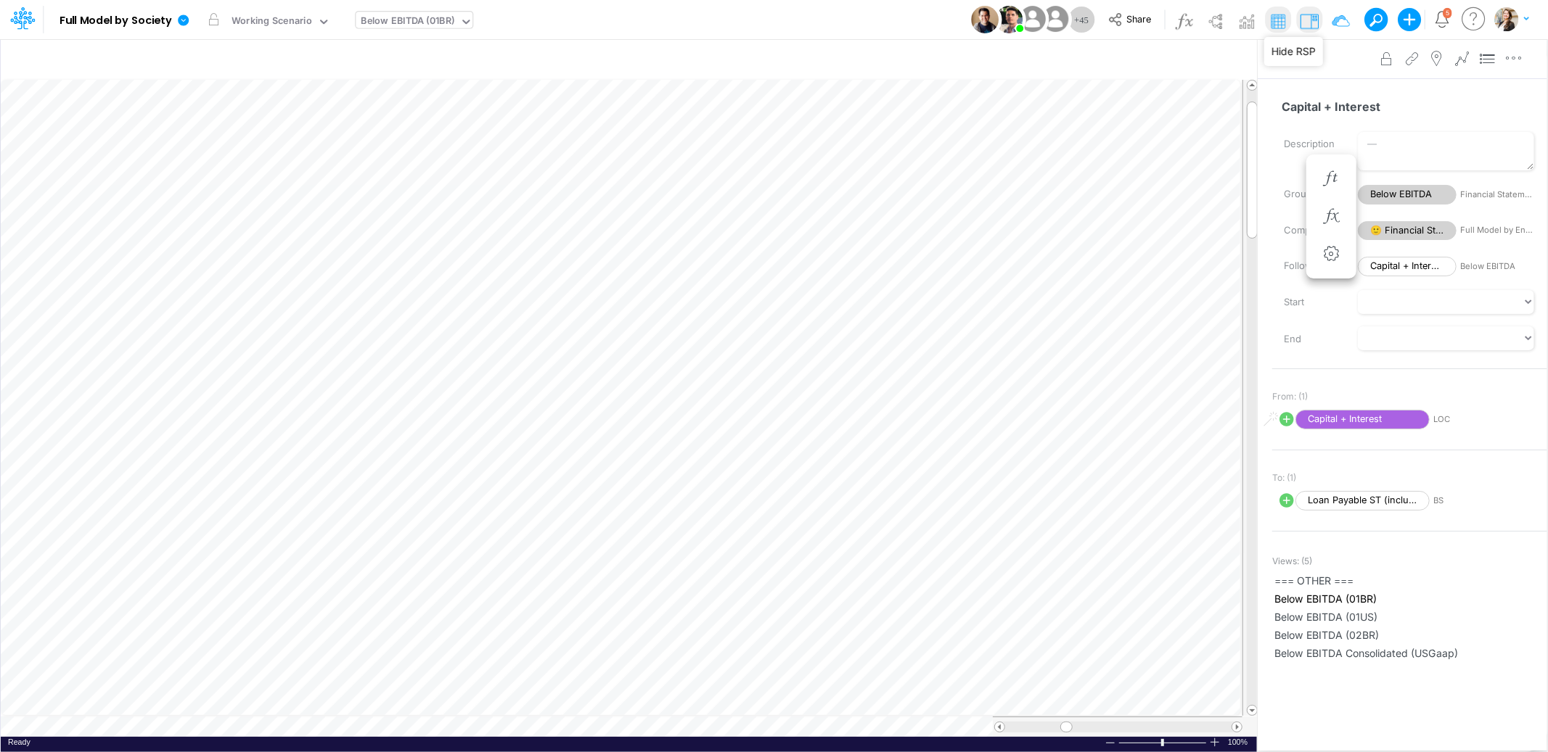
click at [409, 19] on div "Below EBITDA (01BR)" at bounding box center [408, 22] width 94 height 17
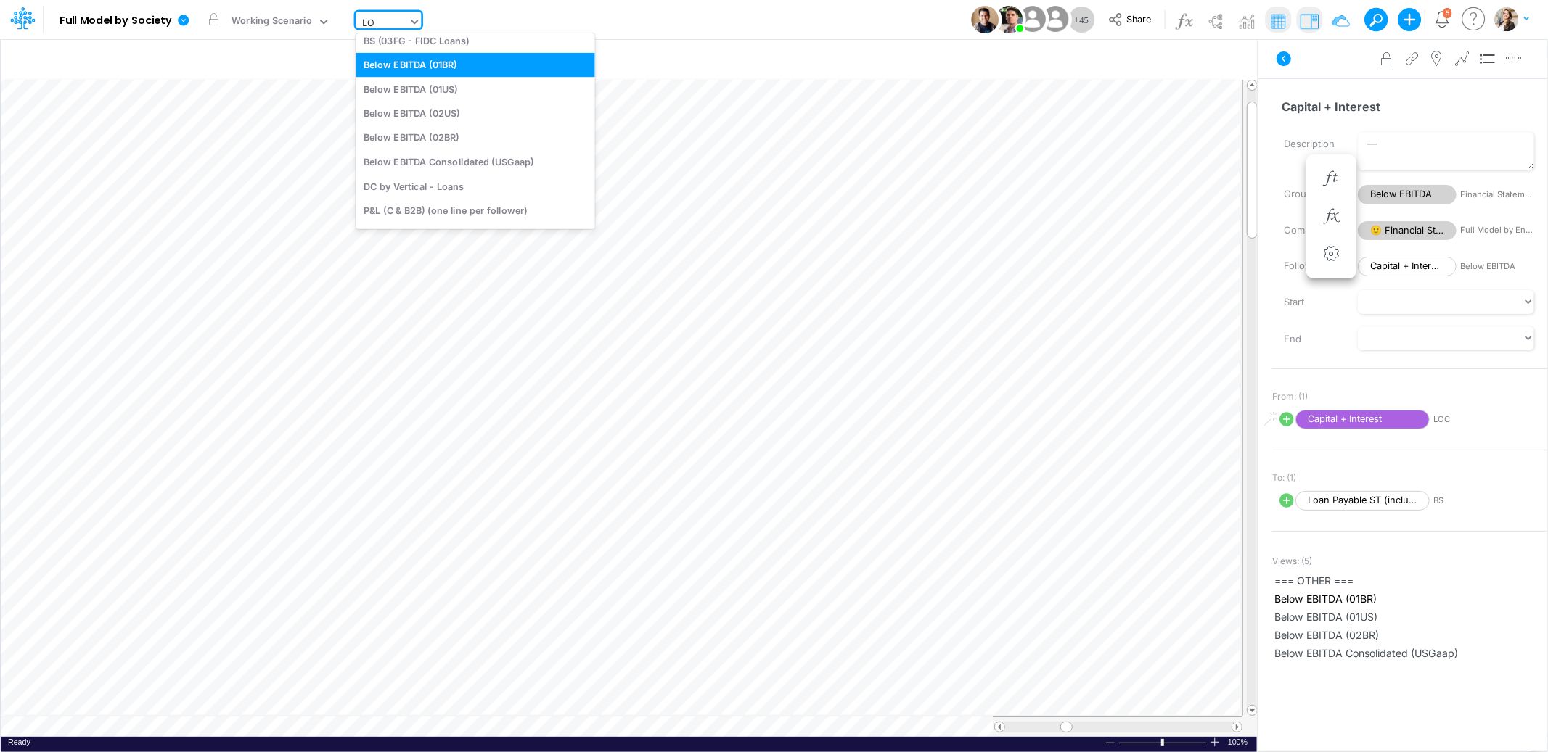
type input "LOC"
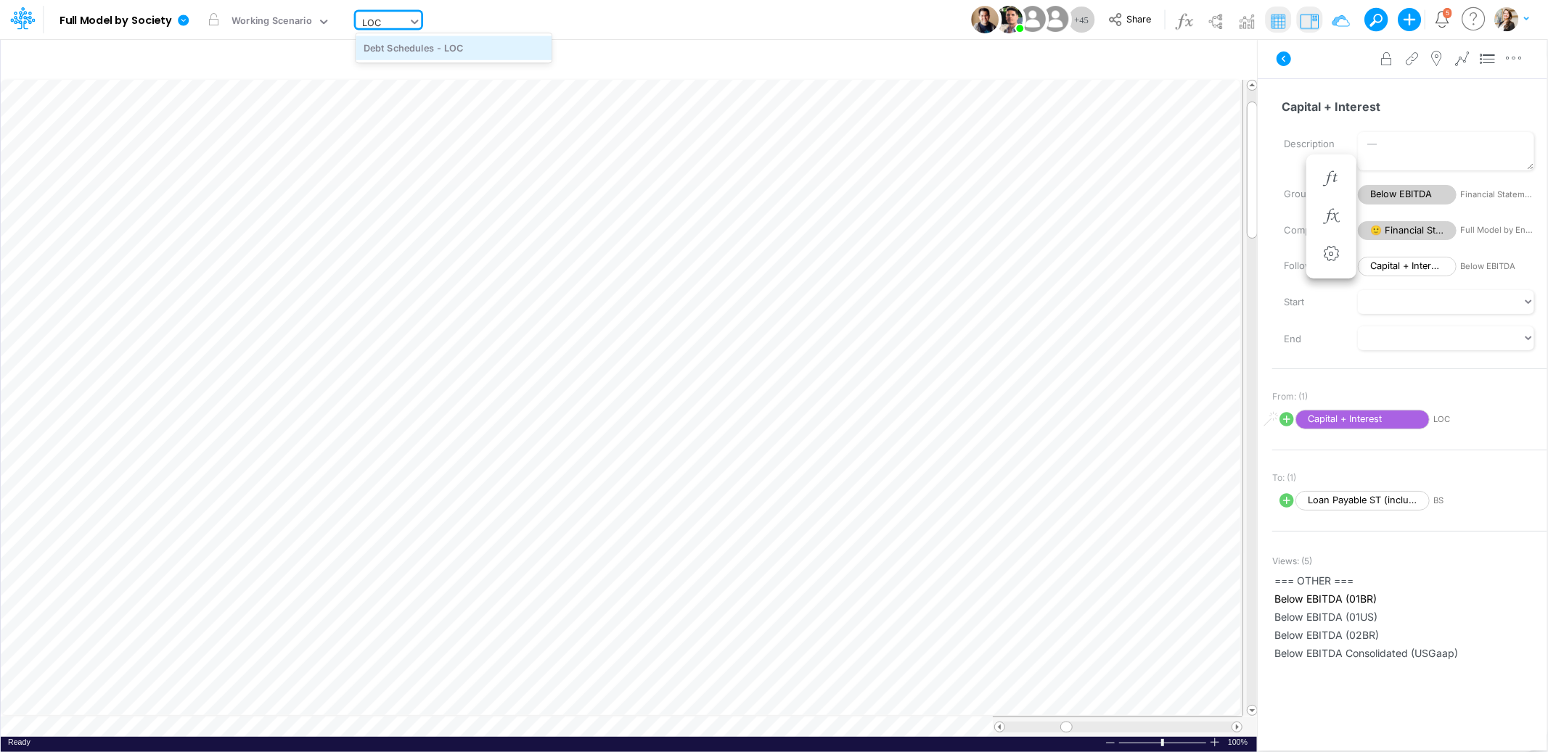
click at [432, 41] on div "Debt Schedules - LOC" at bounding box center [454, 48] width 196 height 24
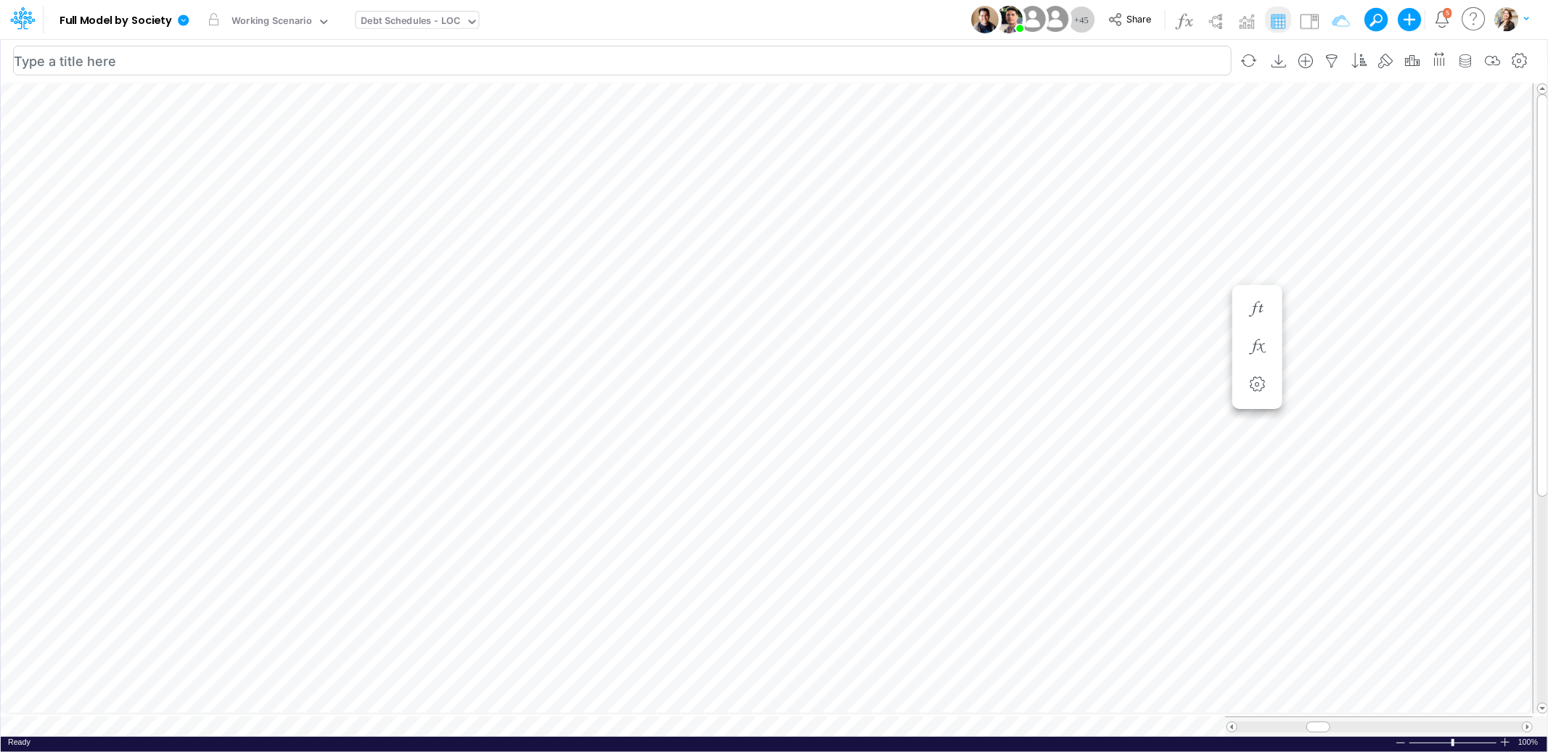
scroll to position [0, 1]
click at [1250, 329] on icon "button" at bounding box center [1257, 332] width 22 height 15
click at [1260, 258] on icon "button" at bounding box center [1257, 265] width 22 height 15
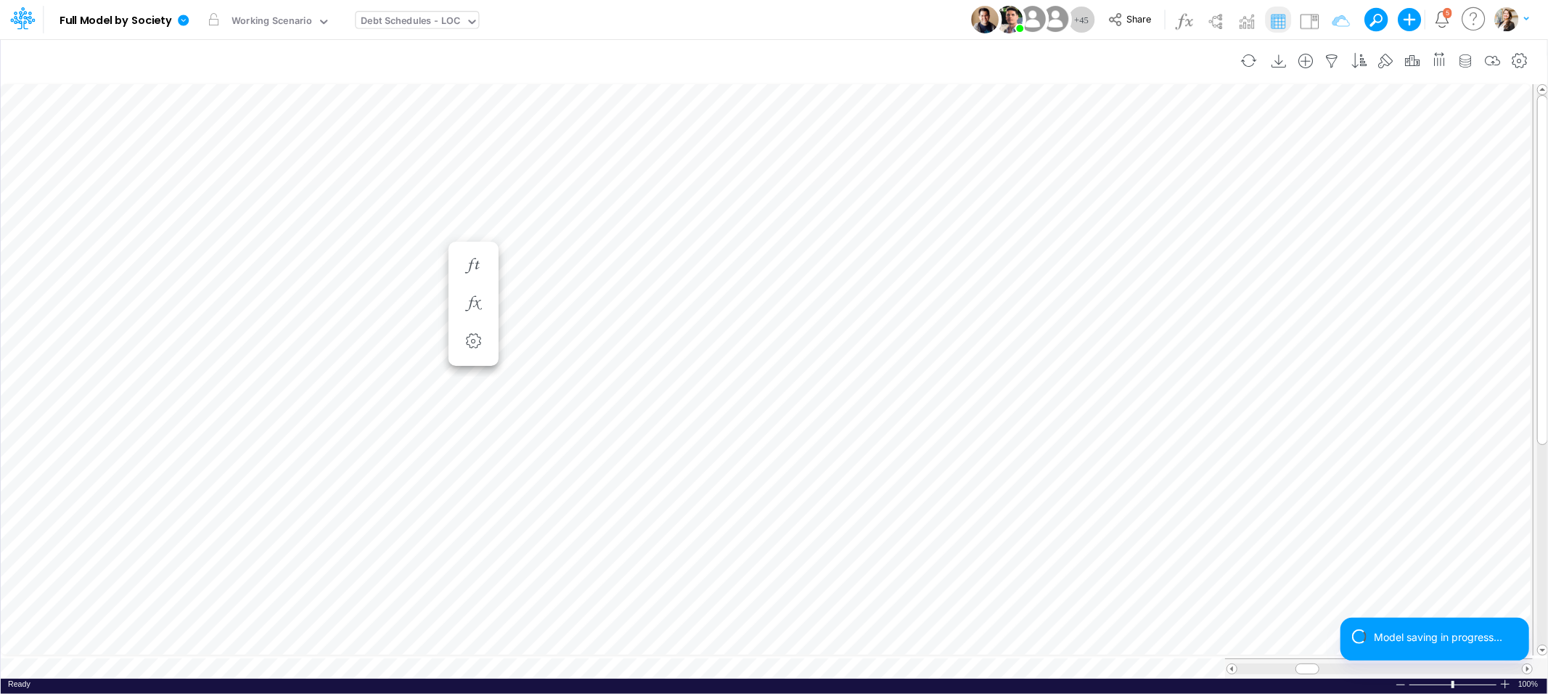
scroll to position [0, 1]
click at [1263, 353] on icon "button" at bounding box center [1257, 347] width 22 height 15
click at [752, 383] on span "Division" at bounding box center [721, 383] width 134 height 18
click at [1168, 342] on icon "button" at bounding box center [1170, 347] width 22 height 15
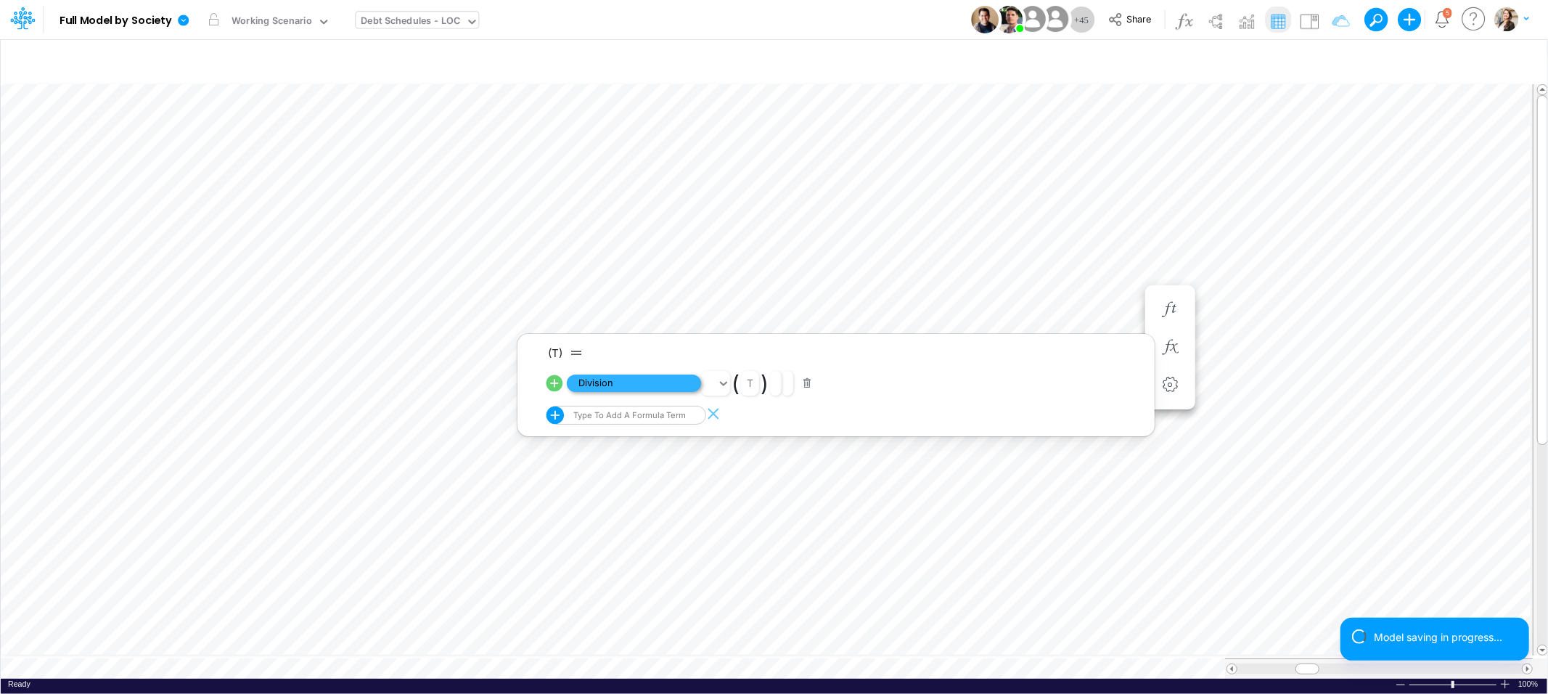
click at [674, 384] on span "Division" at bounding box center [634, 383] width 134 height 18
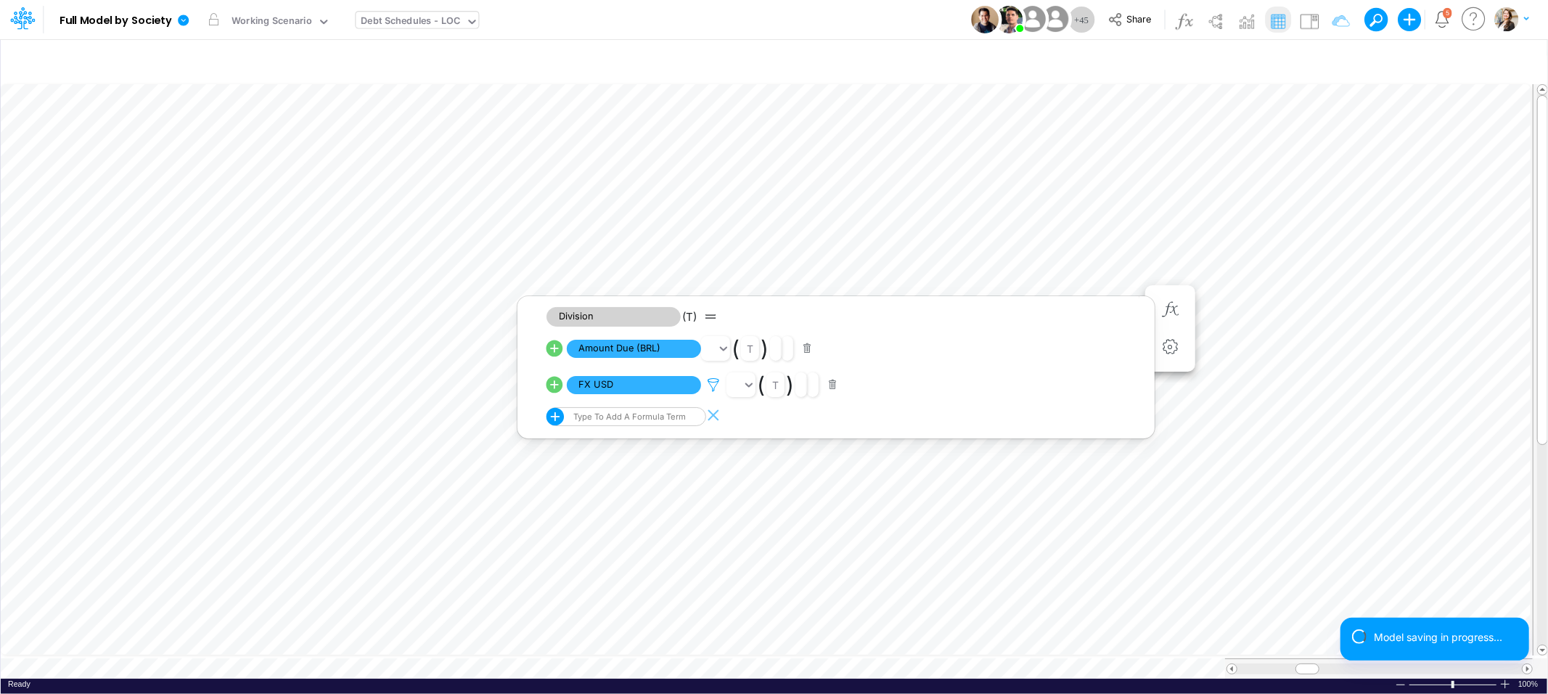
click at [718, 384] on icon at bounding box center [713, 384] width 22 height 15
click at [650, 382] on div at bounding box center [774, 350] width 1548 height 686
click at [650, 385] on span "FX USD" at bounding box center [634, 385] width 134 height 18
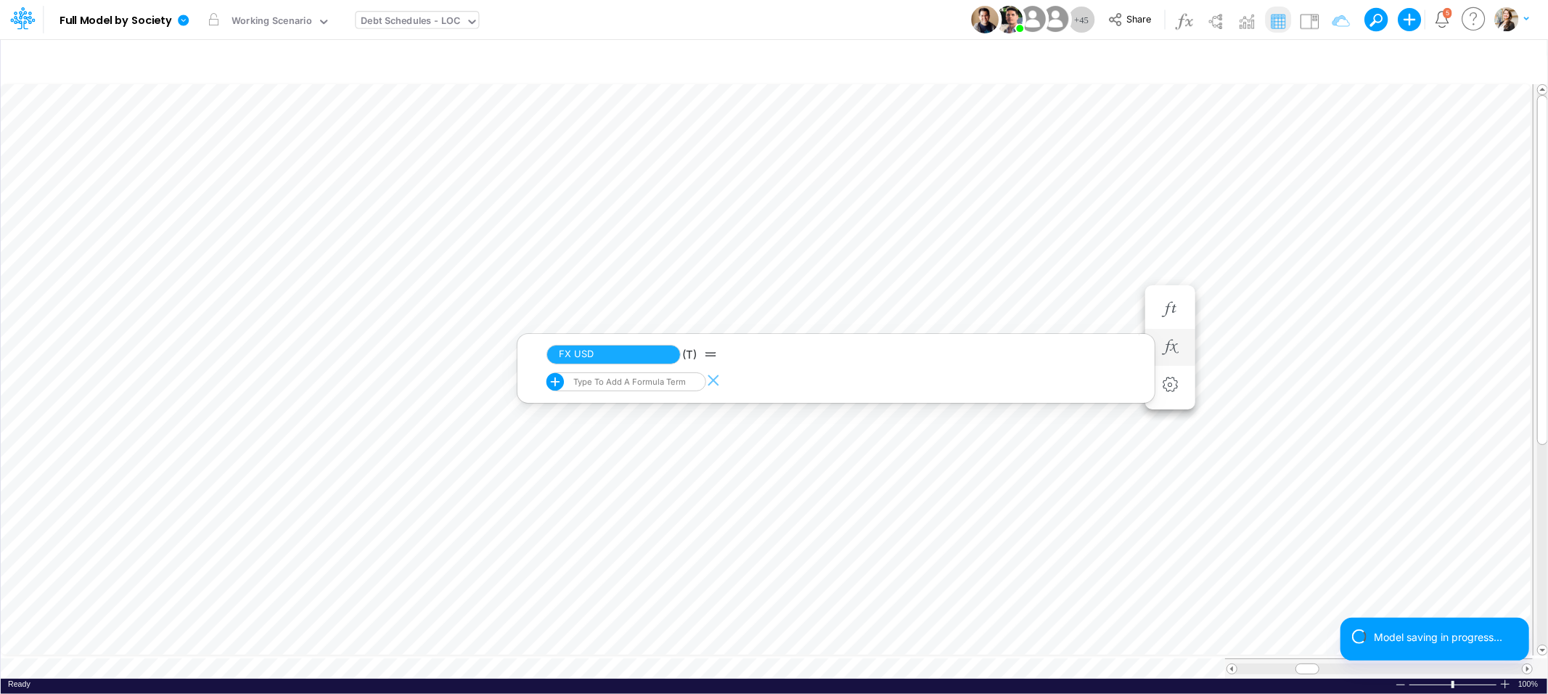
scroll to position [0, 1]
click at [1254, 348] on icon "button" at bounding box center [1257, 347] width 22 height 15
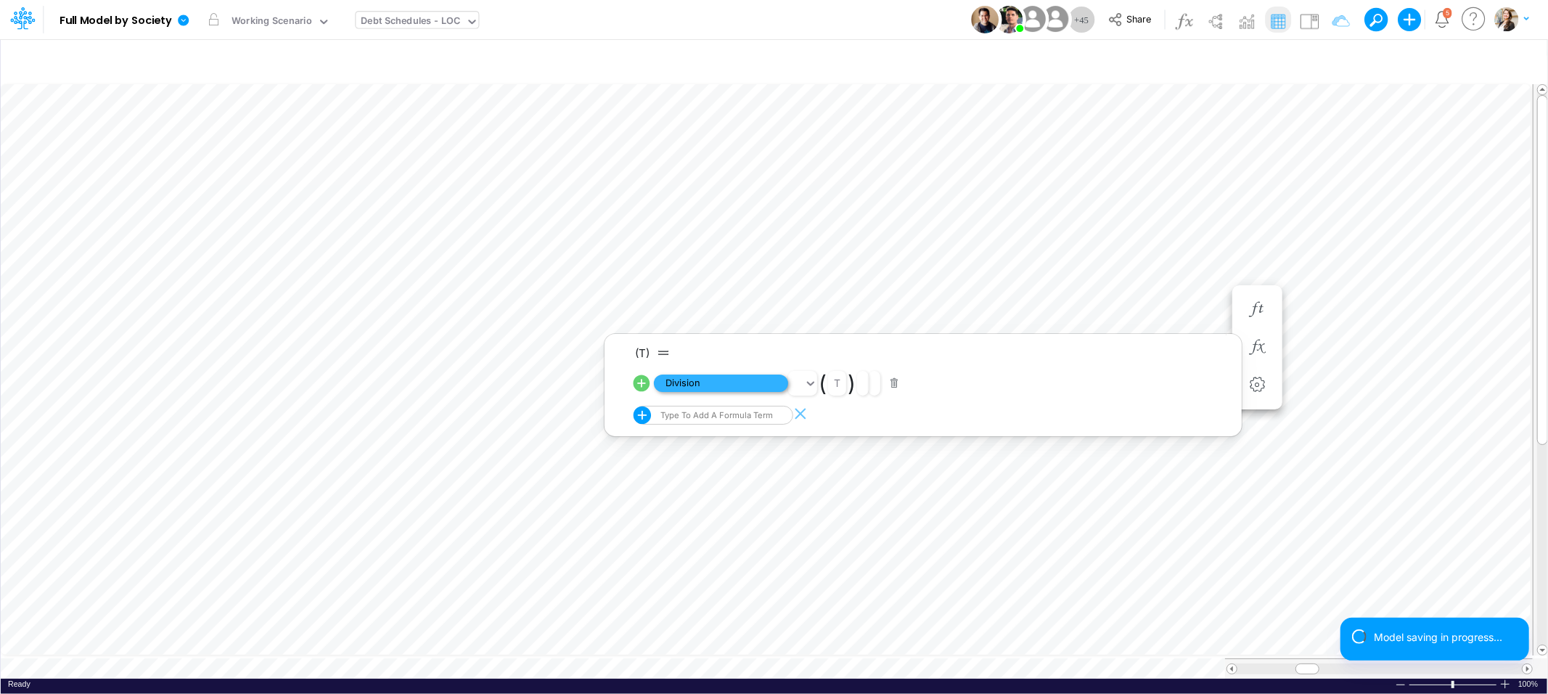
click at [742, 378] on span "Division" at bounding box center [721, 383] width 134 height 18
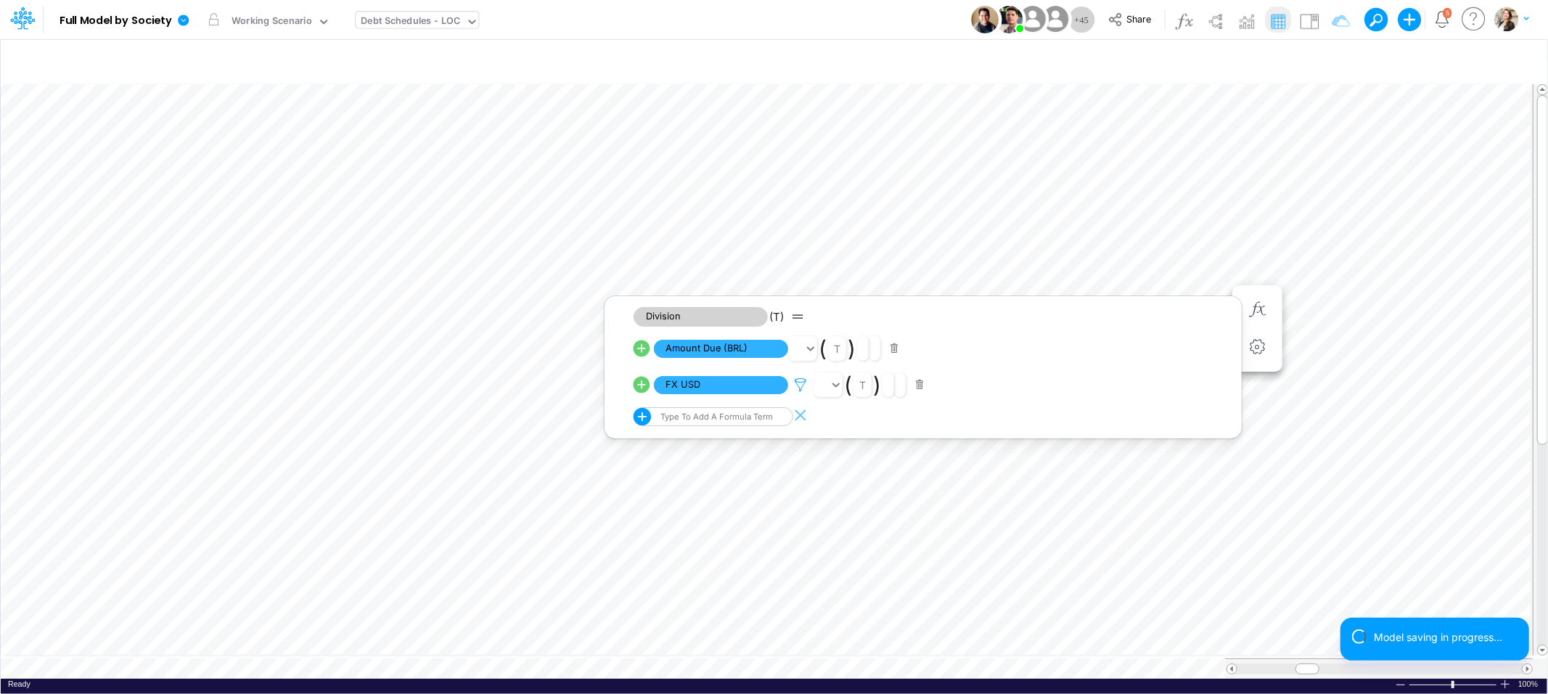
click at [803, 386] on icon at bounding box center [800, 384] width 22 height 15
click at [797, 449] on div at bounding box center [774, 350] width 1548 height 686
click at [1314, 20] on img at bounding box center [1308, 20] width 23 height 23
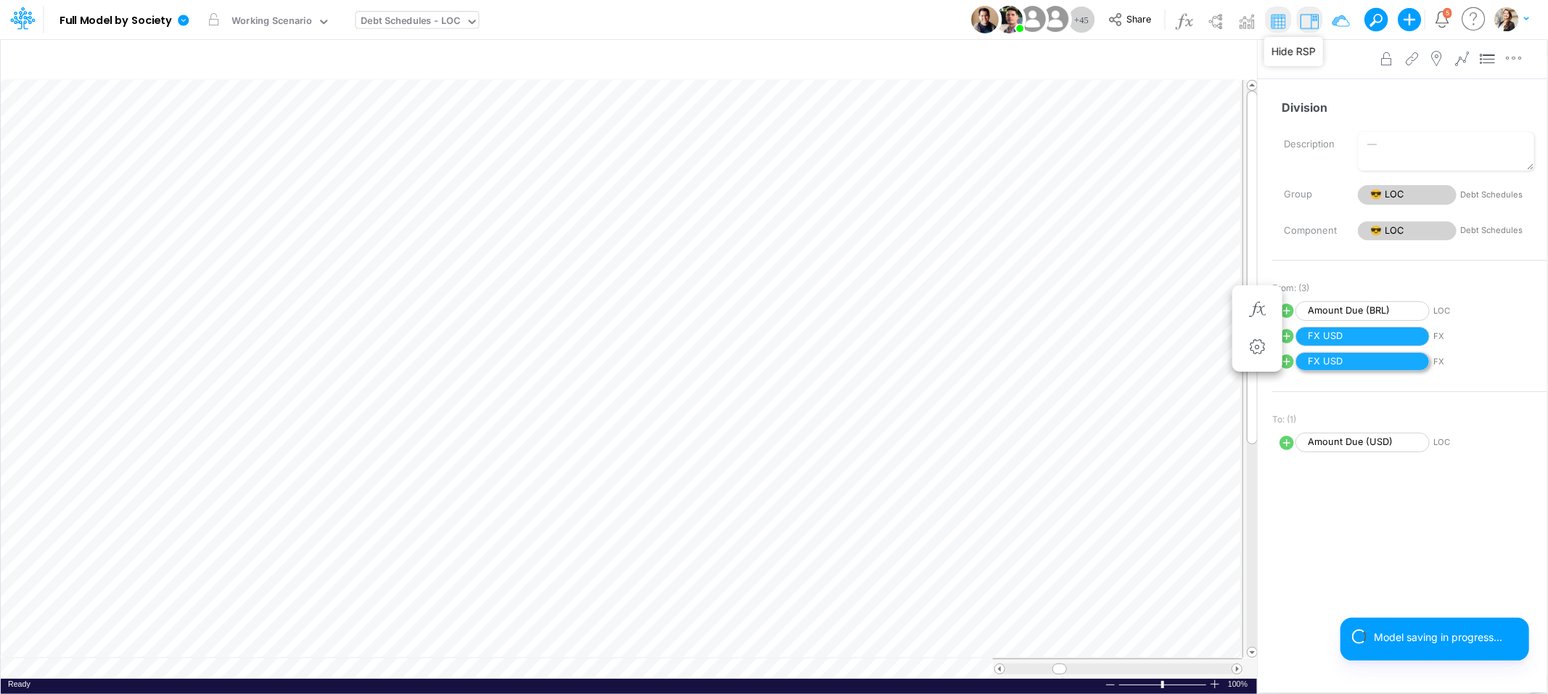
click at [1370, 359] on span "FX USD" at bounding box center [1362, 362] width 134 height 20
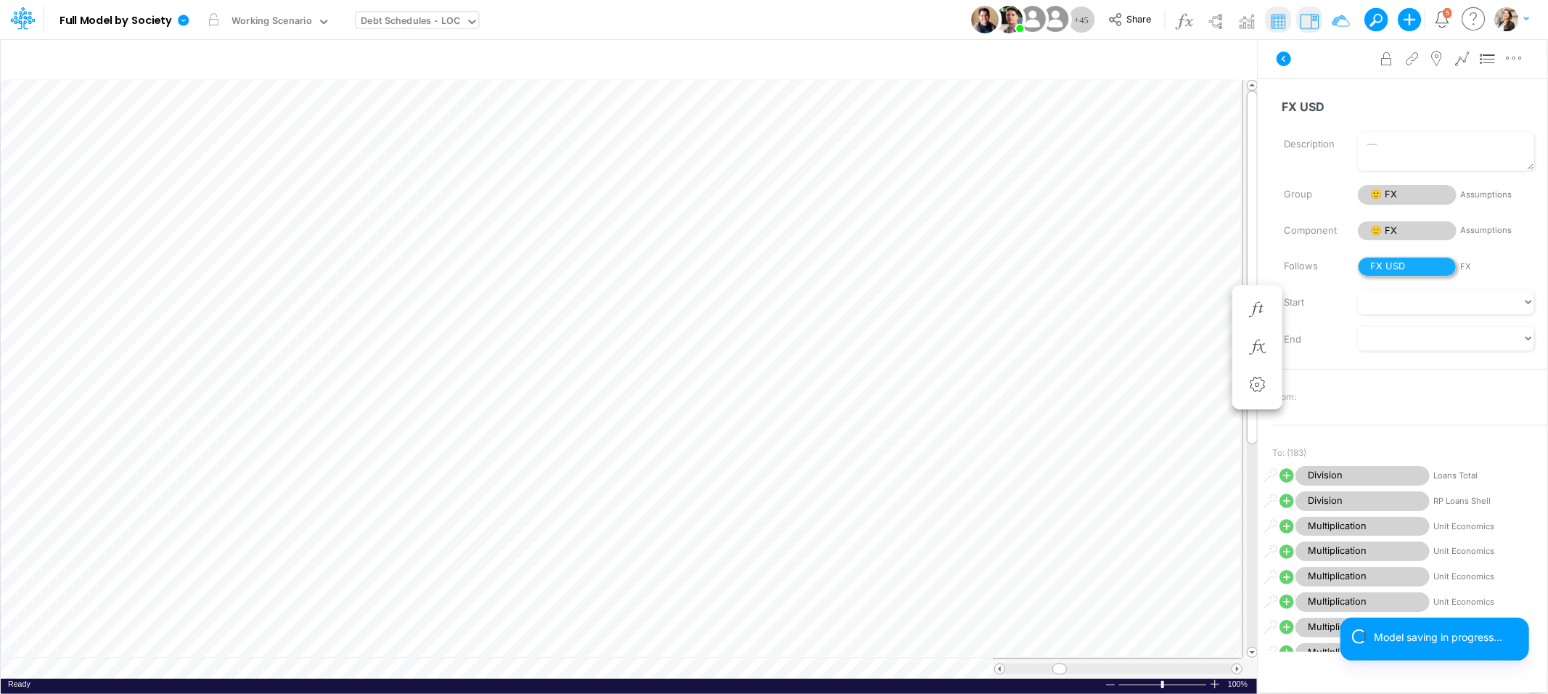
click at [1392, 268] on span "FX USD" at bounding box center [1407, 267] width 99 height 20
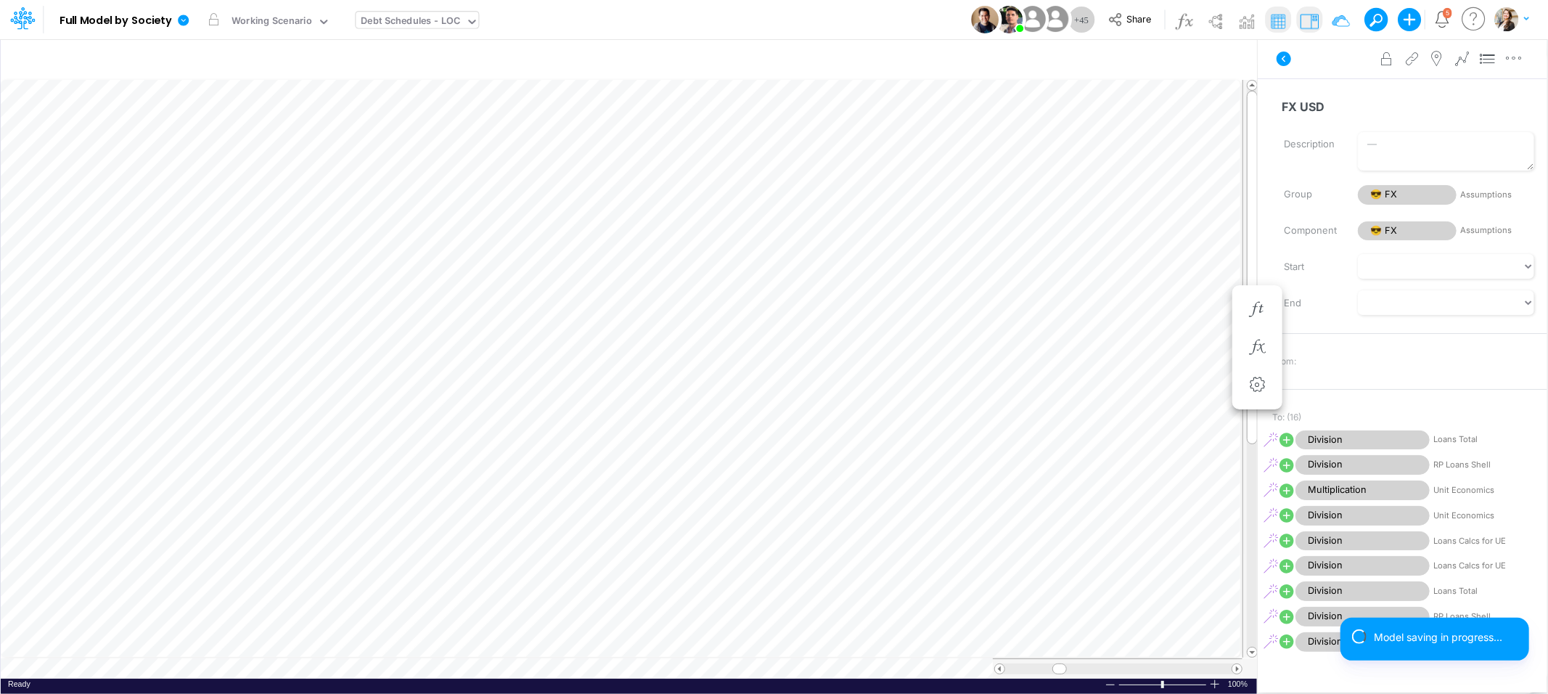
click at [403, 23] on div "Debt Schedules - LOC" at bounding box center [410, 22] width 99 height 17
type input "assump"
click at [397, 54] on div "Assumptions" at bounding box center [454, 48] width 196 height 24
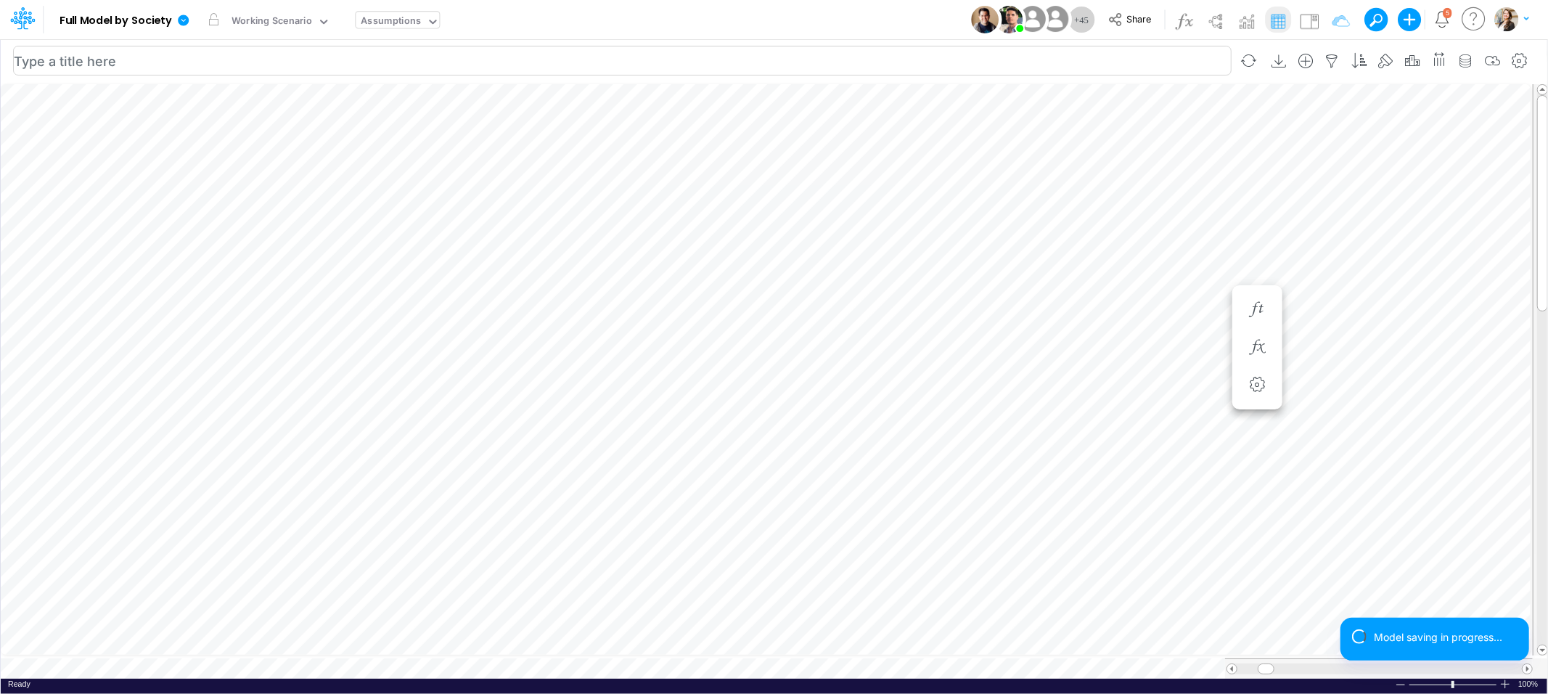
scroll to position [0, 1]
click at [1167, 349] on icon "button" at bounding box center [1170, 347] width 22 height 15
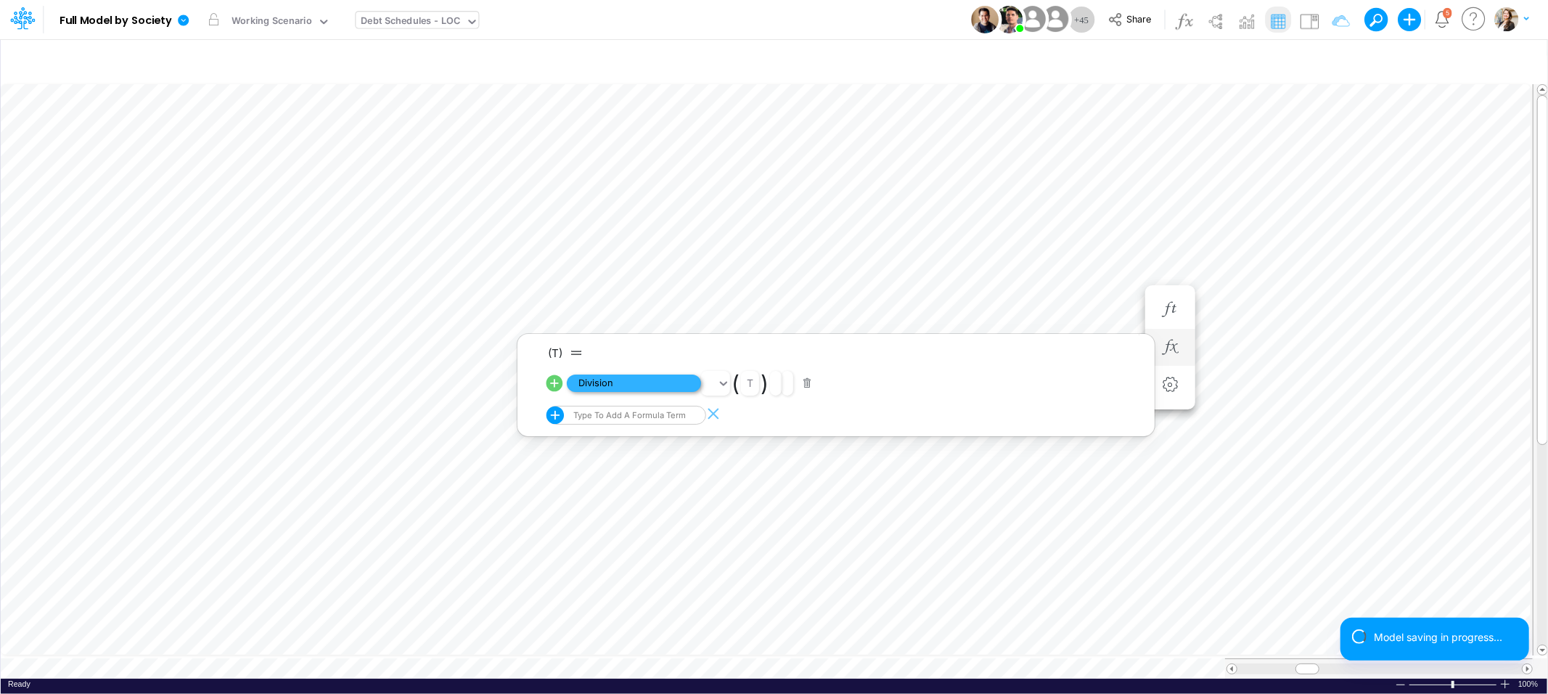
click at [662, 388] on span "Division" at bounding box center [634, 383] width 134 height 18
type input "BS (01BR - IP)"
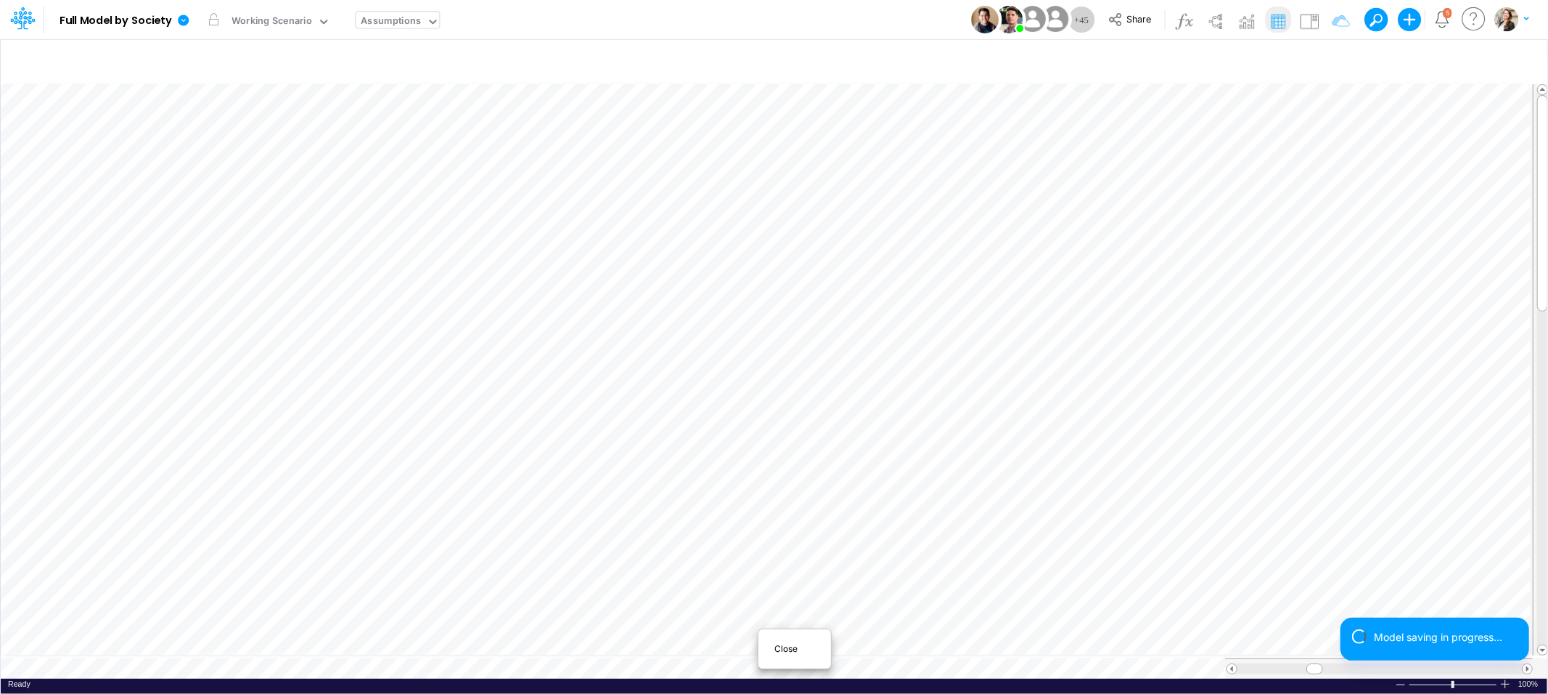
click at [766, 649] on div "Close" at bounding box center [794, 648] width 62 height 17
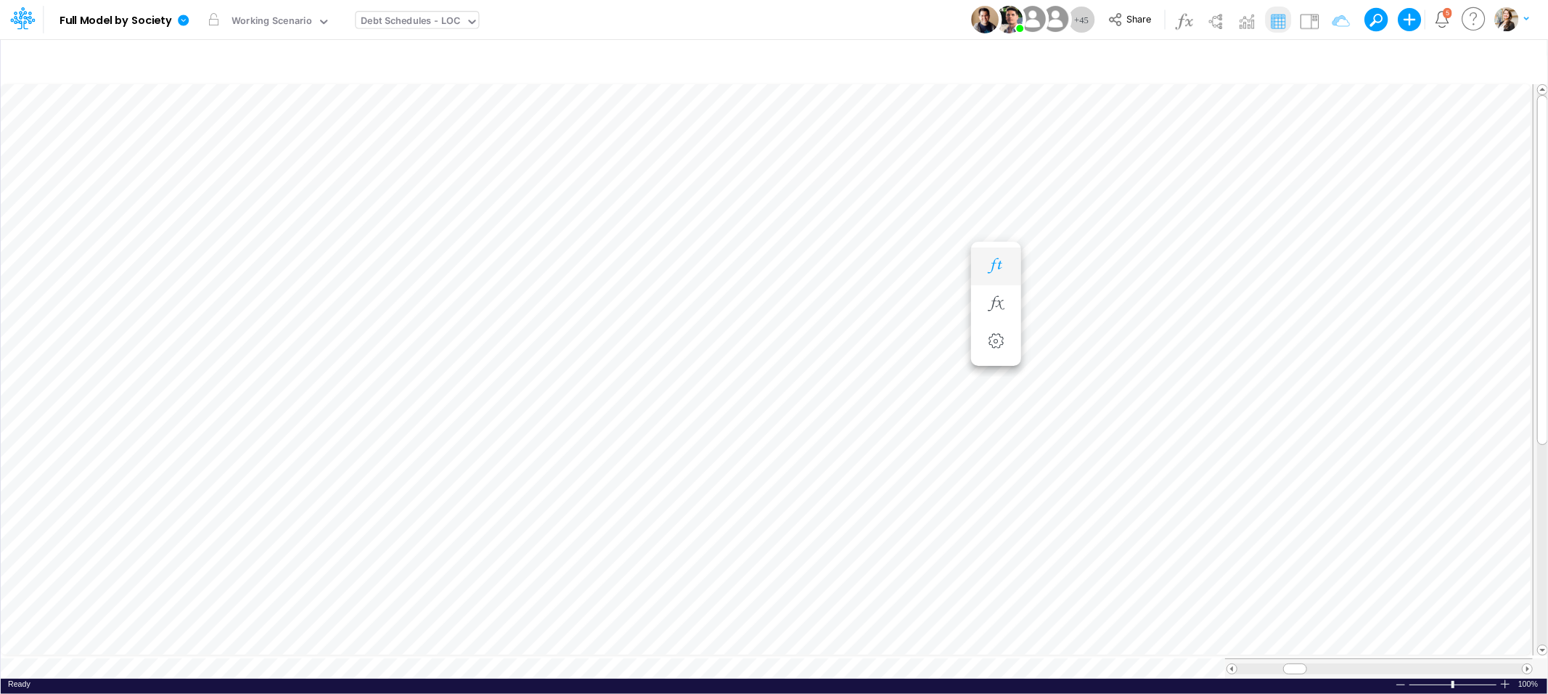
scroll to position [0, 1]
click at [913, 303] on icon "button" at bounding box center [909, 303] width 22 height 15
click at [906, 266] on icon "button" at bounding box center [909, 265] width 22 height 15
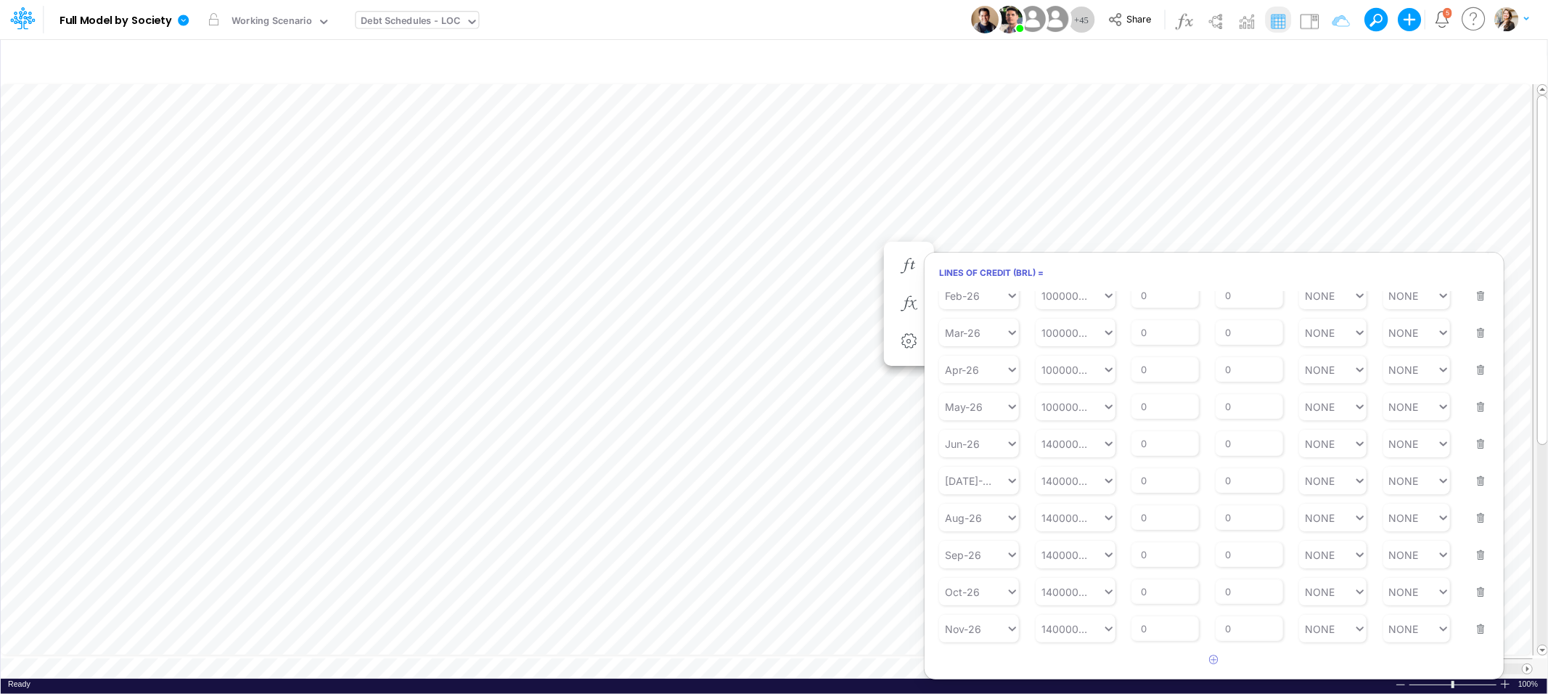
scroll to position [0, 1]
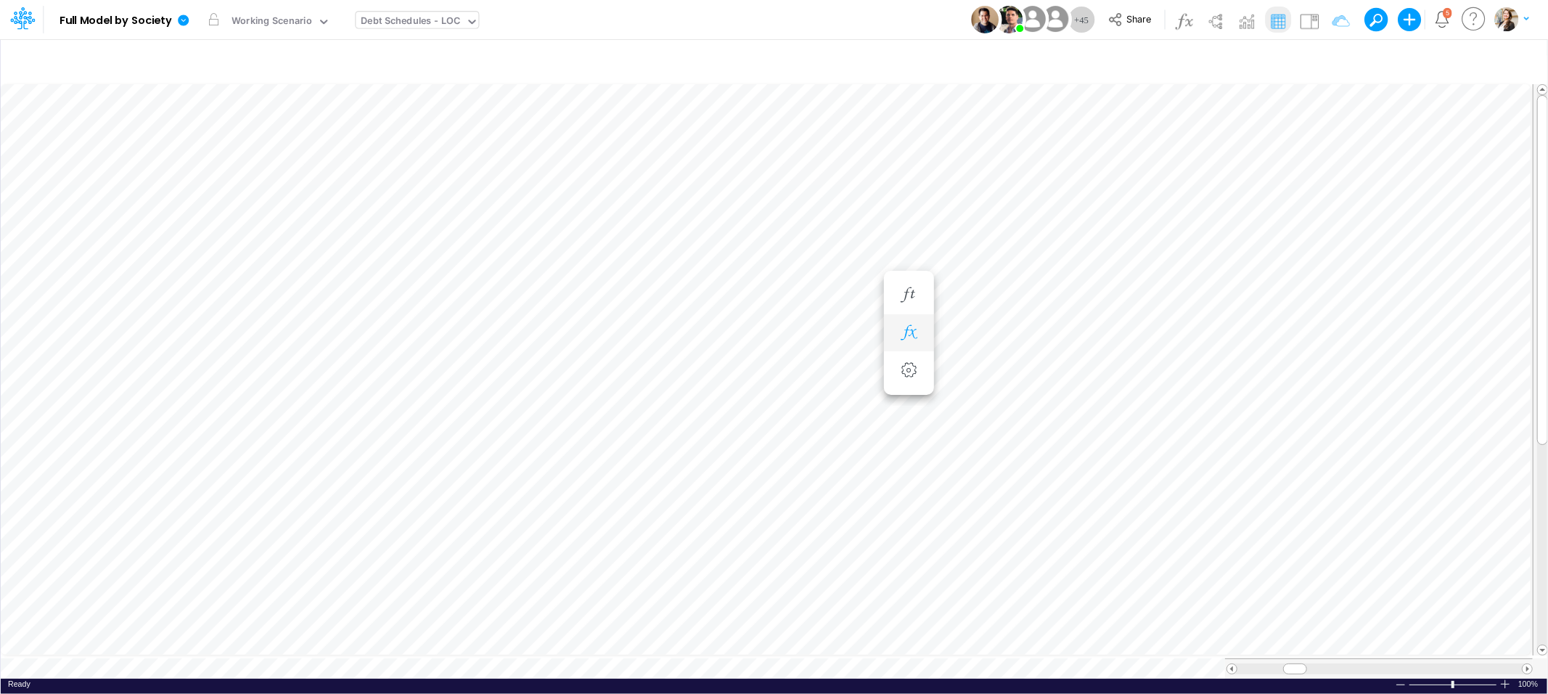
click at [906, 337] on icon "button" at bounding box center [909, 332] width 22 height 15
click at [903, 293] on icon "button" at bounding box center [909, 294] width 22 height 15
click at [910, 328] on icon "button" at bounding box center [909, 332] width 22 height 15
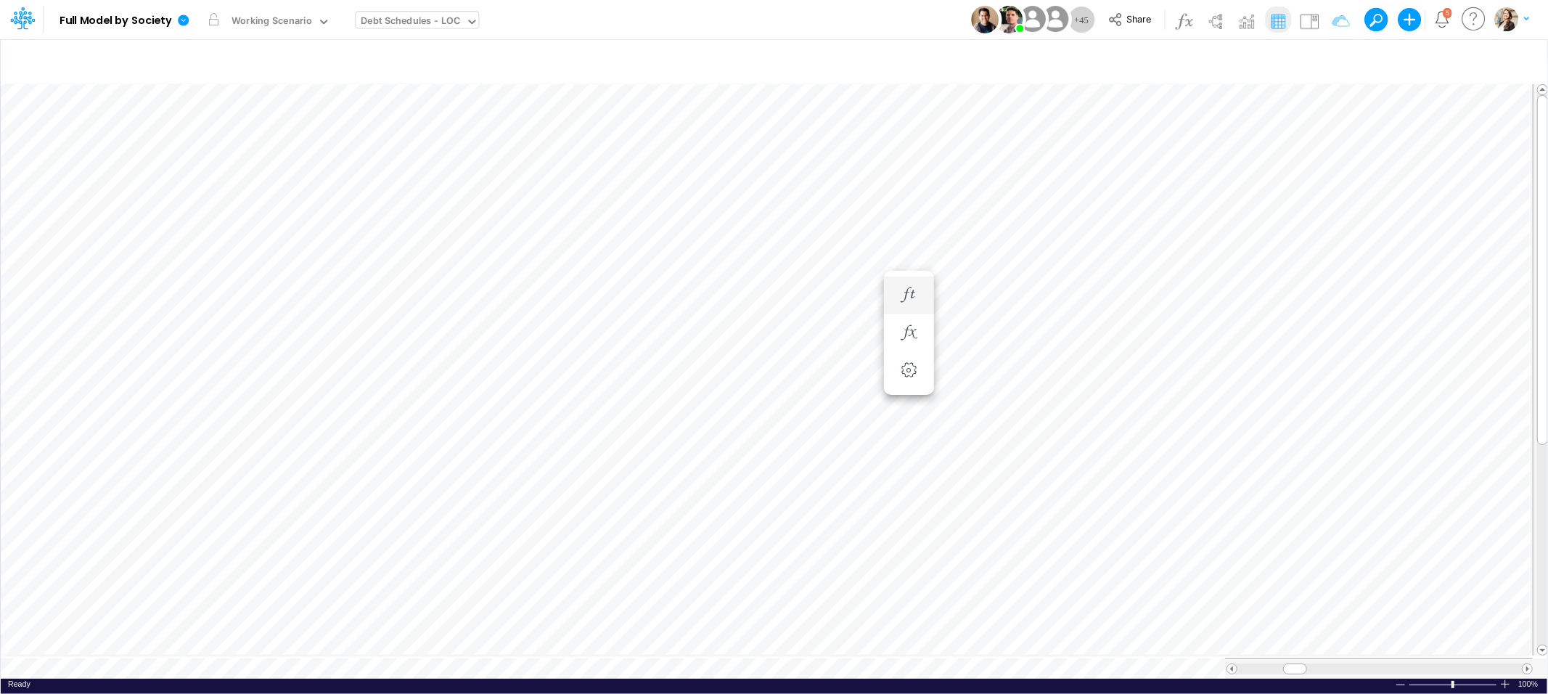
scroll to position [0, 1]
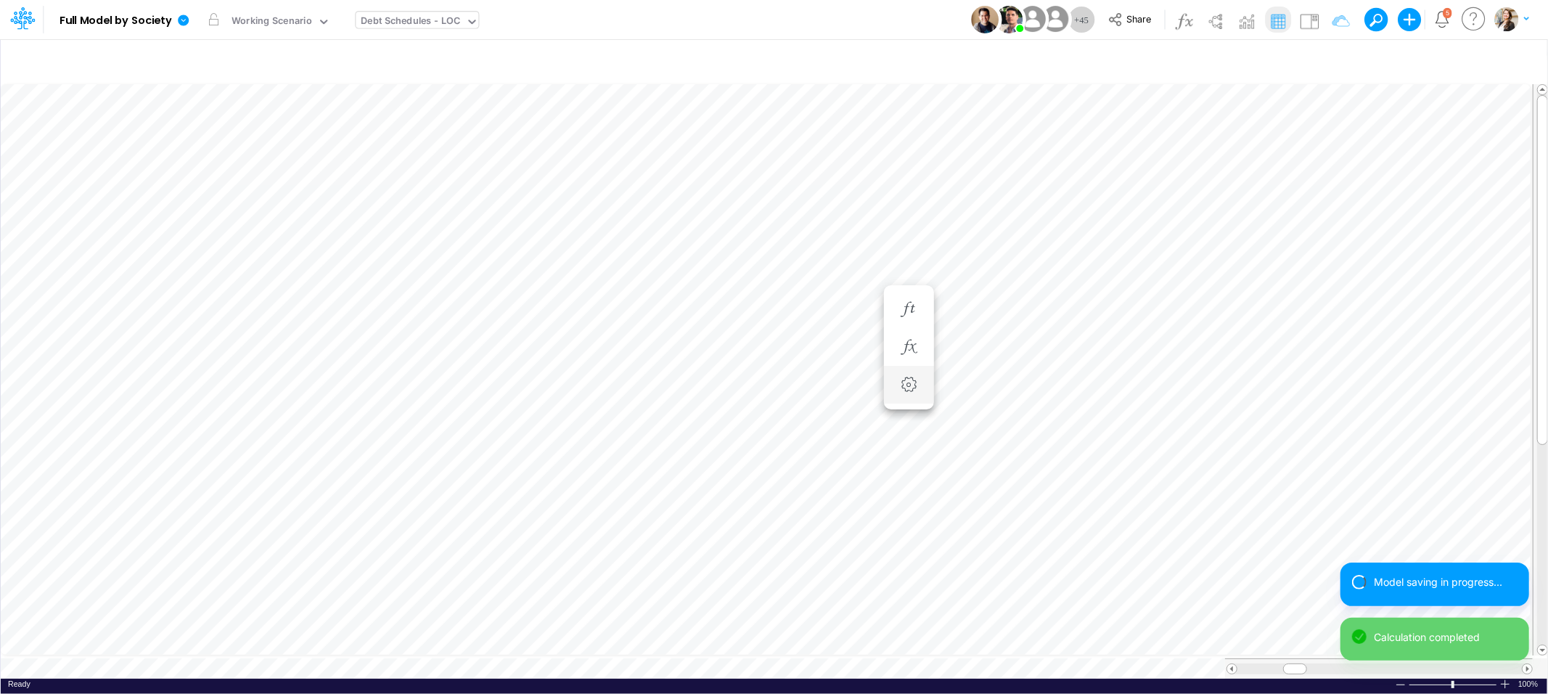
type input "BS (01BR - IP)"
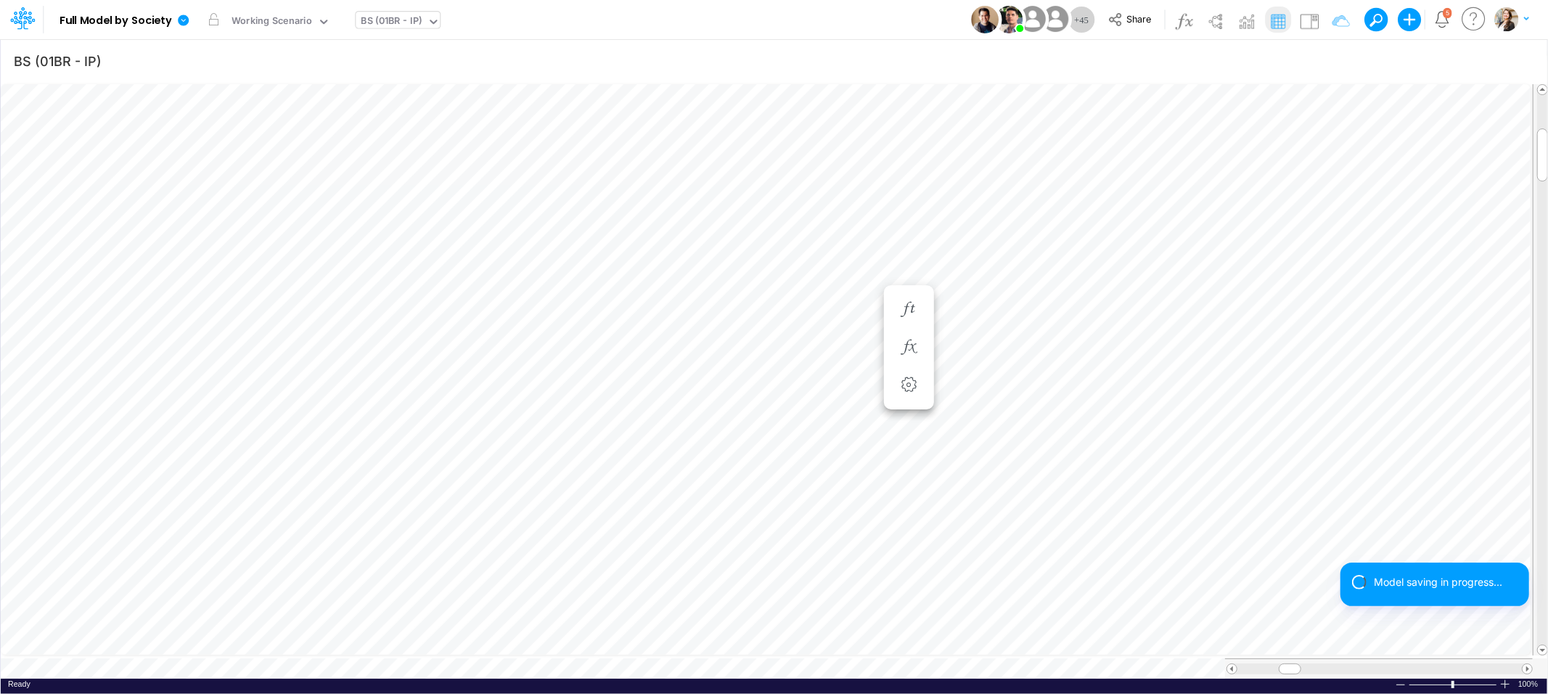
scroll to position [0, 1]
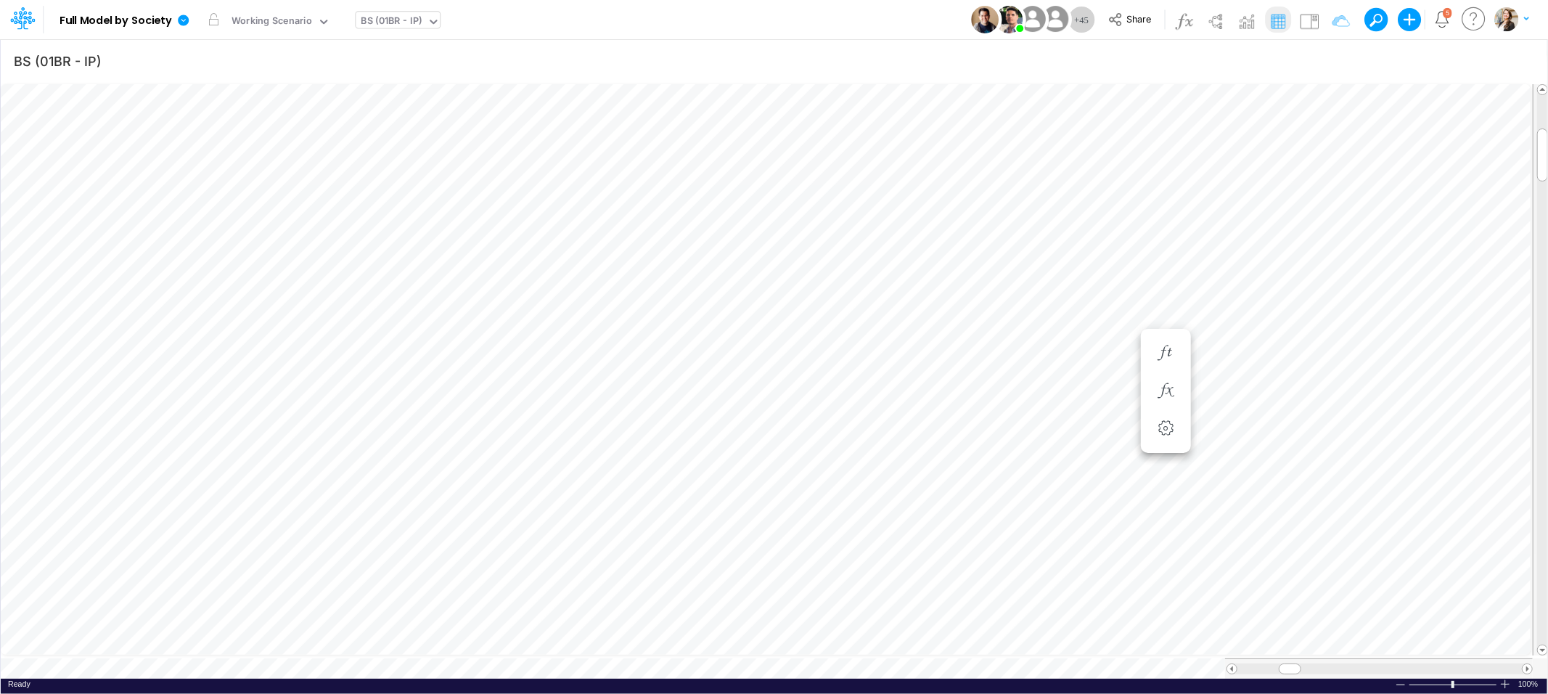
scroll to position [0, 1]
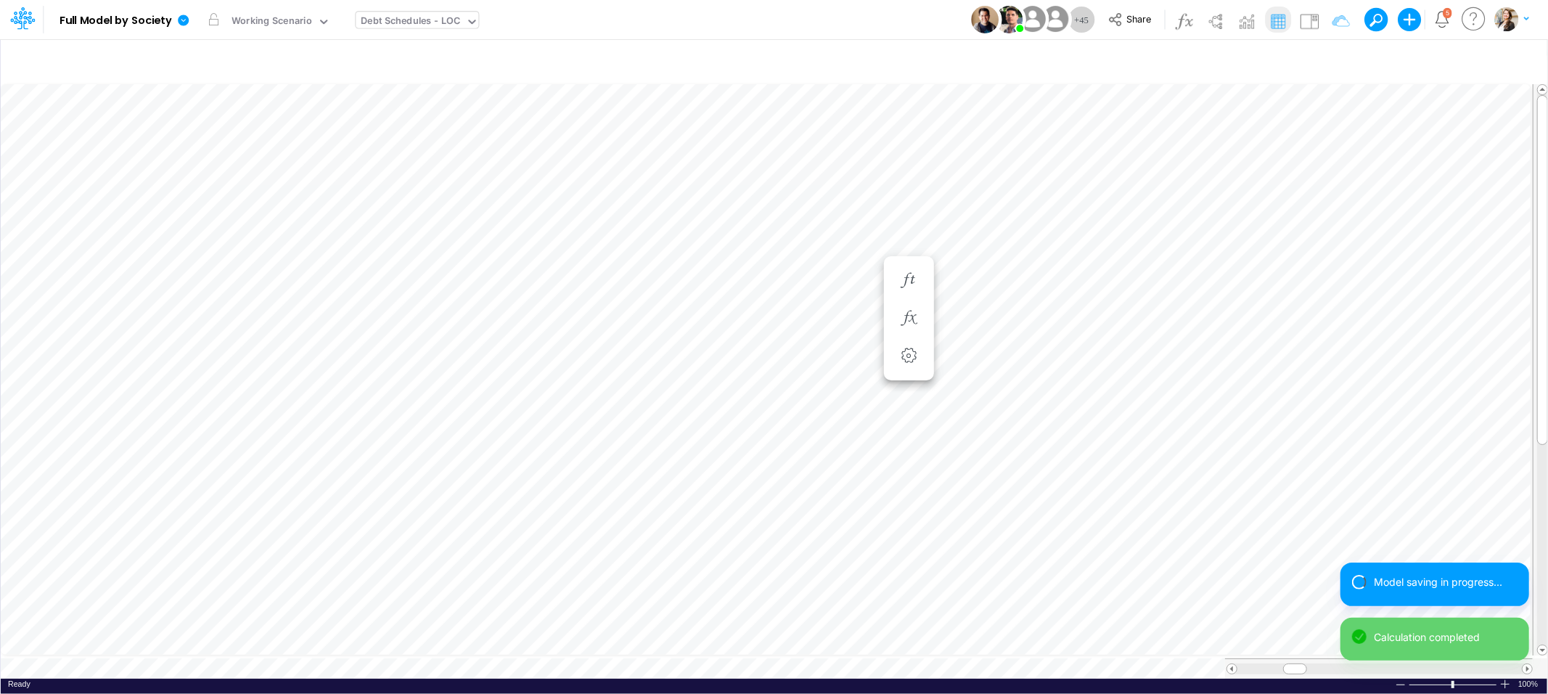
scroll to position [0, 1]
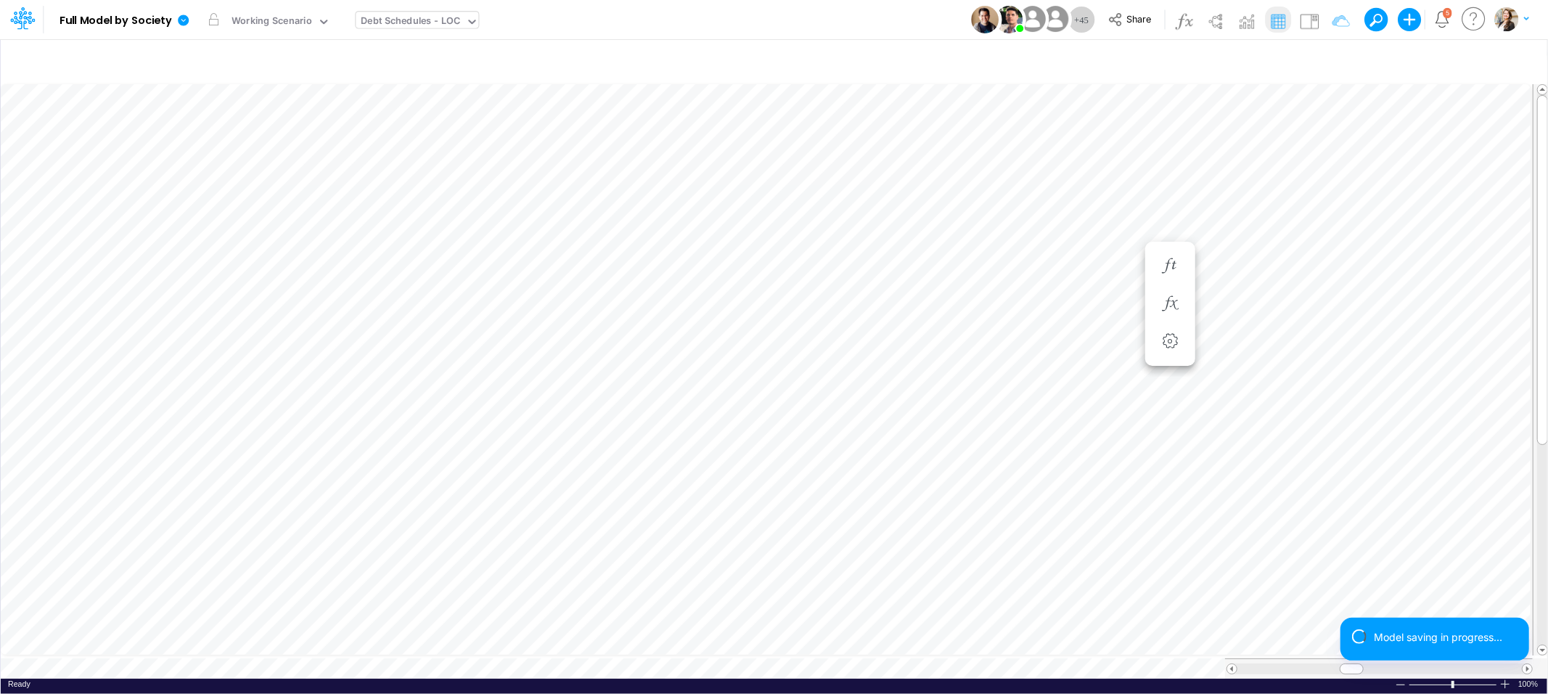
scroll to position [0, 1]
